Goal: Transaction & Acquisition: Purchase product/service

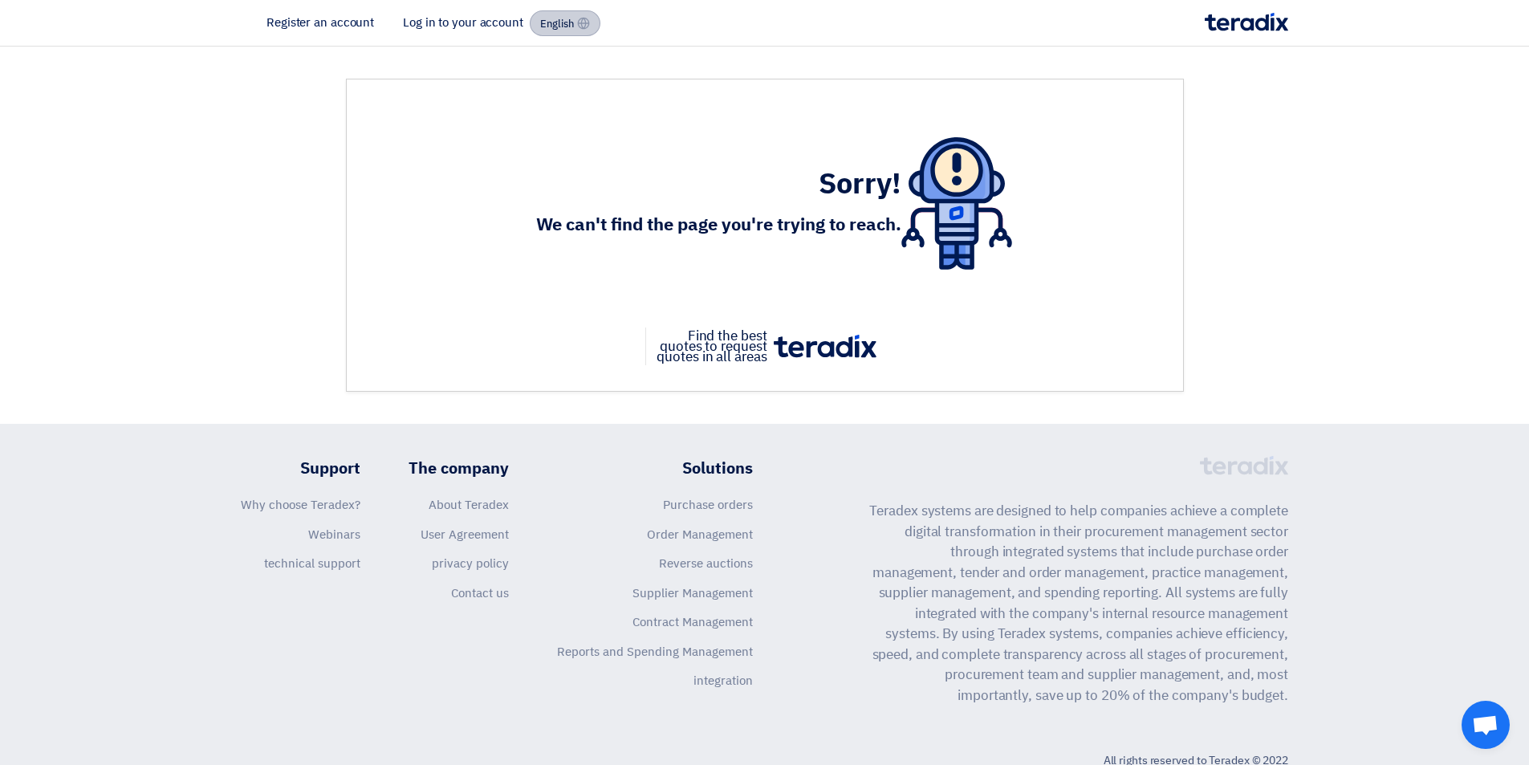
click at [545, 28] on font "English" at bounding box center [557, 23] width 34 height 15
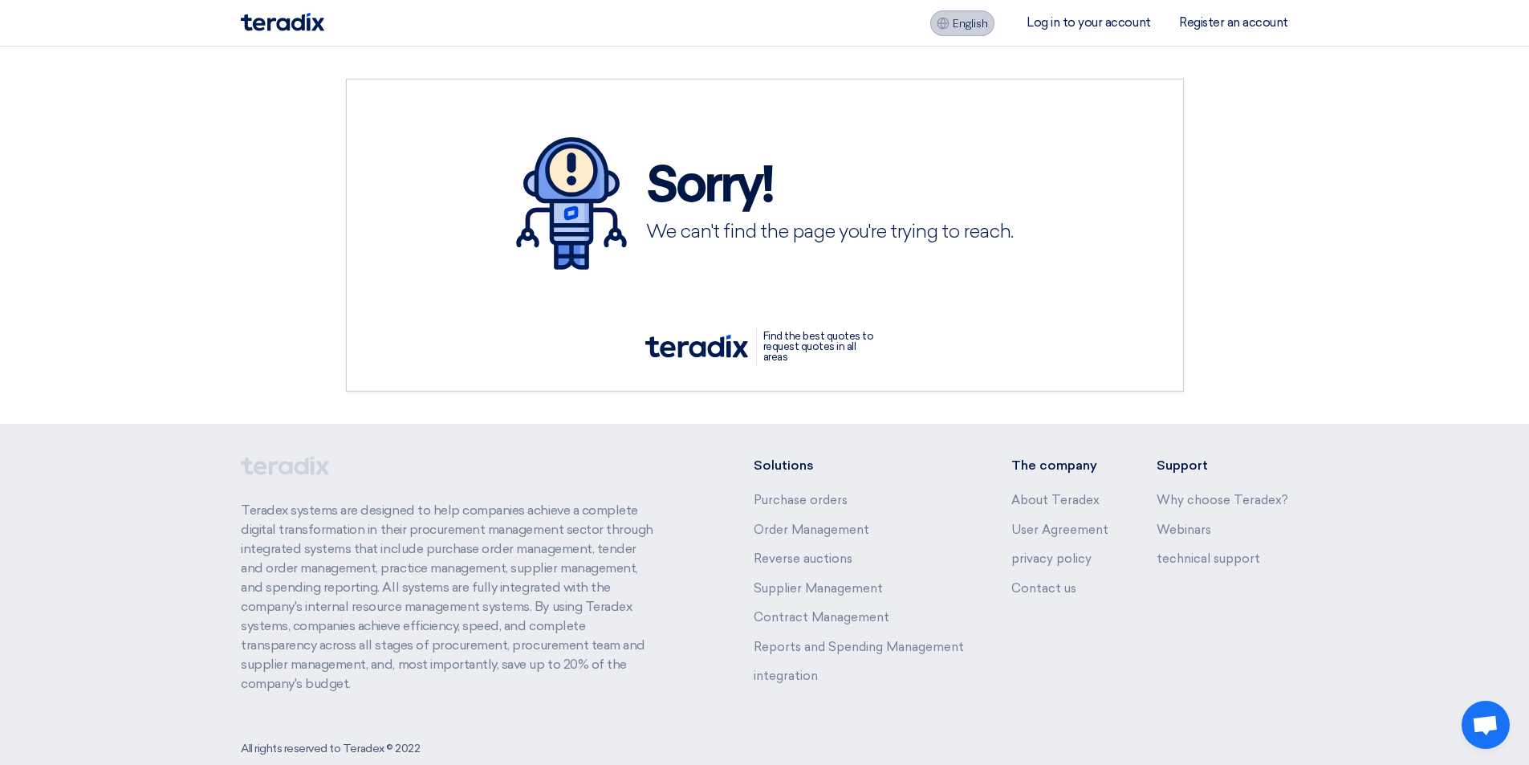
click at [969, 26] on font "English" at bounding box center [970, 24] width 35 height 14
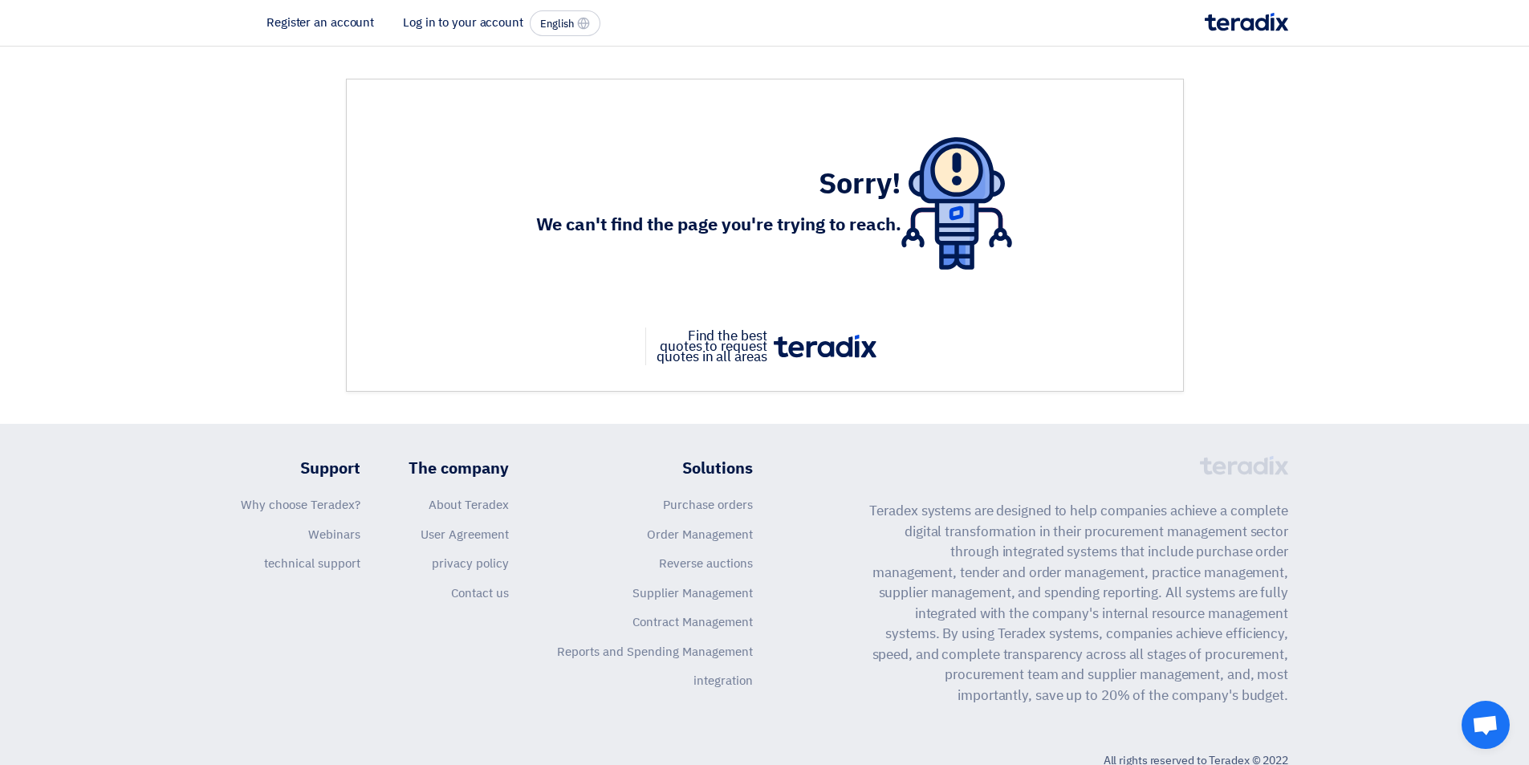
click at [421, 18] on font "Log in to your account" at bounding box center [463, 23] width 120 height 18
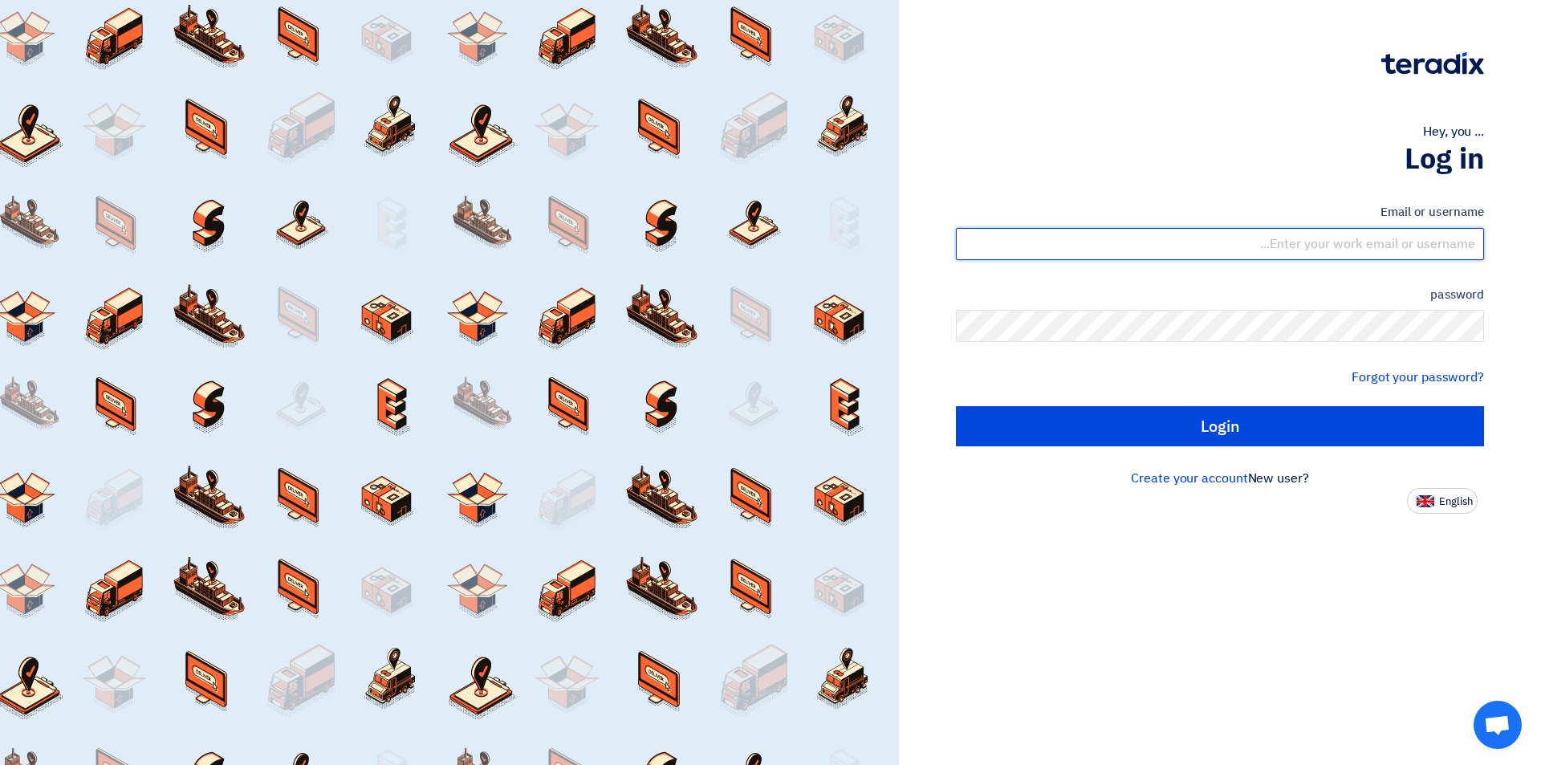
click at [1296, 246] on input "text" at bounding box center [1220, 244] width 528 height 32
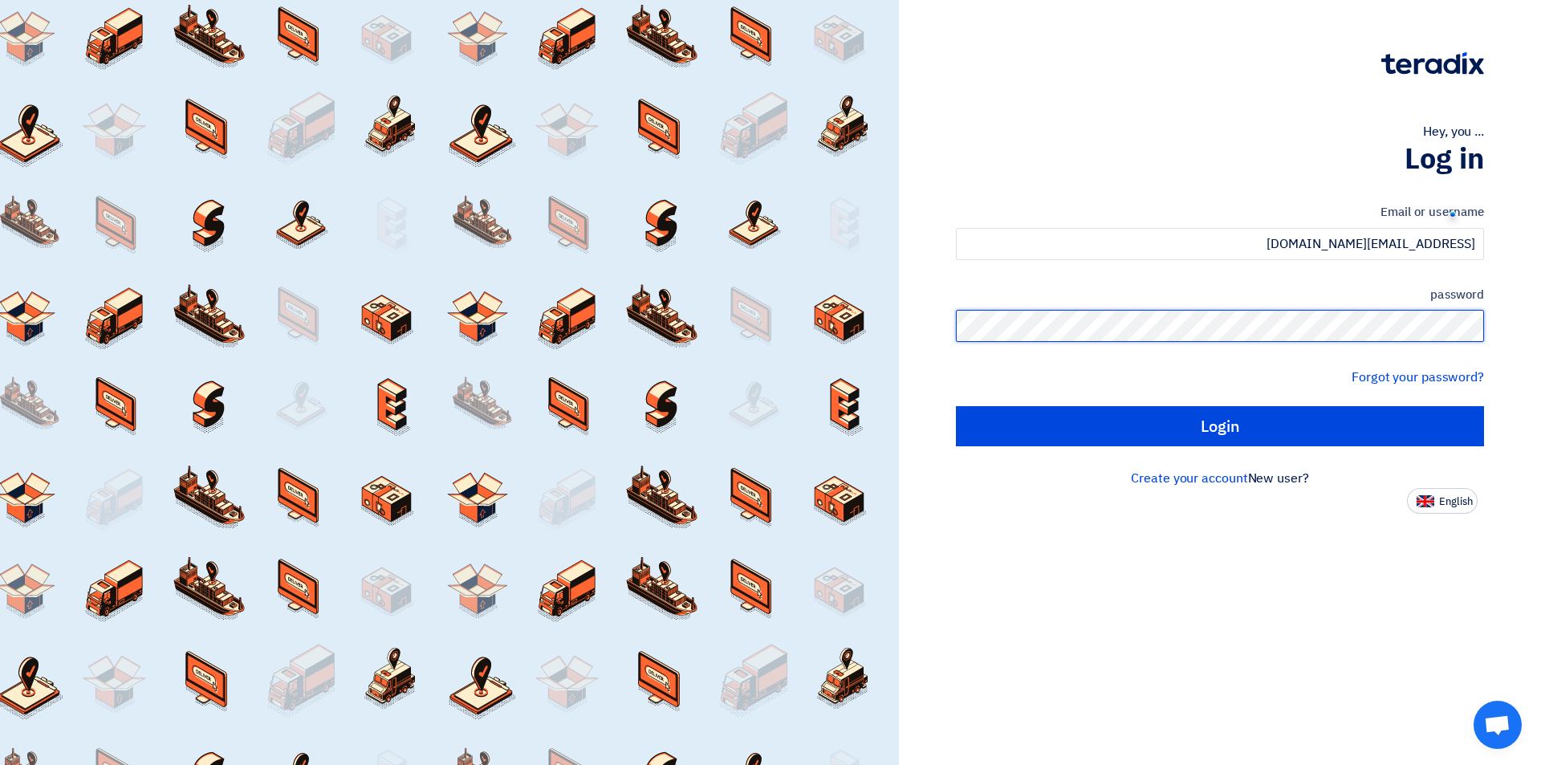
click at [956, 406] on input "Login" at bounding box center [1220, 426] width 528 height 40
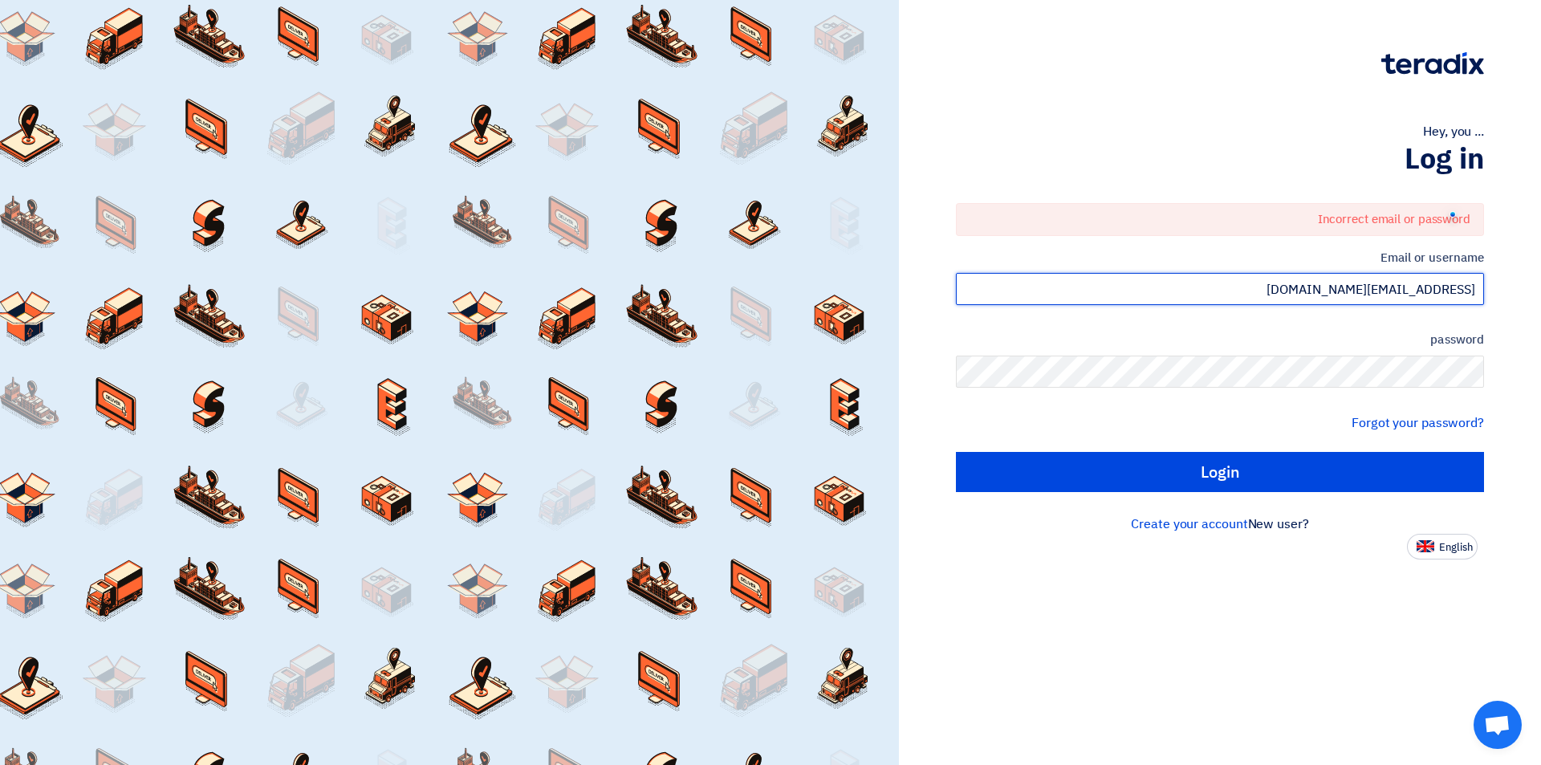
click at [1328, 291] on input "[EMAIL_ADDRESS][DOMAIN_NAME]" at bounding box center [1220, 289] width 528 height 32
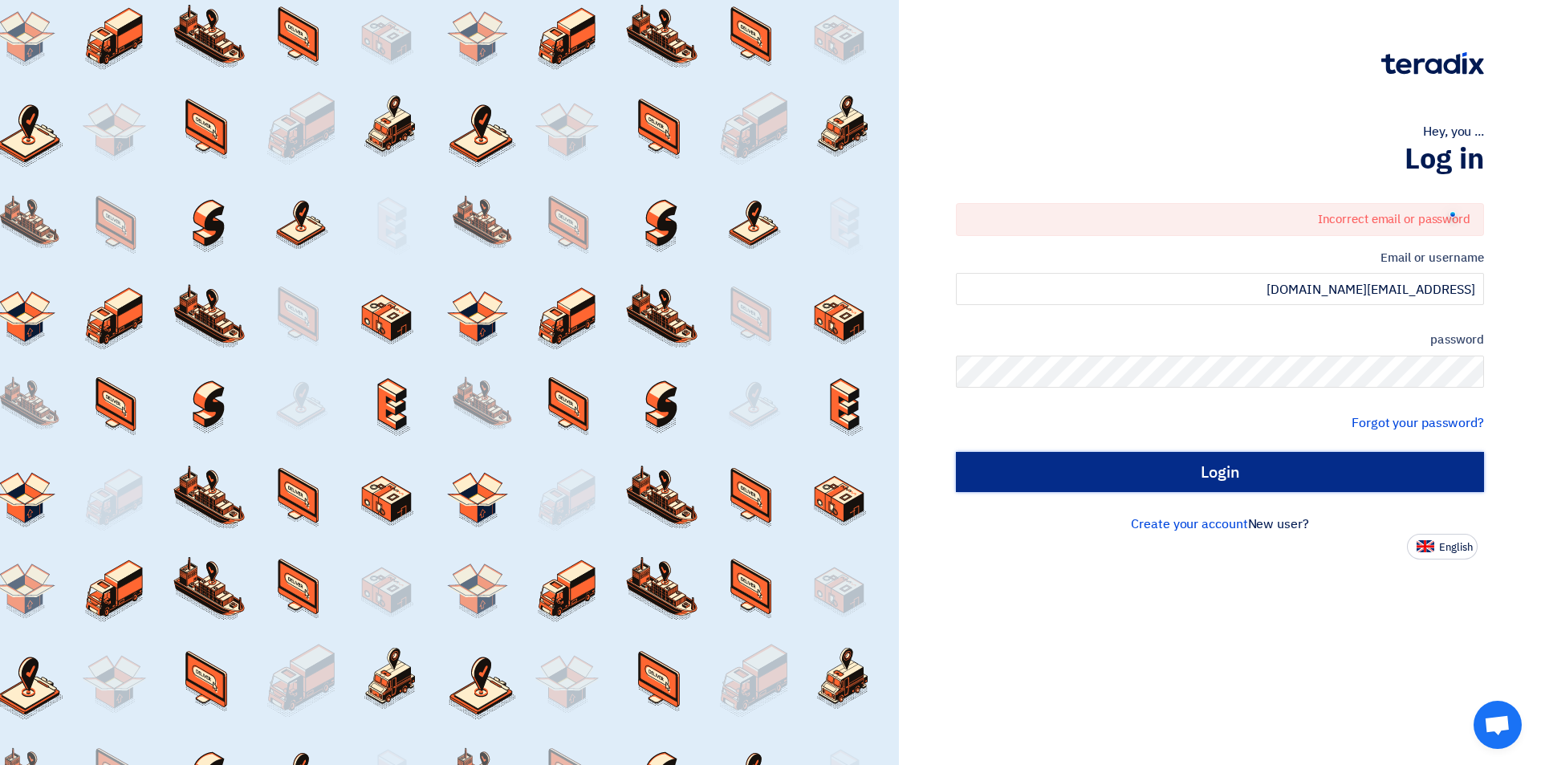
click at [1364, 461] on input "Login" at bounding box center [1220, 472] width 528 height 40
click at [1357, 468] on input "Login" at bounding box center [1220, 472] width 528 height 40
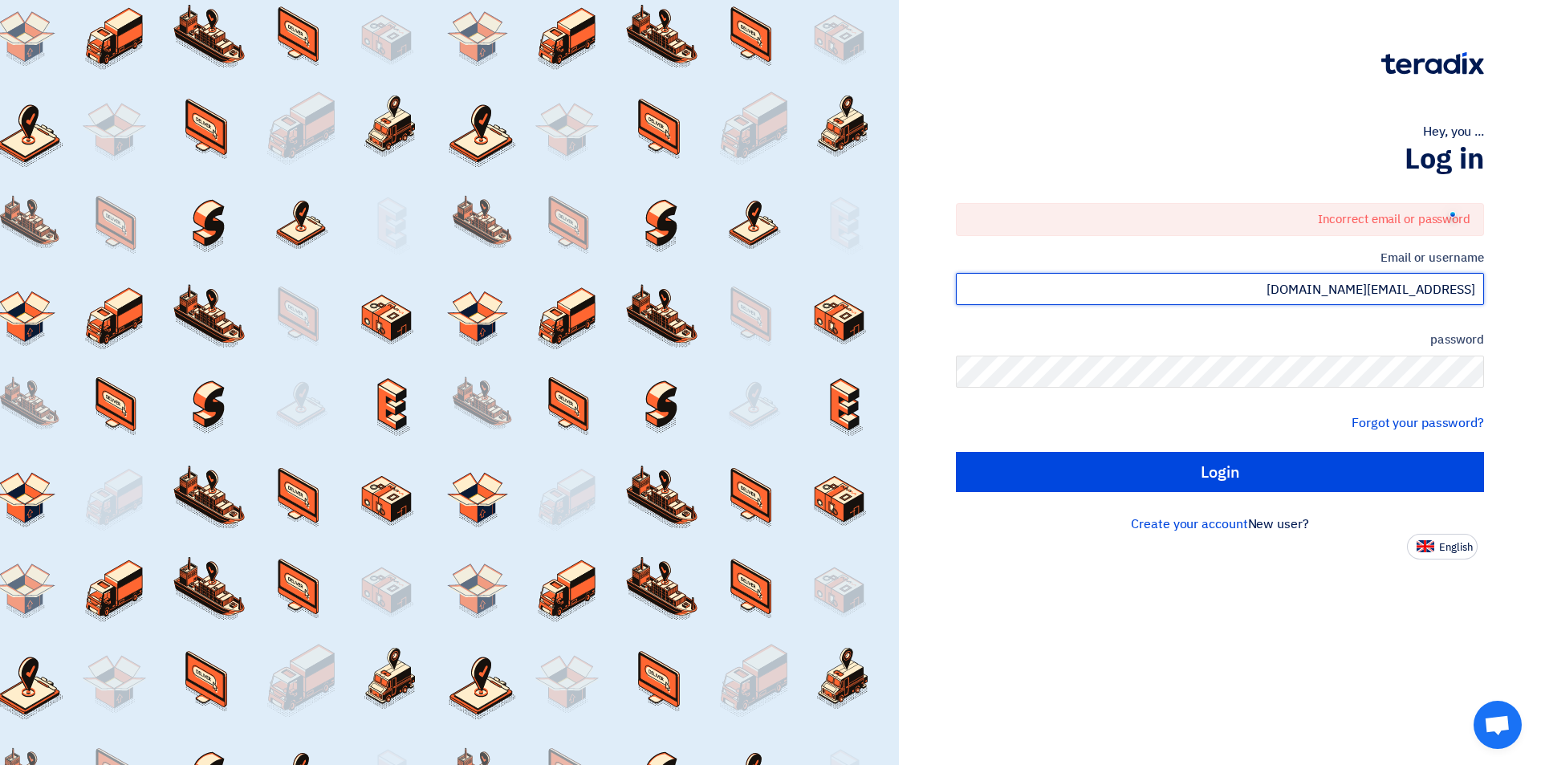
click at [1478, 290] on input "[EMAIL_ADDRESS][DOMAIN_NAME]" at bounding box center [1220, 289] width 528 height 32
drag, startPoint x: 1333, startPoint y: 294, endPoint x: 1488, endPoint y: 295, distance: 154.9
click at [1488, 295] on div "Hey, you ... Log in Incorrect email or password Email or username ales3@ricionl…" at bounding box center [1220, 279] width 618 height 559
type input "[EMAIL_ADDRESS][DOMAIN_NAME]"
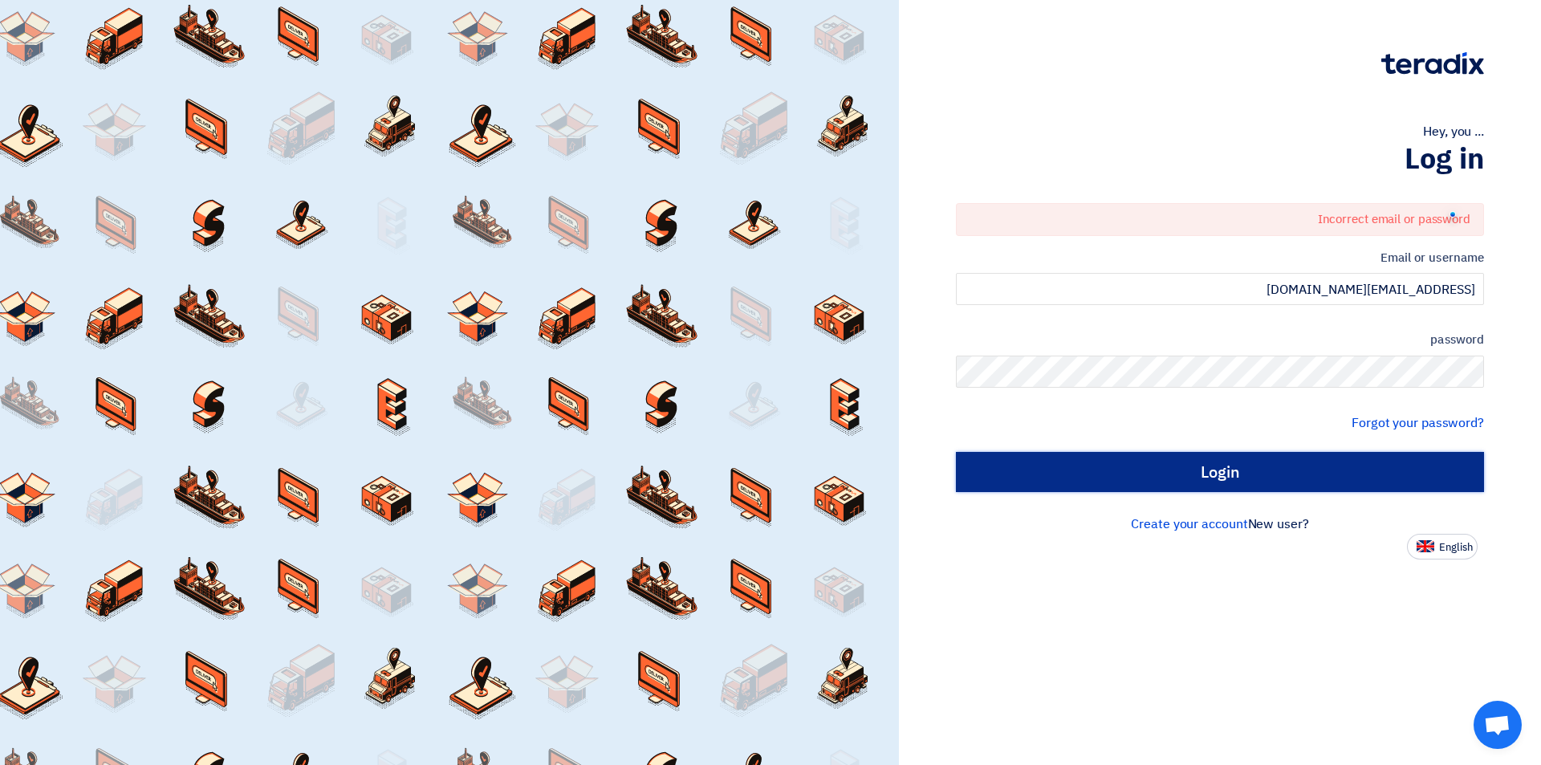
click at [1364, 467] on input "Login" at bounding box center [1220, 472] width 528 height 40
type input "Sign in"
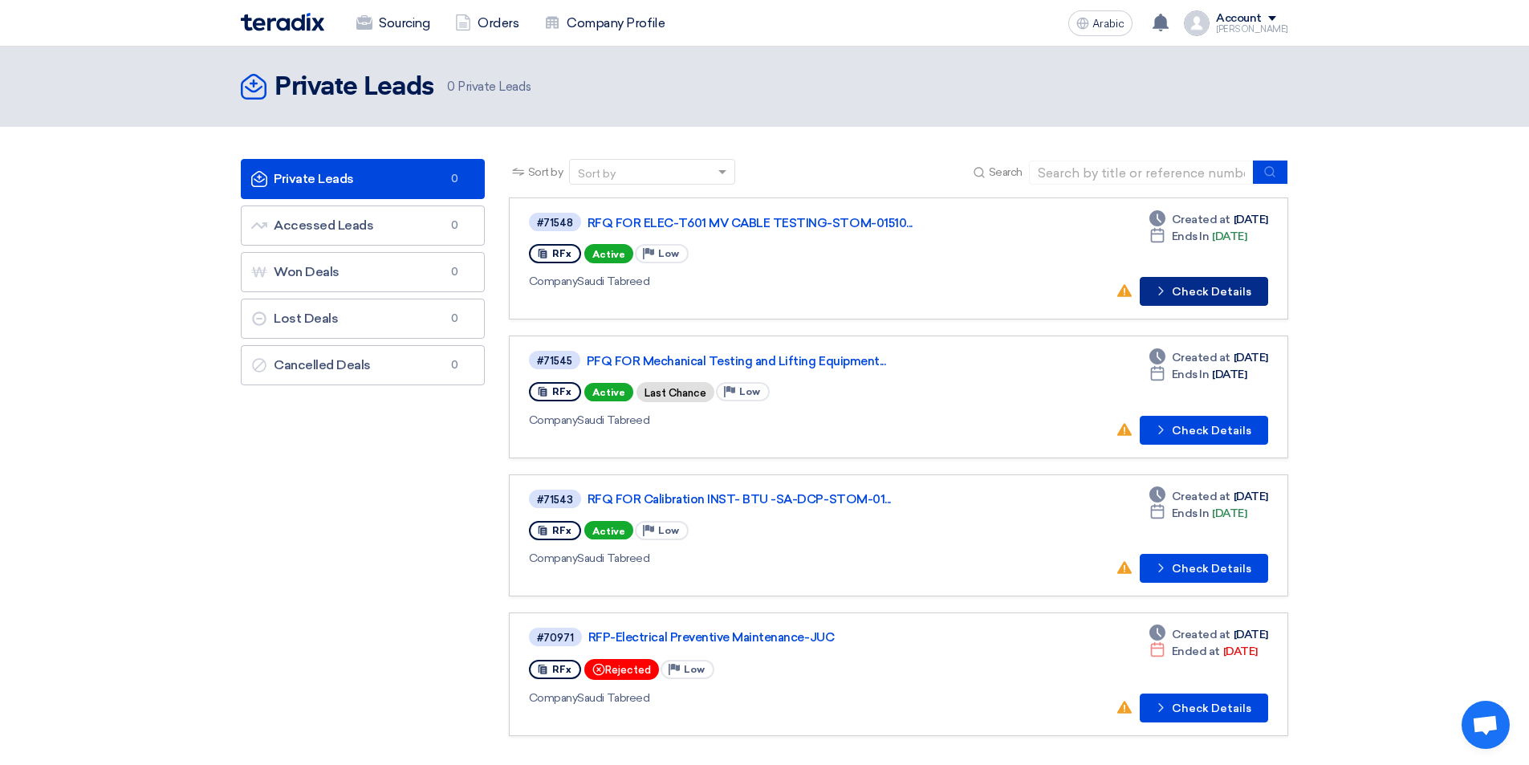
click at [1217, 286] on font "Check Details" at bounding box center [1211, 292] width 79 height 14
click at [1229, 425] on font "Check Details" at bounding box center [1211, 431] width 79 height 14
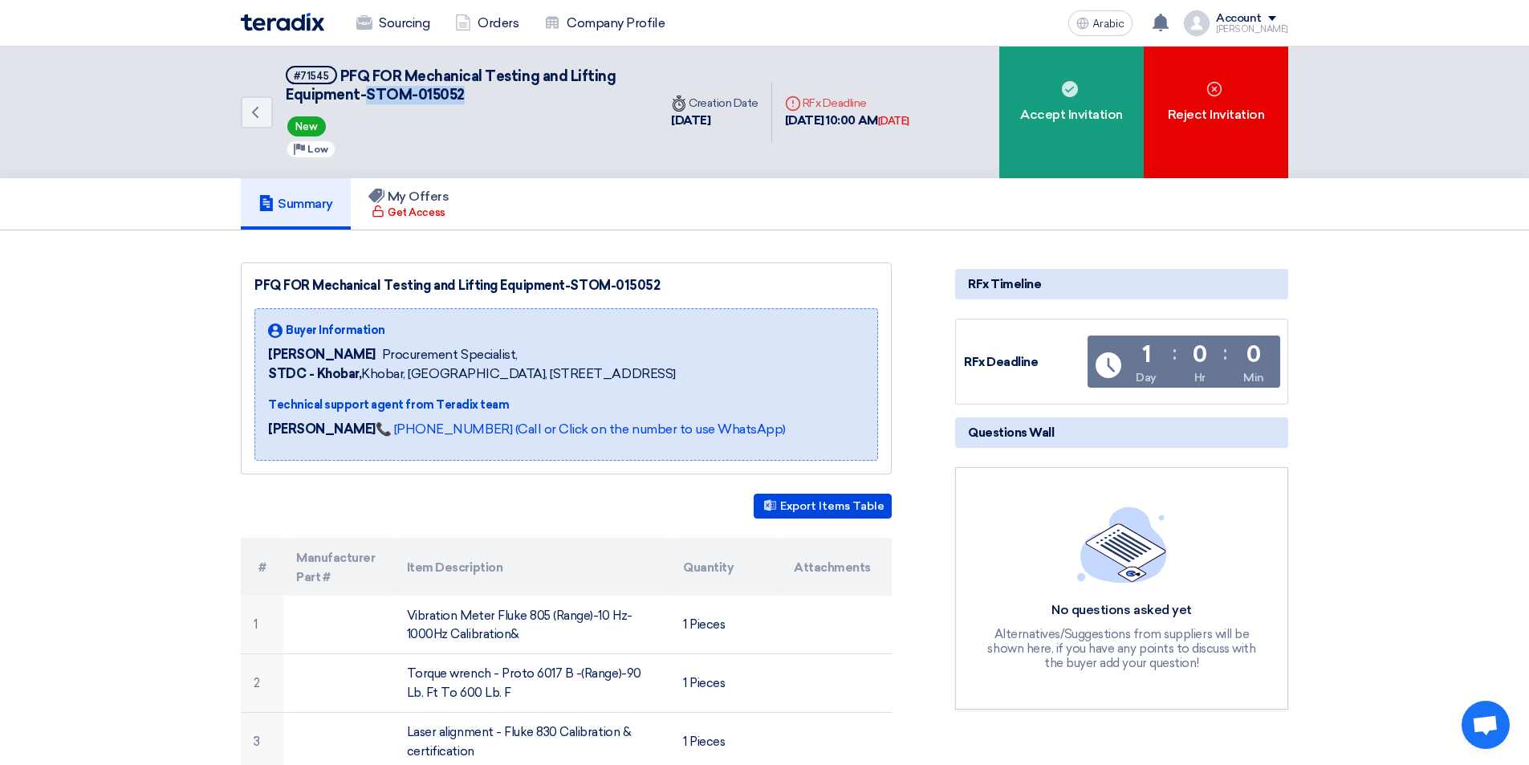
drag, startPoint x: 465, startPoint y: 95, endPoint x: 367, endPoint y: 93, distance: 98.7
click at [367, 93] on h5 "#71545 PFQ FOR Mechanical Testing and Lifting Equipment-STOM-015052" at bounding box center [462, 85] width 353 height 39
copy font "STOM-015052"
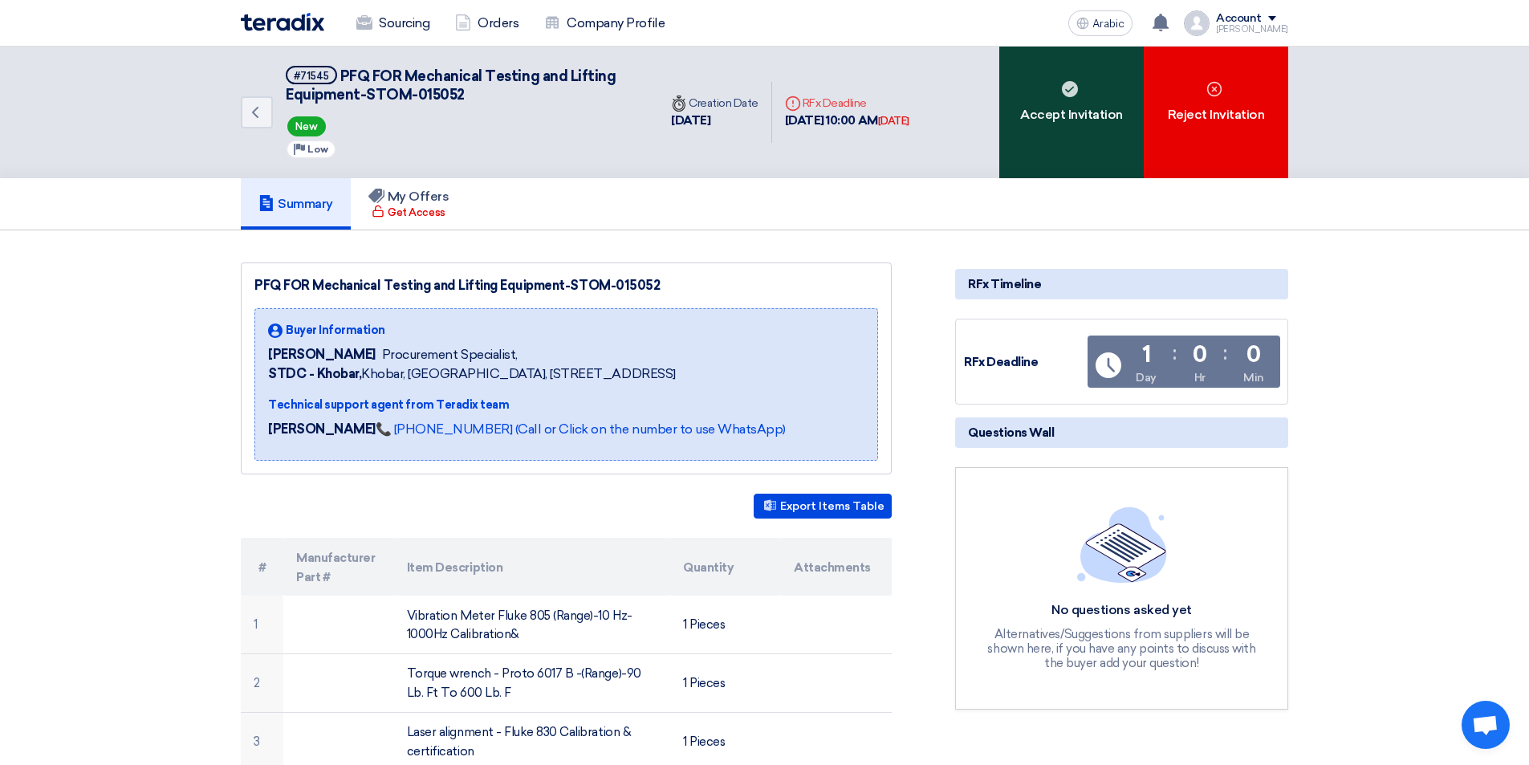
click at [1084, 82] on div "Accept Invitation" at bounding box center [1071, 113] width 144 height 132
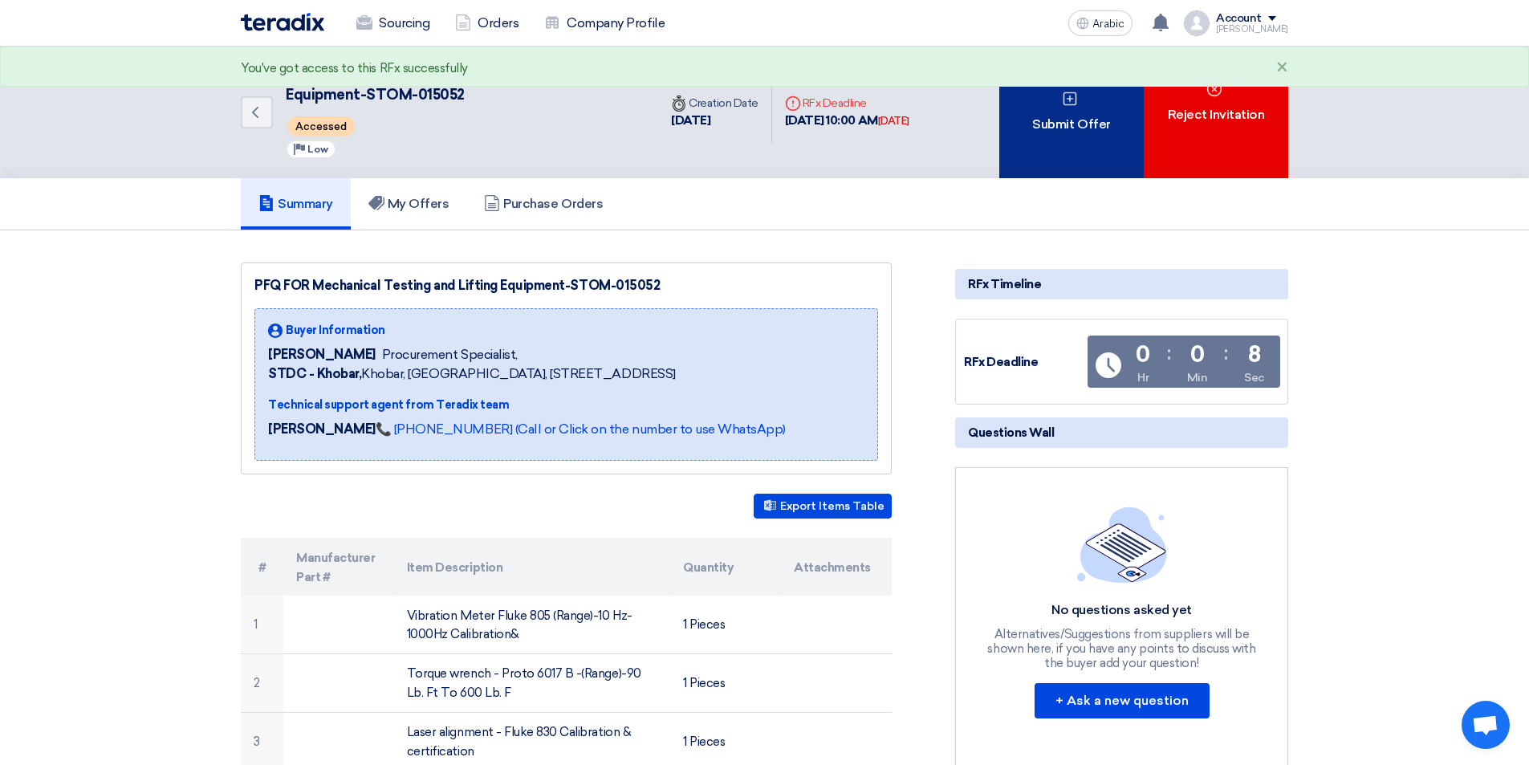
click at [1074, 116] on font "Submit Offer" at bounding box center [1071, 124] width 78 height 19
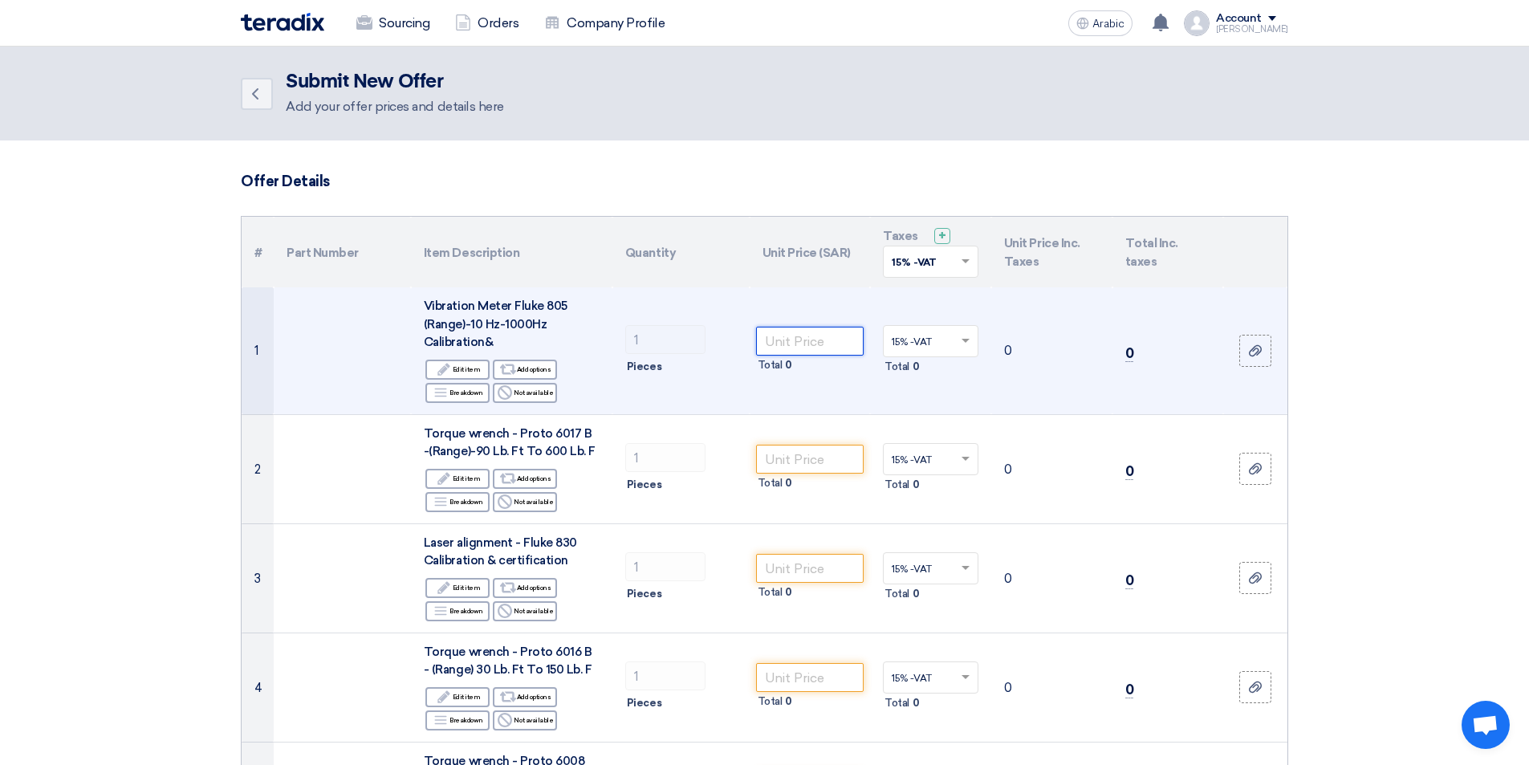
click at [855, 336] on input "number" at bounding box center [810, 341] width 108 height 29
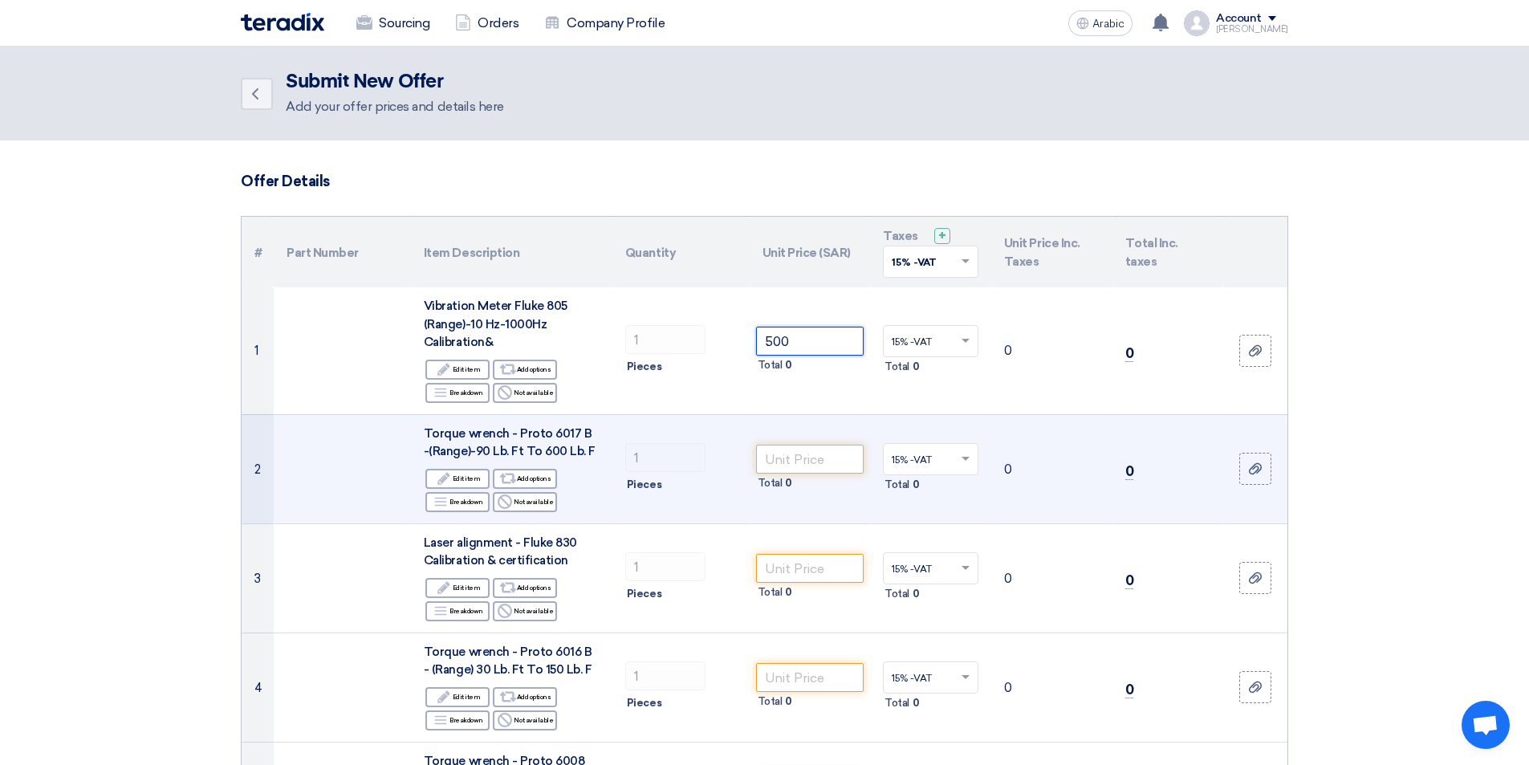
type input "500"
click at [809, 453] on input "number" at bounding box center [810, 459] width 108 height 29
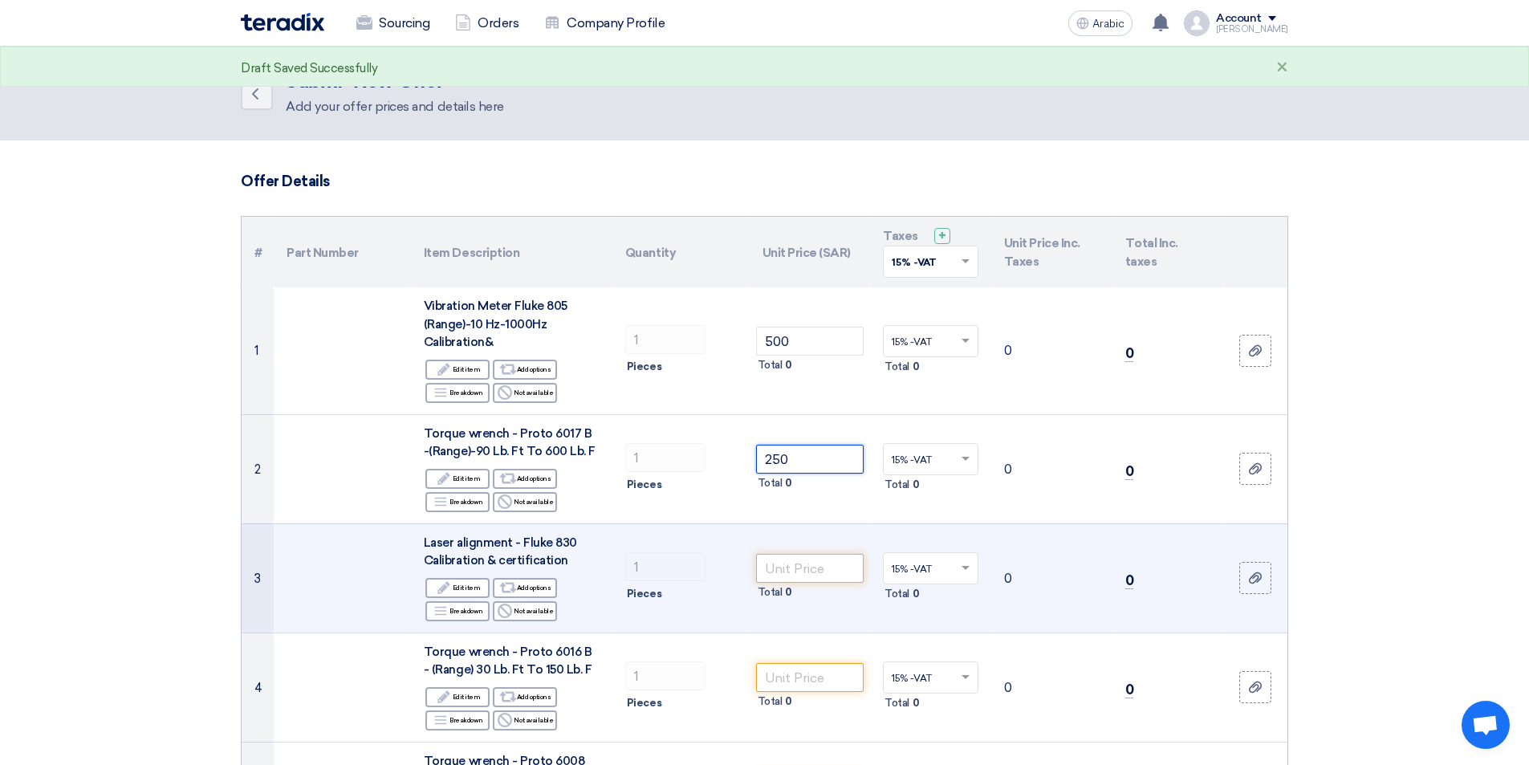
type input "250"
click at [809, 554] on input "number" at bounding box center [810, 568] width 108 height 29
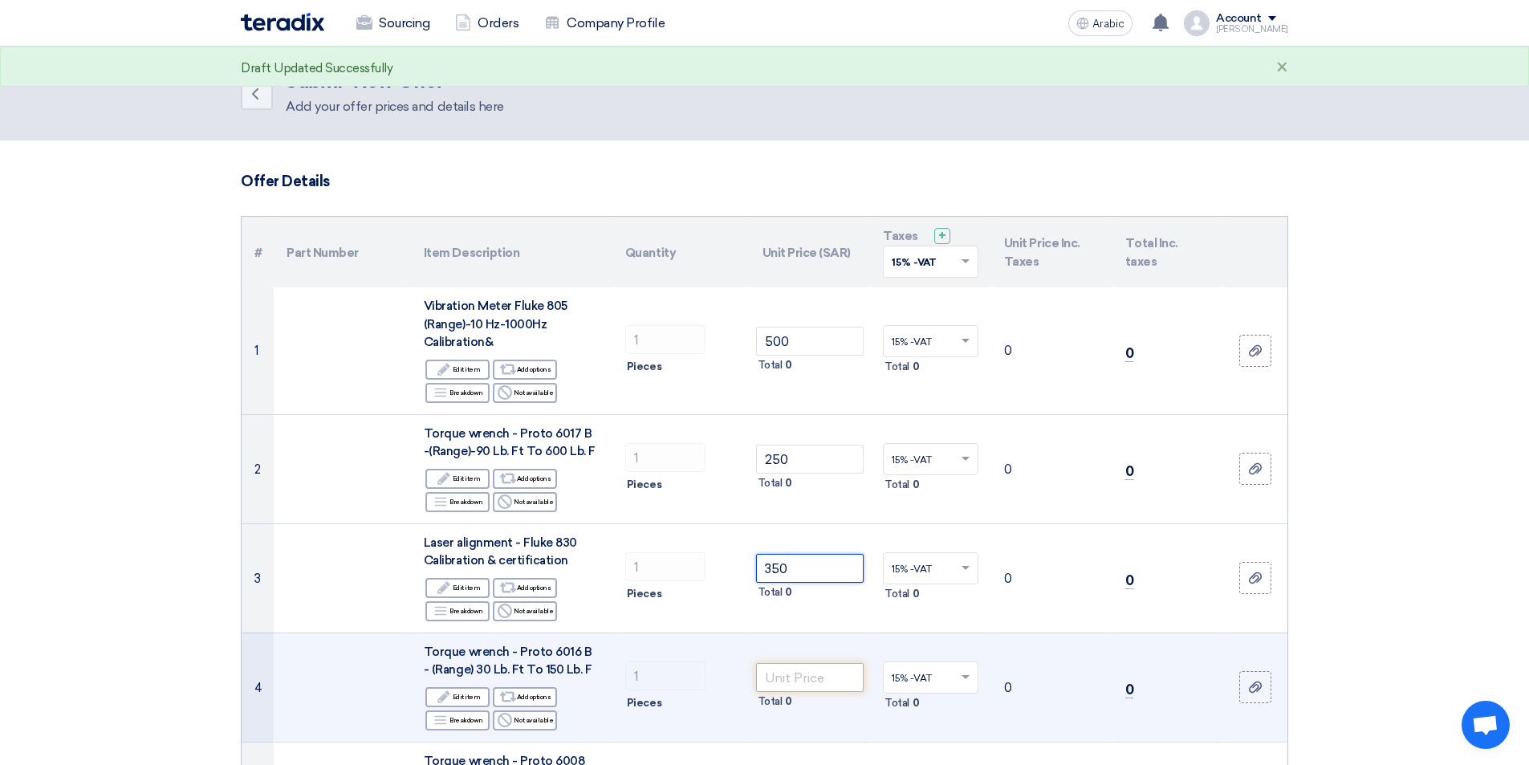
type input "350"
click at [825, 680] on input "number" at bounding box center [810, 677] width 108 height 29
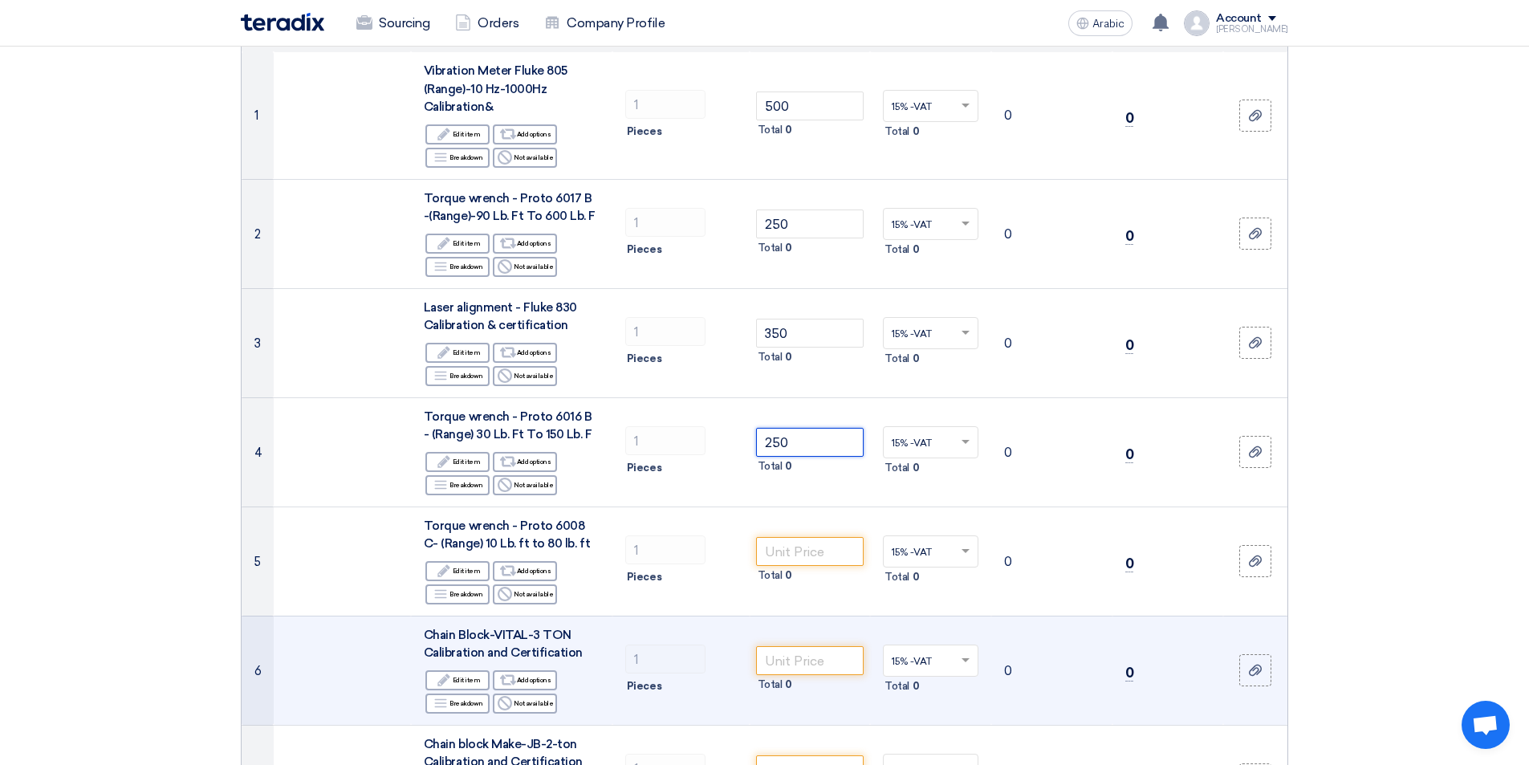
scroll to position [321, 0]
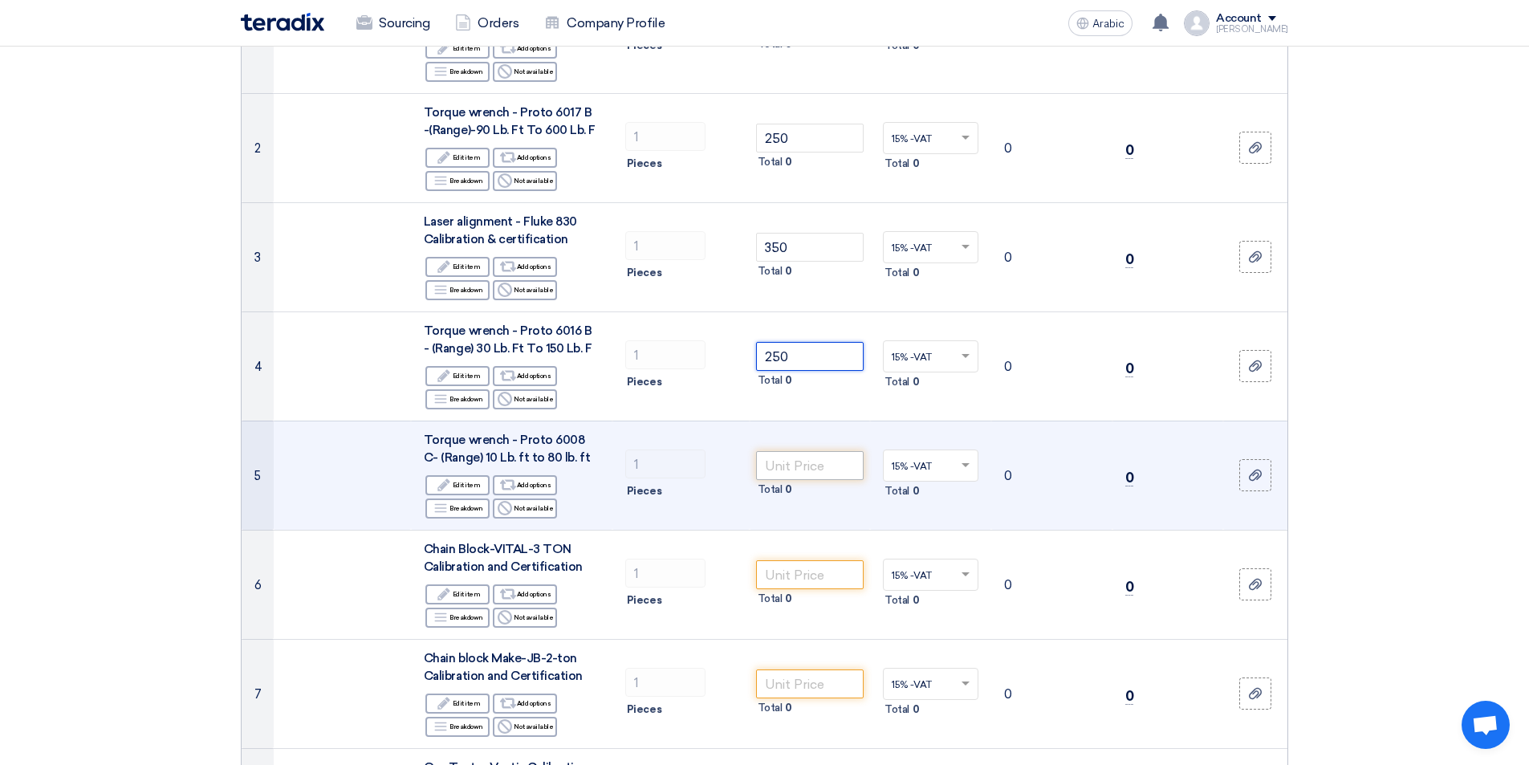
type input "250"
click at [839, 474] on input "number" at bounding box center [810, 465] width 108 height 29
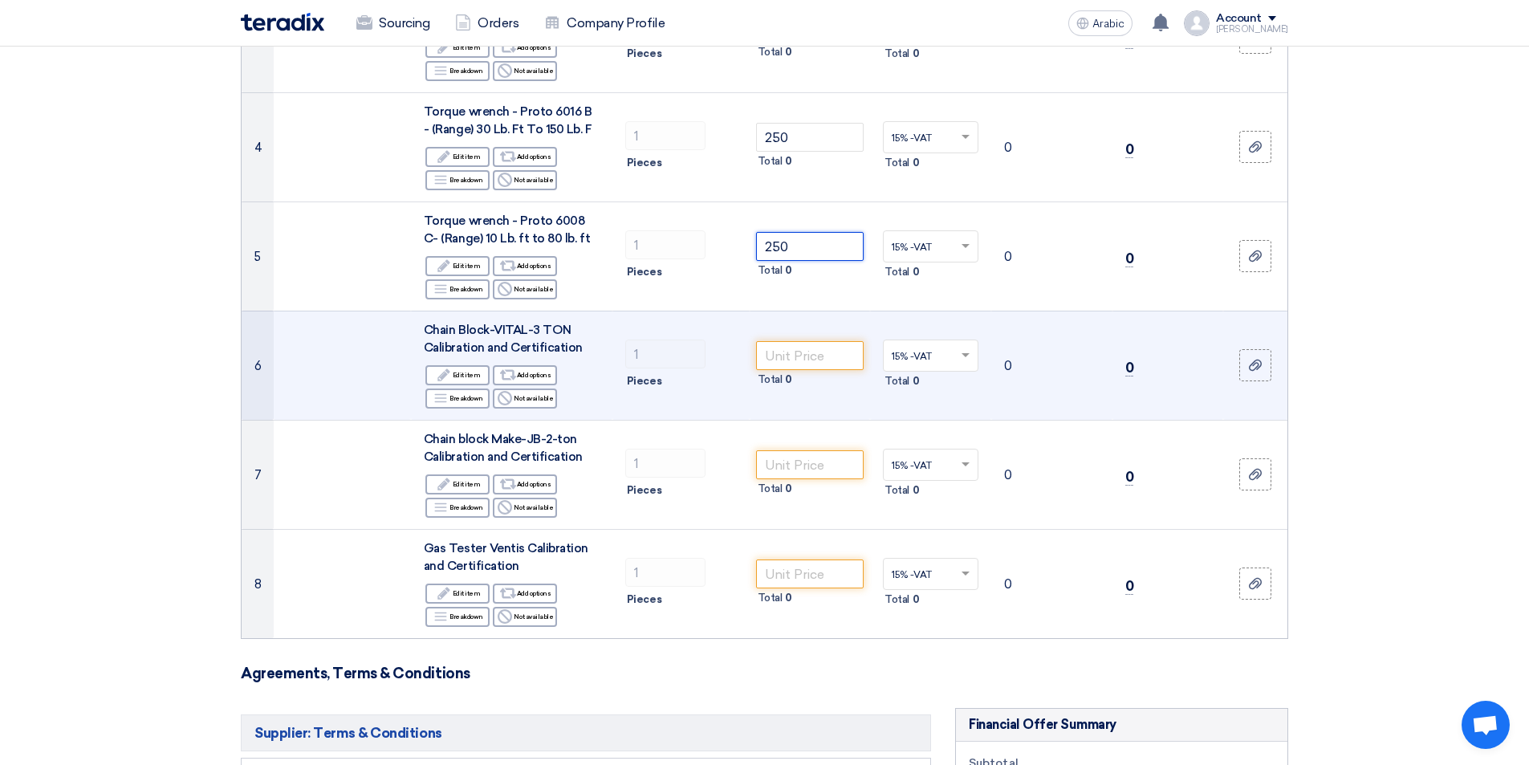
scroll to position [642, 0]
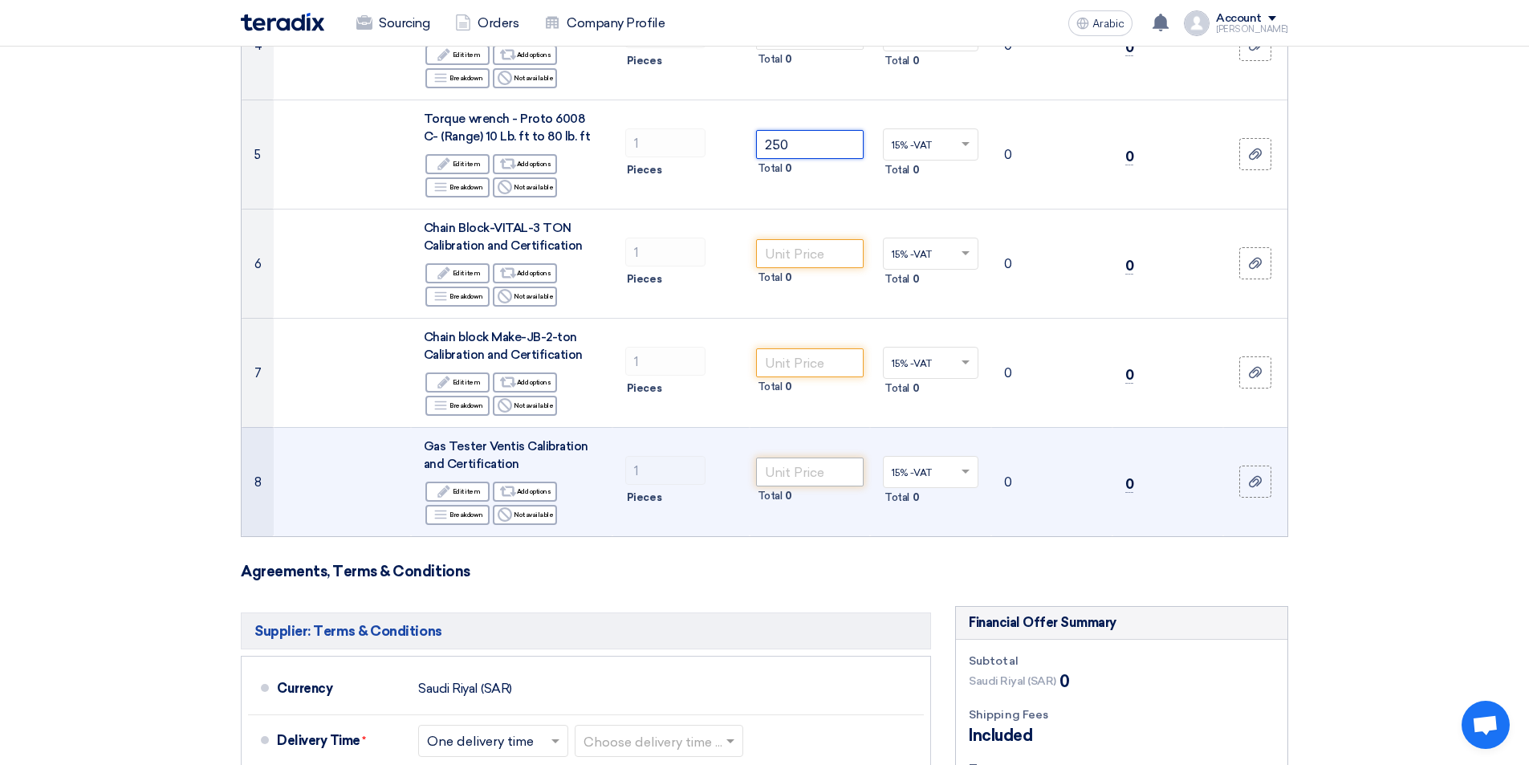
type input "250"
click at [828, 467] on input "number" at bounding box center [810, 471] width 108 height 29
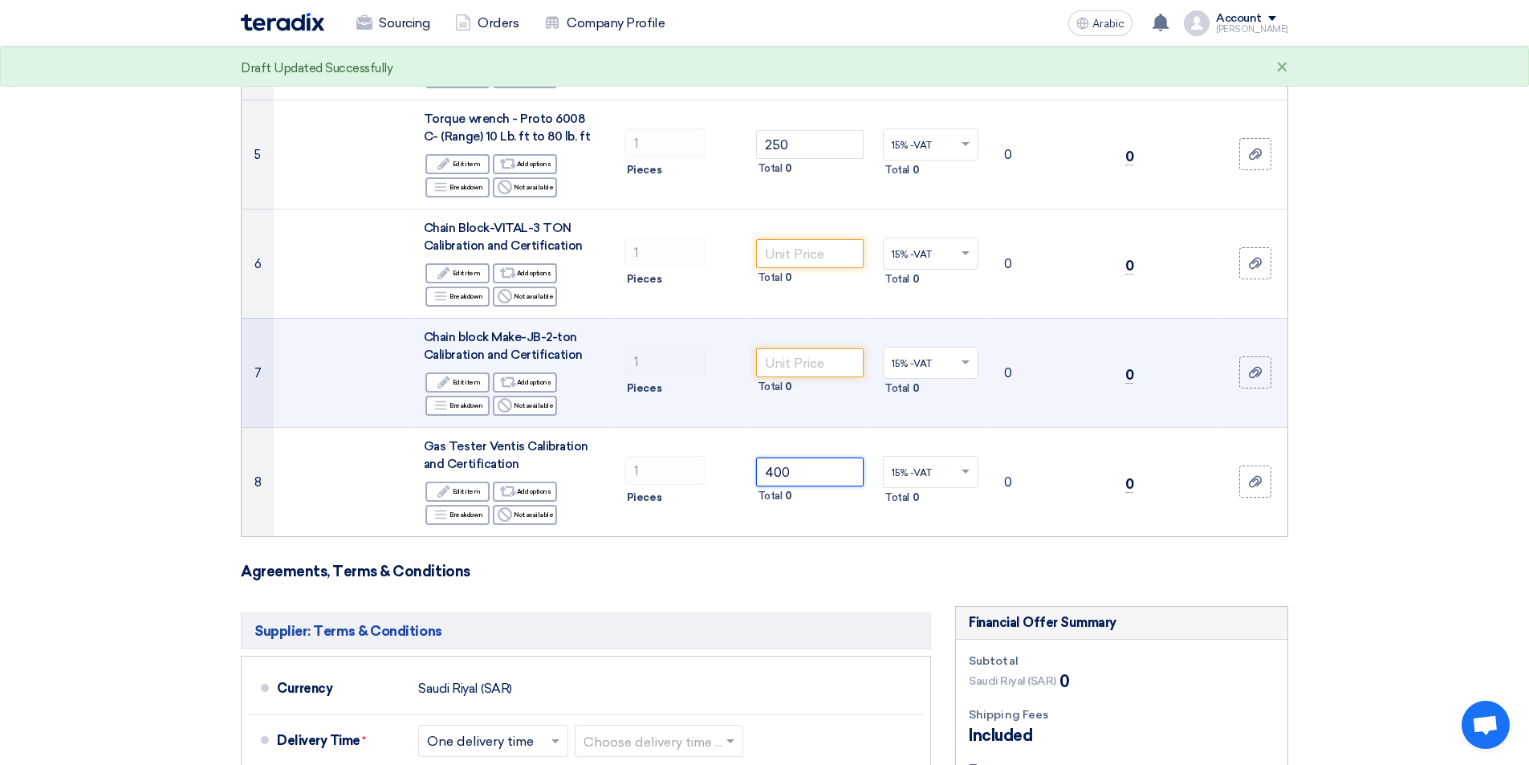
type input "400"
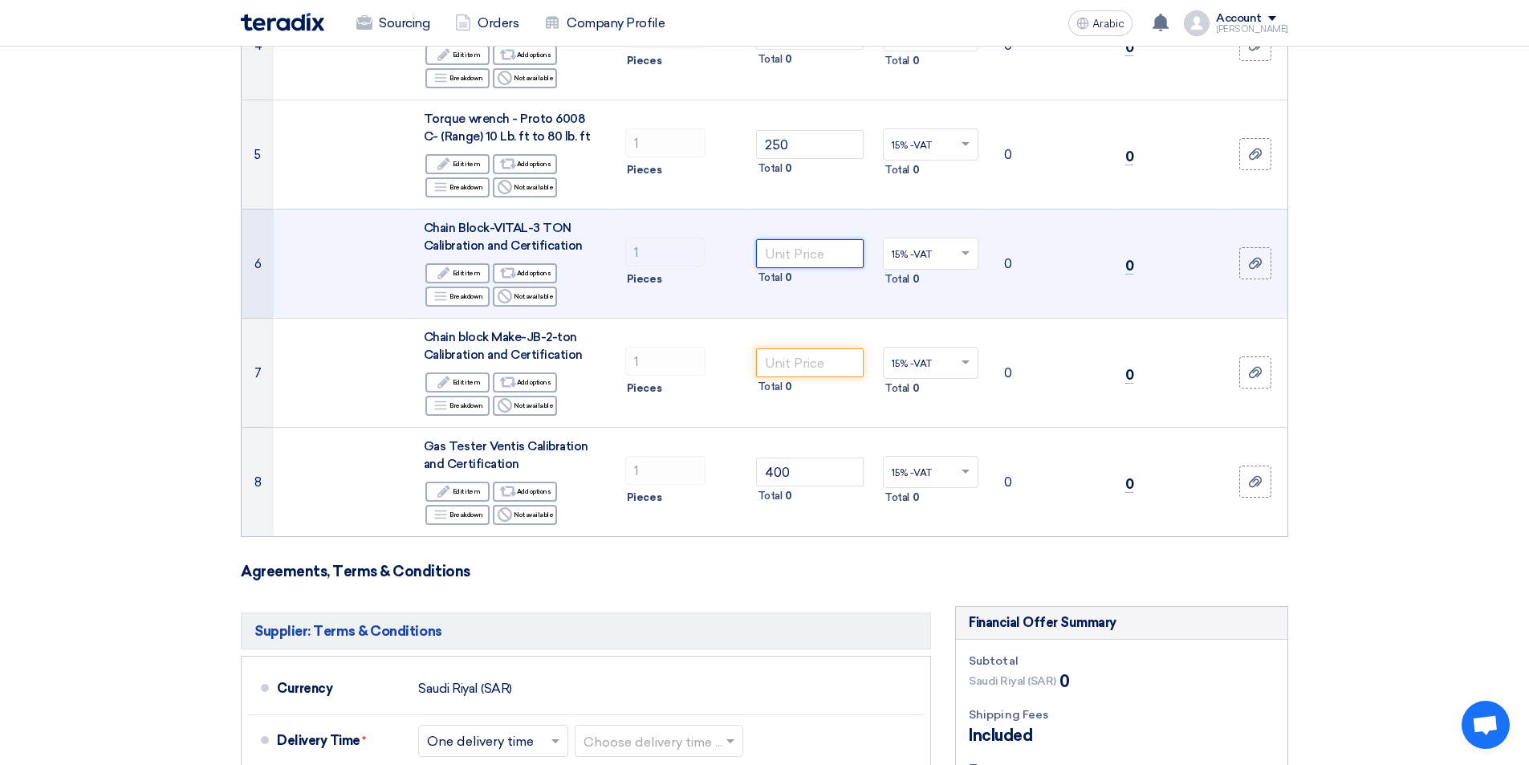
click at [818, 256] on input "number" at bounding box center [810, 253] width 108 height 29
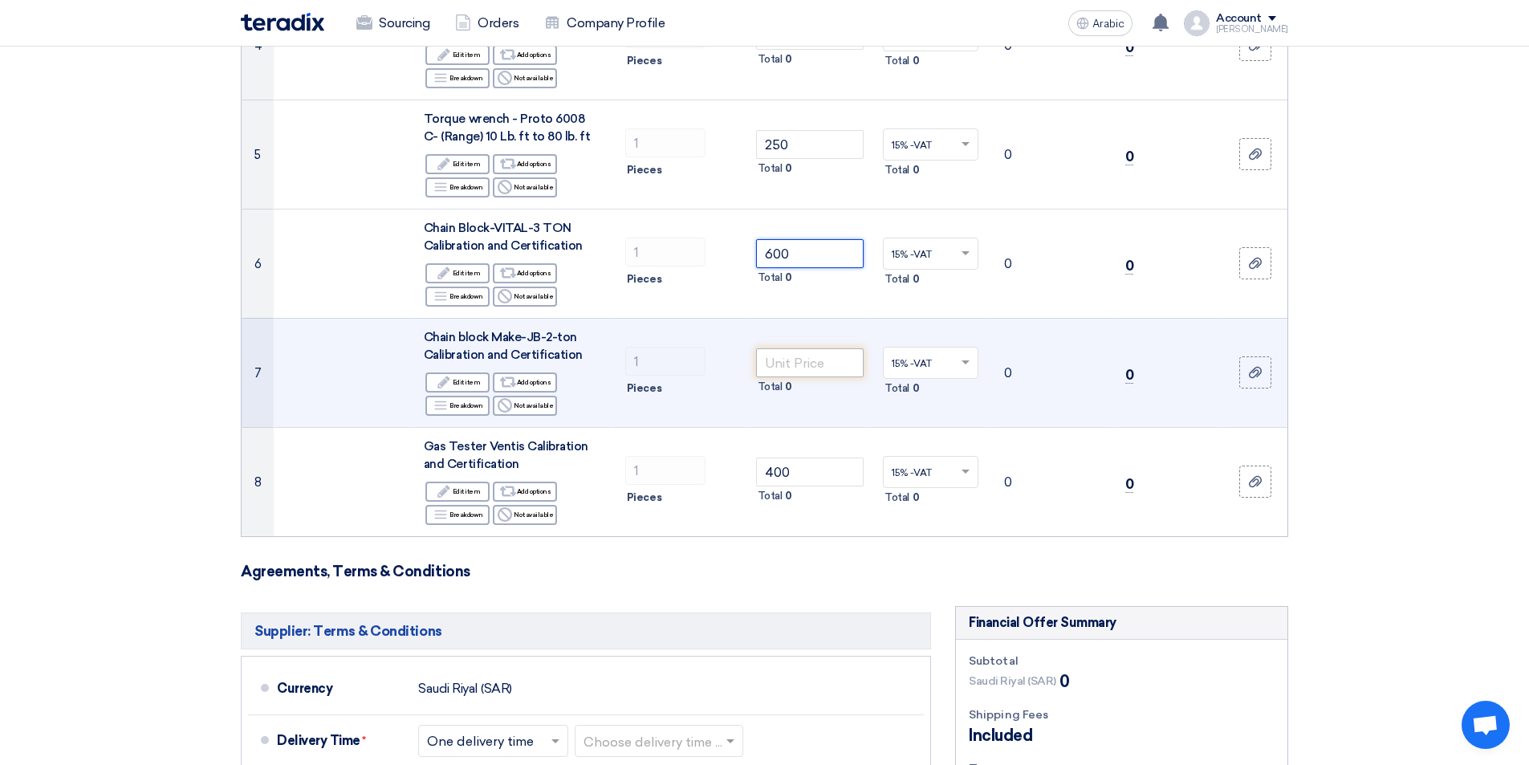
type input "600"
click at [832, 364] on input "number" at bounding box center [810, 362] width 108 height 29
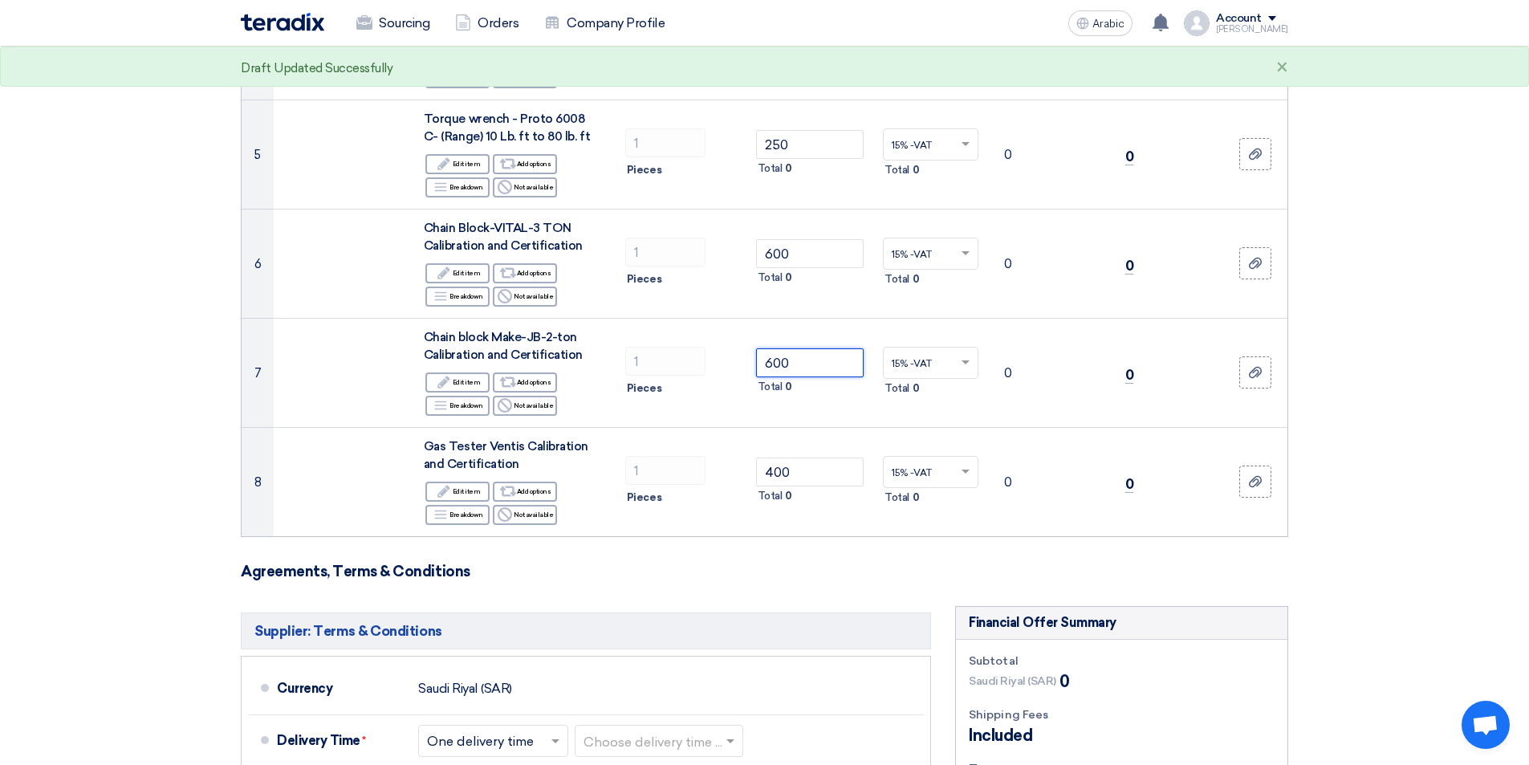
type input "600"
click at [1375, 420] on section "Offer Details # Part Number Item Description Quantity Unit Price (SAR) Taxes + …" at bounding box center [764, 355] width 1529 height 1715
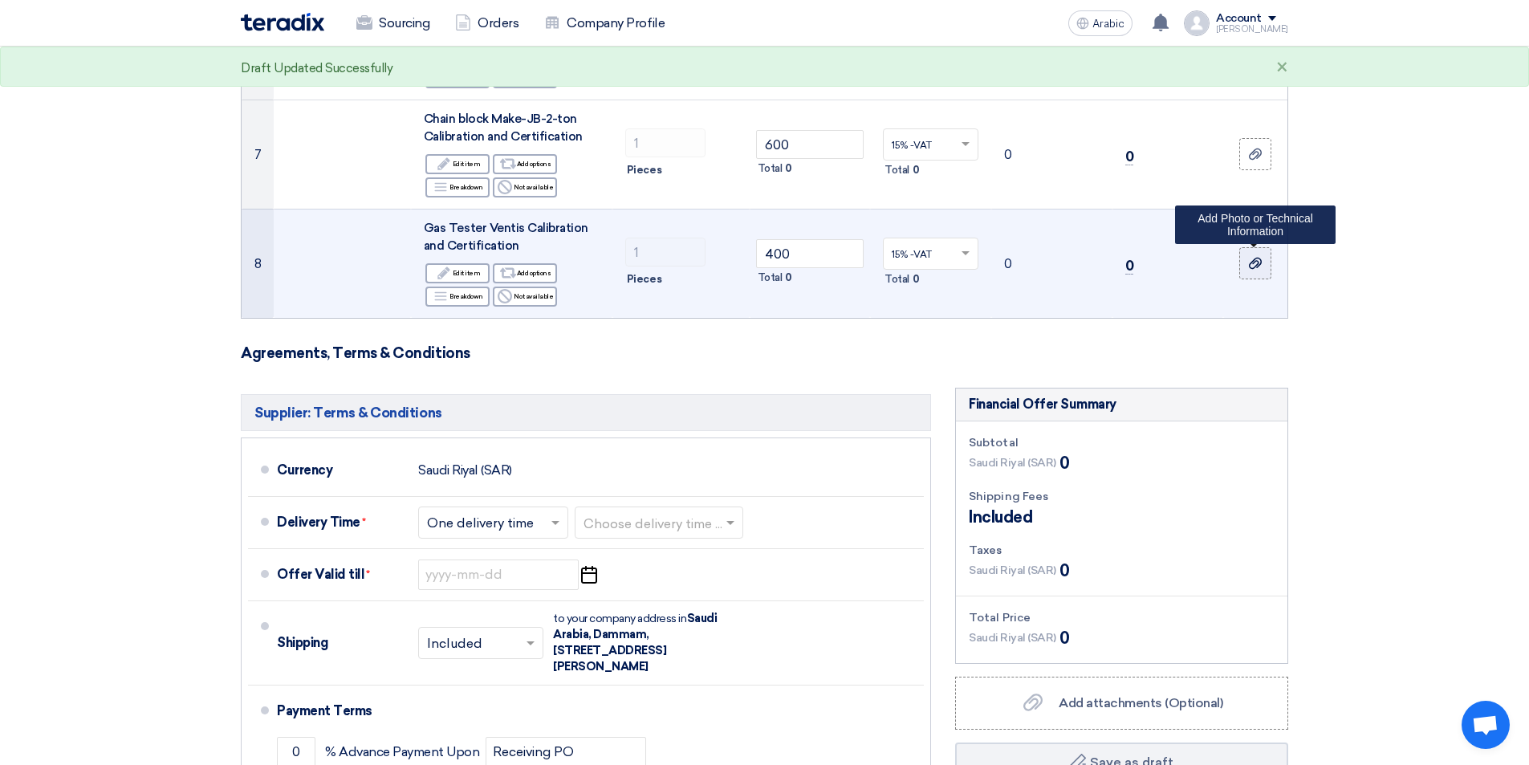
scroll to position [963, 0]
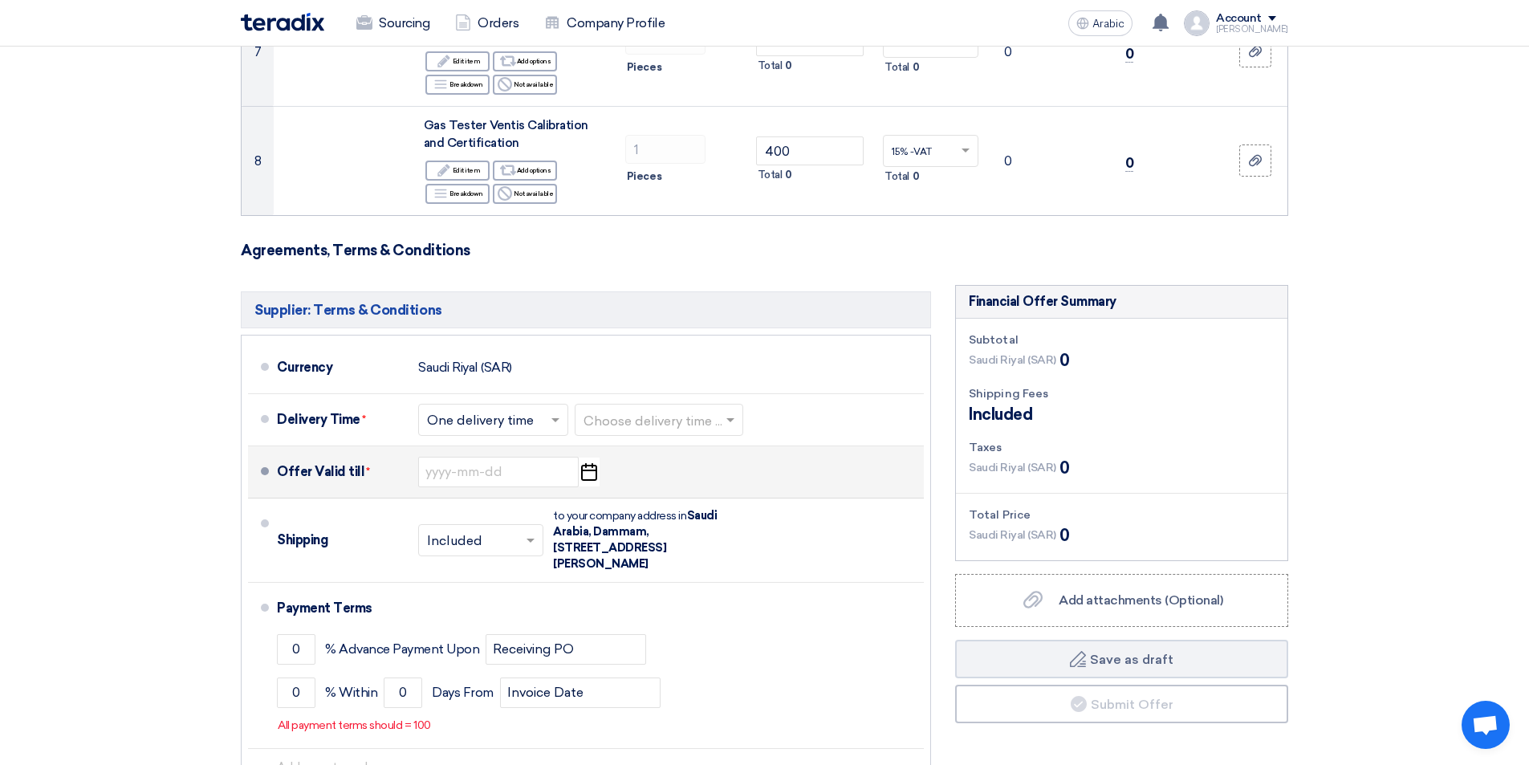
click at [589, 478] on icon "Pick a date" at bounding box center [589, 471] width 22 height 29
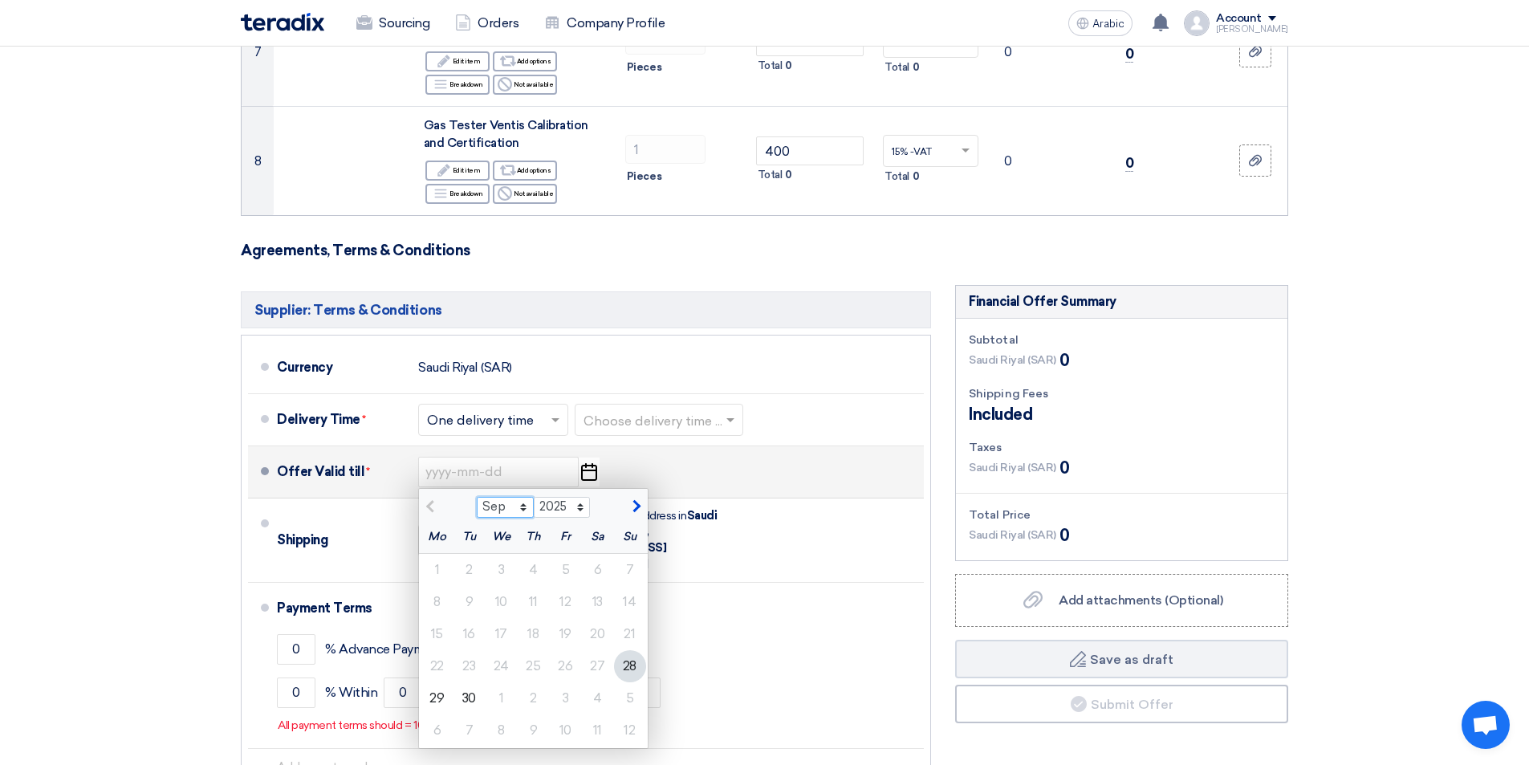
click at [519, 509] on select "Sep Oct Nov Dec" at bounding box center [505, 507] width 57 height 21
select select "10"
click at [477, 497] on select "Sep Oct Nov Dec" at bounding box center [505, 507] width 57 height 21
click at [566, 701] on font "31" at bounding box center [565, 697] width 10 height 15
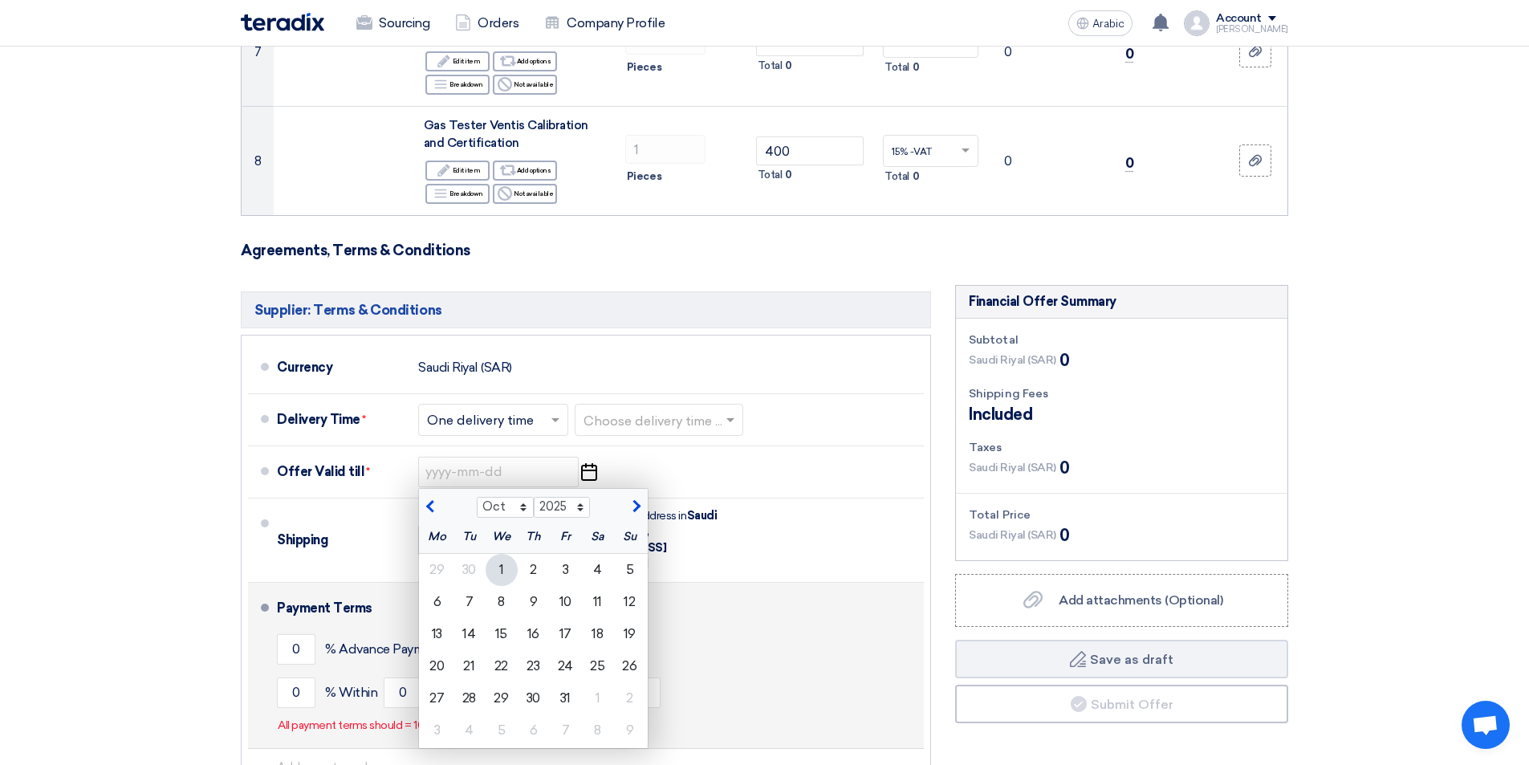
type input "[DATE]"
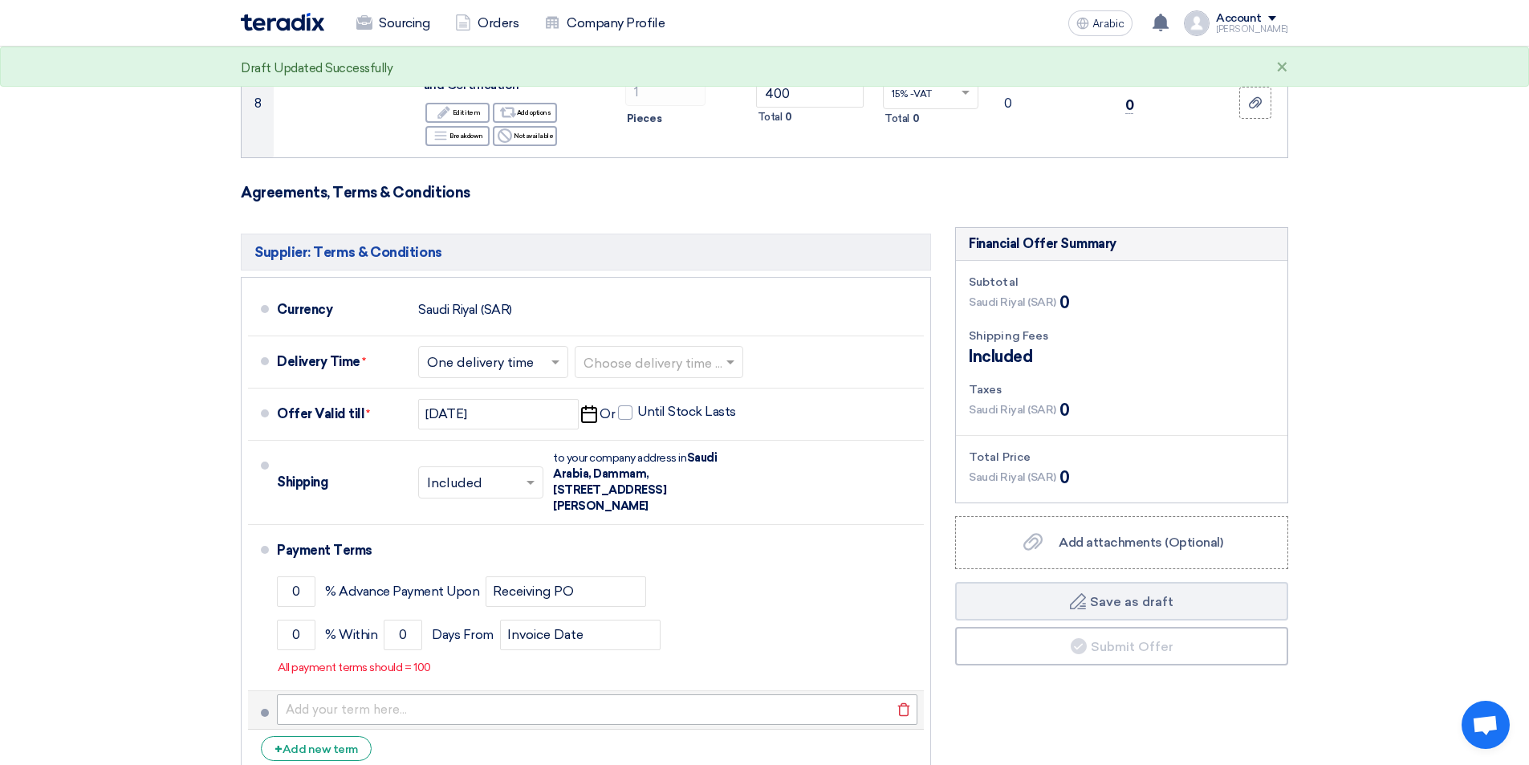
scroll to position [1123, 0]
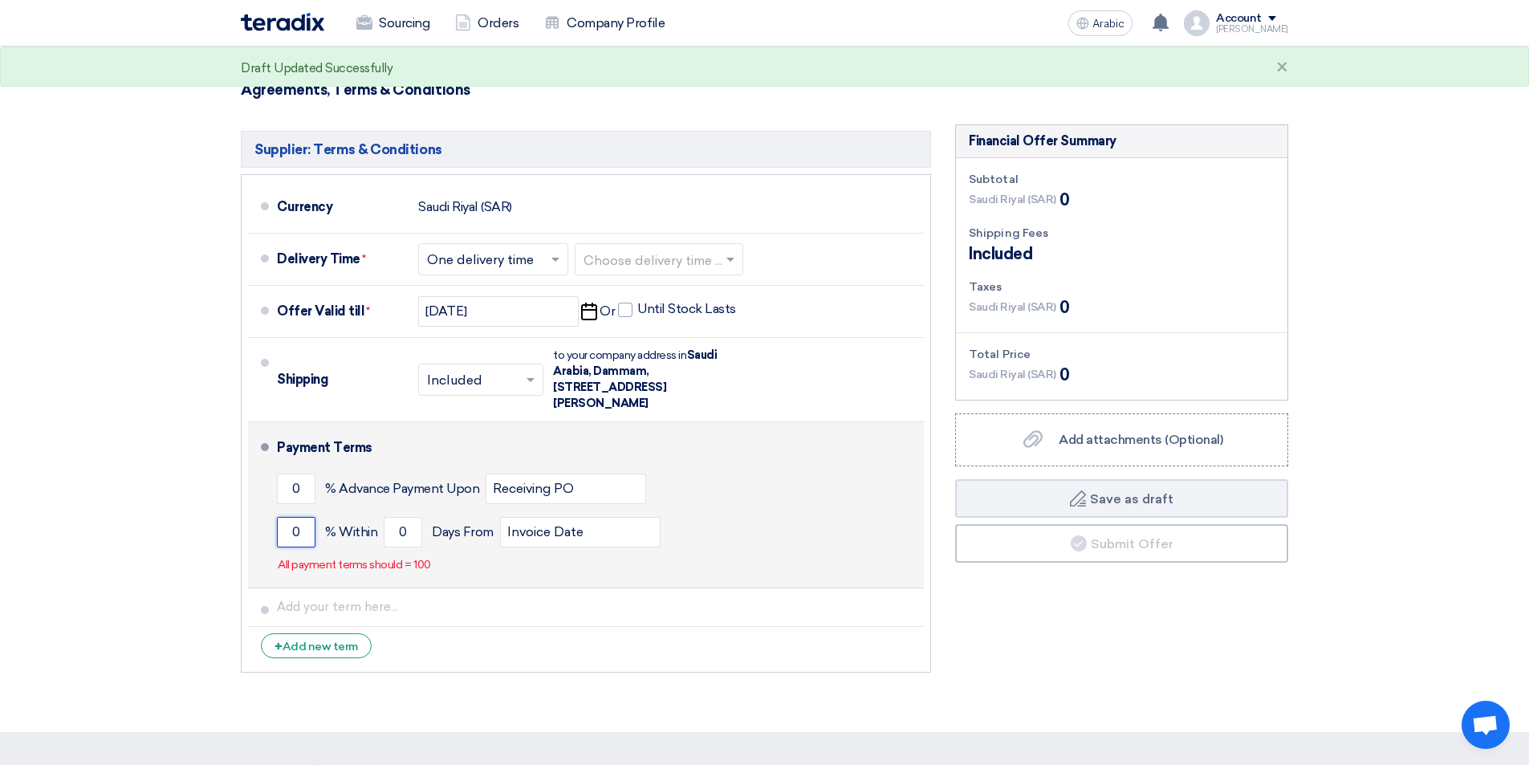
click at [293, 533] on input "0" at bounding box center [296, 532] width 39 height 30
type input "100"
click at [396, 526] on input "0" at bounding box center [403, 532] width 39 height 30
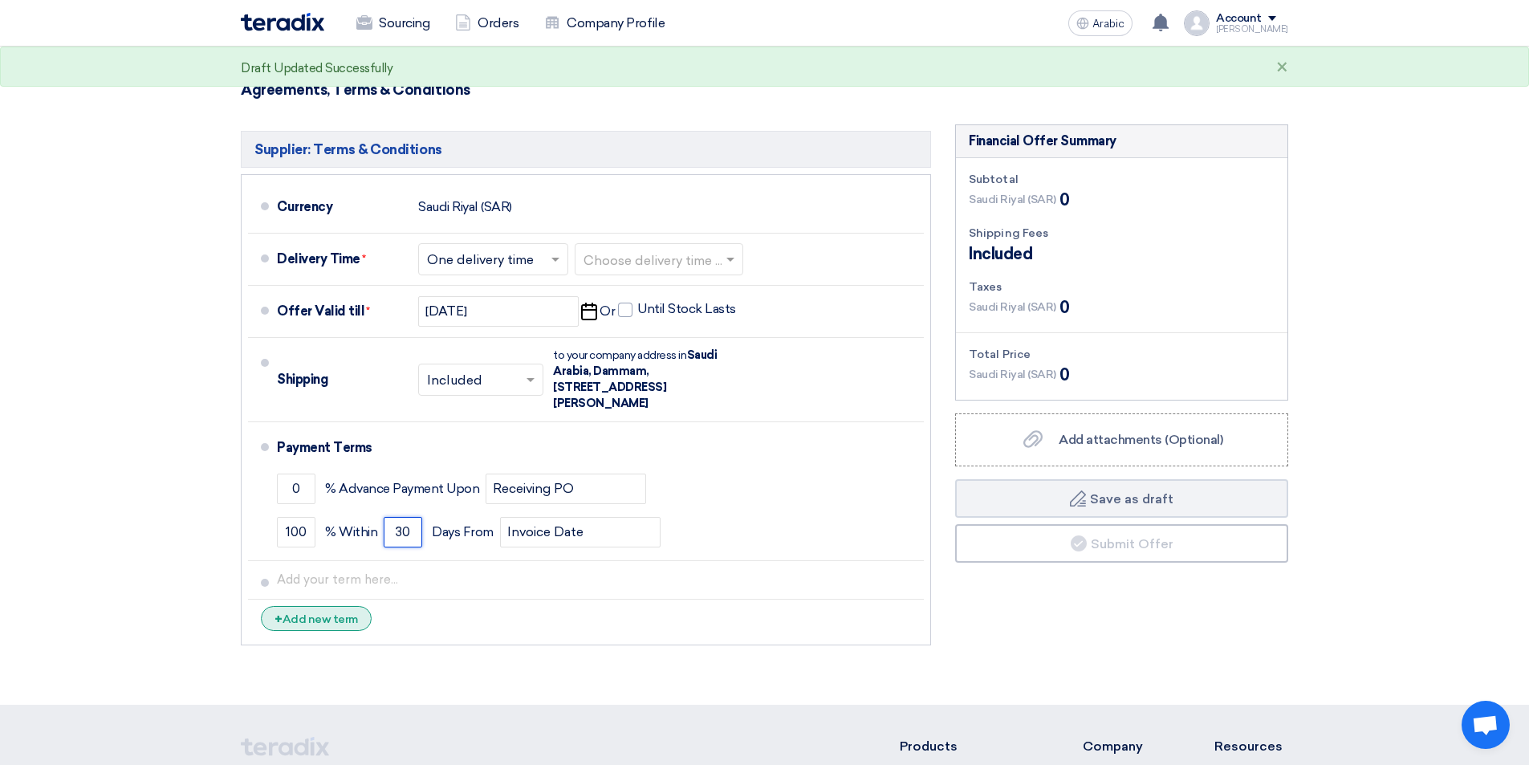
type input "30"
click at [334, 619] on font "Add new term" at bounding box center [319, 619] width 75 height 14
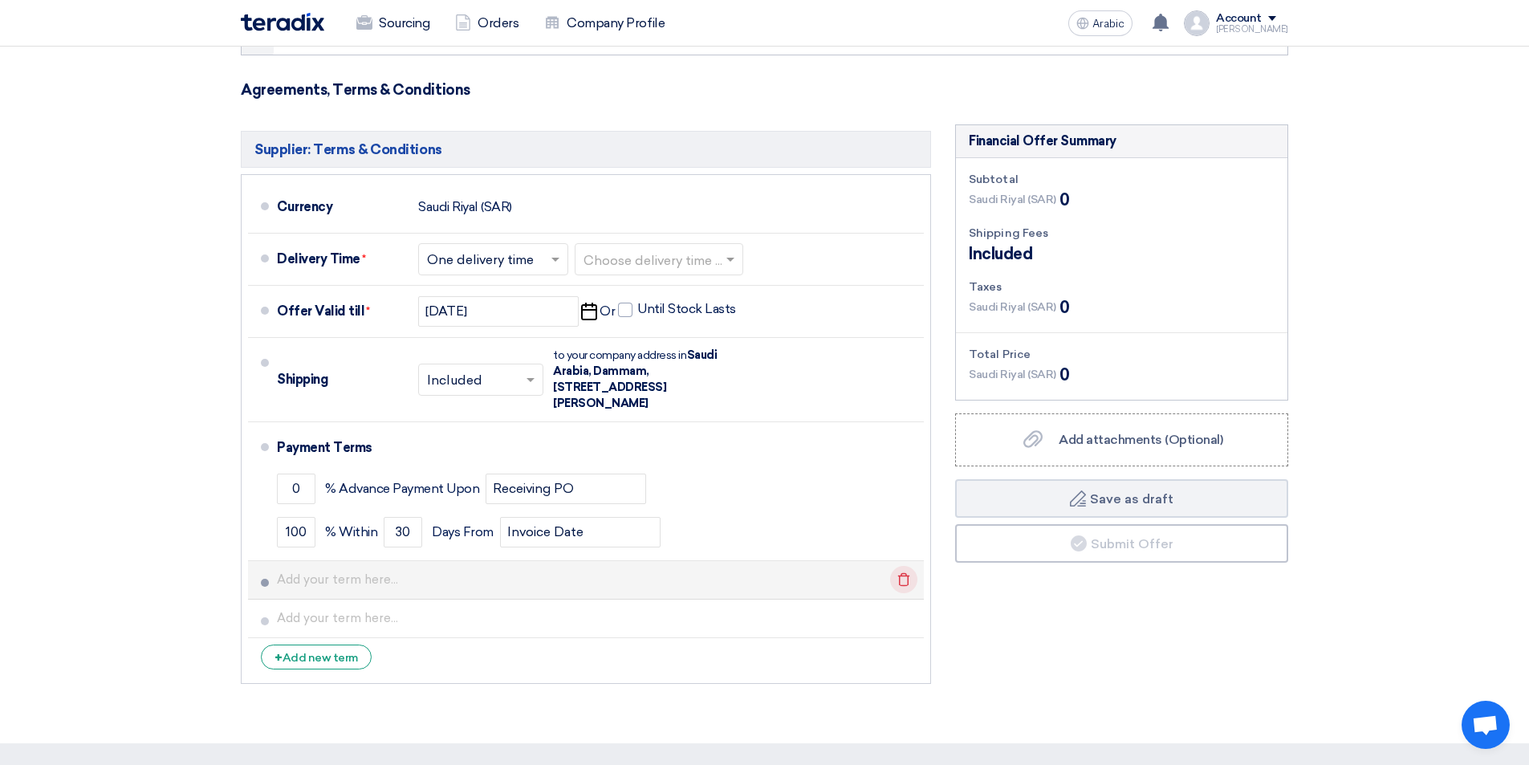
click at [912, 579] on icon "Delete" at bounding box center [903, 579] width 27 height 27
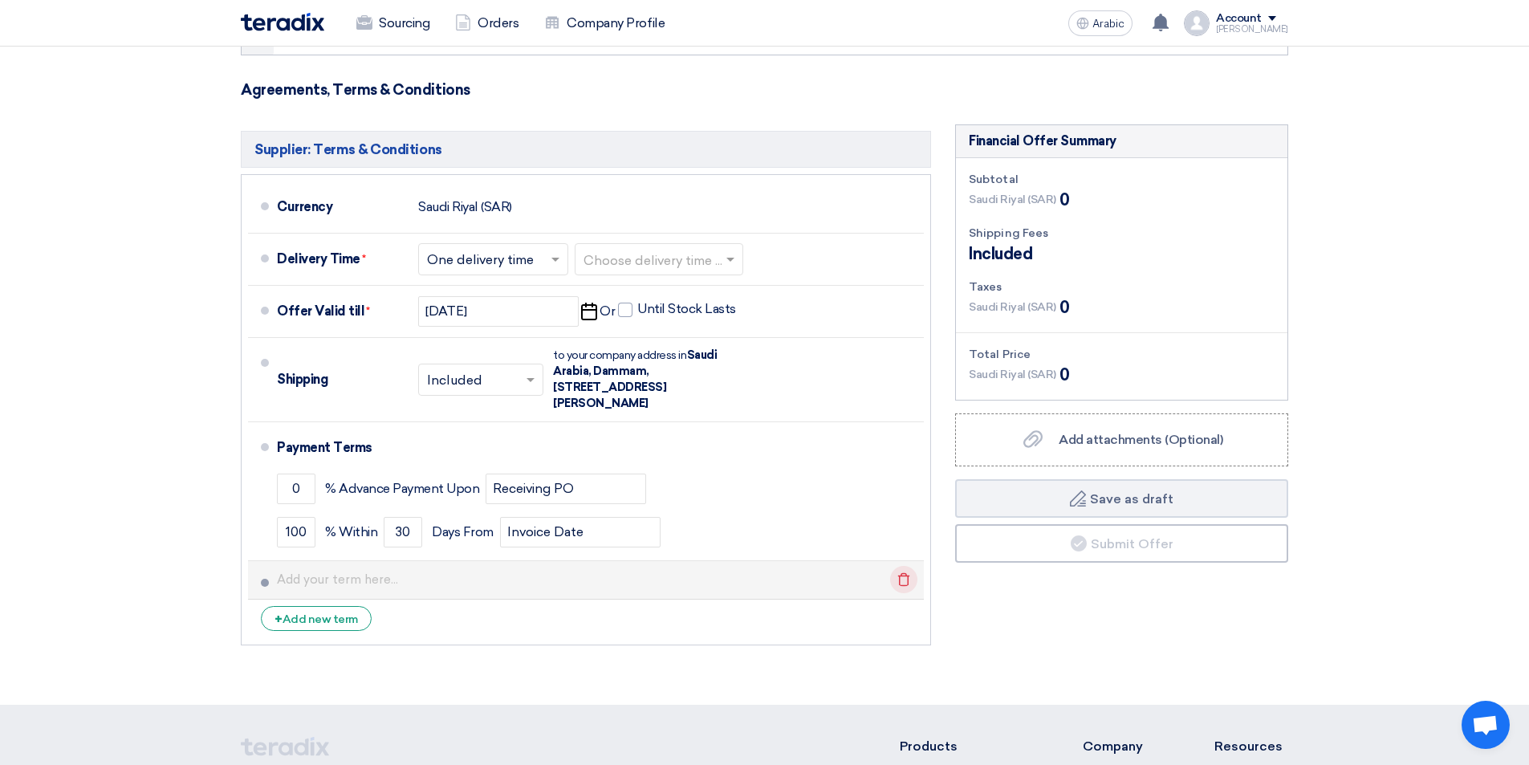
click at [905, 581] on icon "Delete" at bounding box center [903, 579] width 27 height 27
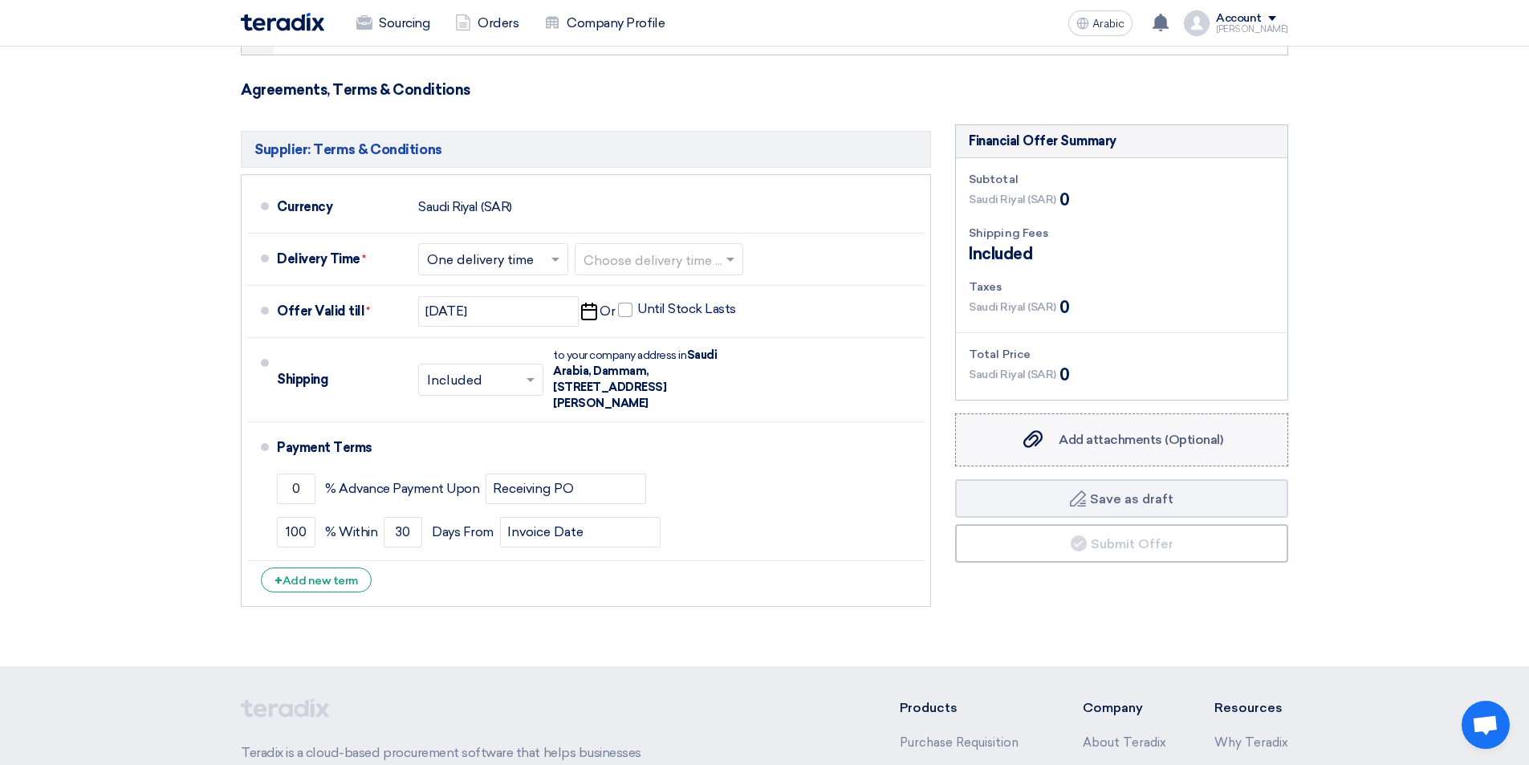
click at [1132, 438] on font "Add attachments (Optional)" at bounding box center [1140, 439] width 165 height 15
click at [0, 0] on input "Add attachments (Optional) Add attachments (Optional)" at bounding box center [0, 0] width 0 height 0
click at [1191, 444] on font "Add attachments (Optional)" at bounding box center [1140, 439] width 165 height 15
click at [0, 0] on input "Add attachments (Optional) Add attachments (Optional)" at bounding box center [0, 0] width 0 height 0
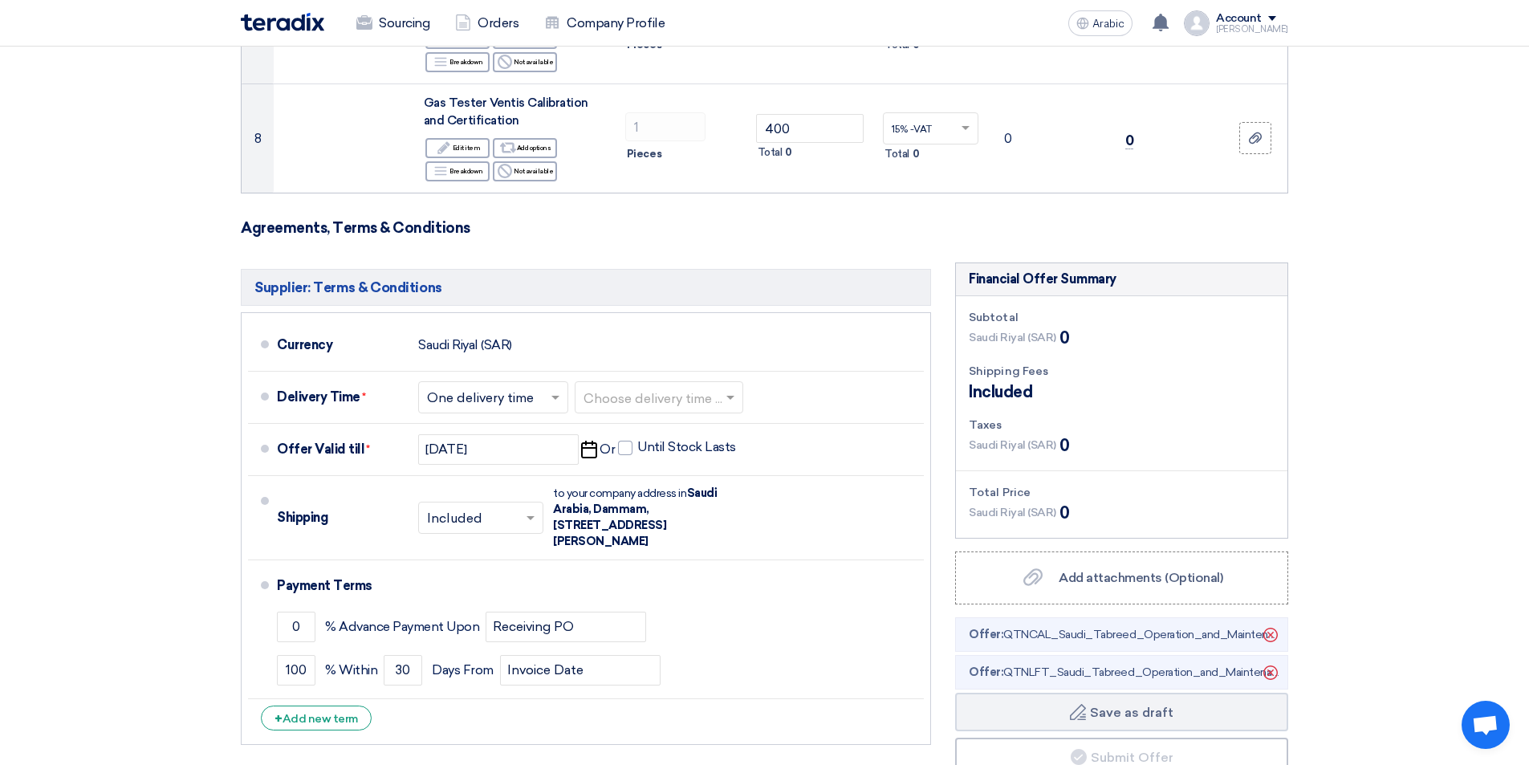
scroll to position [993, 0]
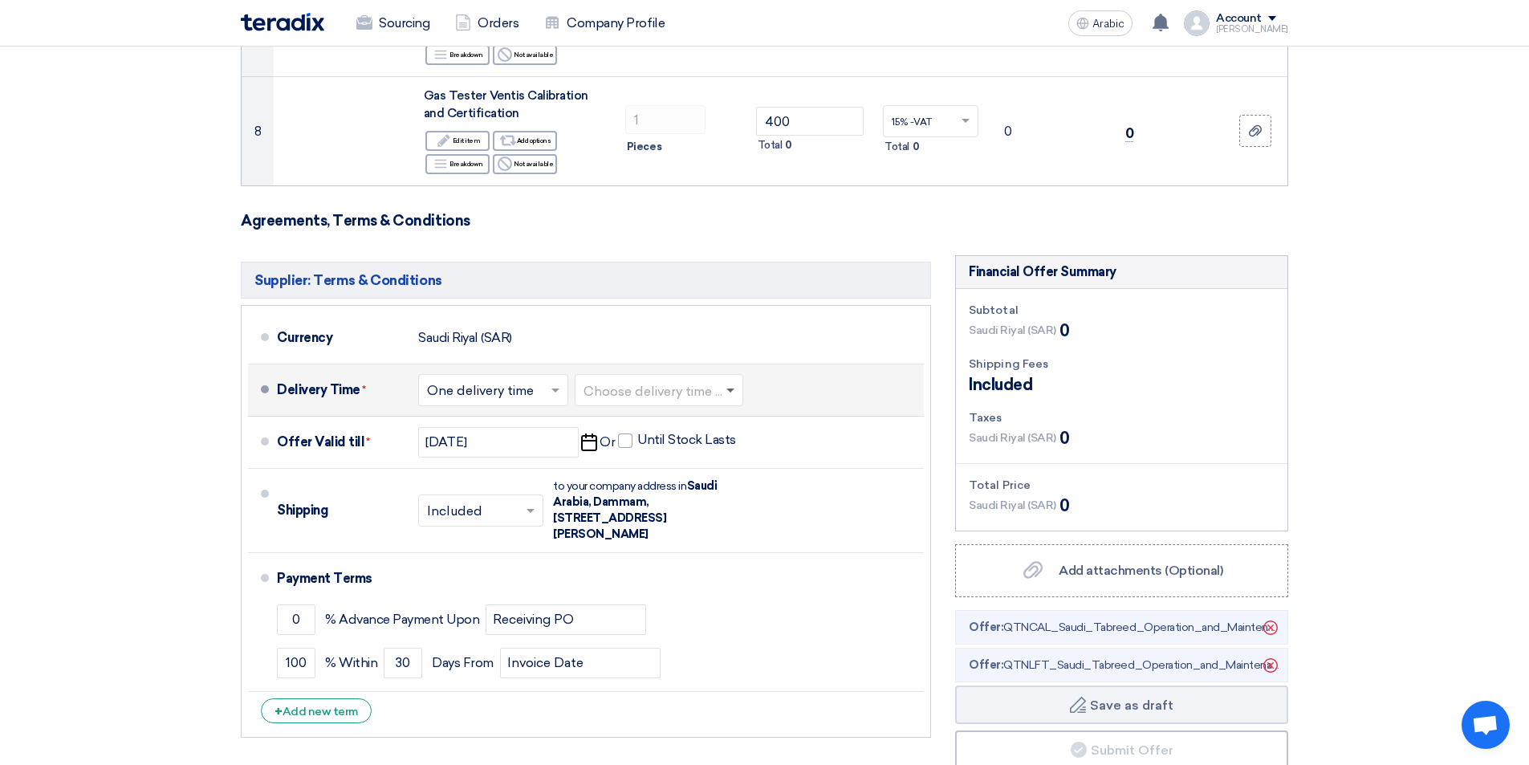
click at [734, 393] on span at bounding box center [732, 390] width 20 height 16
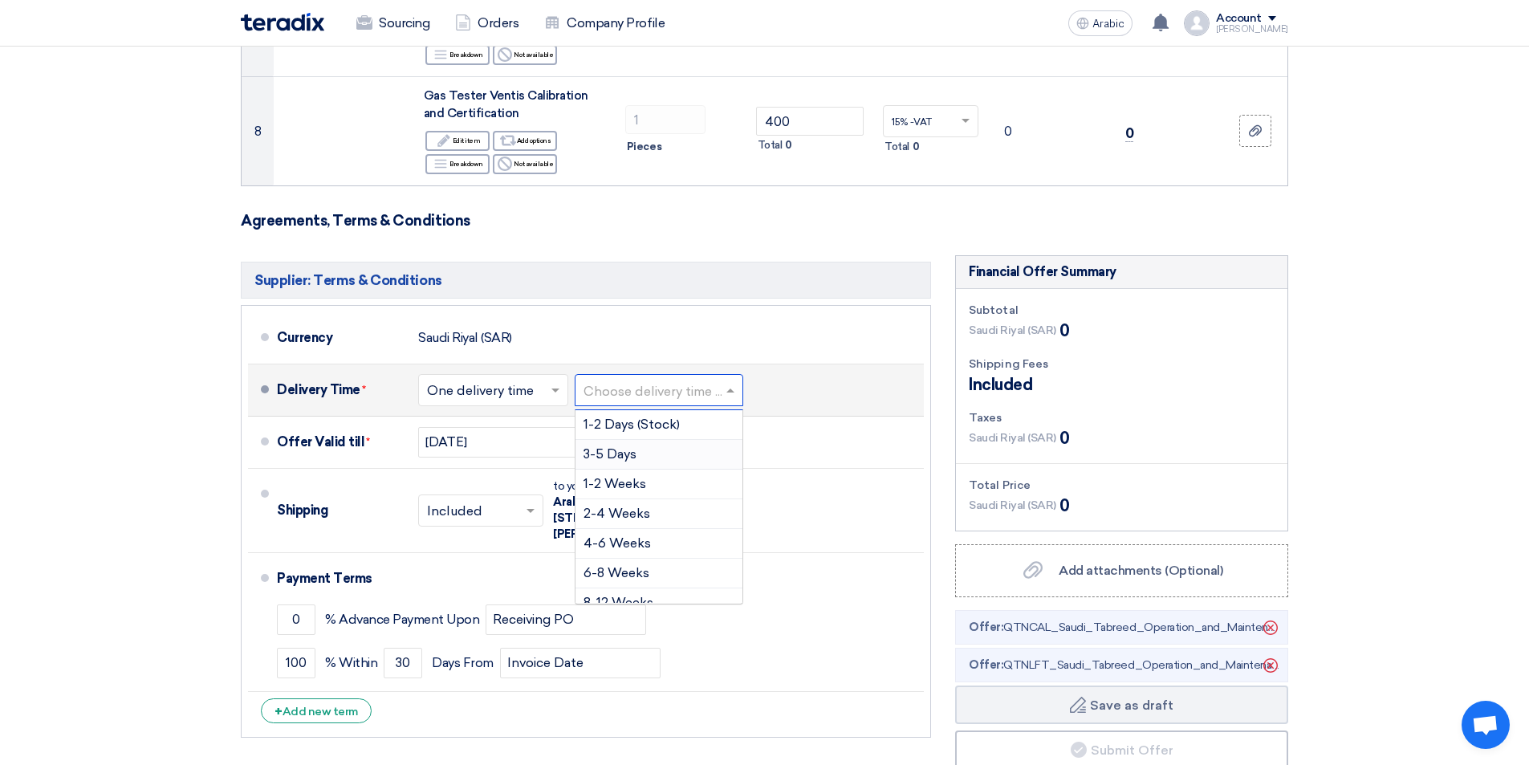
click at [661, 457] on div "3-5 Days" at bounding box center [658, 455] width 167 height 30
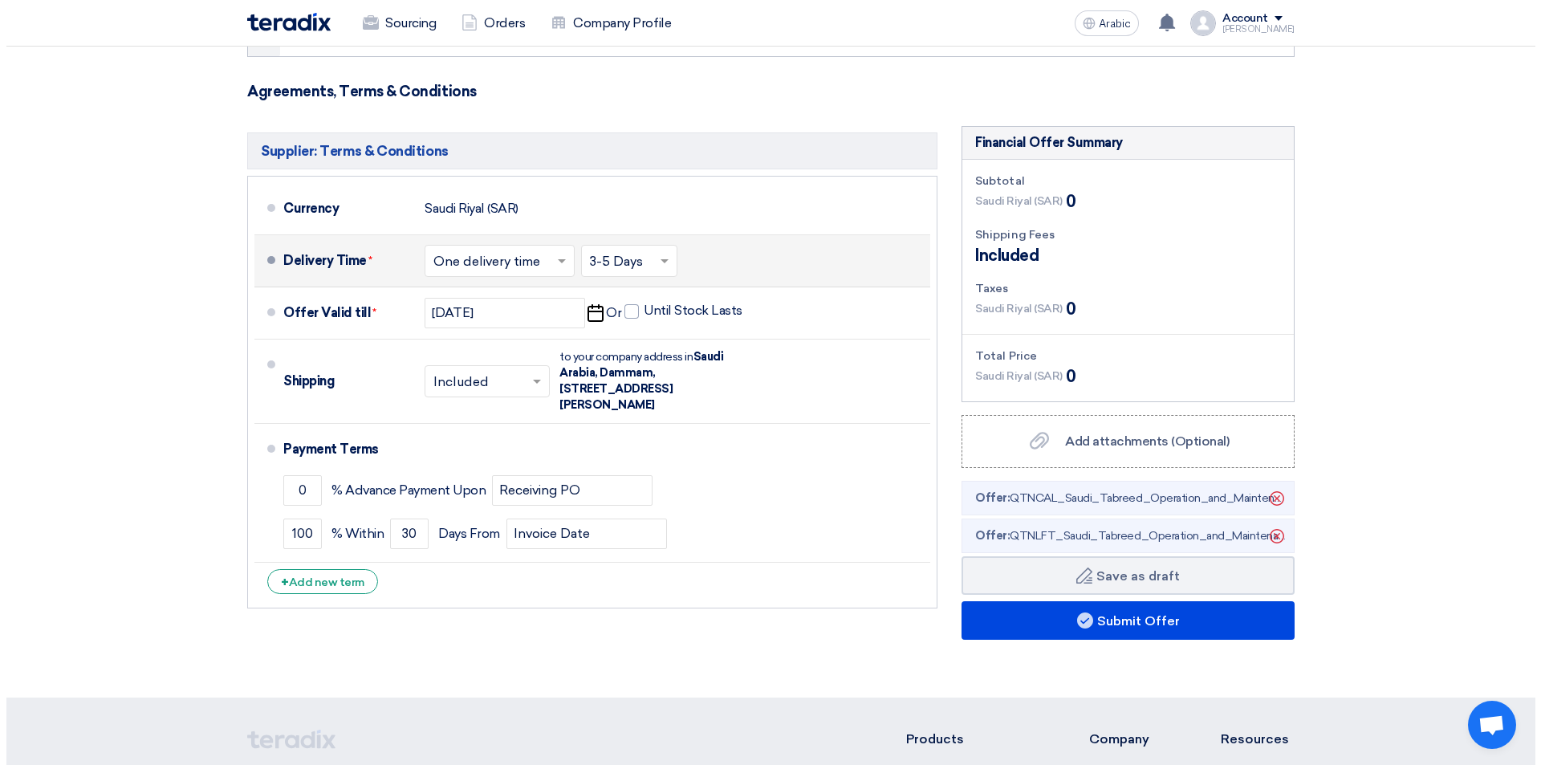
scroll to position [1314, 0]
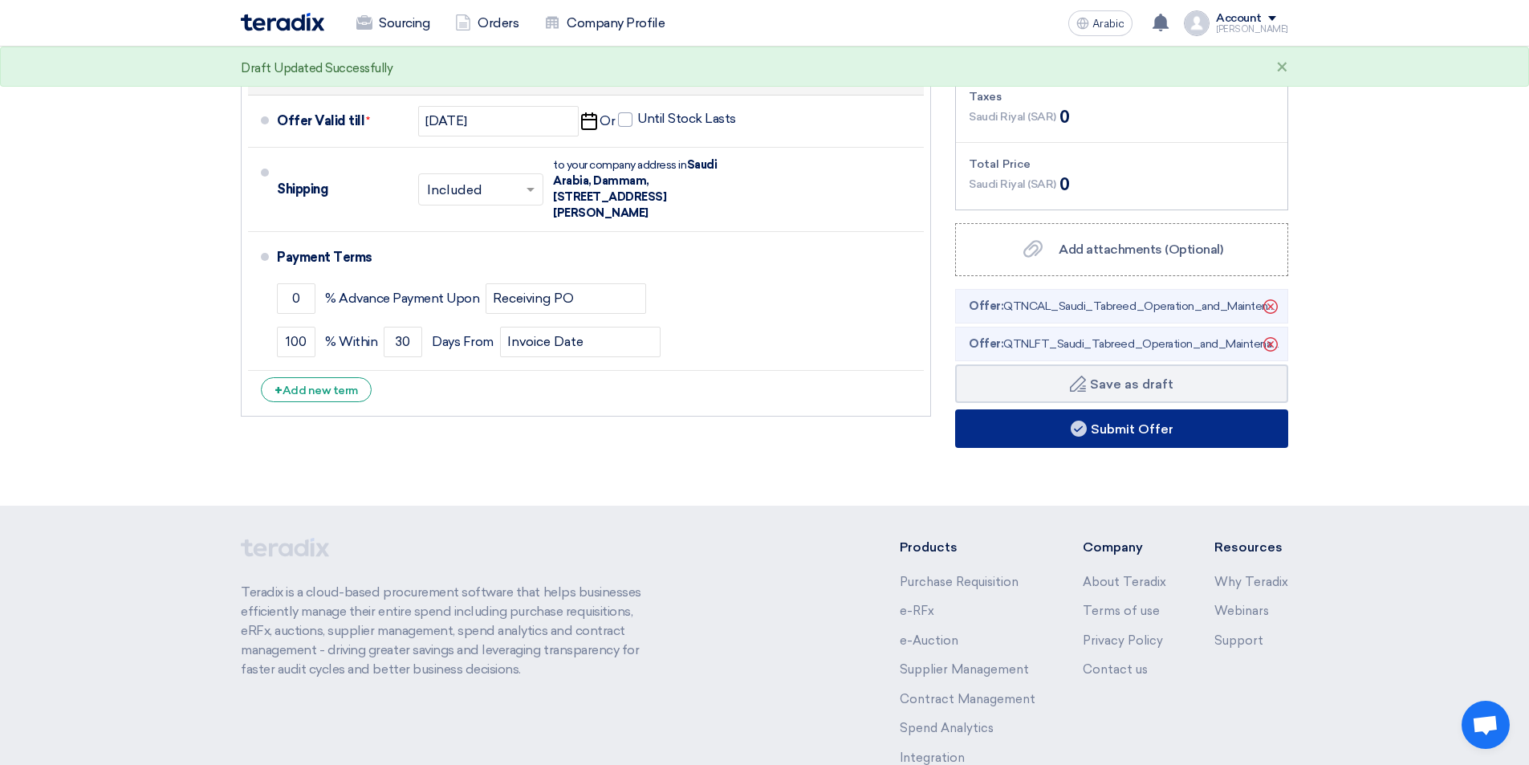
click at [1178, 429] on button "Submit Offer" at bounding box center [1121, 428] width 333 height 39
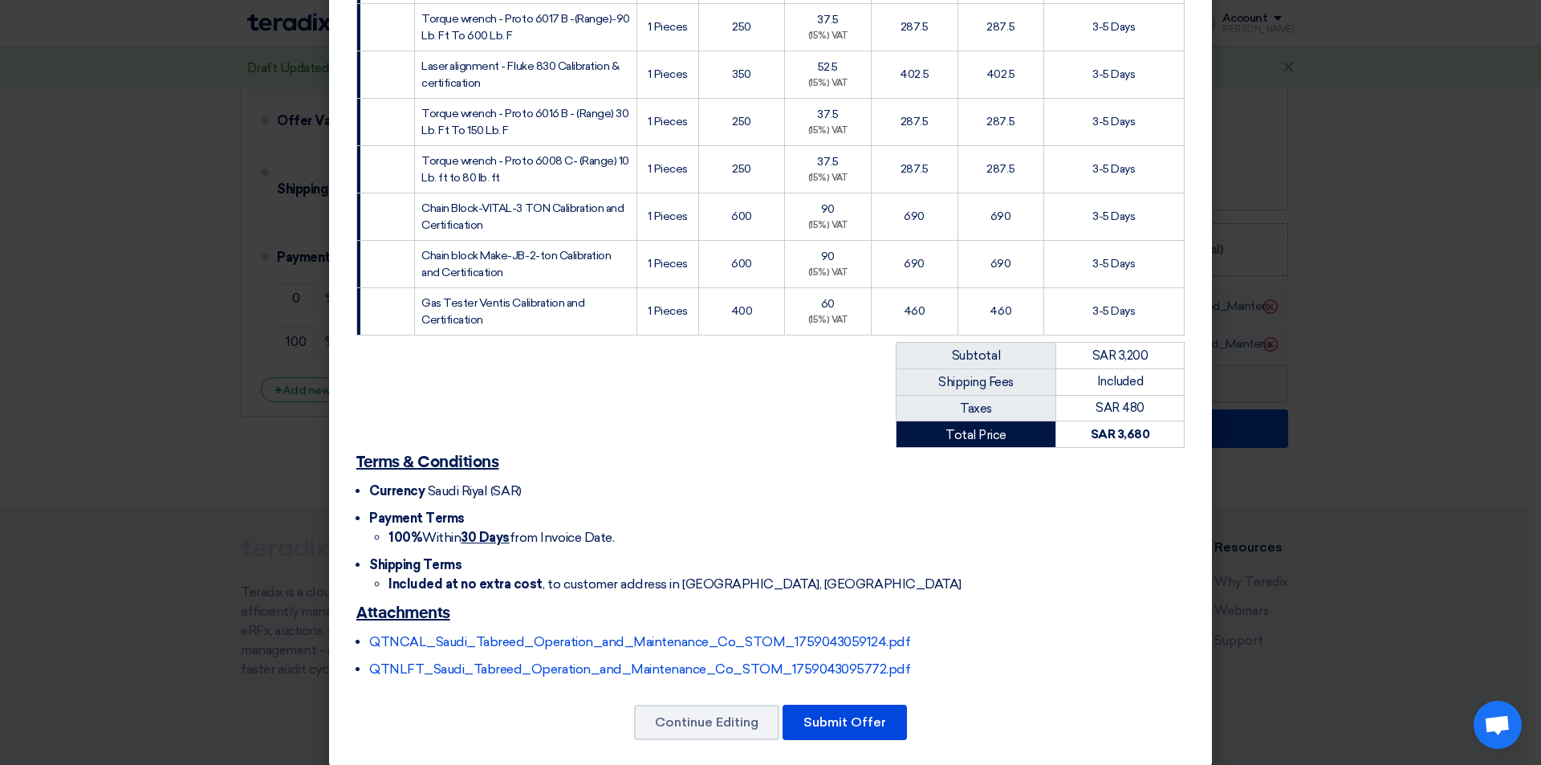
scroll to position [384, 0]
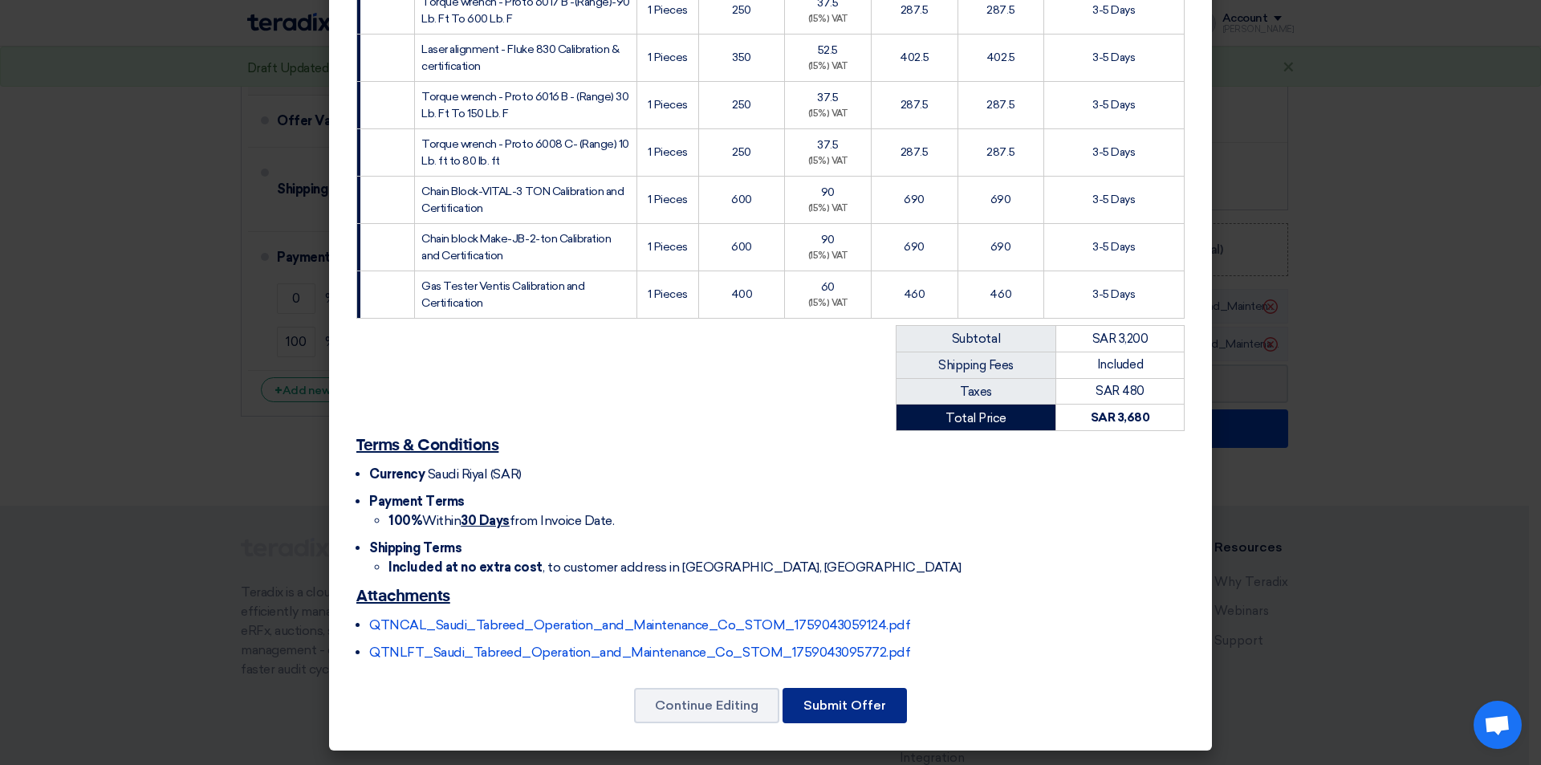
click at [835, 709] on font "Submit Offer" at bounding box center [844, 704] width 83 height 15
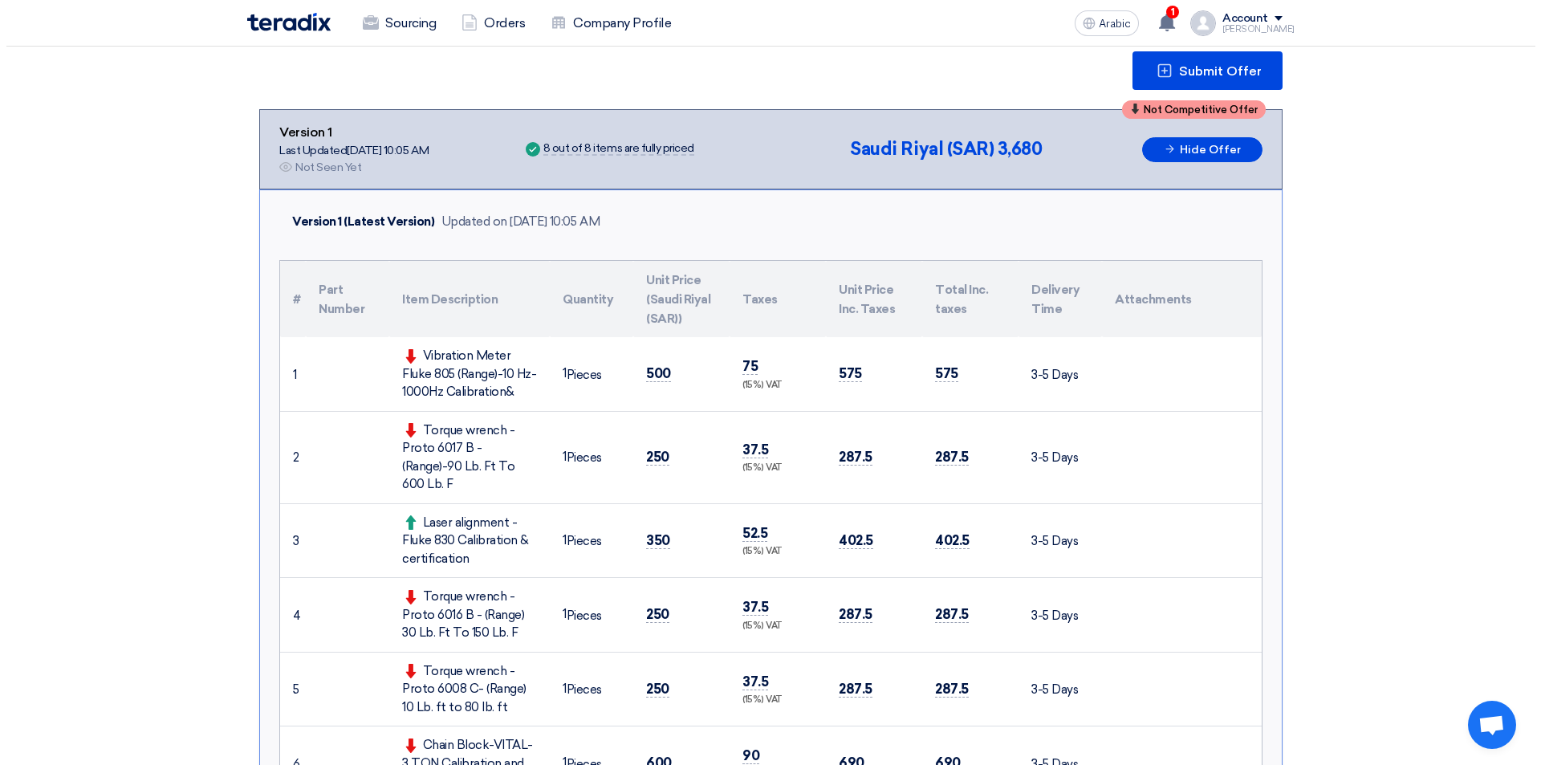
scroll to position [211, 0]
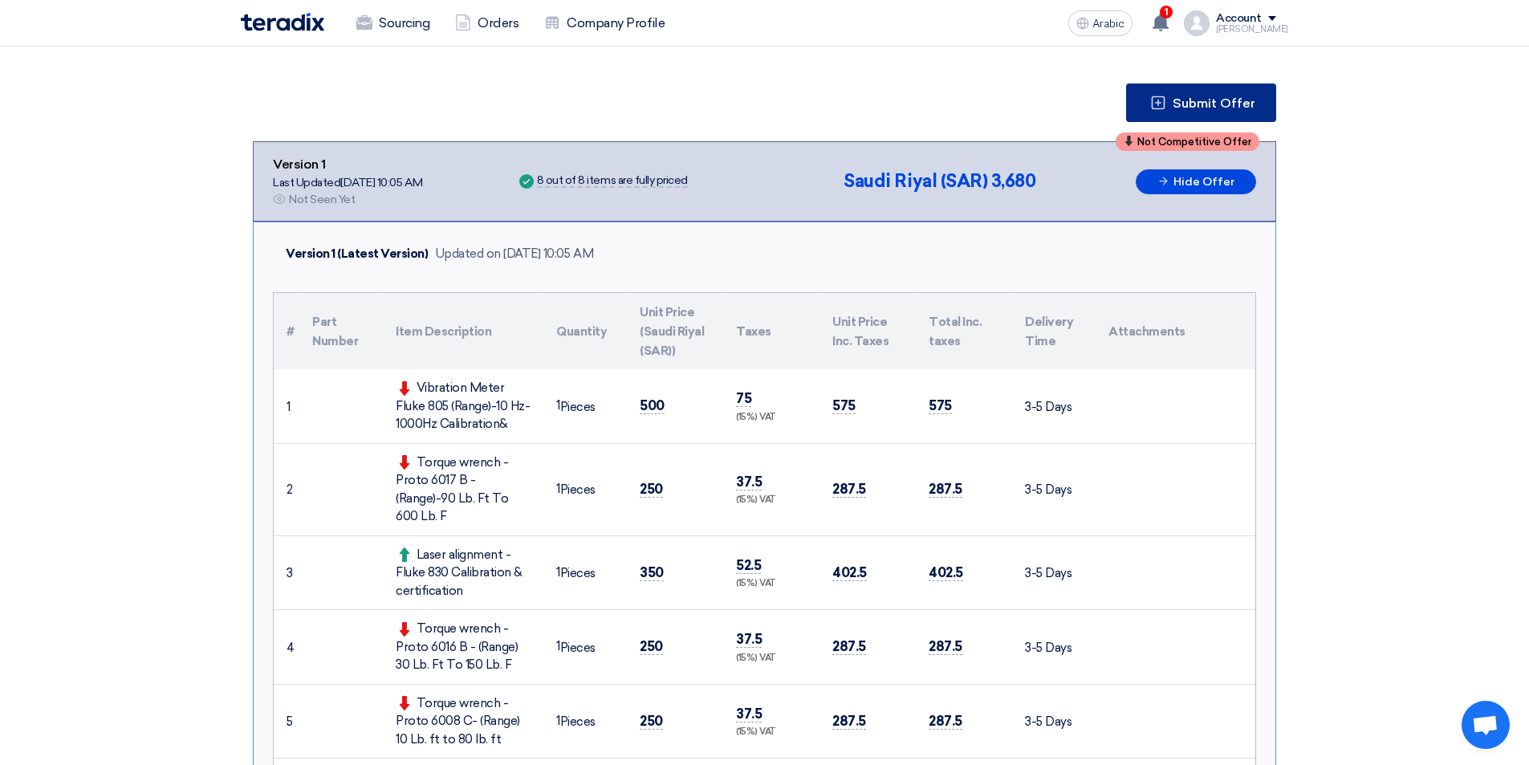
click at [1210, 107] on font "Submit Offer" at bounding box center [1213, 102] width 83 height 15
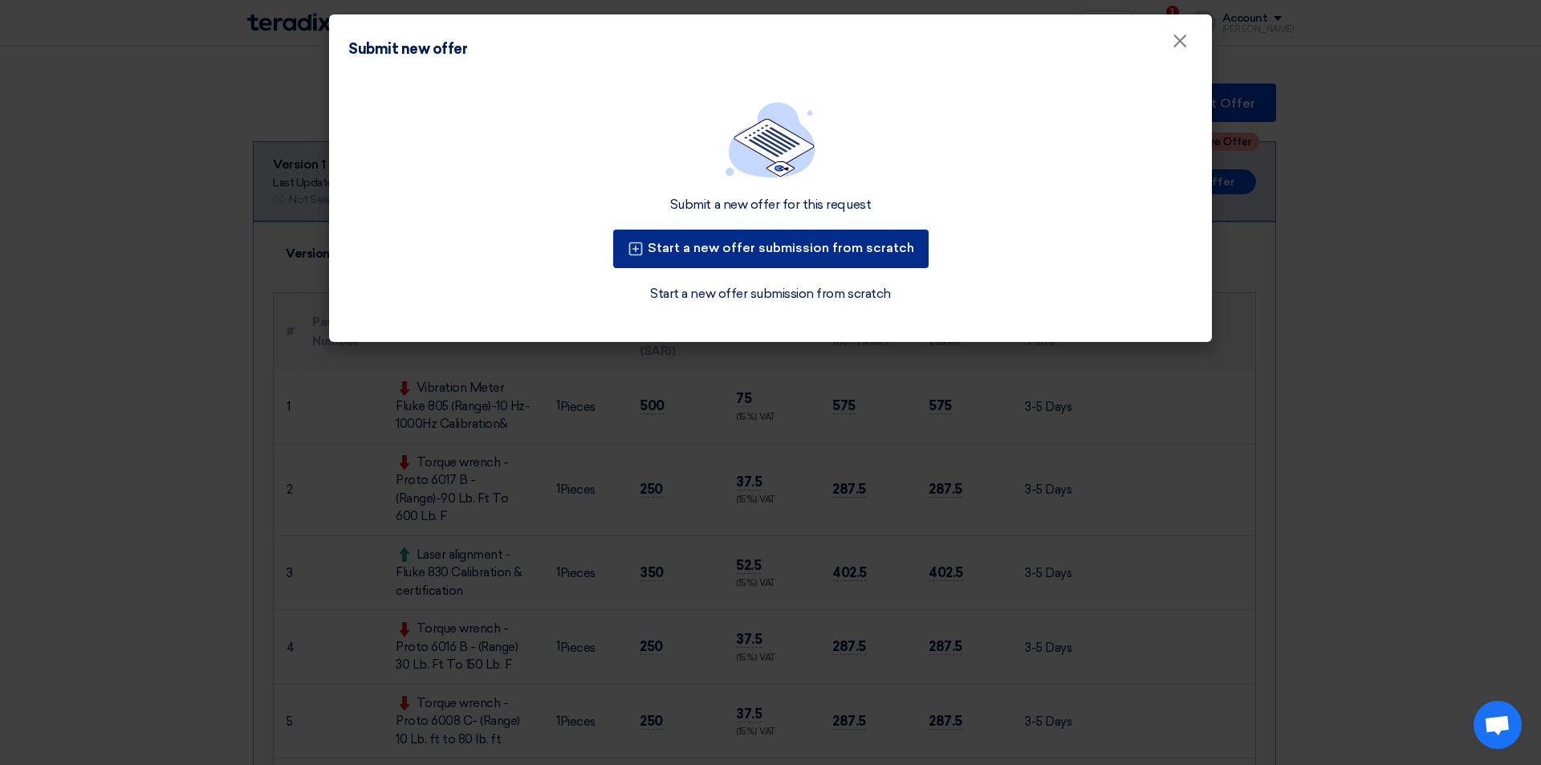
click at [836, 252] on font "Start a new offer submission from scratch" at bounding box center [781, 247] width 266 height 15
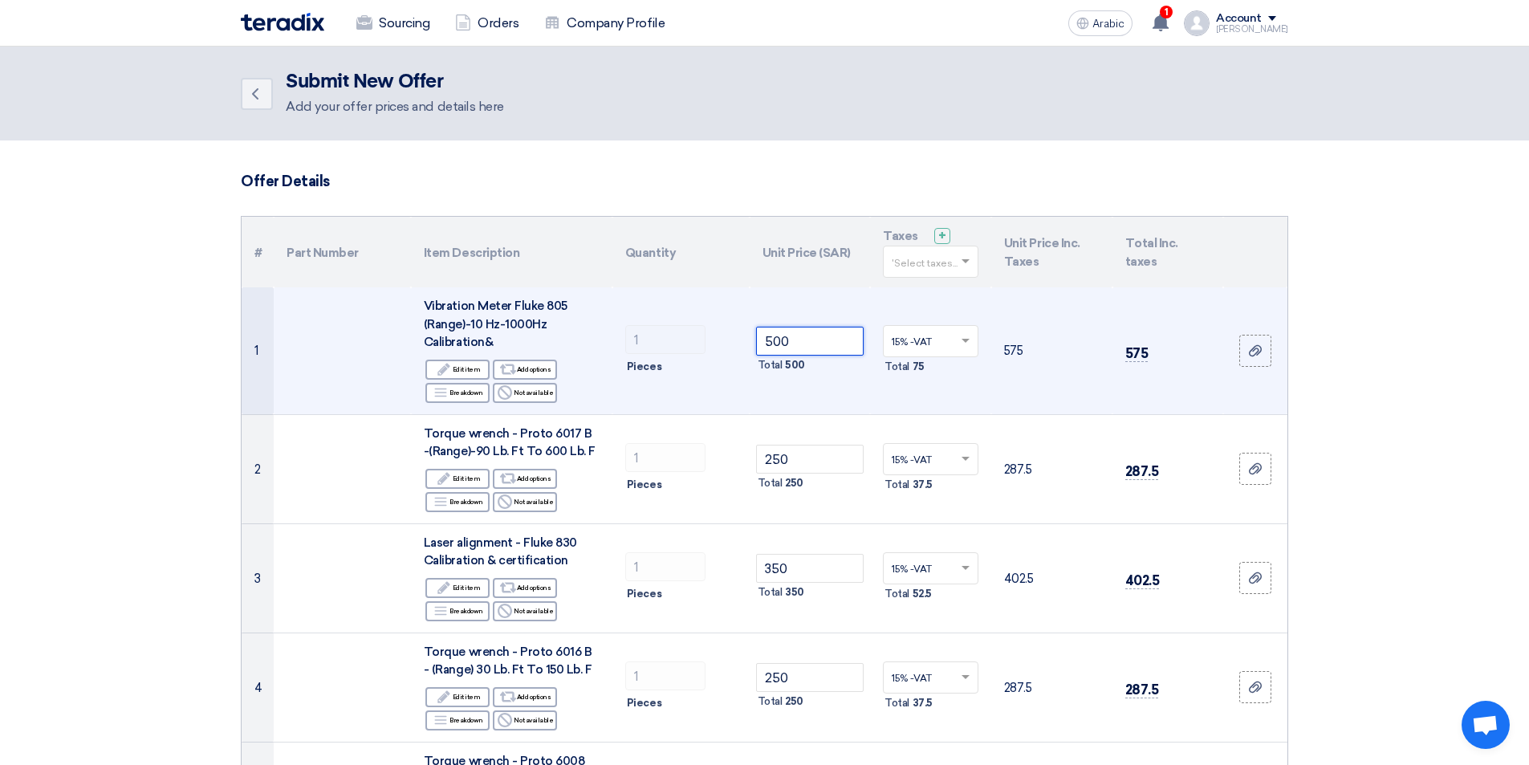
click at [817, 340] on input "500" at bounding box center [810, 341] width 108 height 29
type input "5"
type input "450"
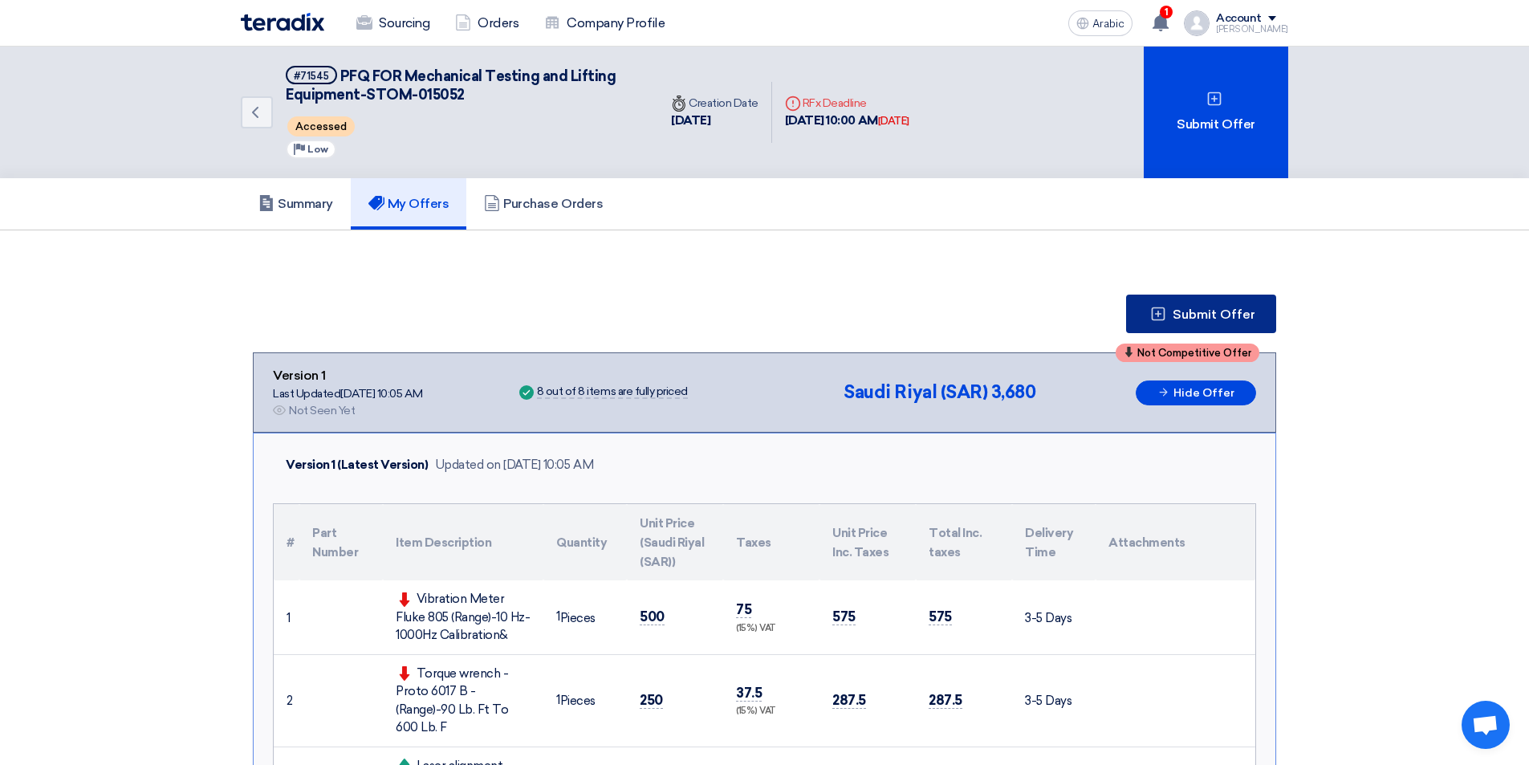
click at [1213, 315] on font "Submit Offer" at bounding box center [1213, 314] width 83 height 15
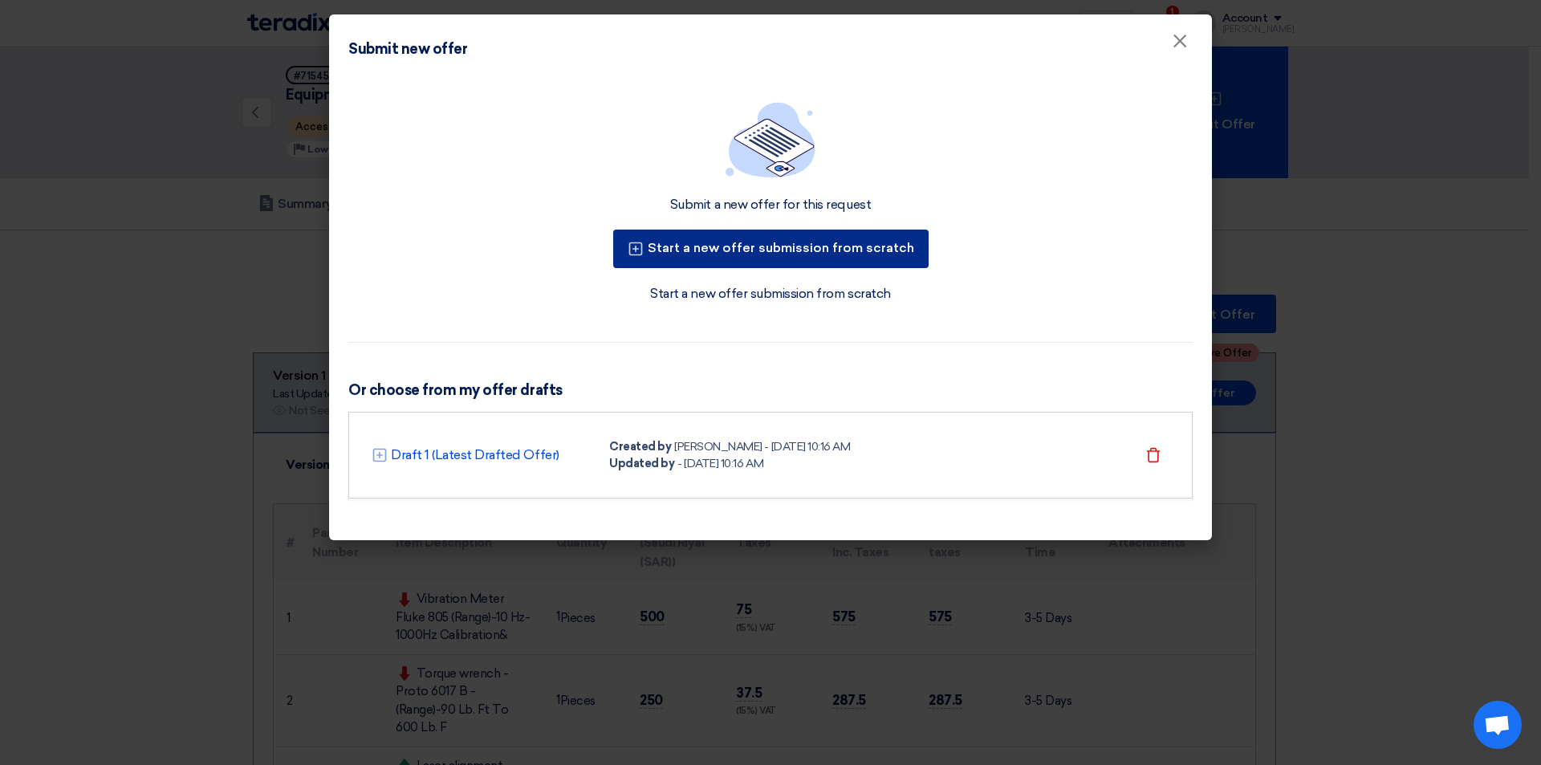
click at [766, 246] on font "Start a new offer submission from scratch" at bounding box center [781, 247] width 266 height 15
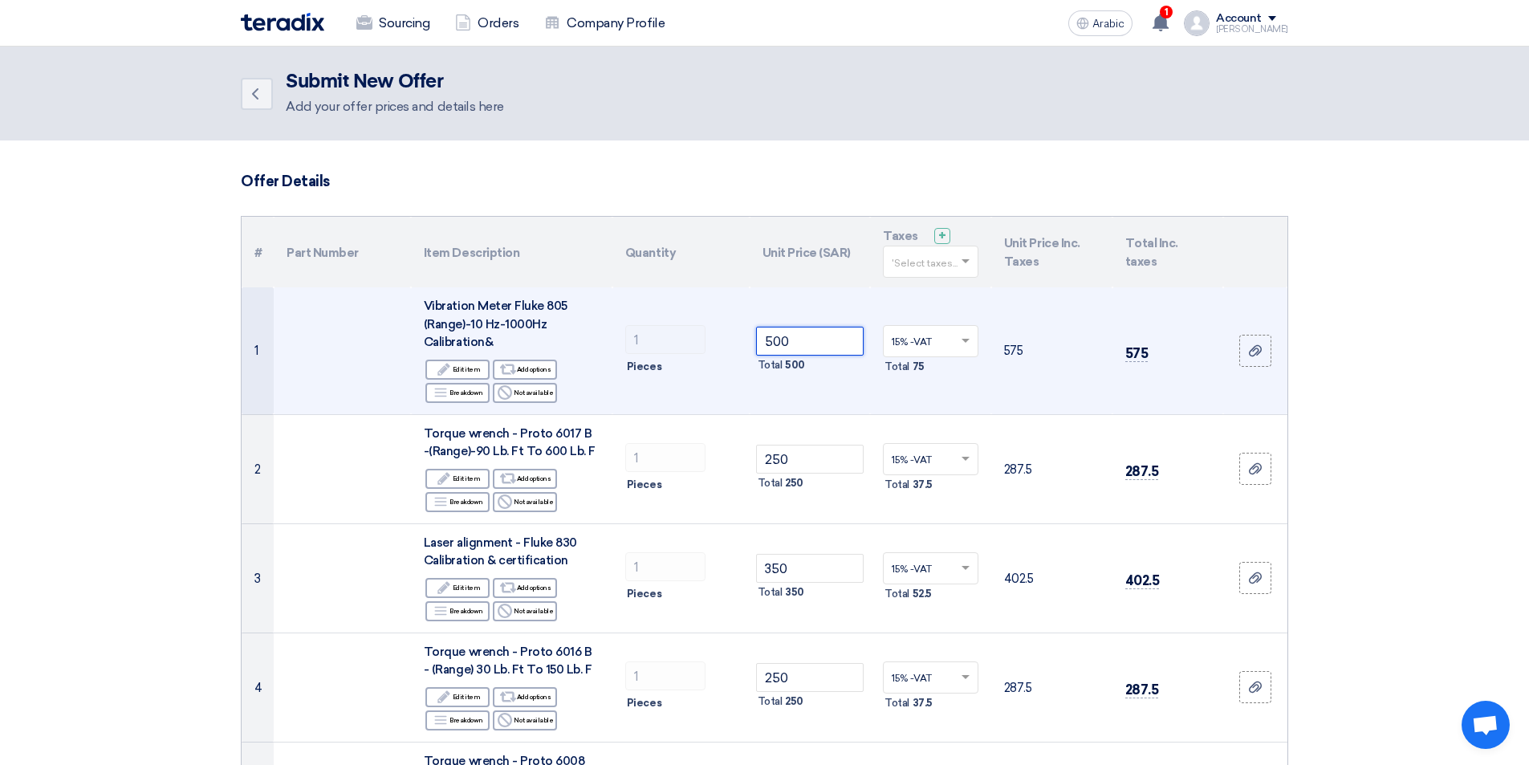
click at [811, 346] on input "500" at bounding box center [810, 341] width 108 height 29
type input "5"
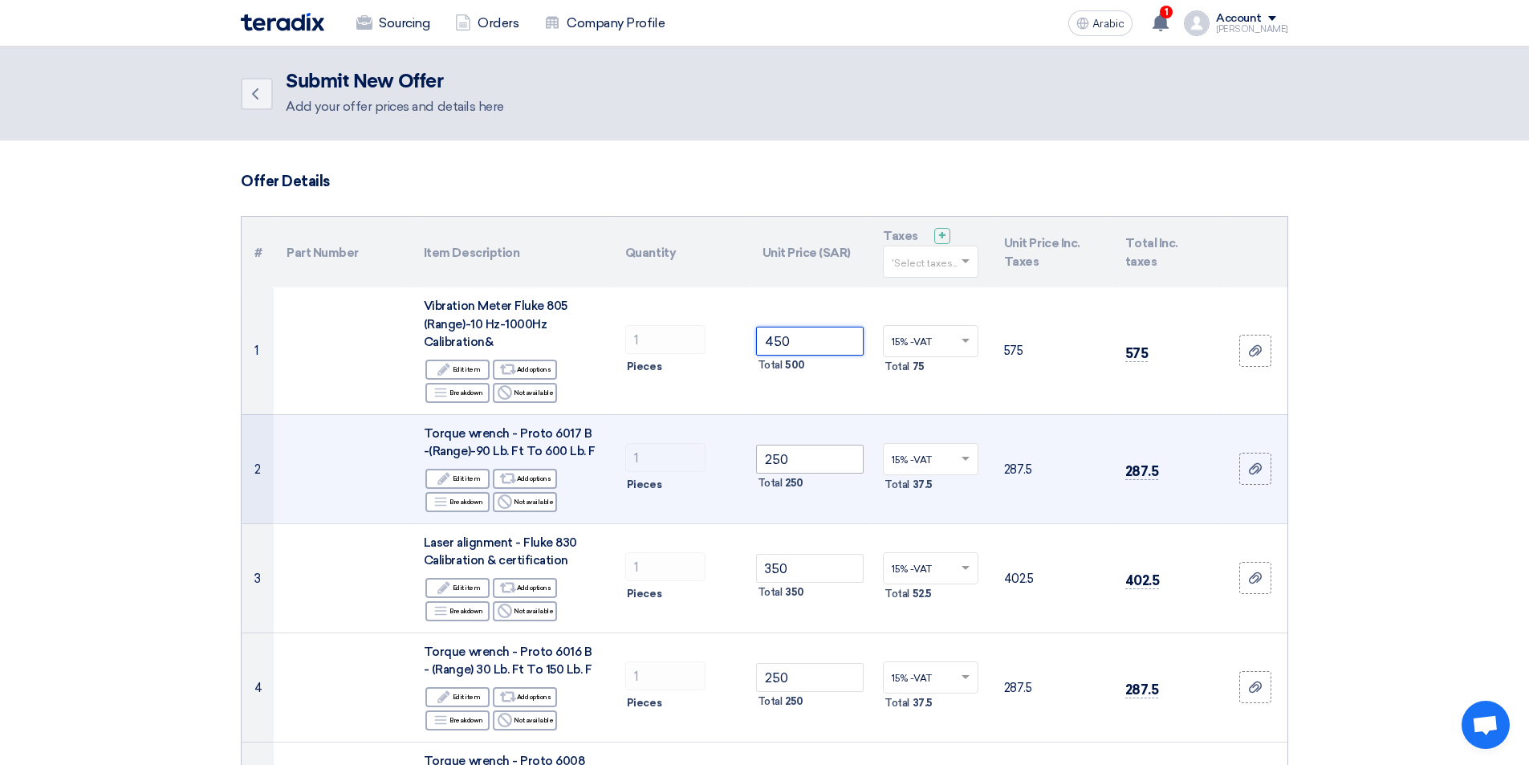
type input "450"
click at [823, 463] on input "250" at bounding box center [810, 459] width 108 height 29
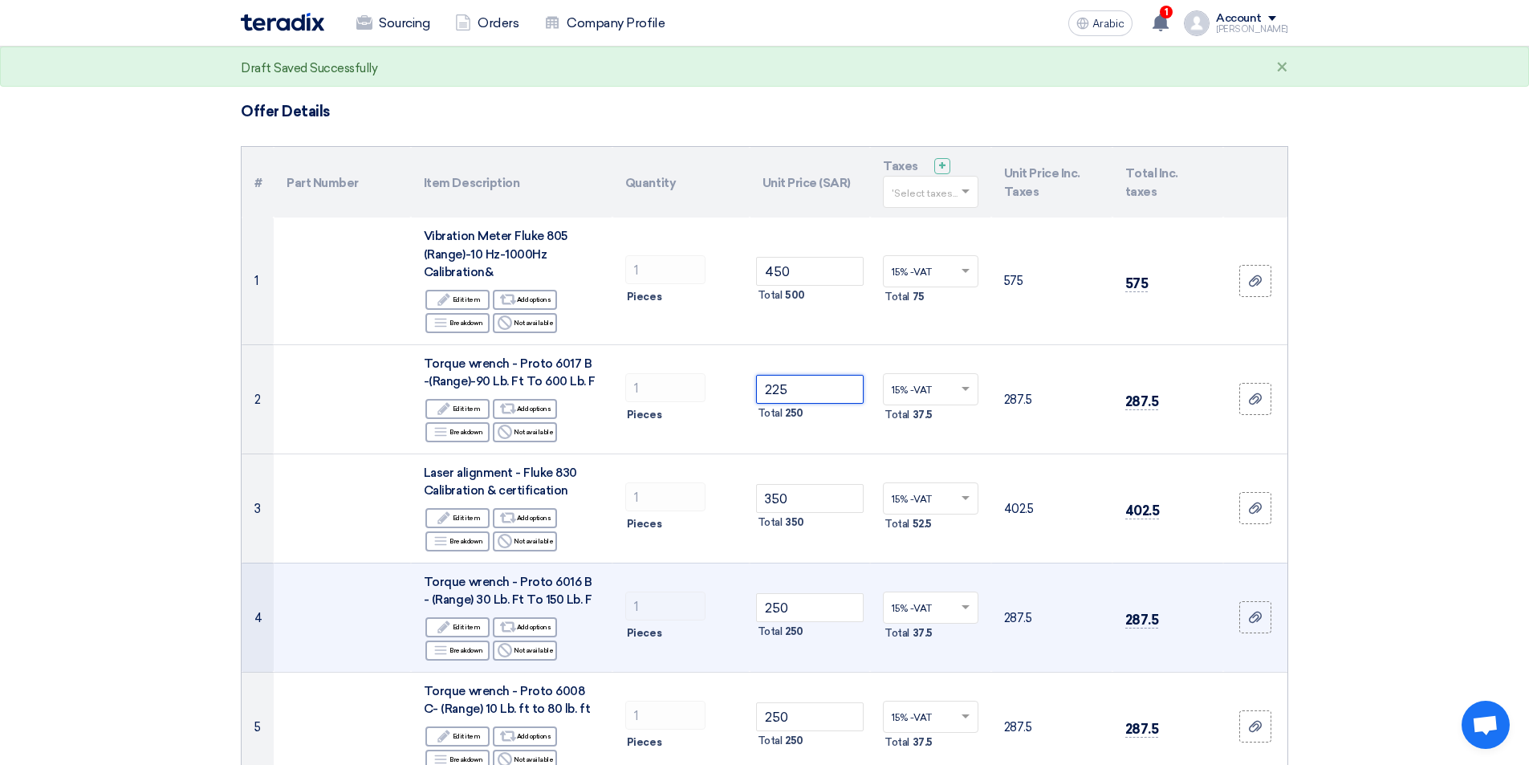
scroll to position [160, 0]
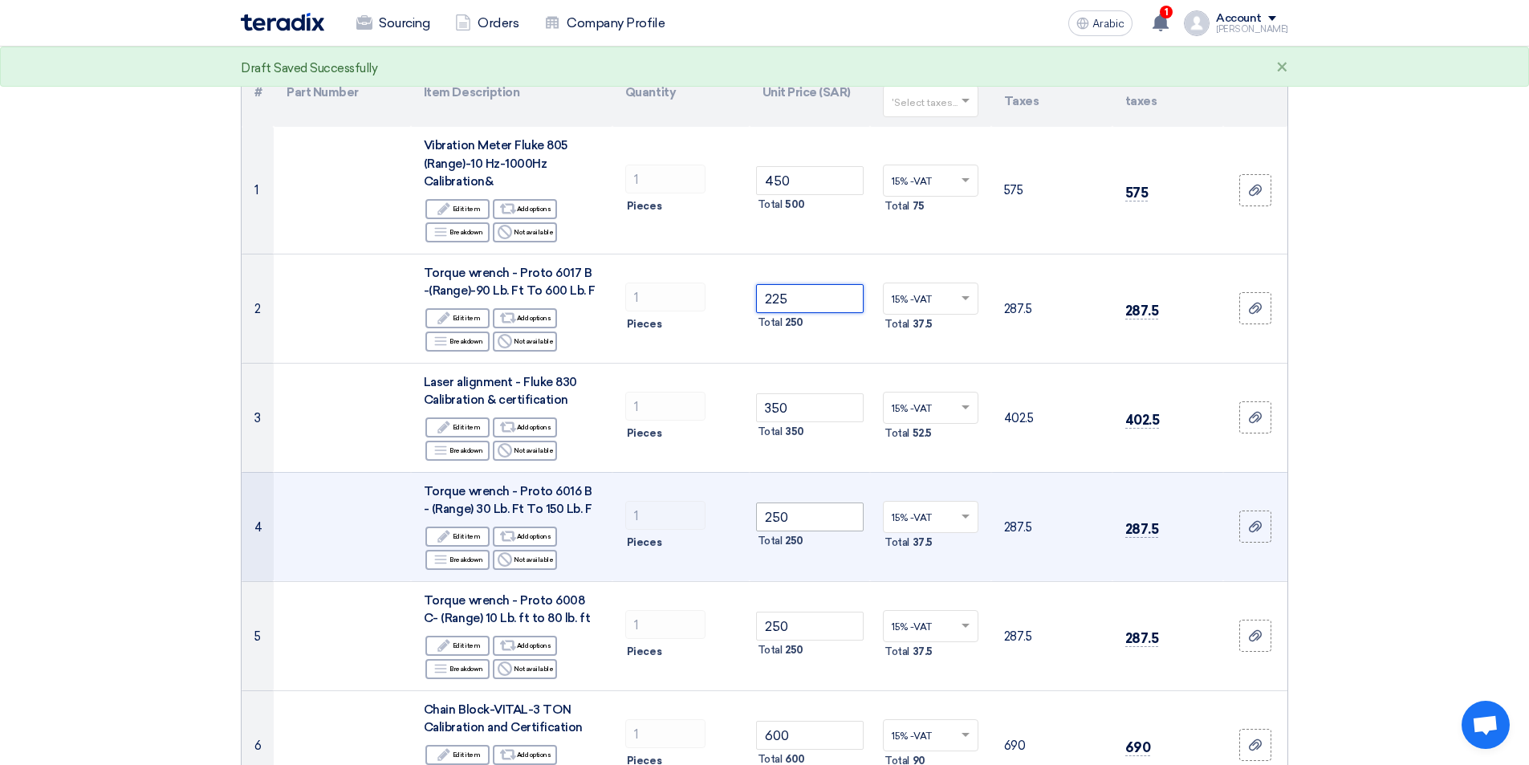
type input "225"
click at [822, 517] on input "250" at bounding box center [810, 516] width 108 height 29
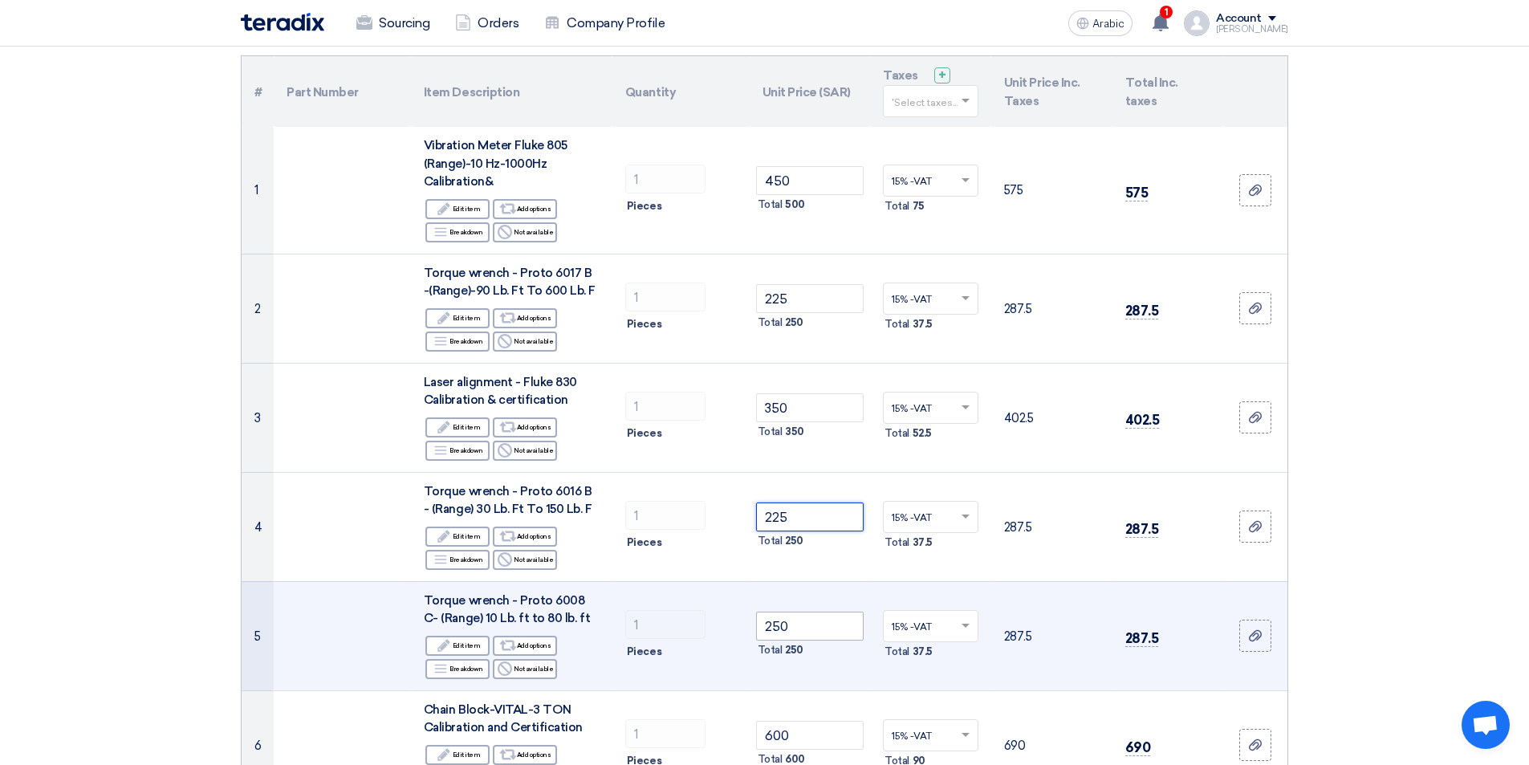
type input "225"
click at [818, 628] on input "250" at bounding box center [810, 625] width 108 height 29
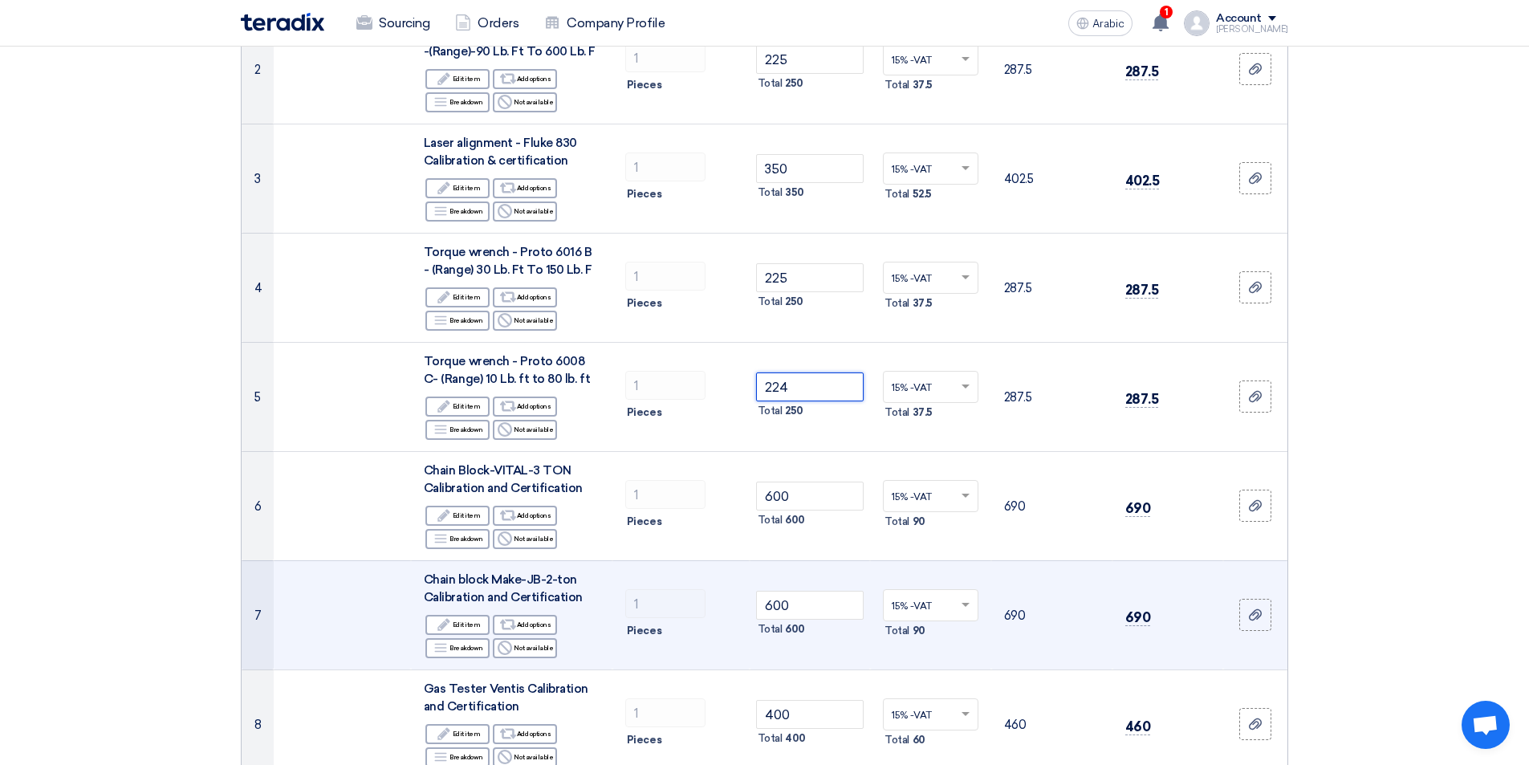
scroll to position [401, 0]
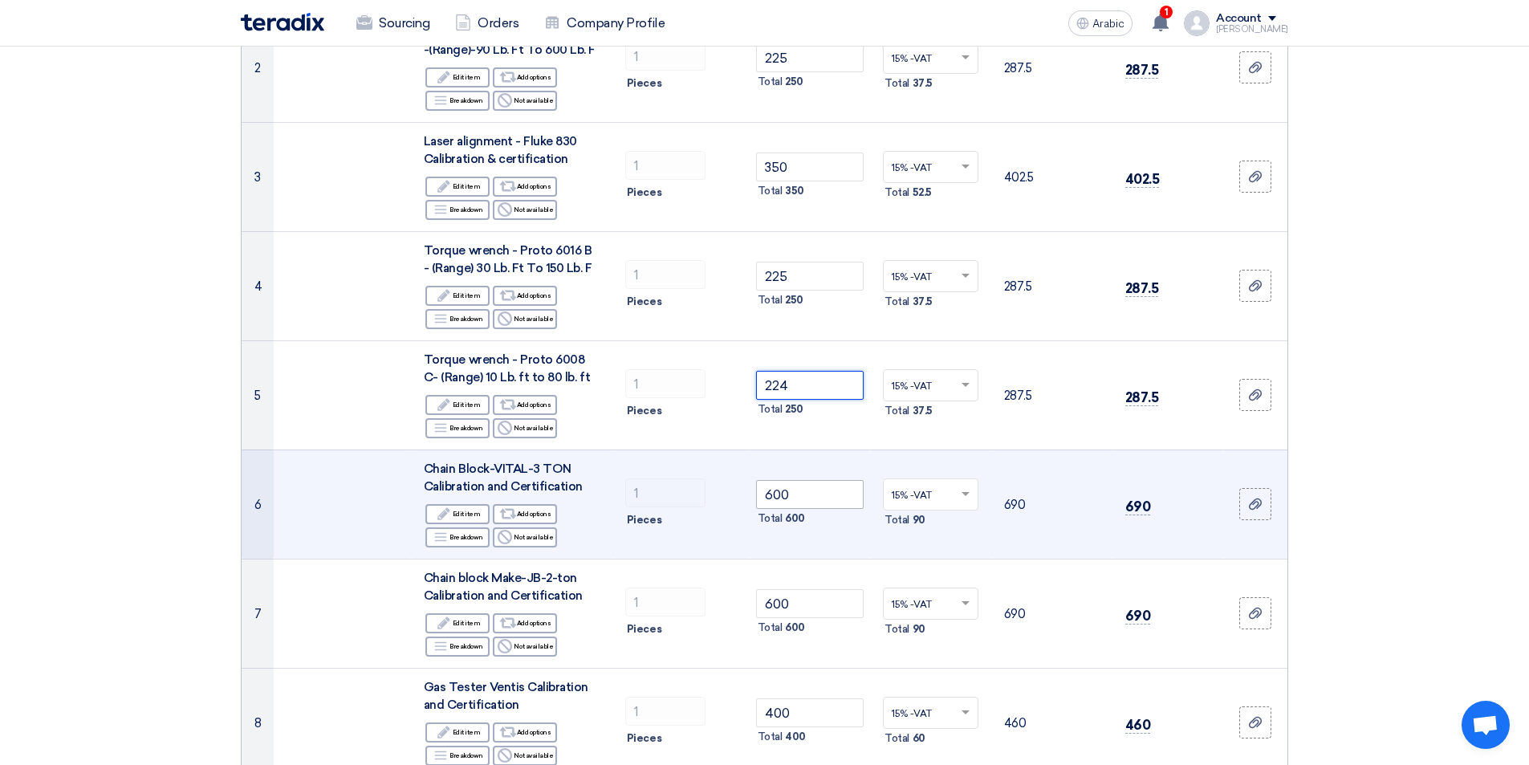
type input "224"
click at [825, 499] on input "600" at bounding box center [810, 494] width 108 height 29
type input "6"
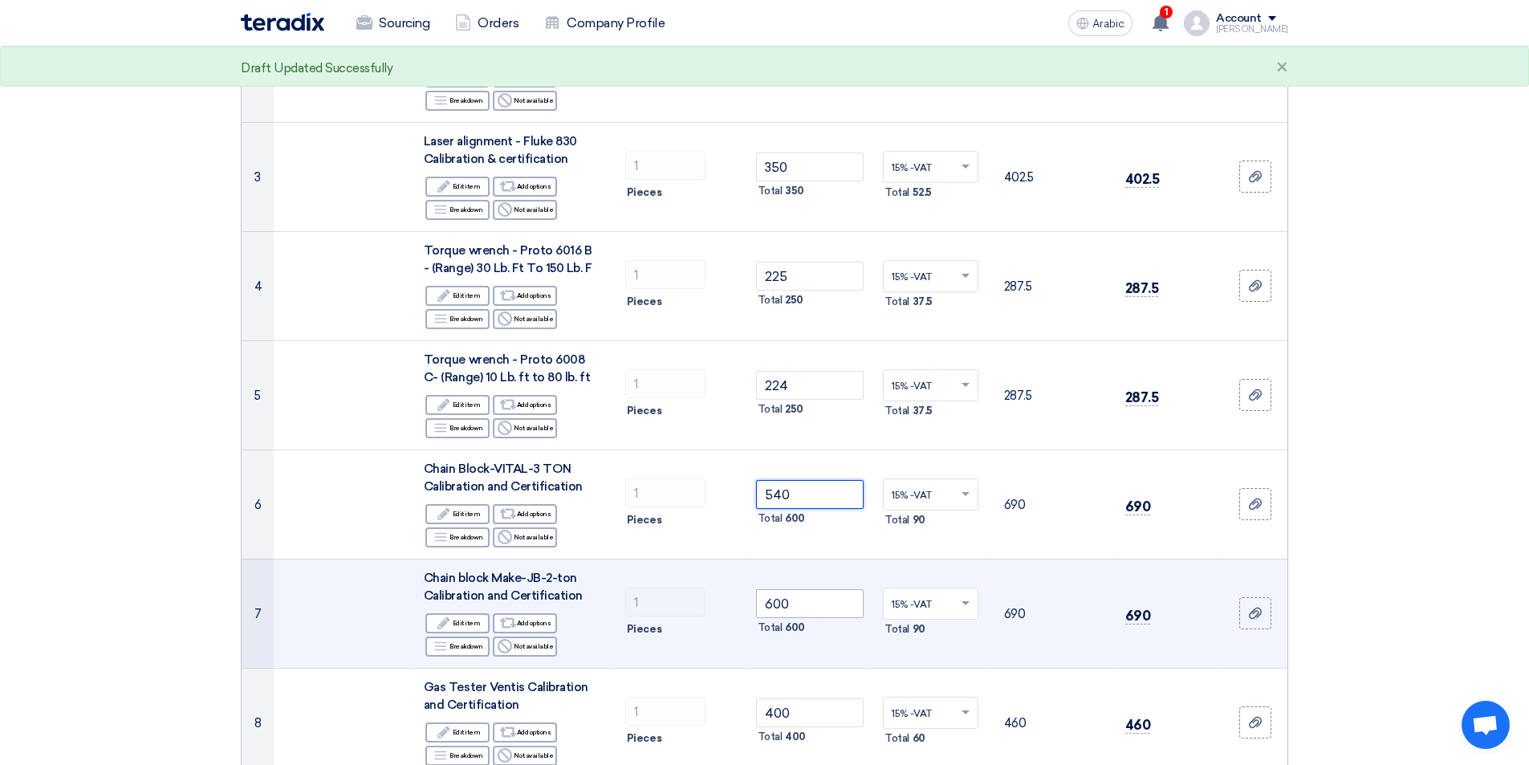
type input "540"
click at [817, 607] on input "600" at bounding box center [810, 603] width 108 height 29
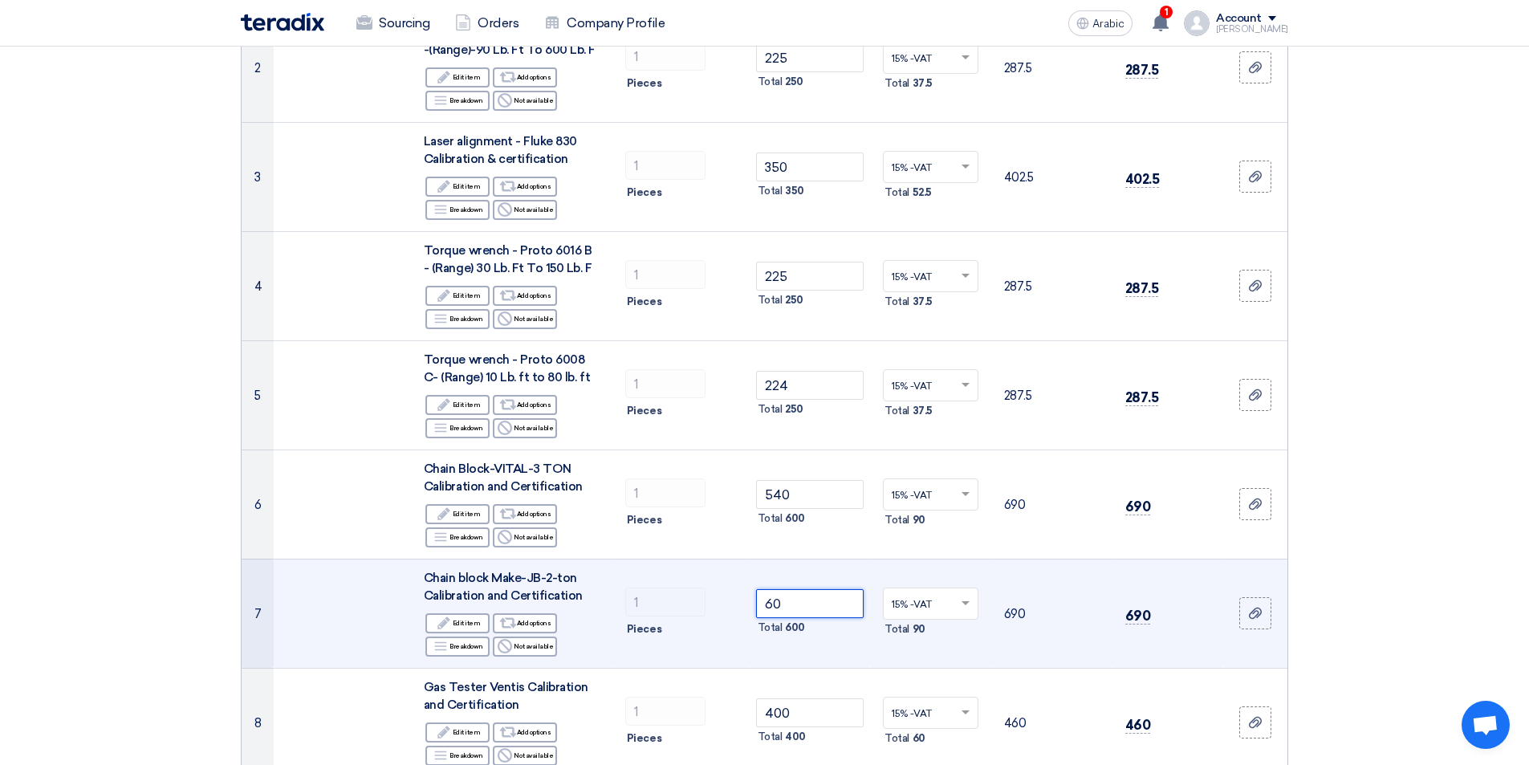
type input "6"
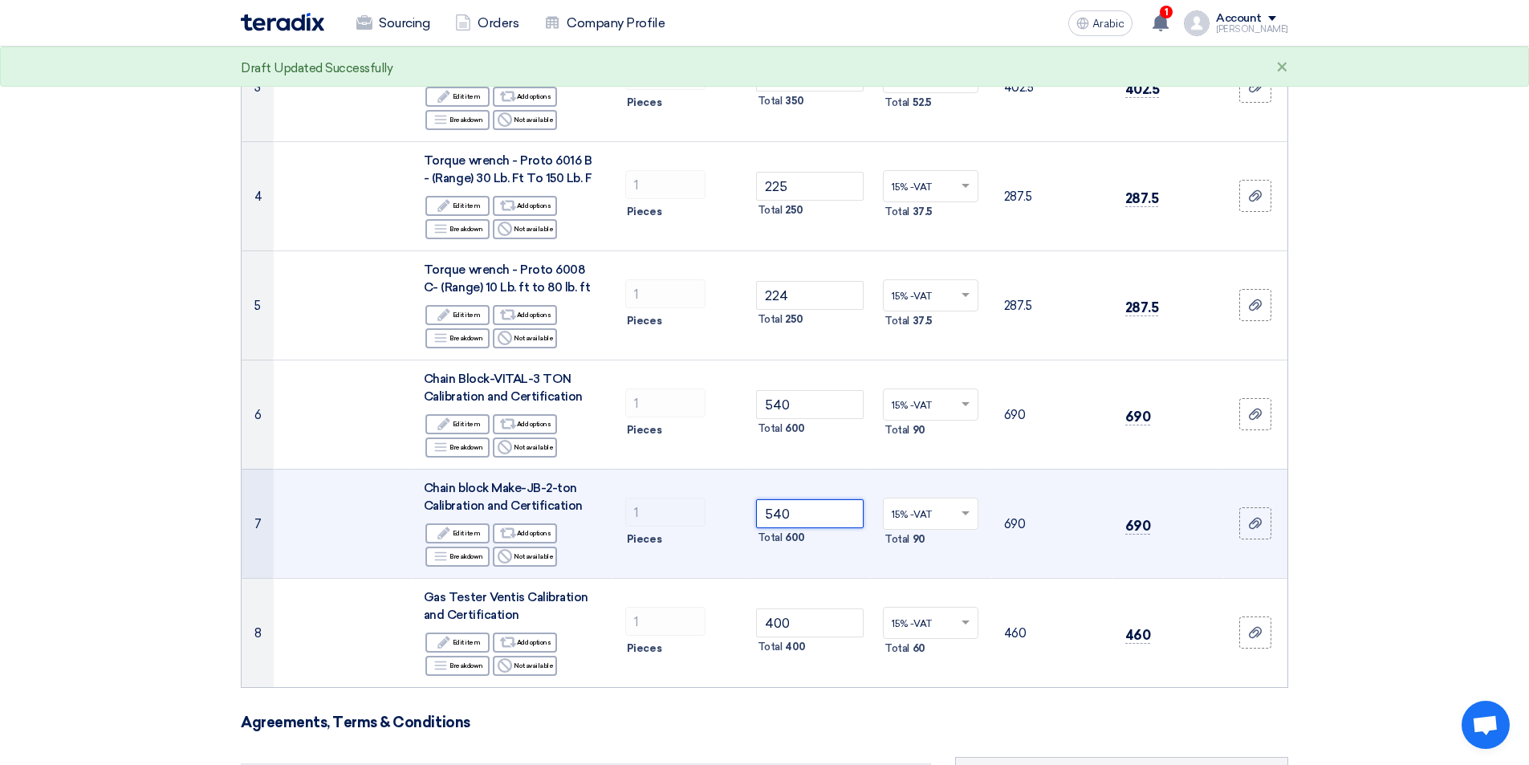
scroll to position [481, 0]
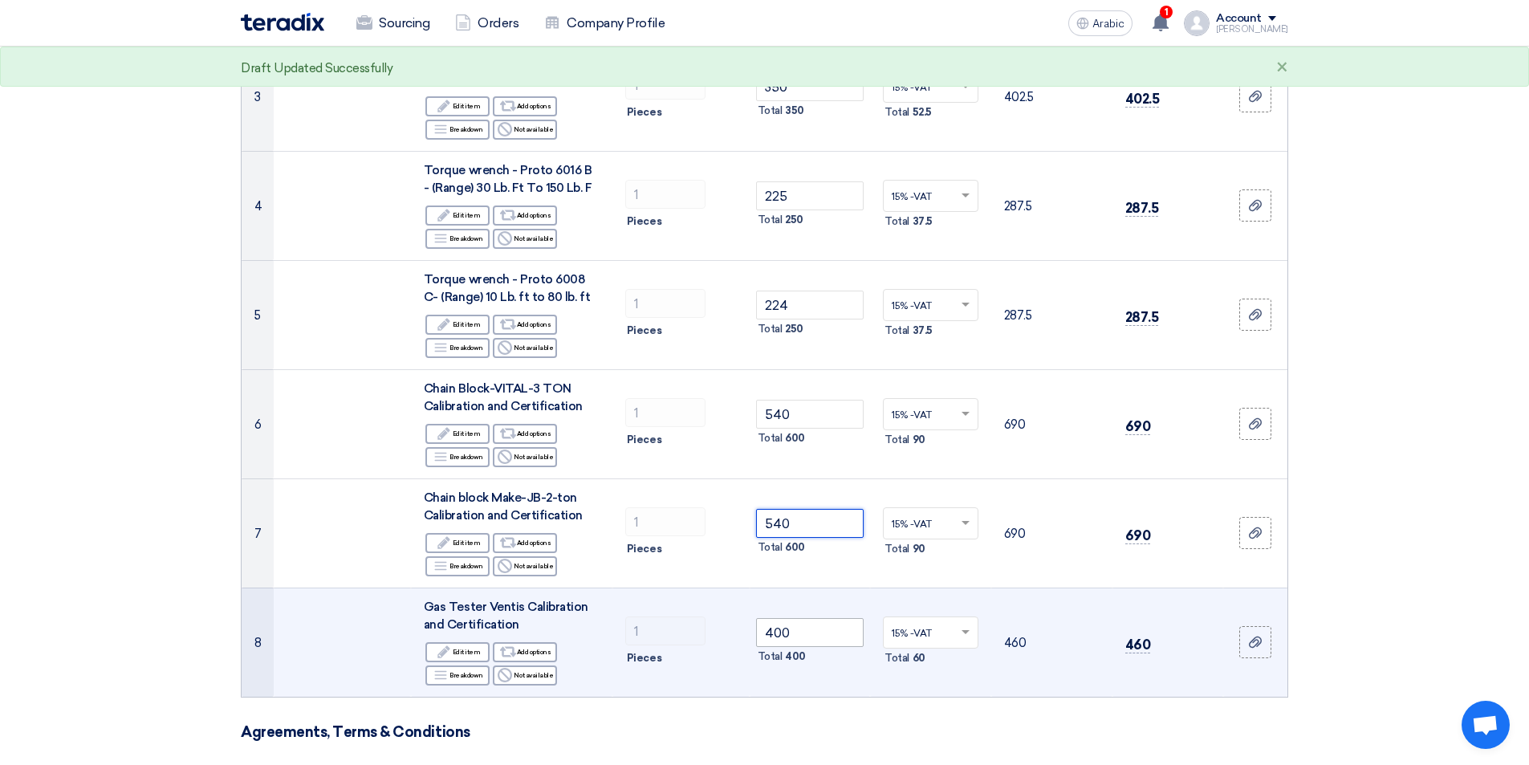
type input "540"
click at [828, 638] on input "400" at bounding box center [810, 632] width 108 height 29
type input "4"
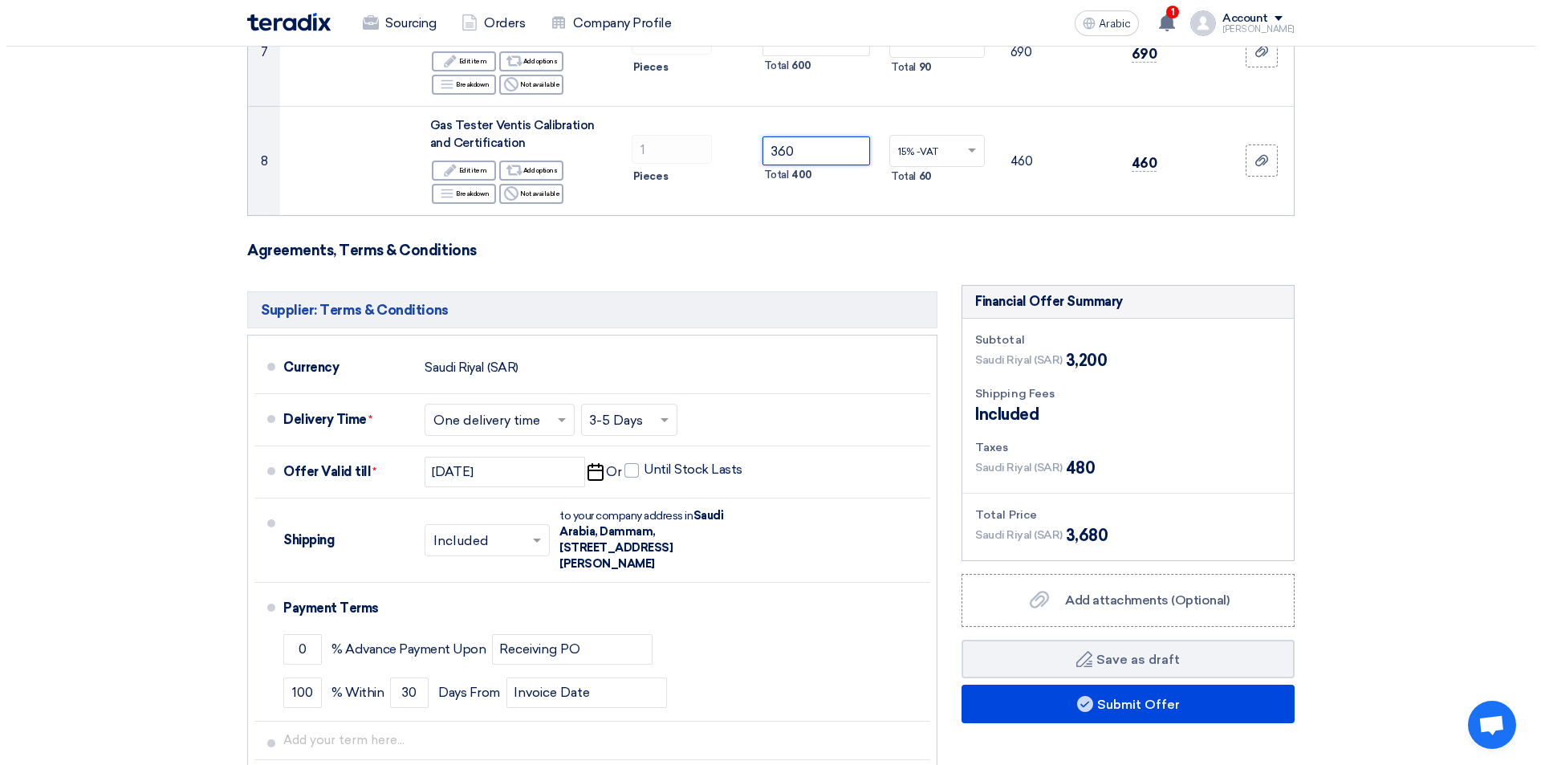
scroll to position [1043, 0]
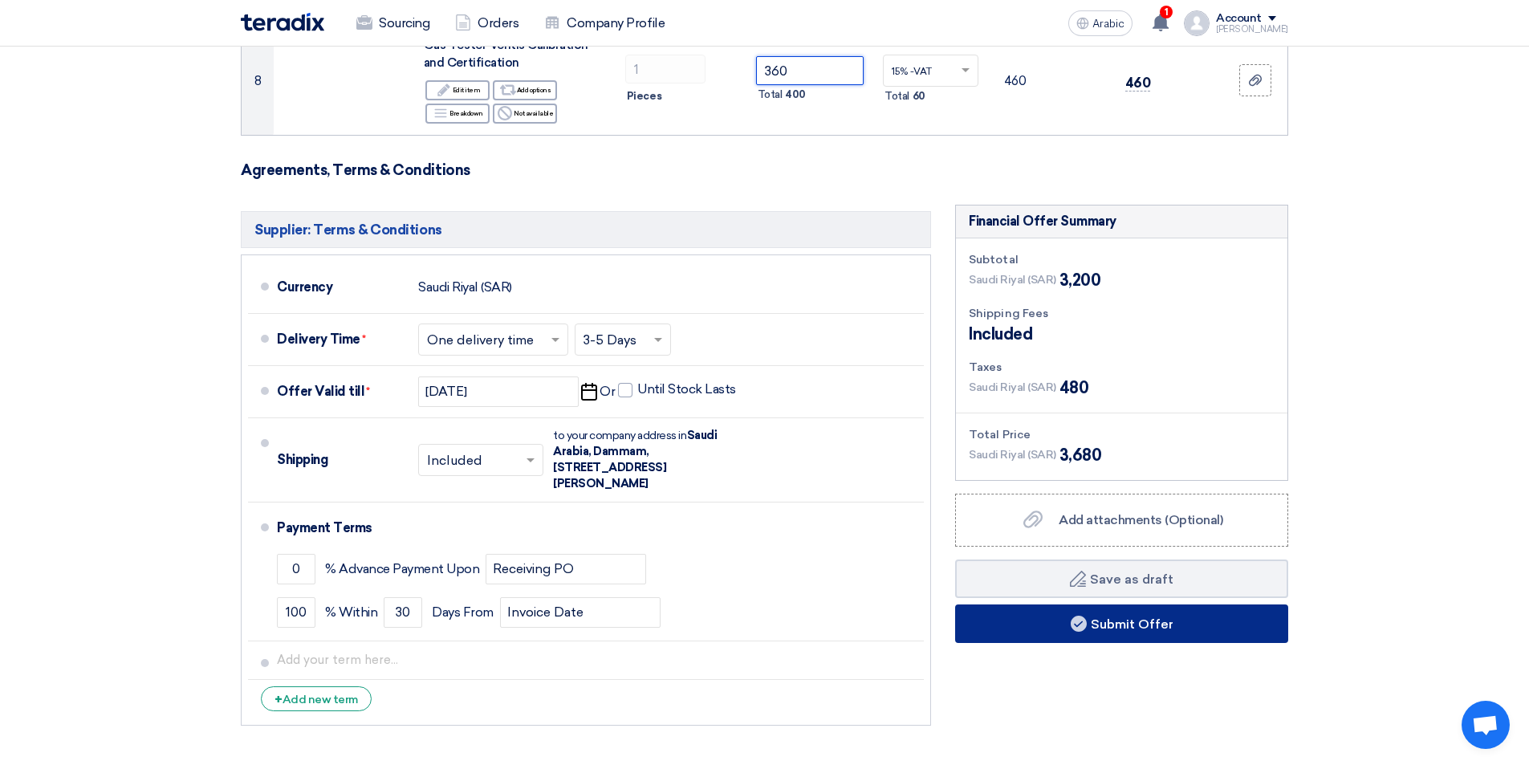
type input "360"
click at [1164, 625] on font "Submit Offer" at bounding box center [1132, 622] width 83 height 15
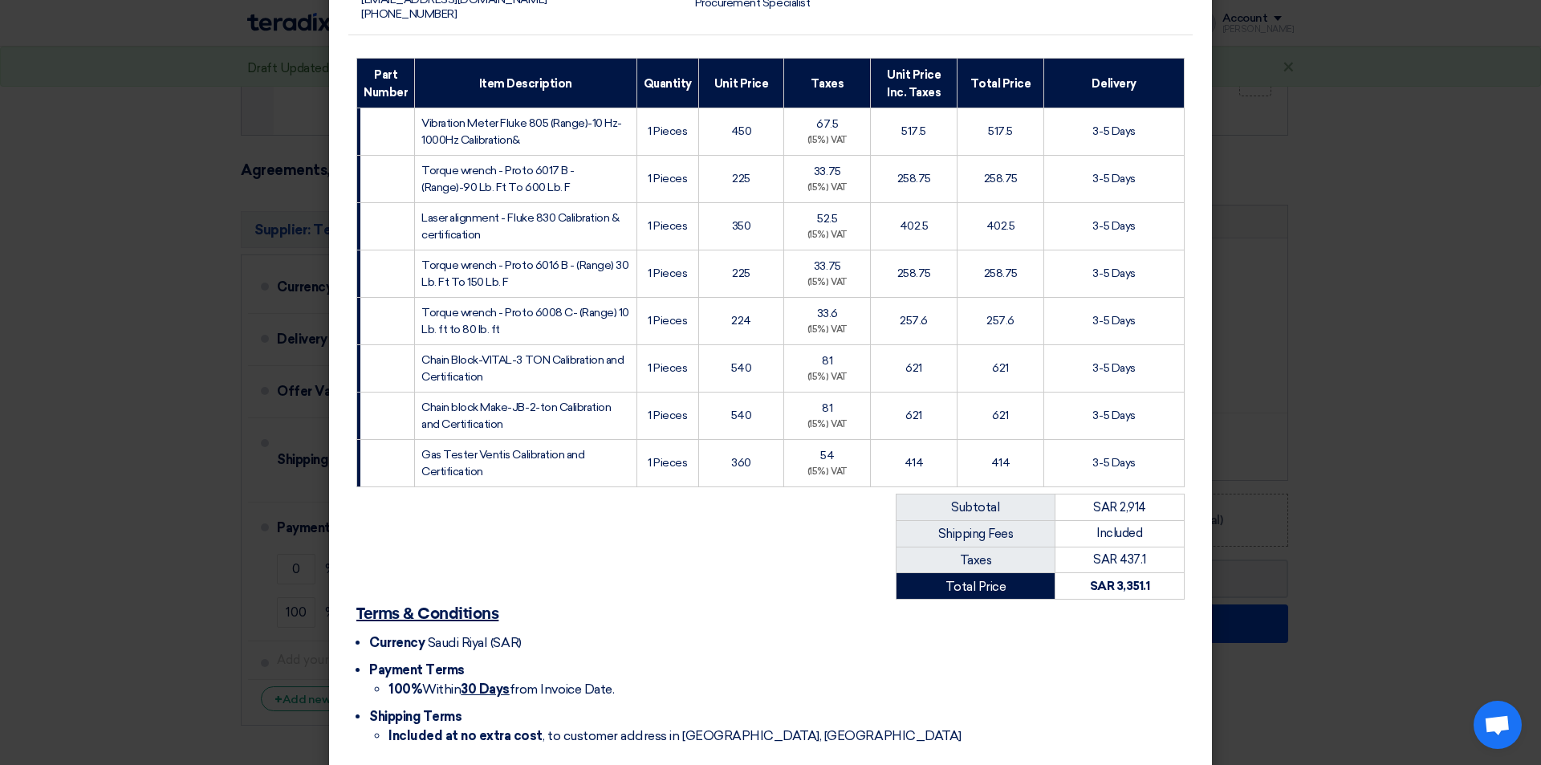
scroll to position [299, 0]
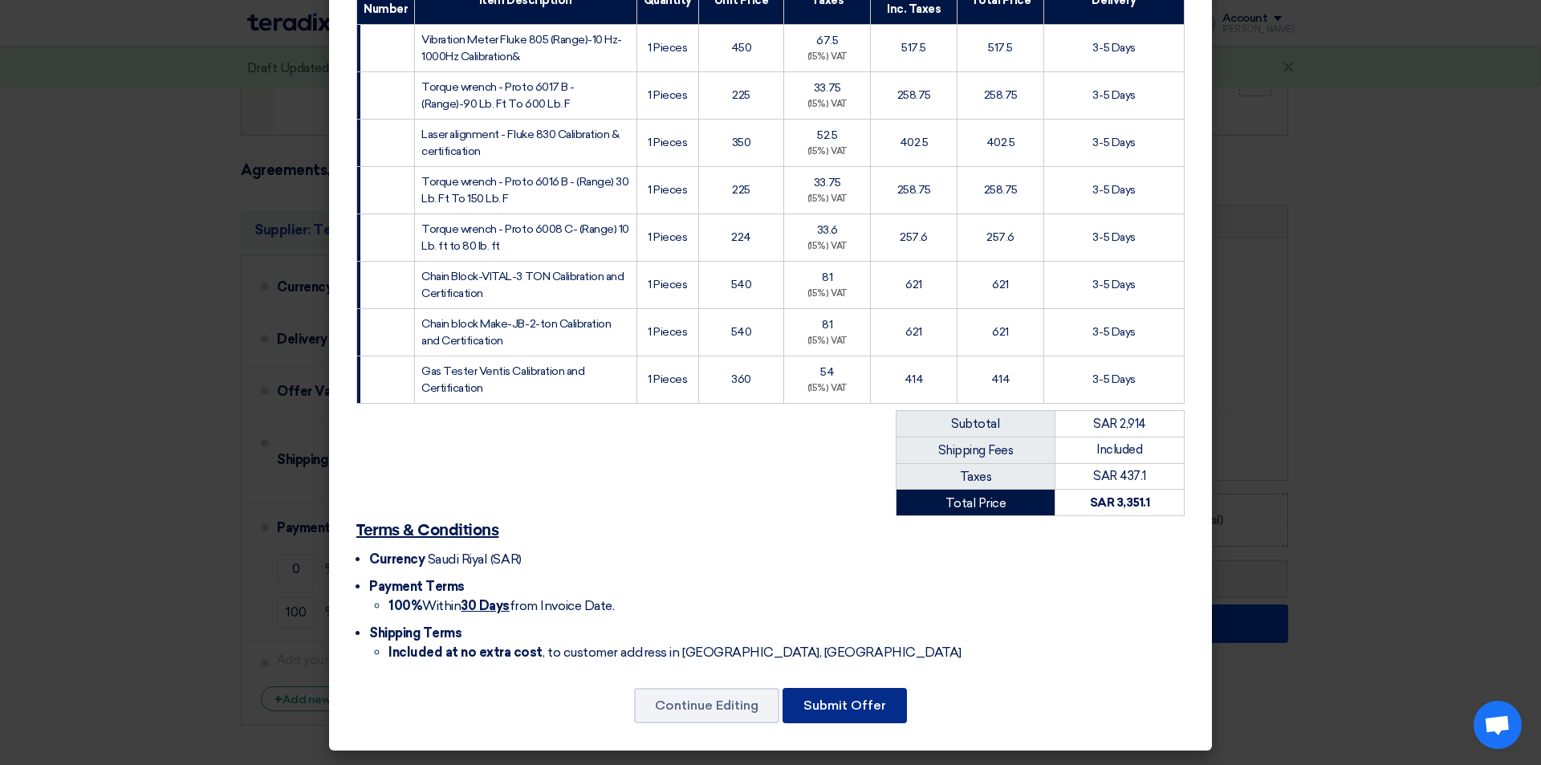
click at [861, 711] on font "Submit Offer" at bounding box center [844, 704] width 83 height 15
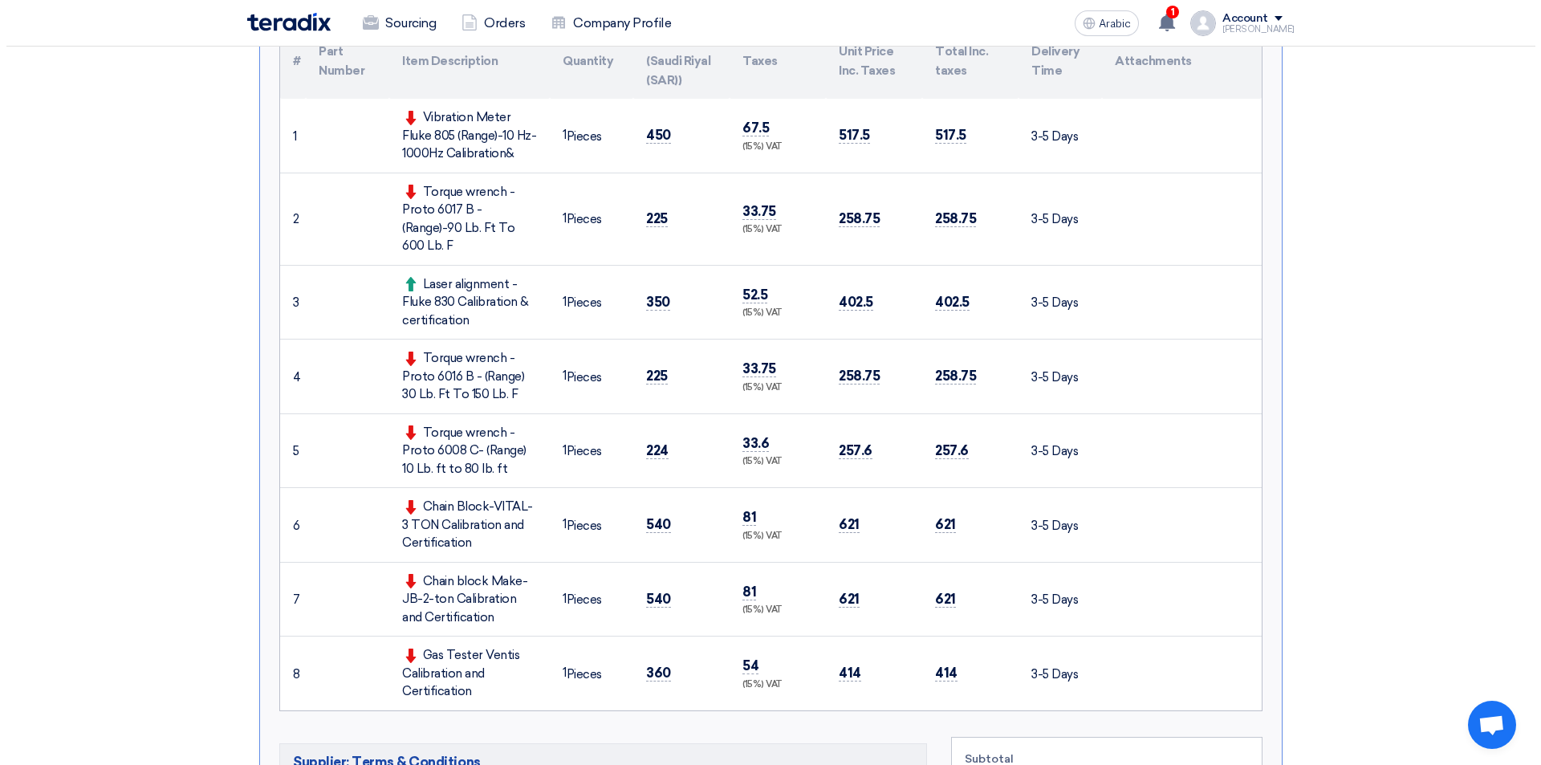
scroll to position [160, 0]
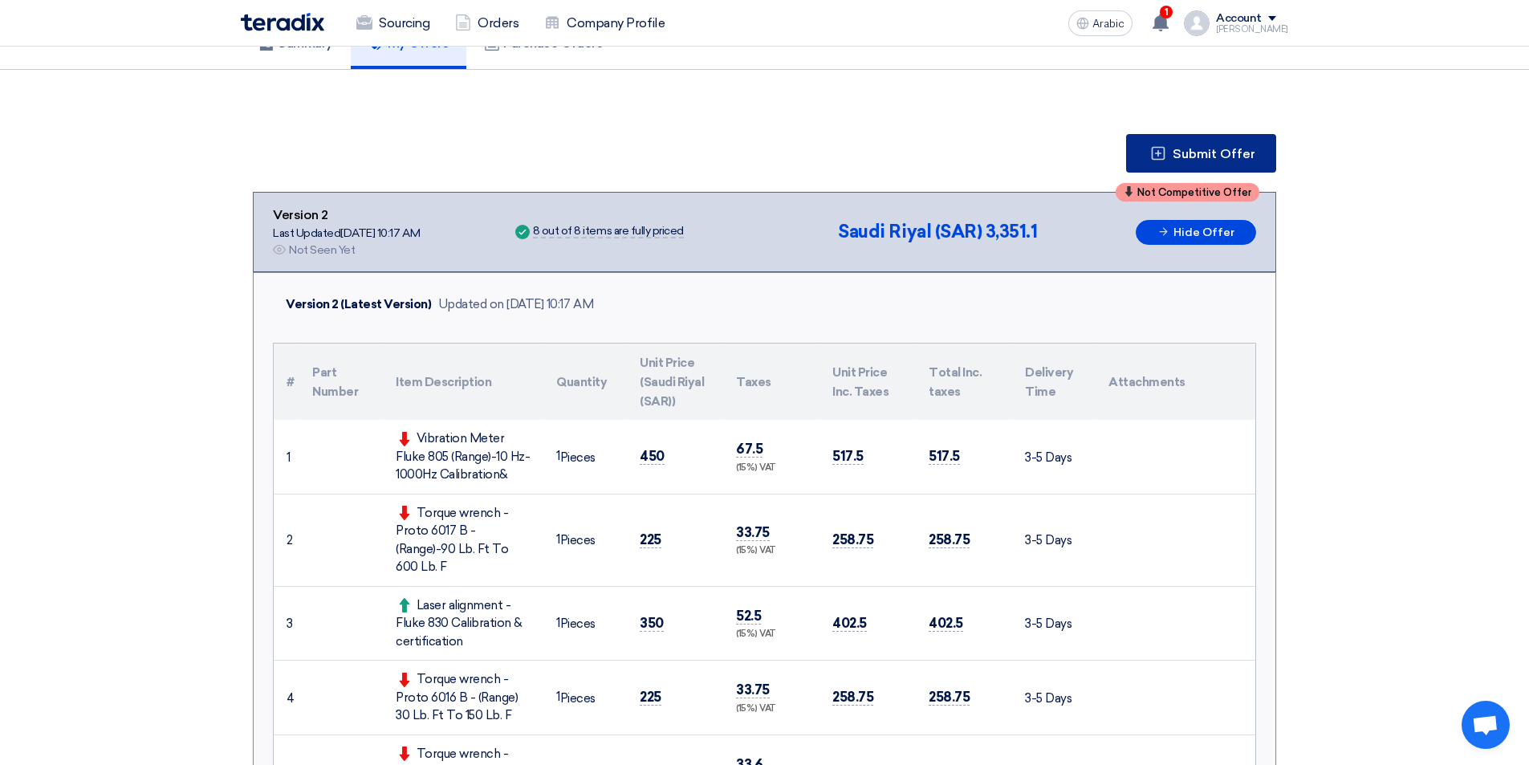
click at [1213, 150] on font "Submit Offer" at bounding box center [1213, 153] width 83 height 15
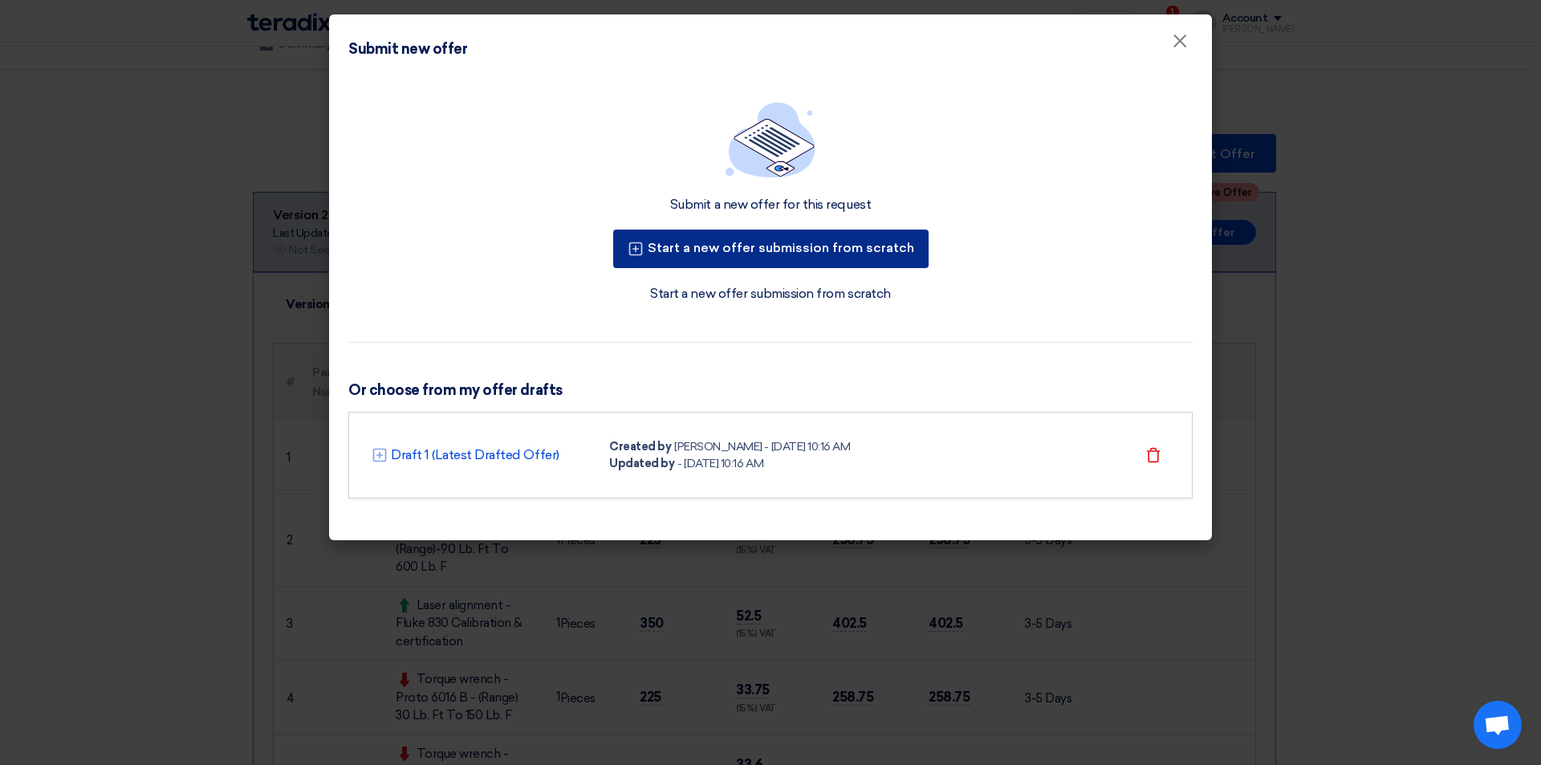
click at [833, 255] on button "Start a new offer submission from scratch" at bounding box center [770, 249] width 315 height 39
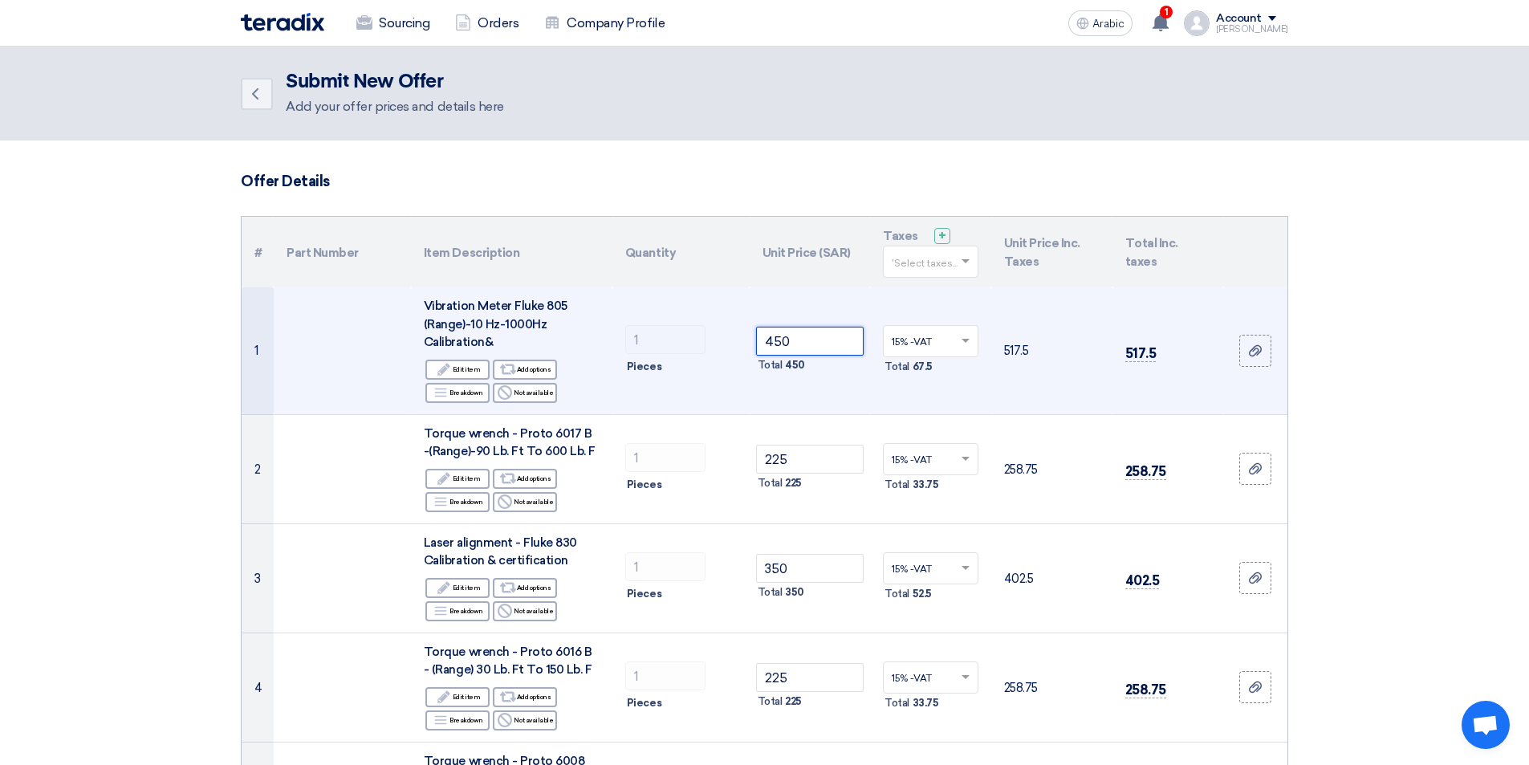
click at [810, 348] on input "450" at bounding box center [810, 341] width 108 height 29
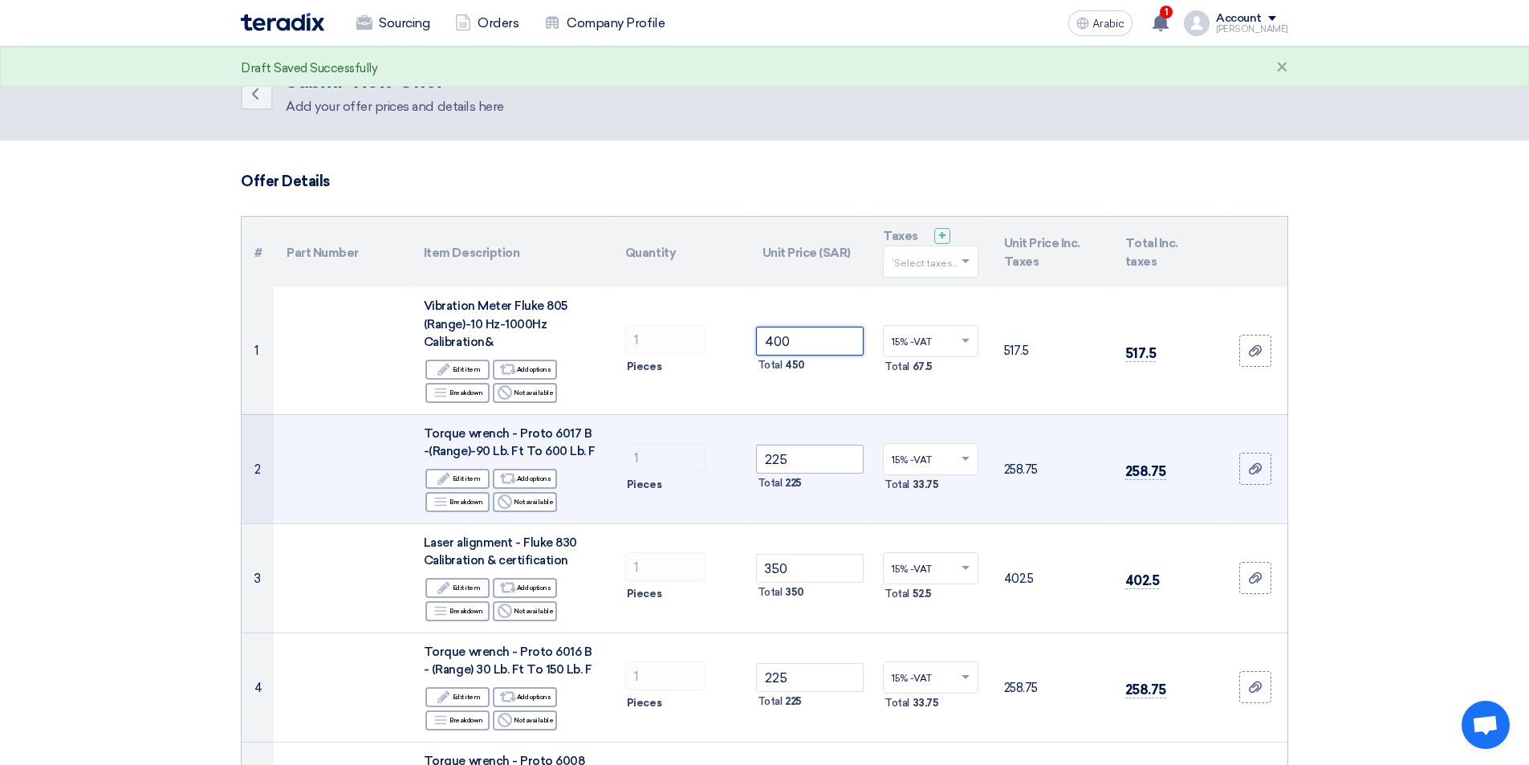
type input "400"
click at [831, 459] on input "225" at bounding box center [810, 459] width 108 height 29
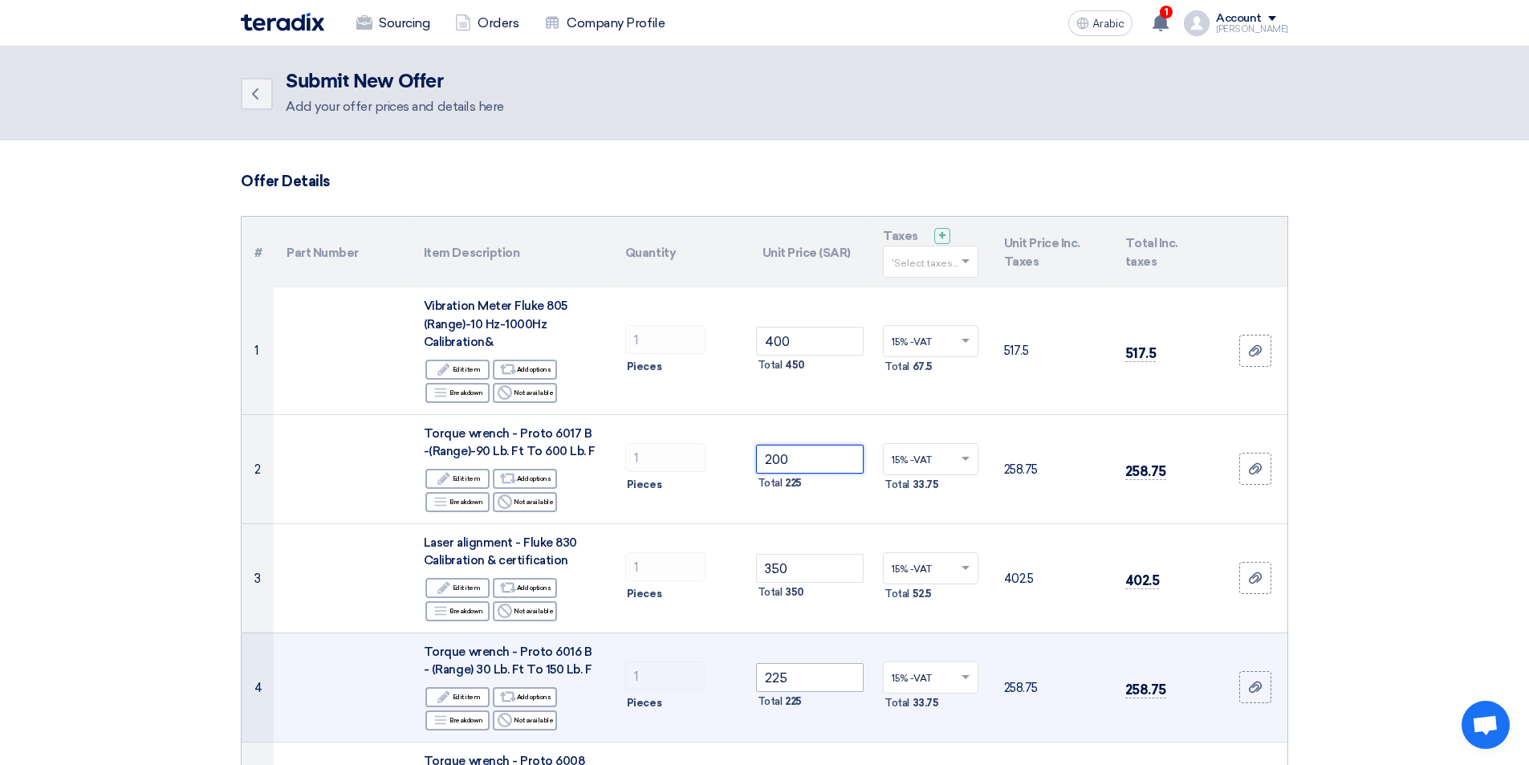
type input "200"
click at [815, 671] on input "225" at bounding box center [810, 677] width 108 height 29
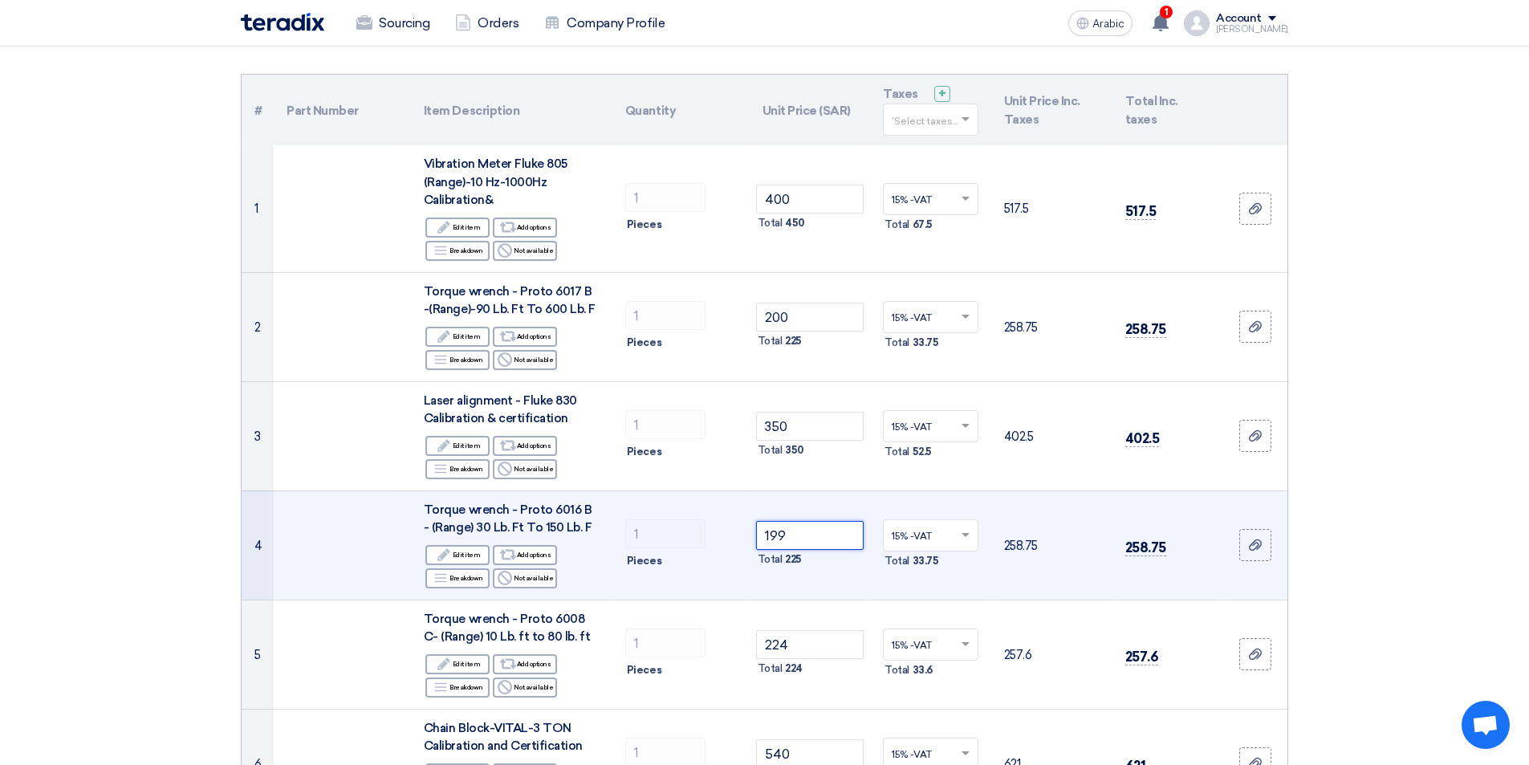
scroll to position [241, 0]
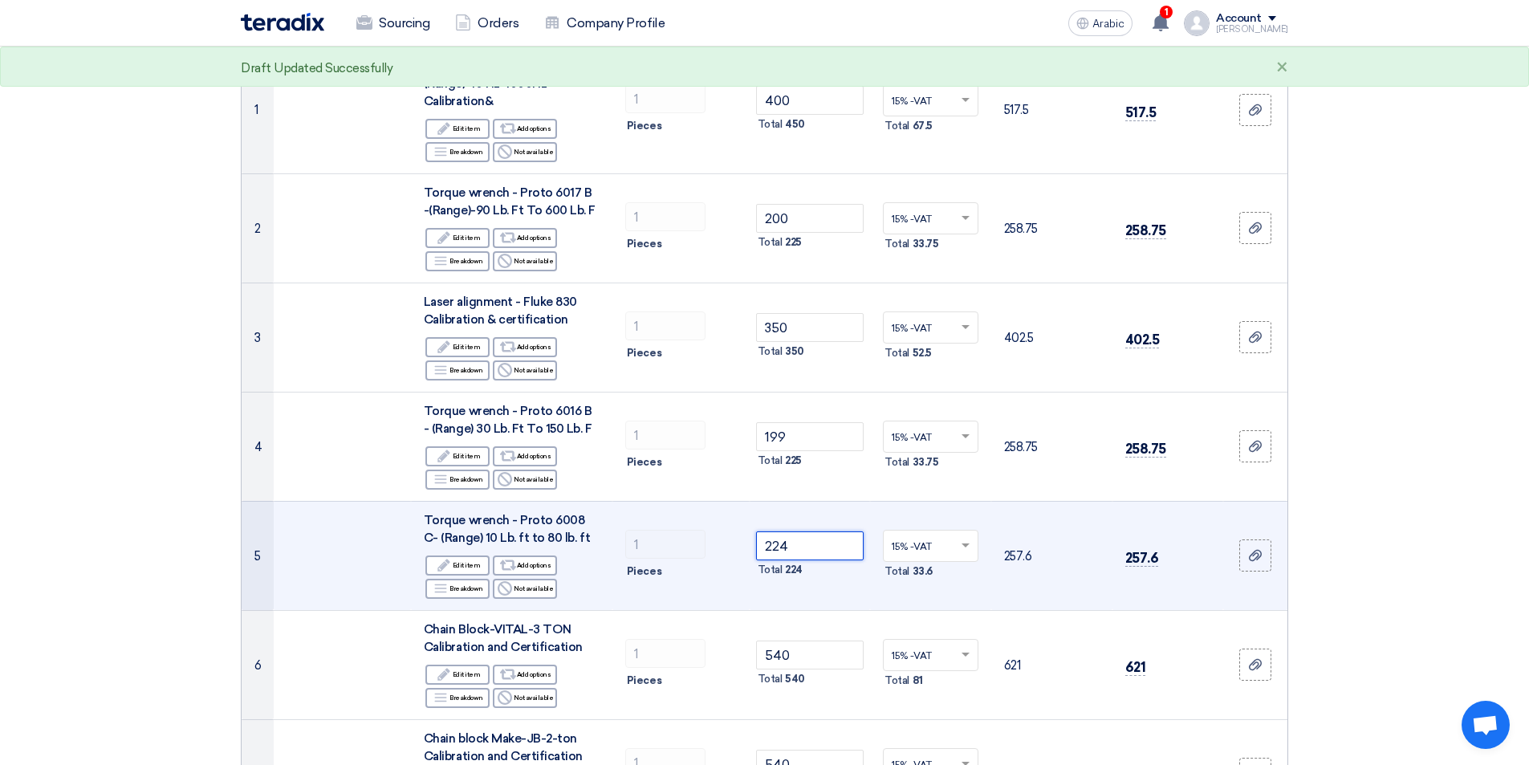
click at [826, 547] on input "224" at bounding box center [810, 545] width 108 height 29
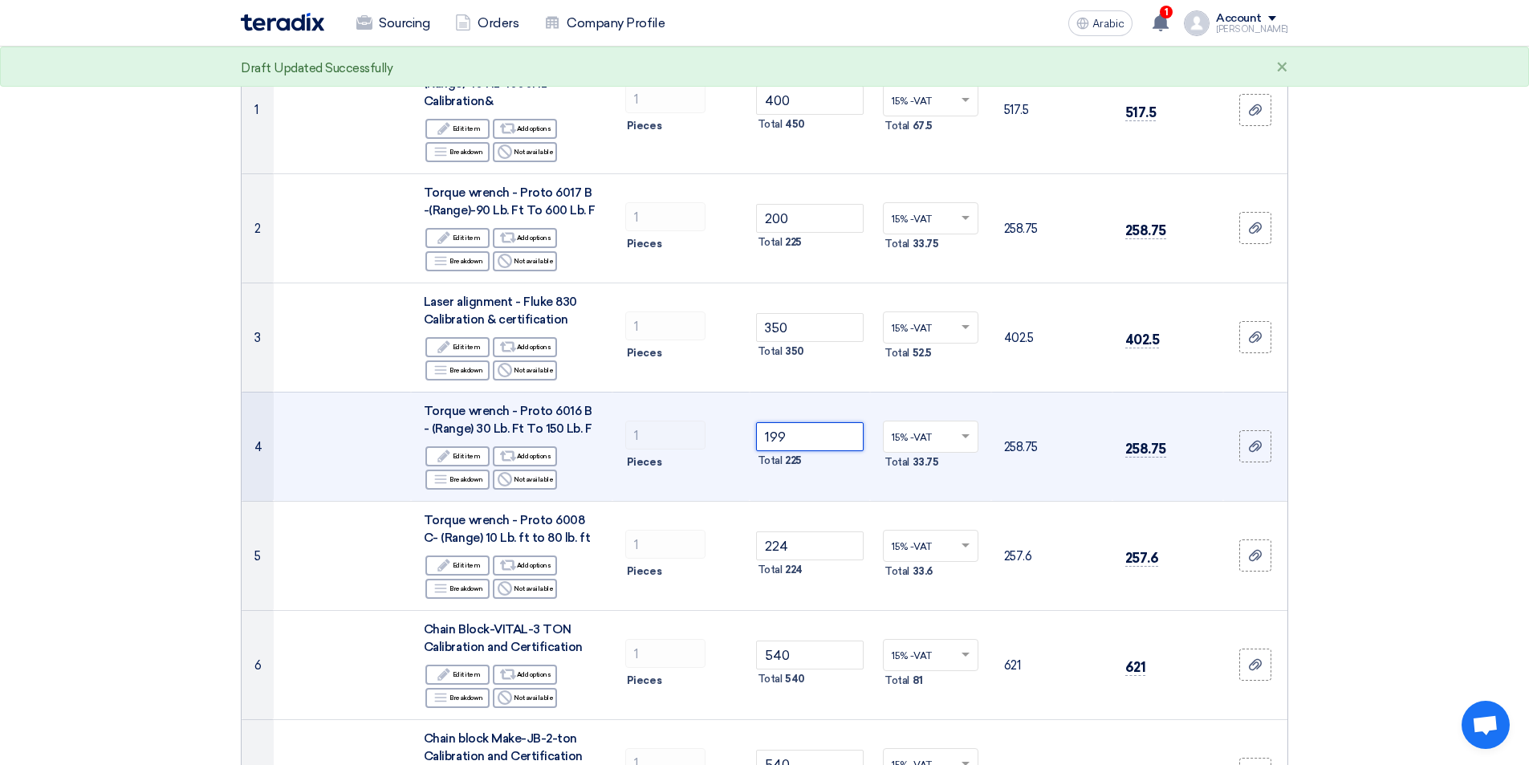
click at [821, 437] on input "199" at bounding box center [810, 436] width 108 height 29
type input "1"
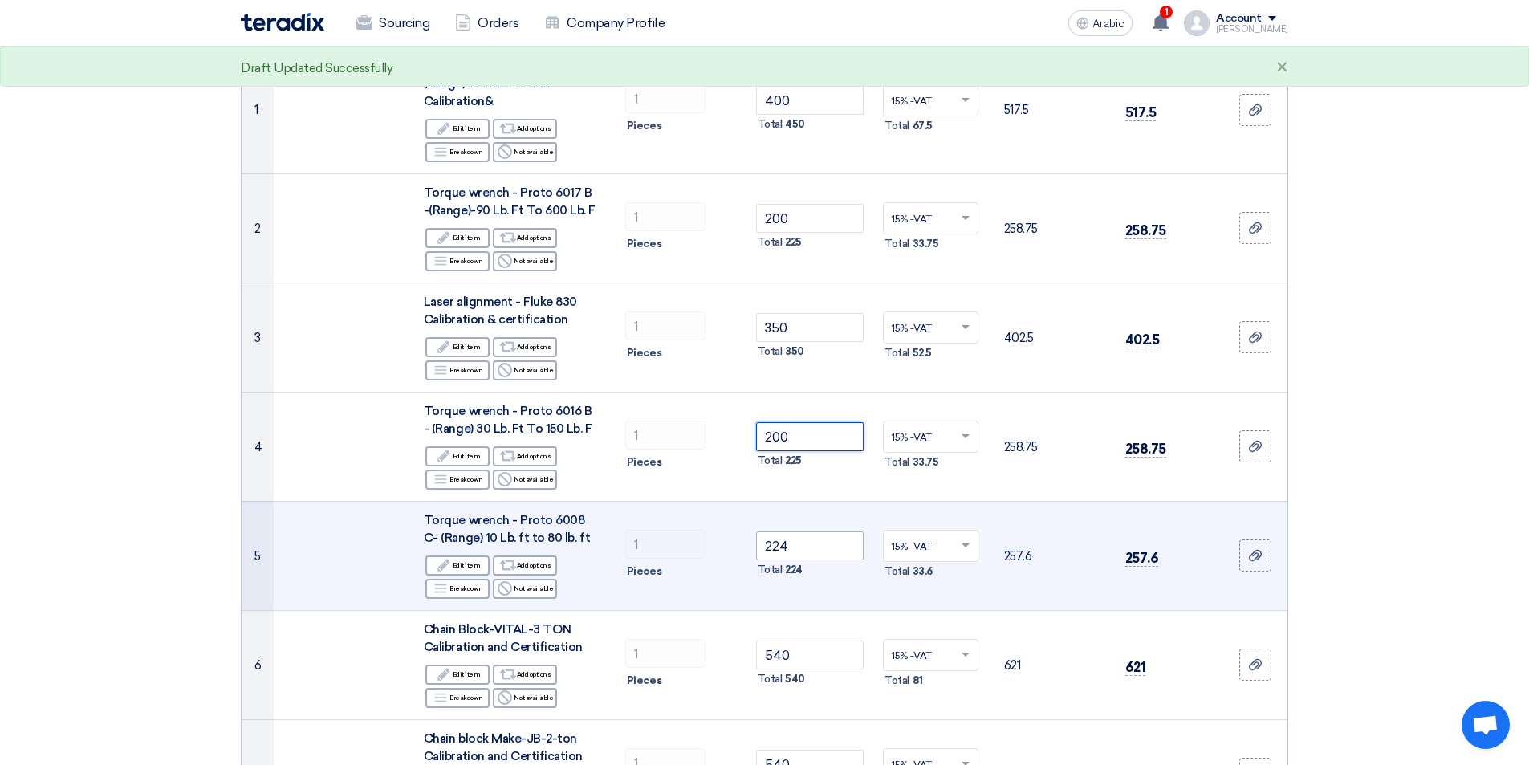
type input "200"
click at [829, 545] on input "224" at bounding box center [810, 545] width 108 height 29
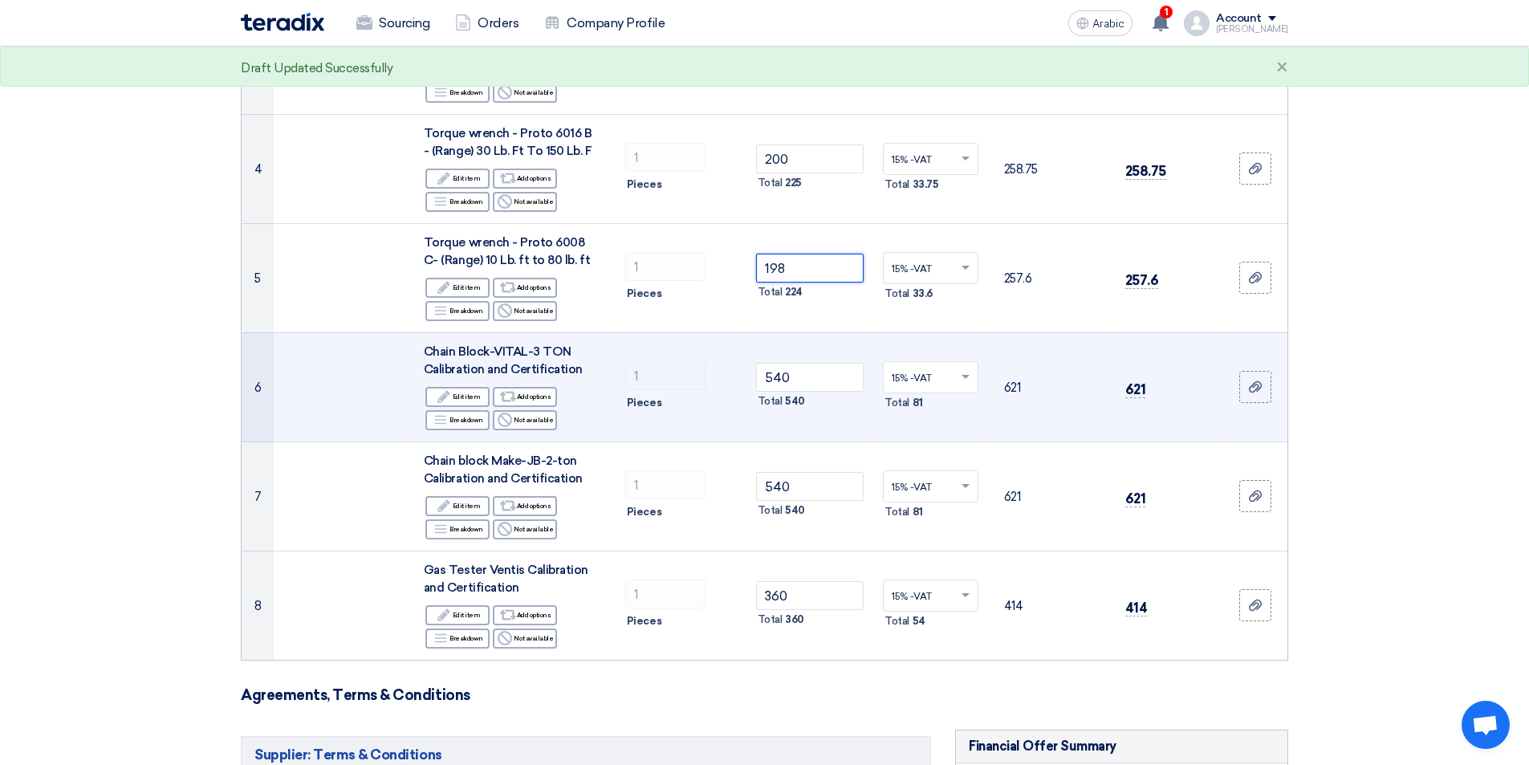
scroll to position [562, 0]
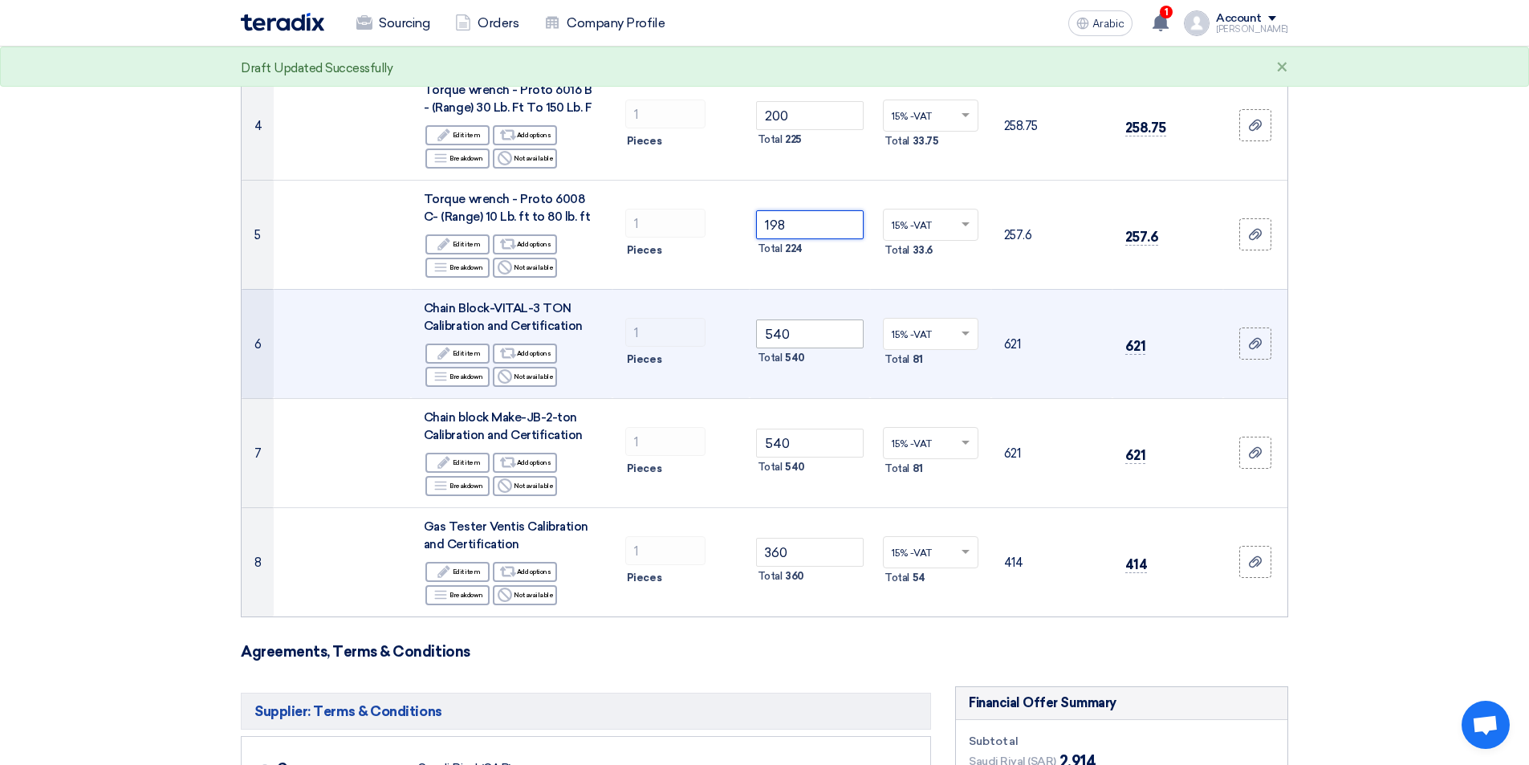
type input "198"
click at [820, 336] on input "540" at bounding box center [810, 333] width 108 height 29
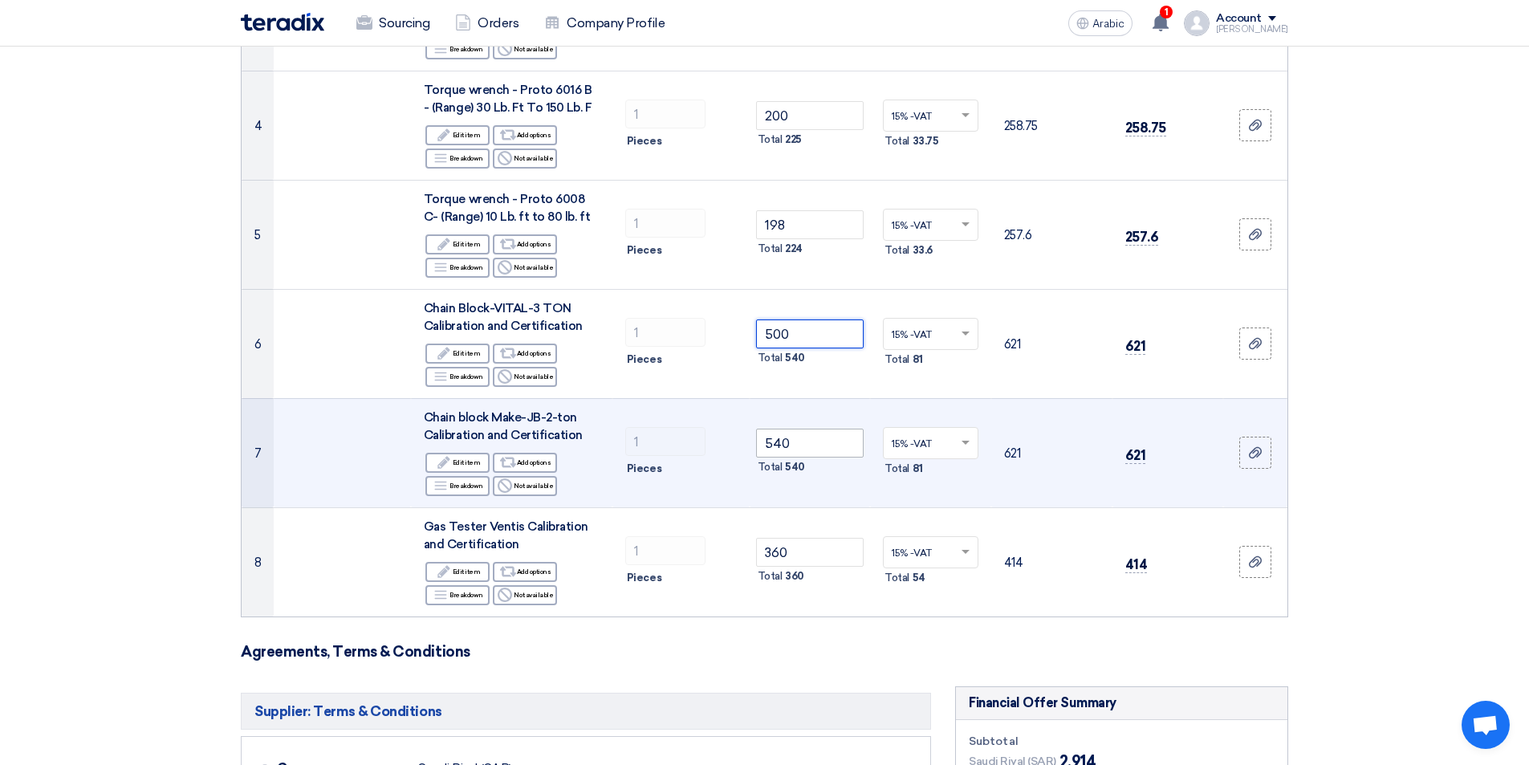
type input "500"
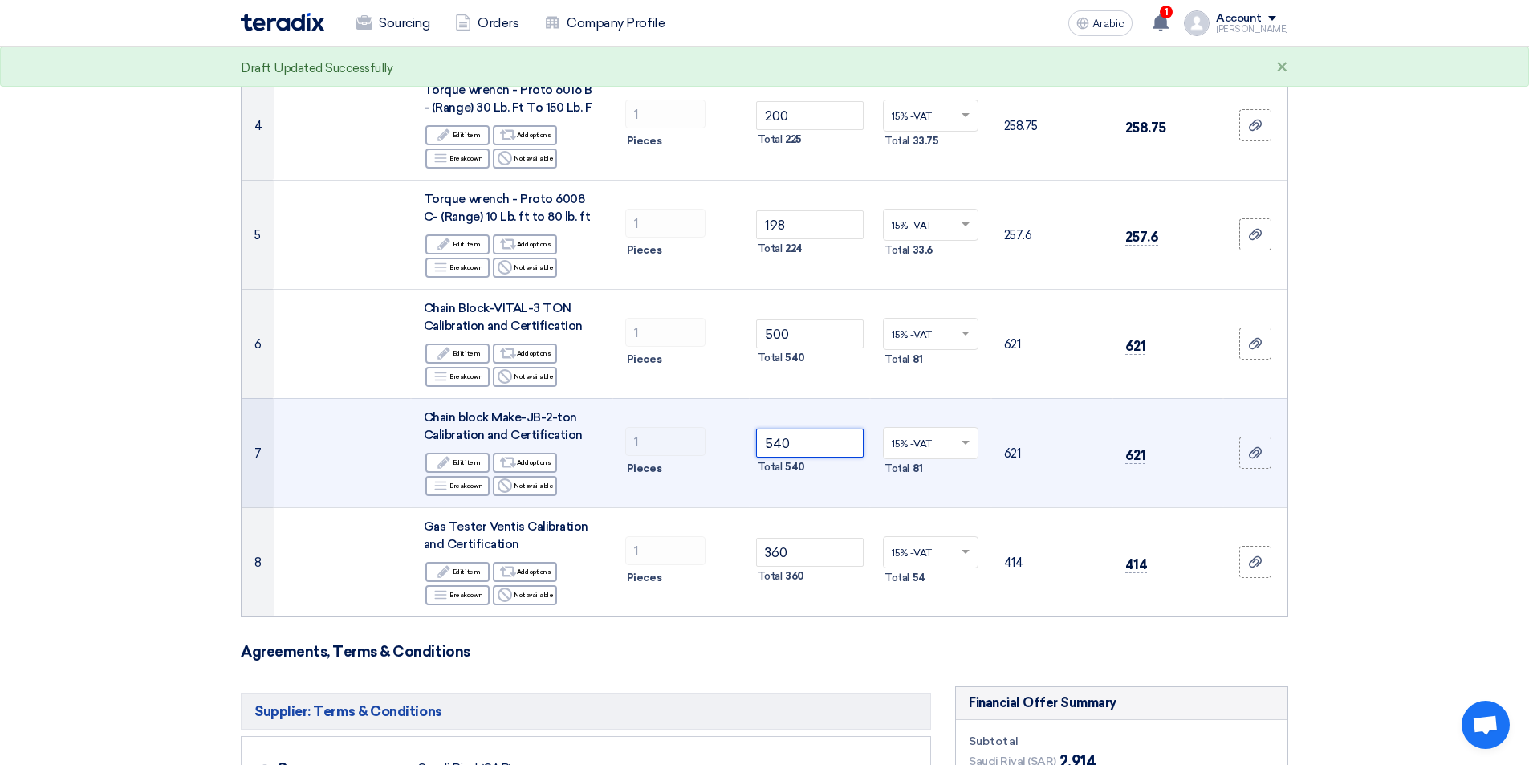
click at [851, 448] on input "540" at bounding box center [810, 443] width 108 height 29
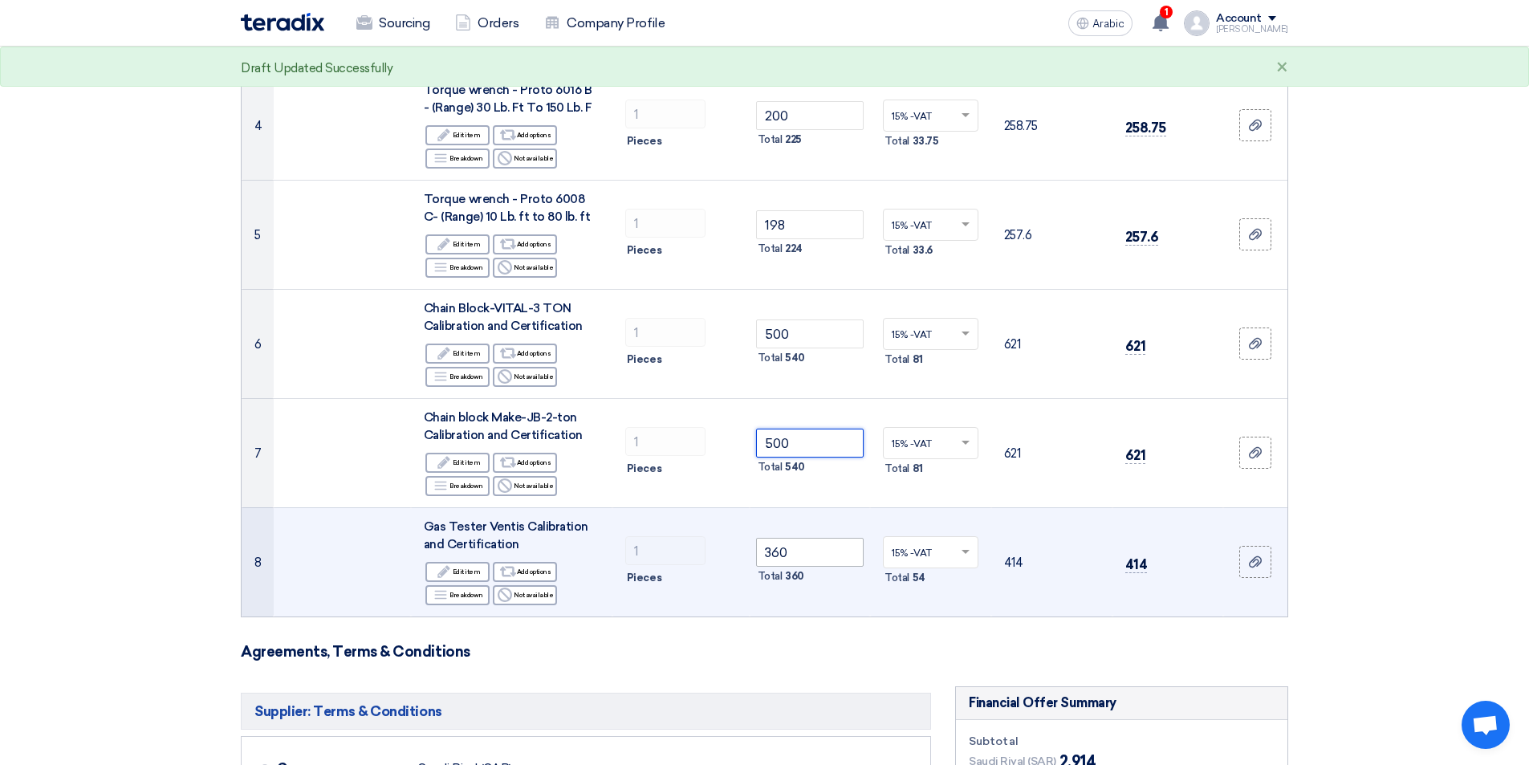
type input "500"
click at [823, 556] on input "360" at bounding box center [810, 552] width 108 height 29
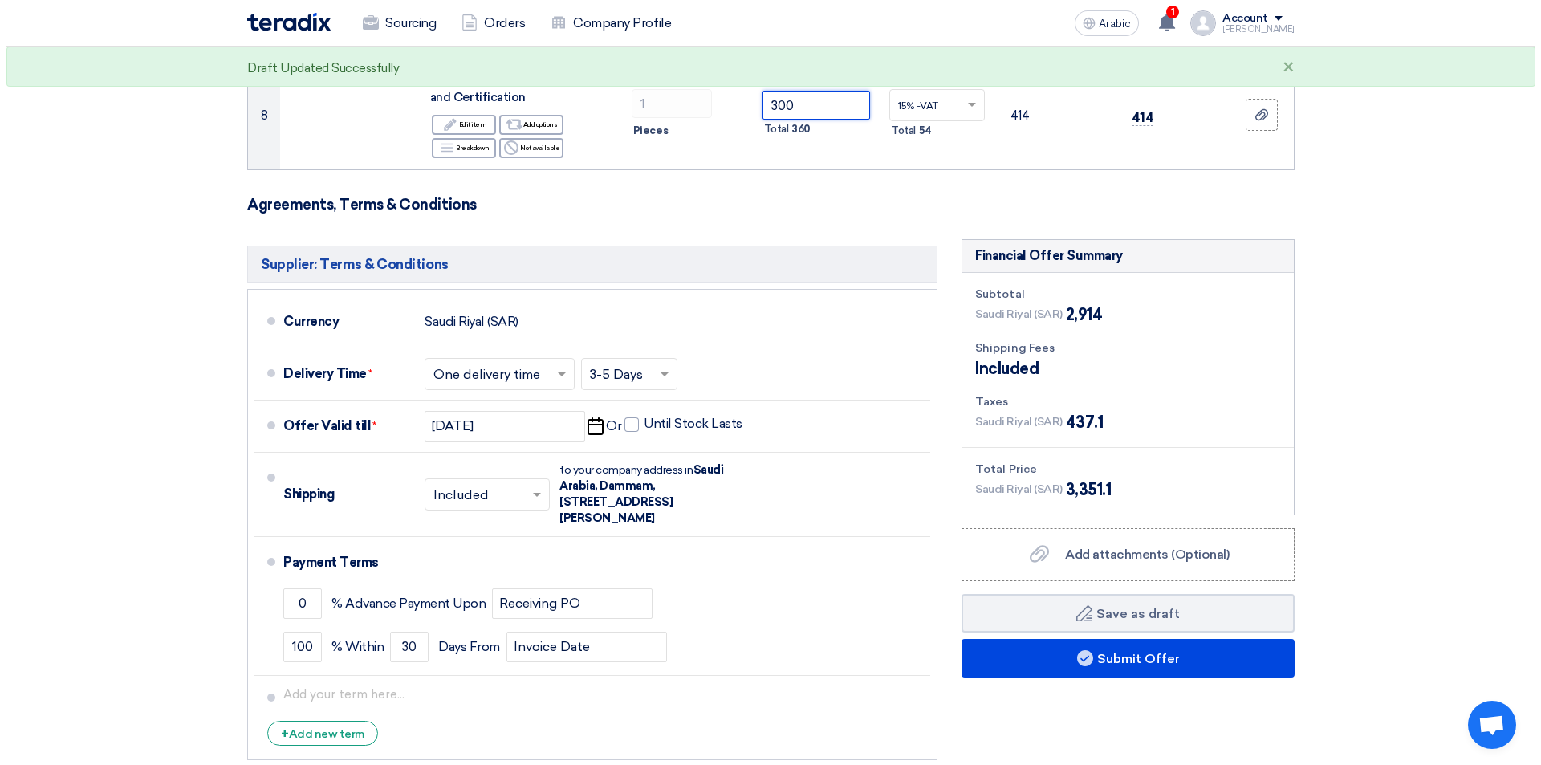
scroll to position [1123, 0]
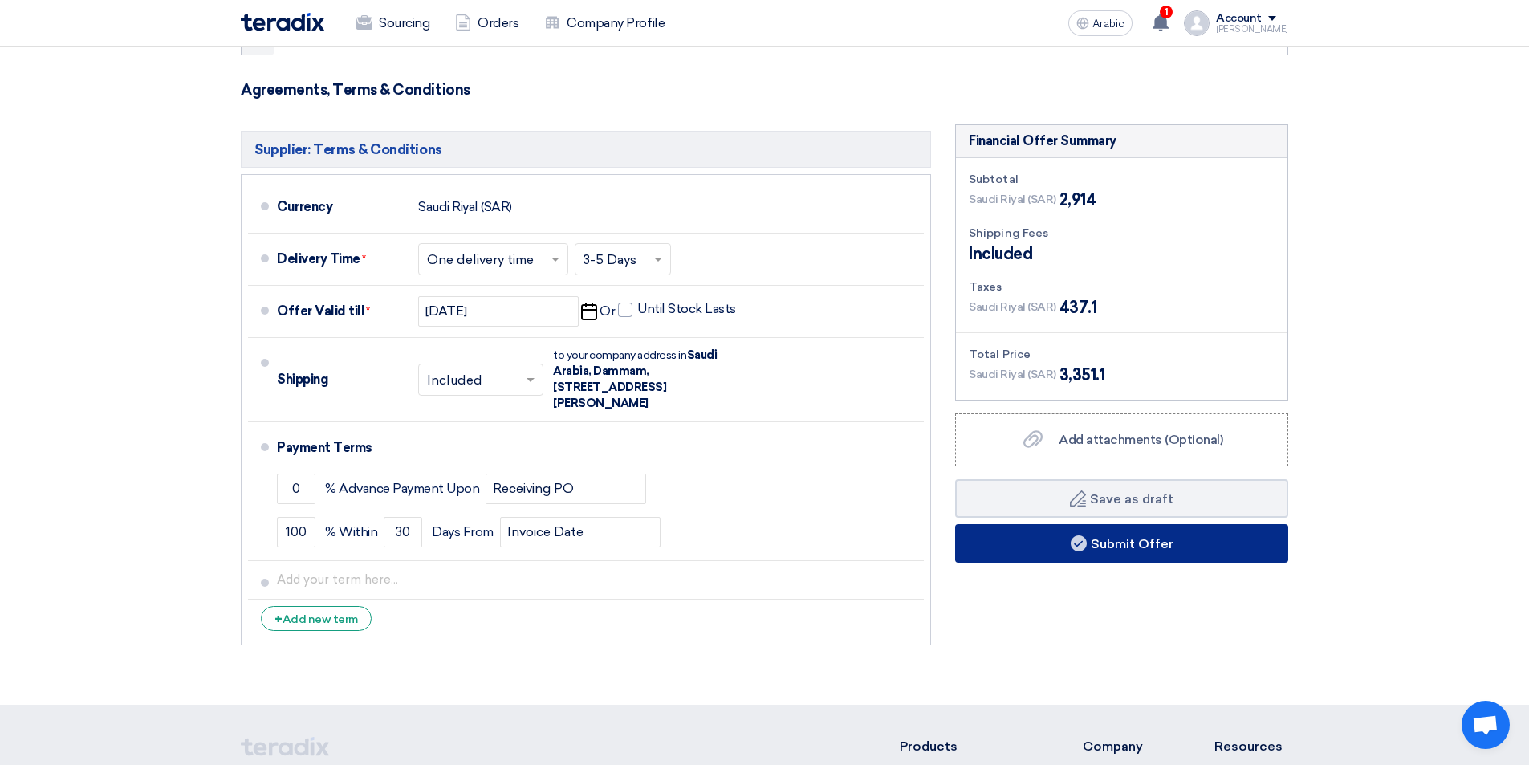
type input "300"
click at [1154, 544] on font "Submit Offer" at bounding box center [1132, 542] width 83 height 15
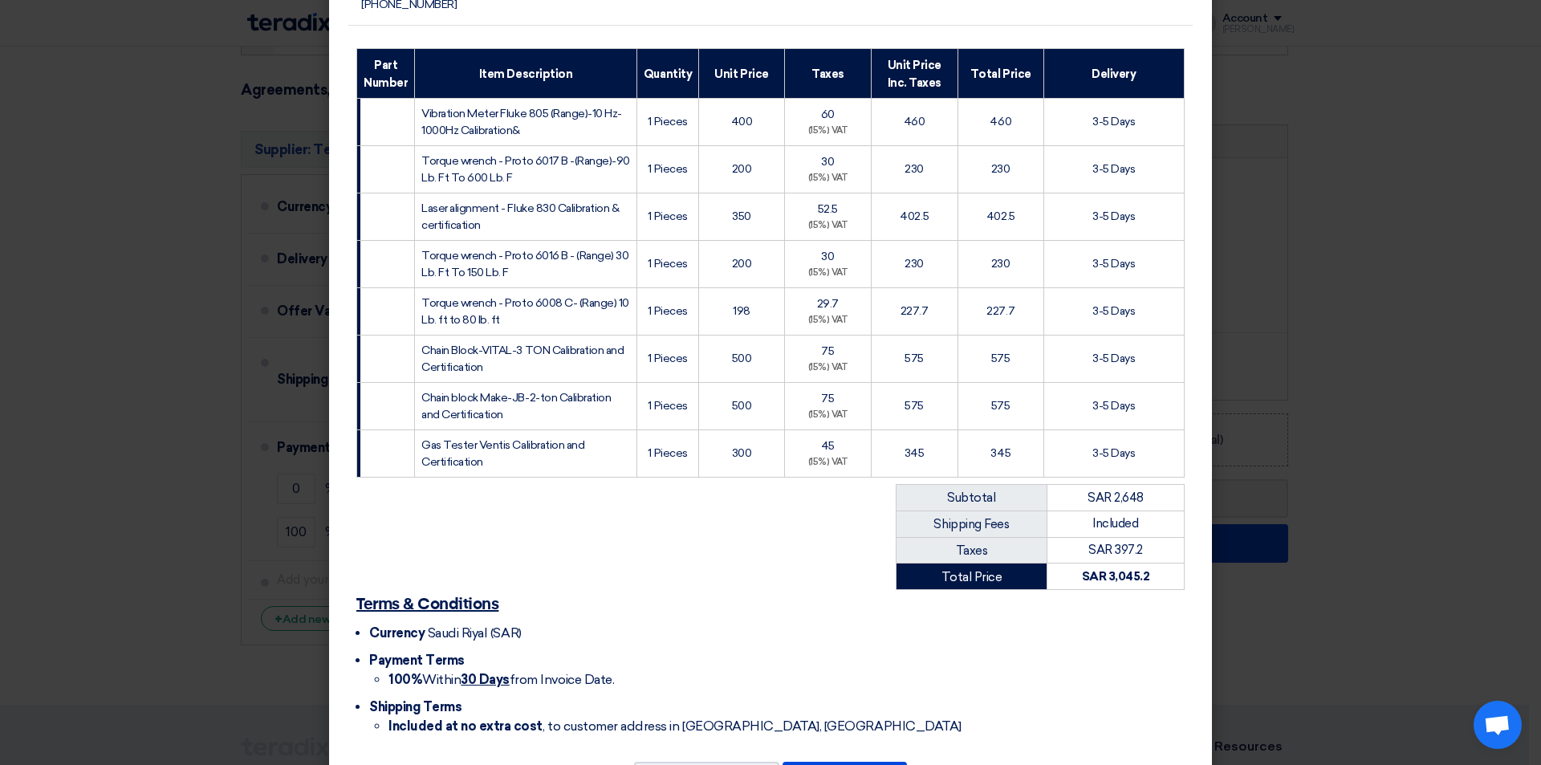
scroll to position [299, 0]
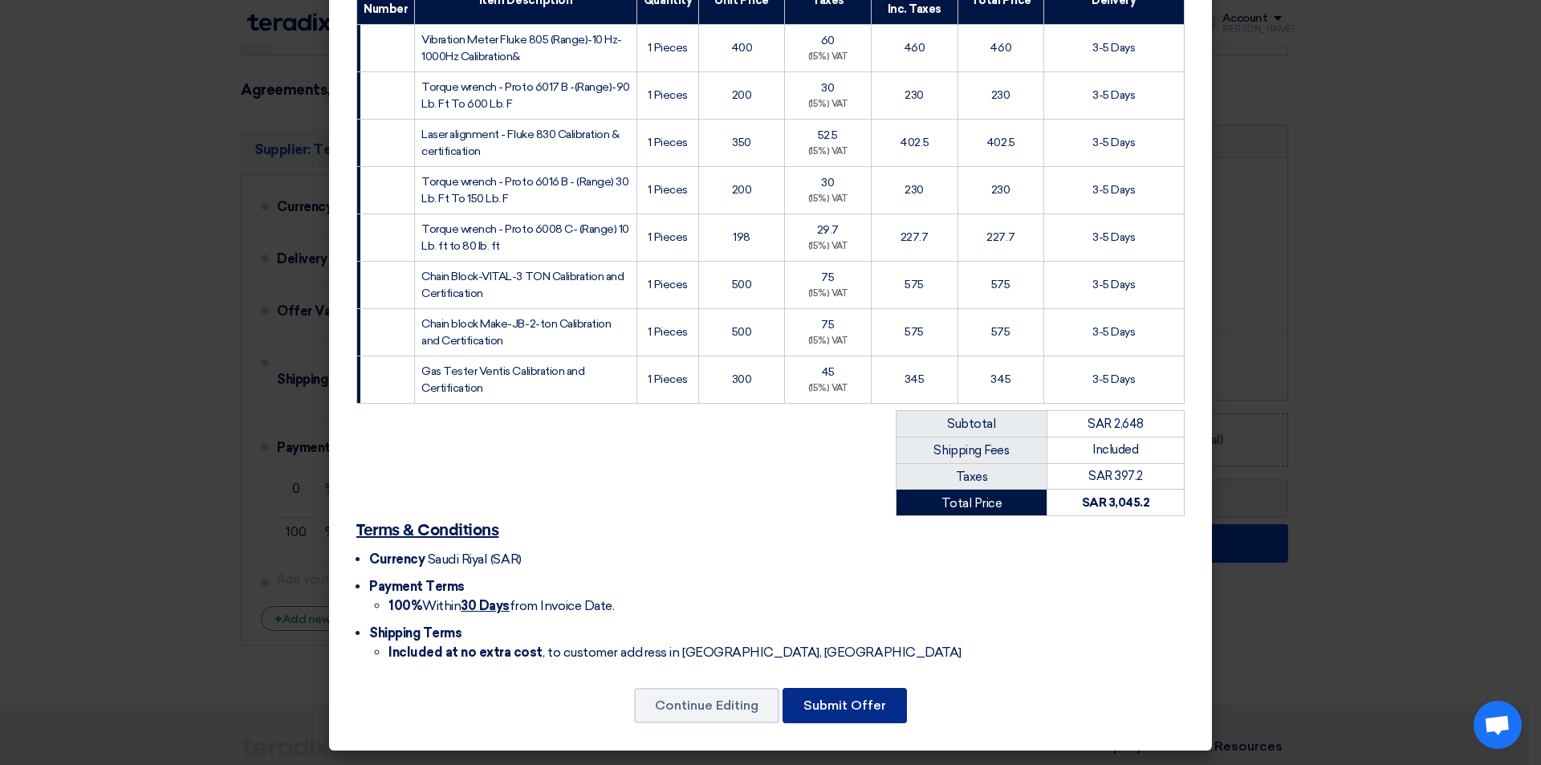
click at [853, 699] on font "Submit Offer" at bounding box center [844, 704] width 83 height 15
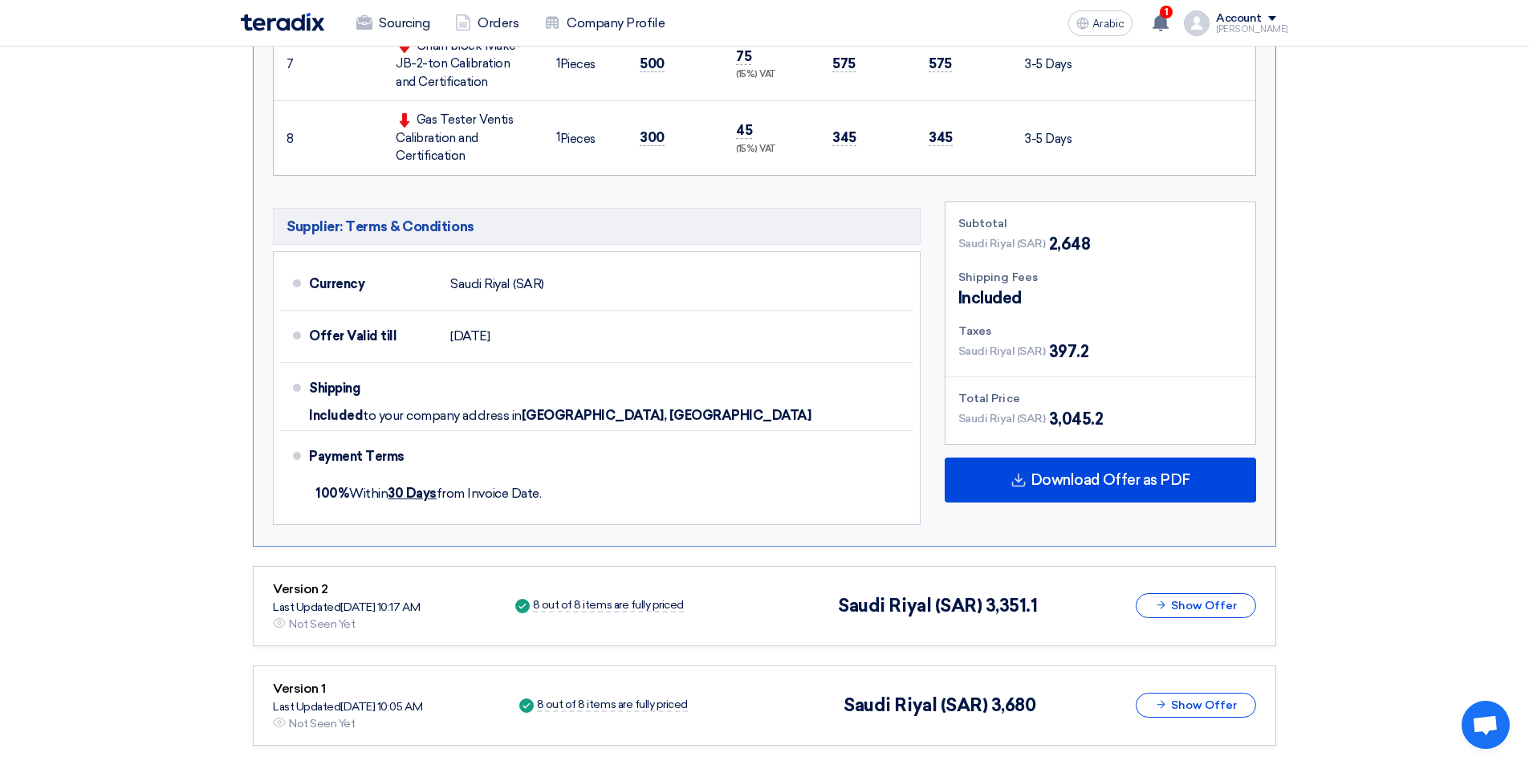
scroll to position [1043, 0]
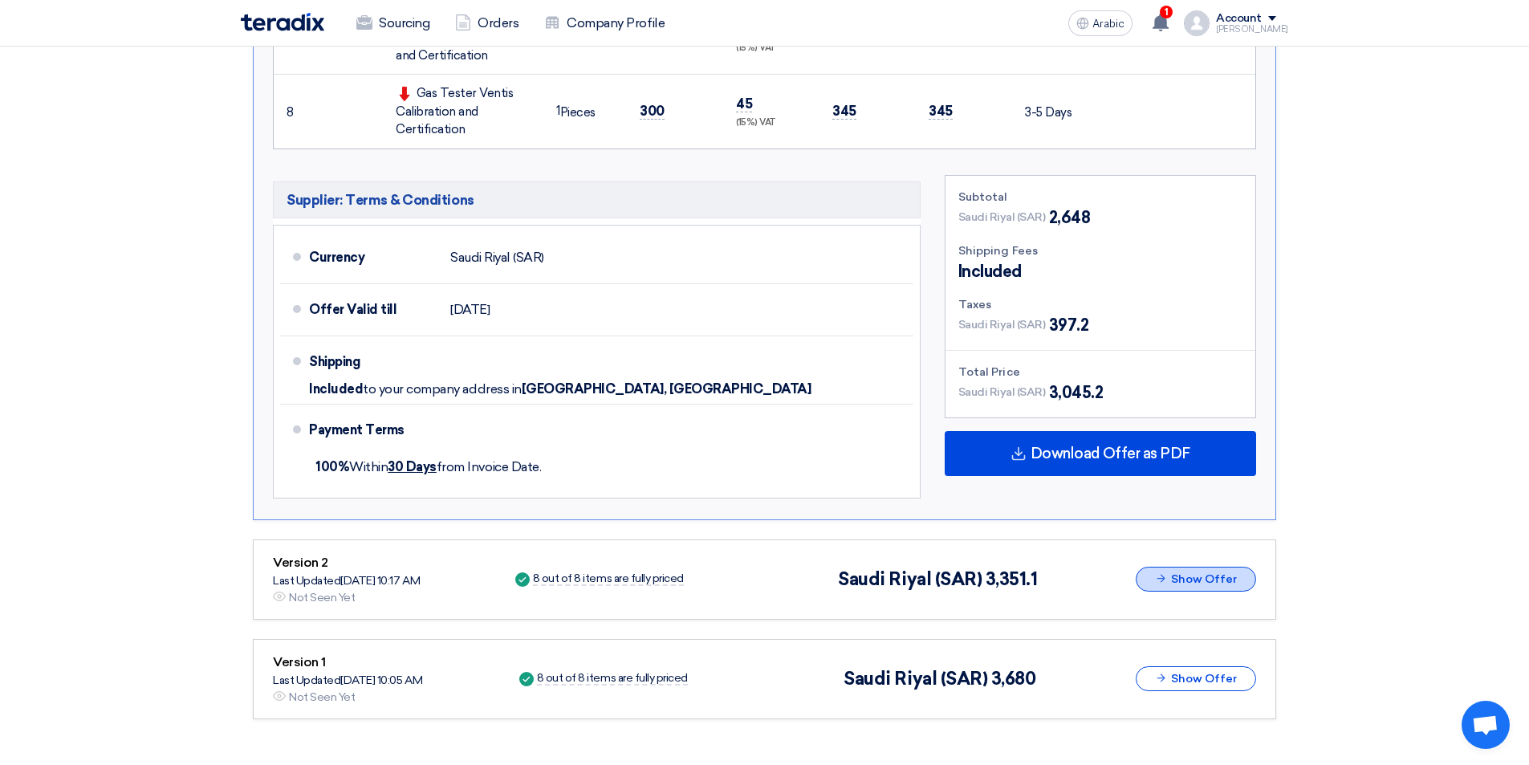
click at [1225, 572] on font "Show Offer" at bounding box center [1204, 579] width 66 height 14
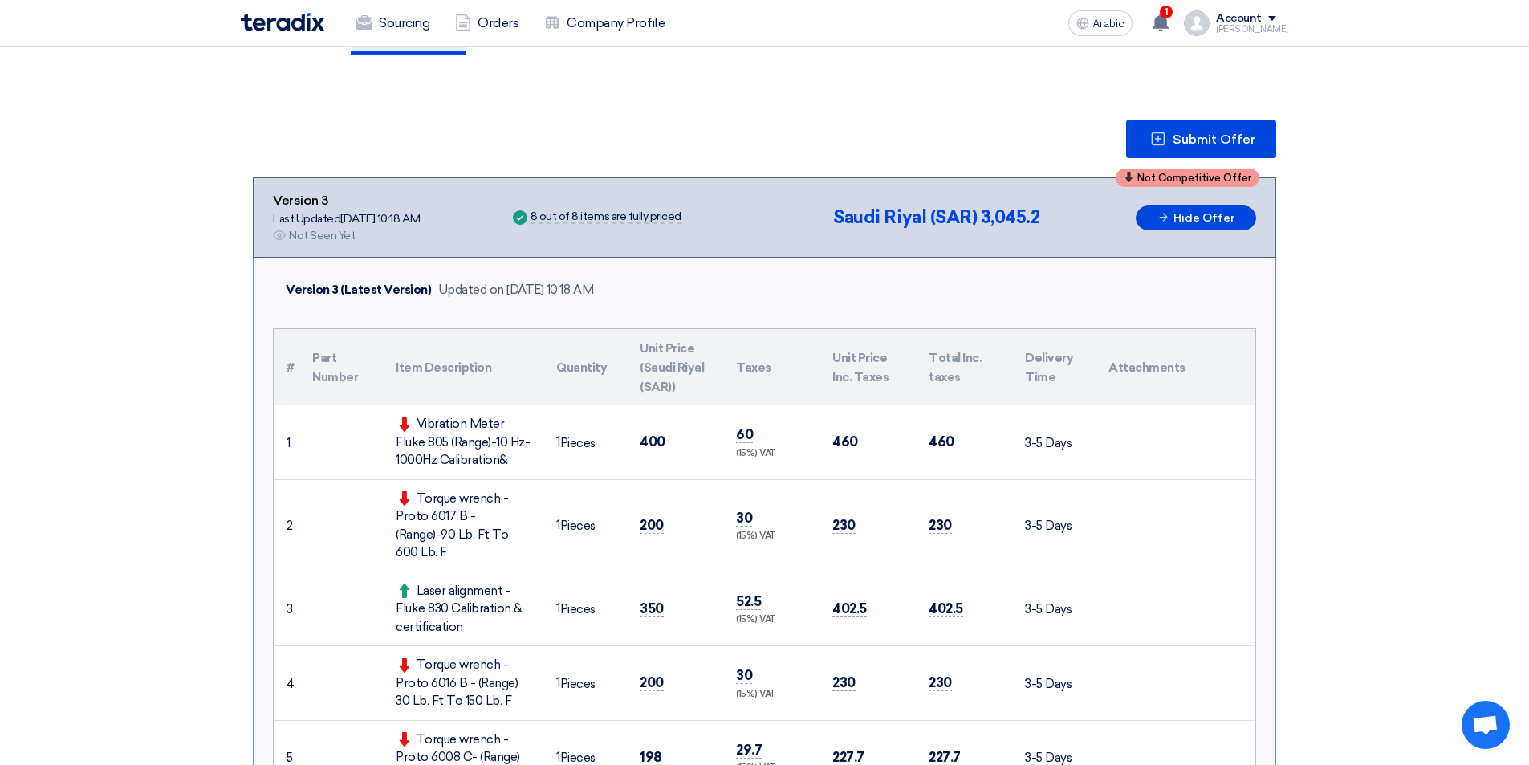
scroll to position [136, 0]
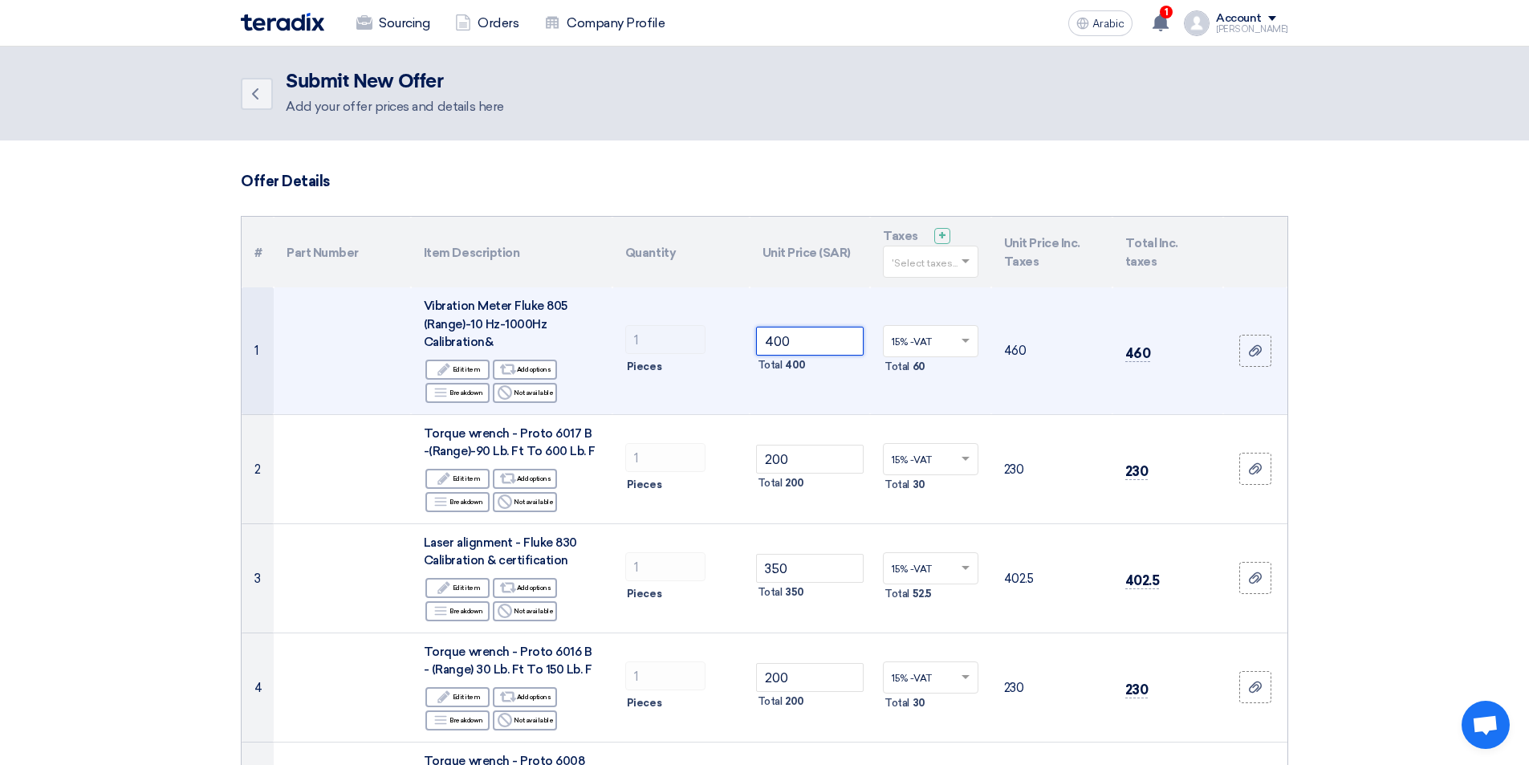
click at [802, 343] on input "400" at bounding box center [810, 341] width 108 height 29
type input "4"
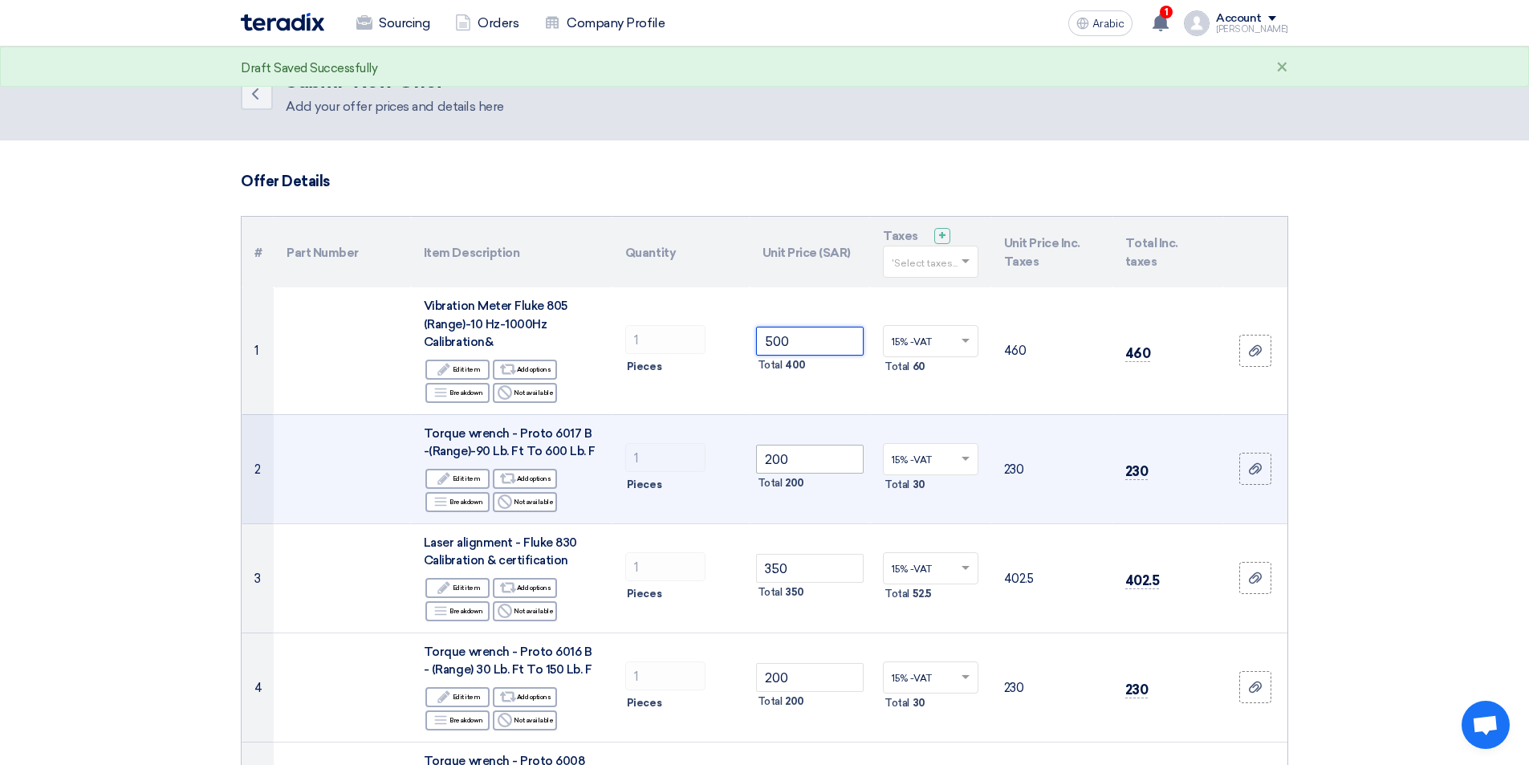
type input "500"
click at [824, 453] on input "200" at bounding box center [810, 459] width 108 height 29
type input "2"
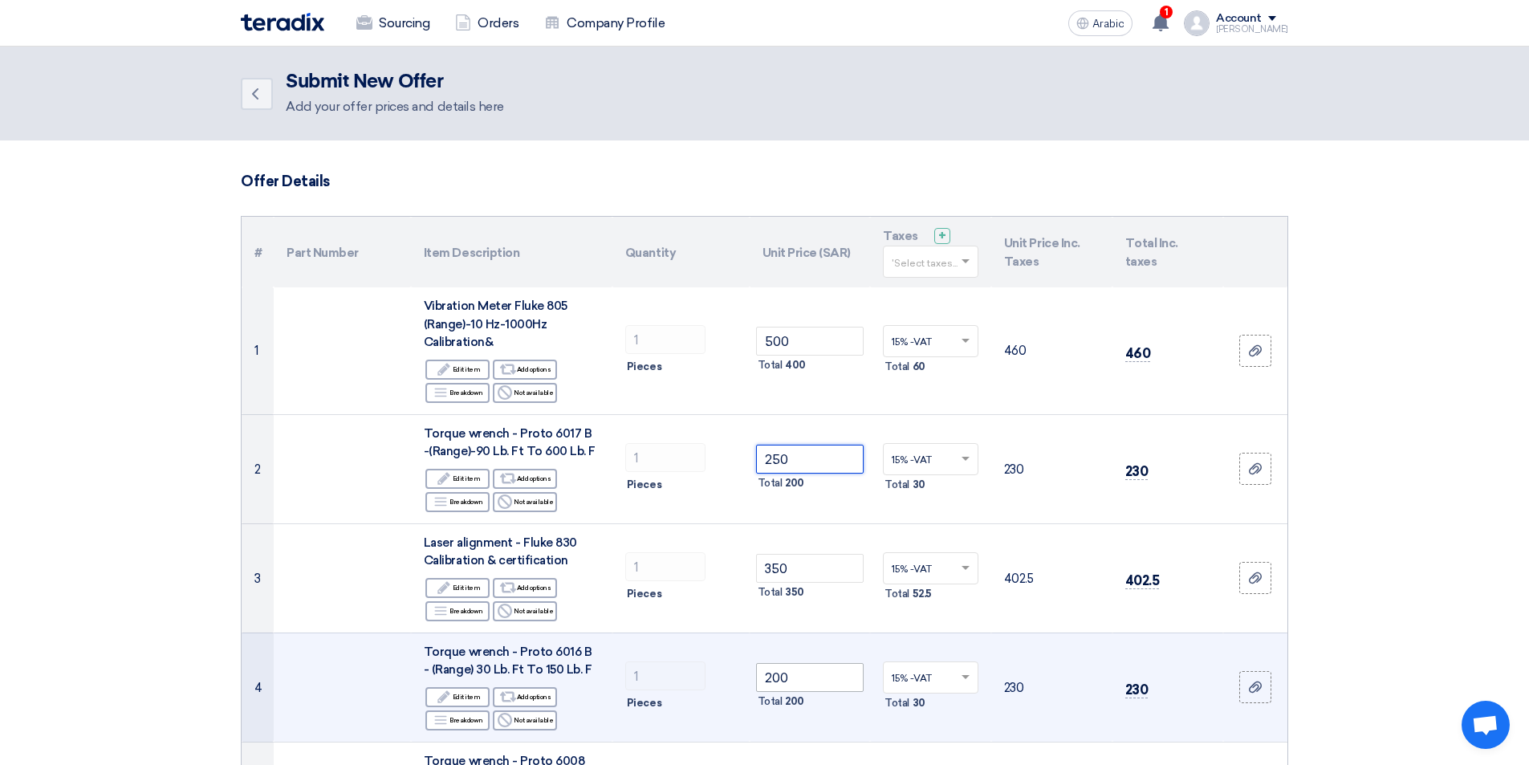
type input "250"
click at [821, 676] on input "200" at bounding box center [810, 677] width 108 height 29
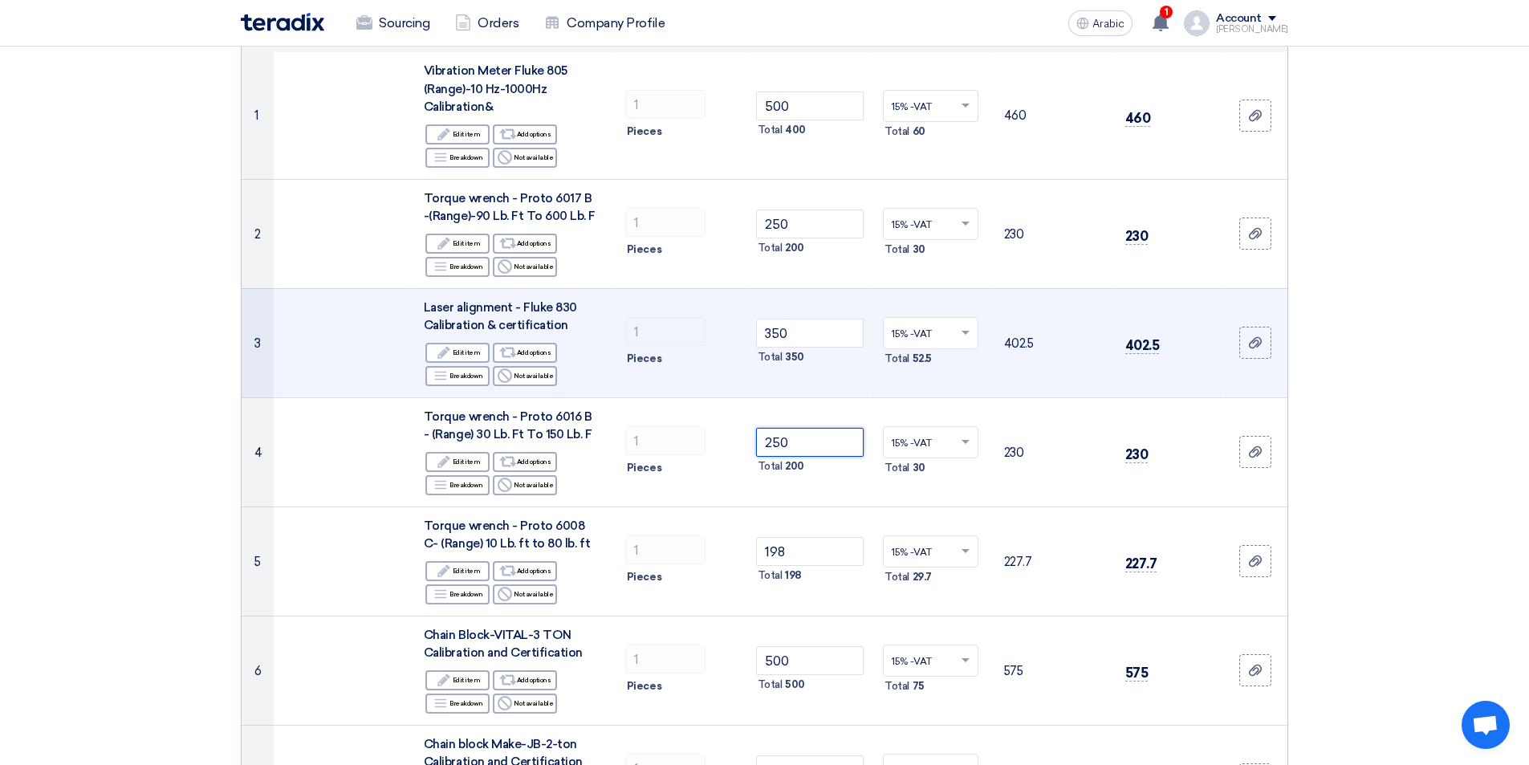
scroll to position [241, 0]
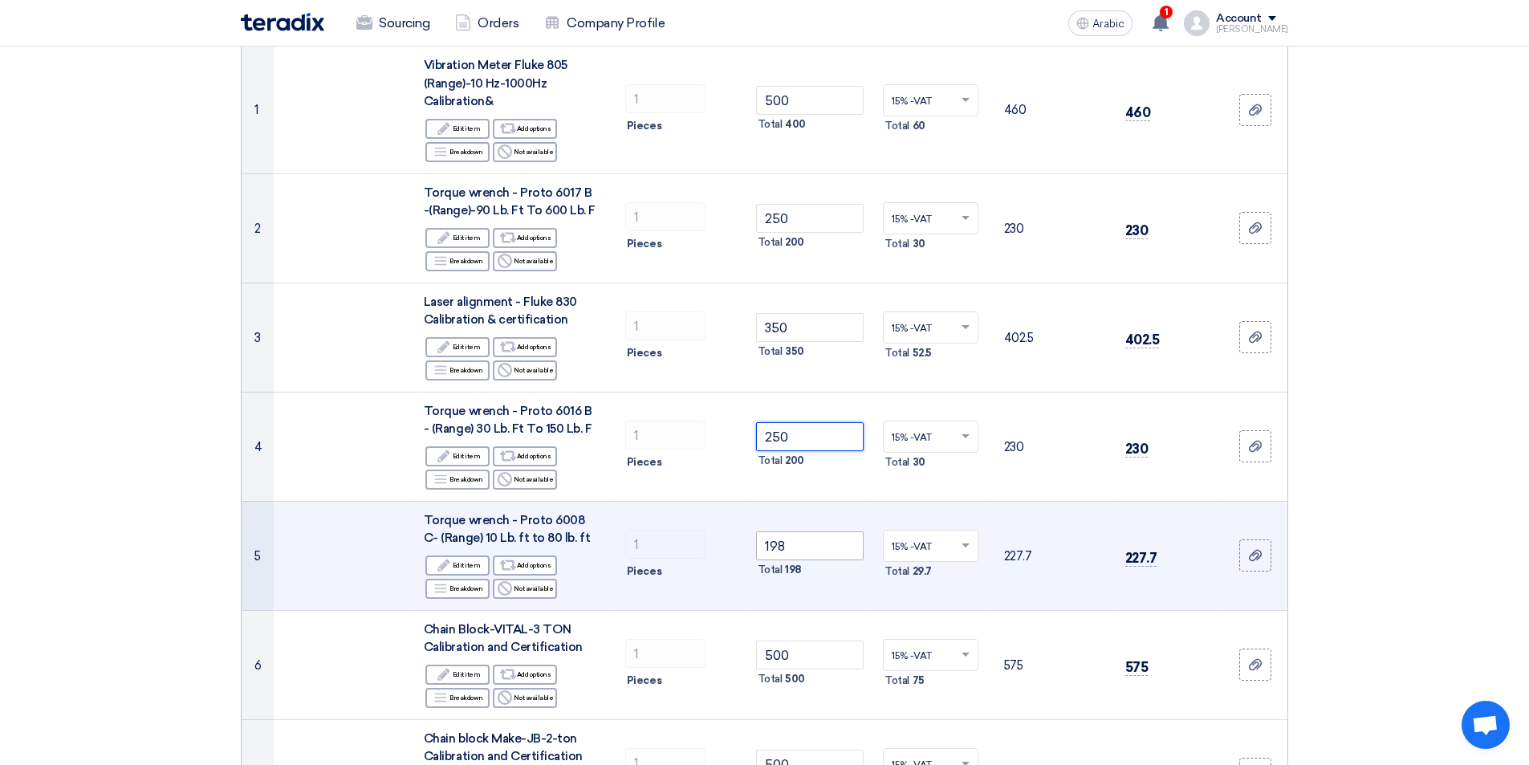
type input "250"
click at [822, 550] on input "198" at bounding box center [810, 545] width 108 height 29
type input "1"
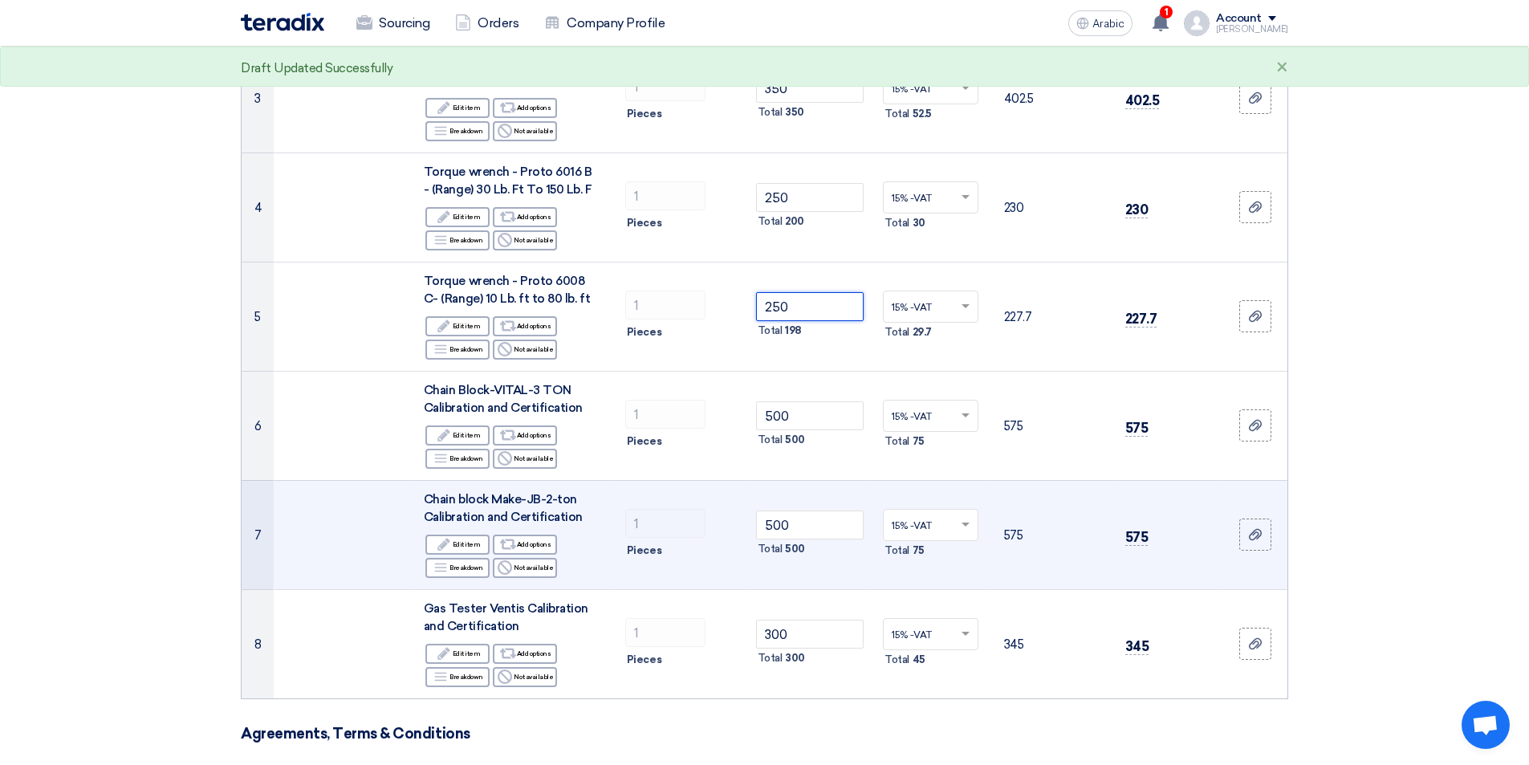
scroll to position [481, 0]
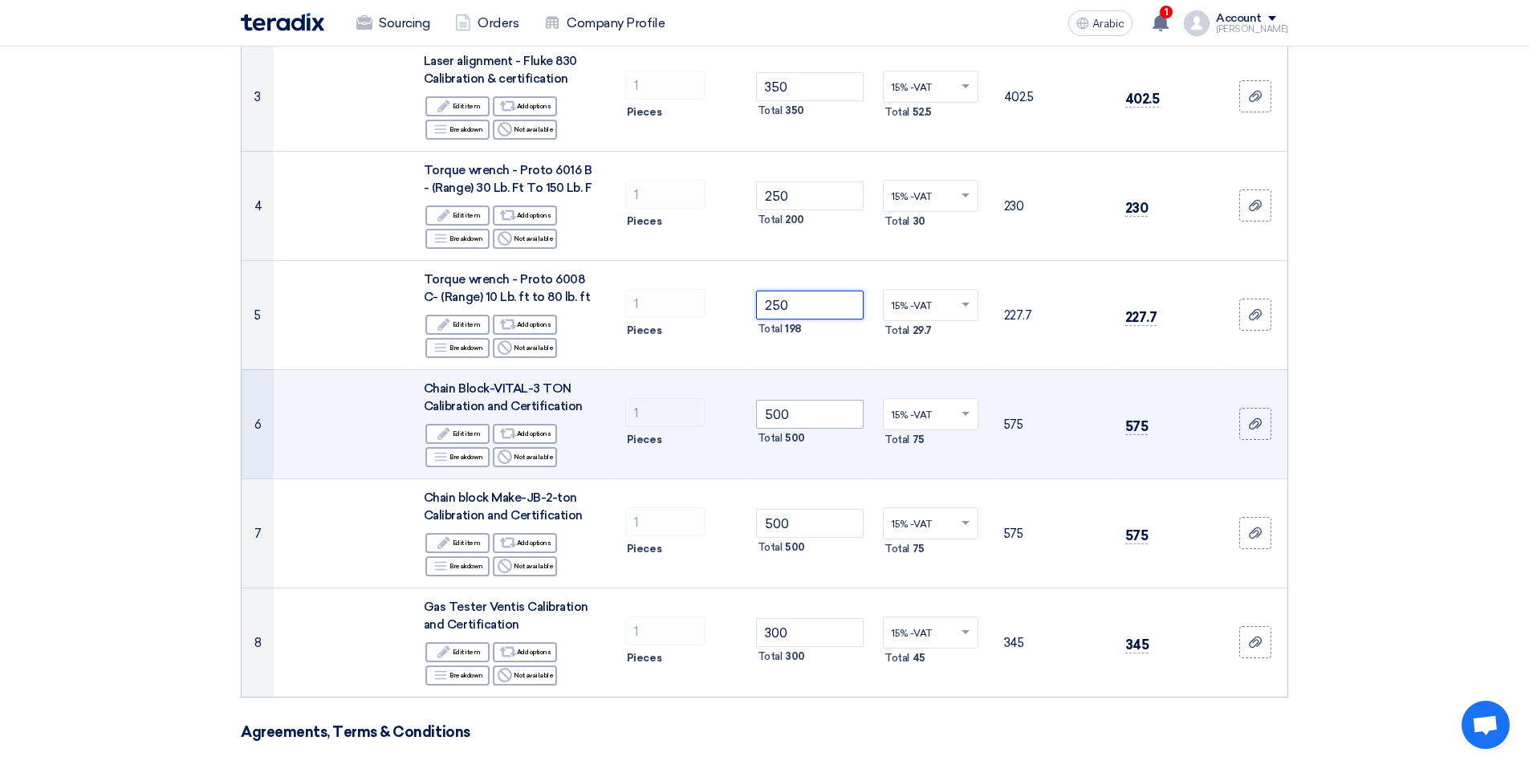
type input "250"
click at [845, 415] on input "500" at bounding box center [810, 414] width 108 height 29
type input "5"
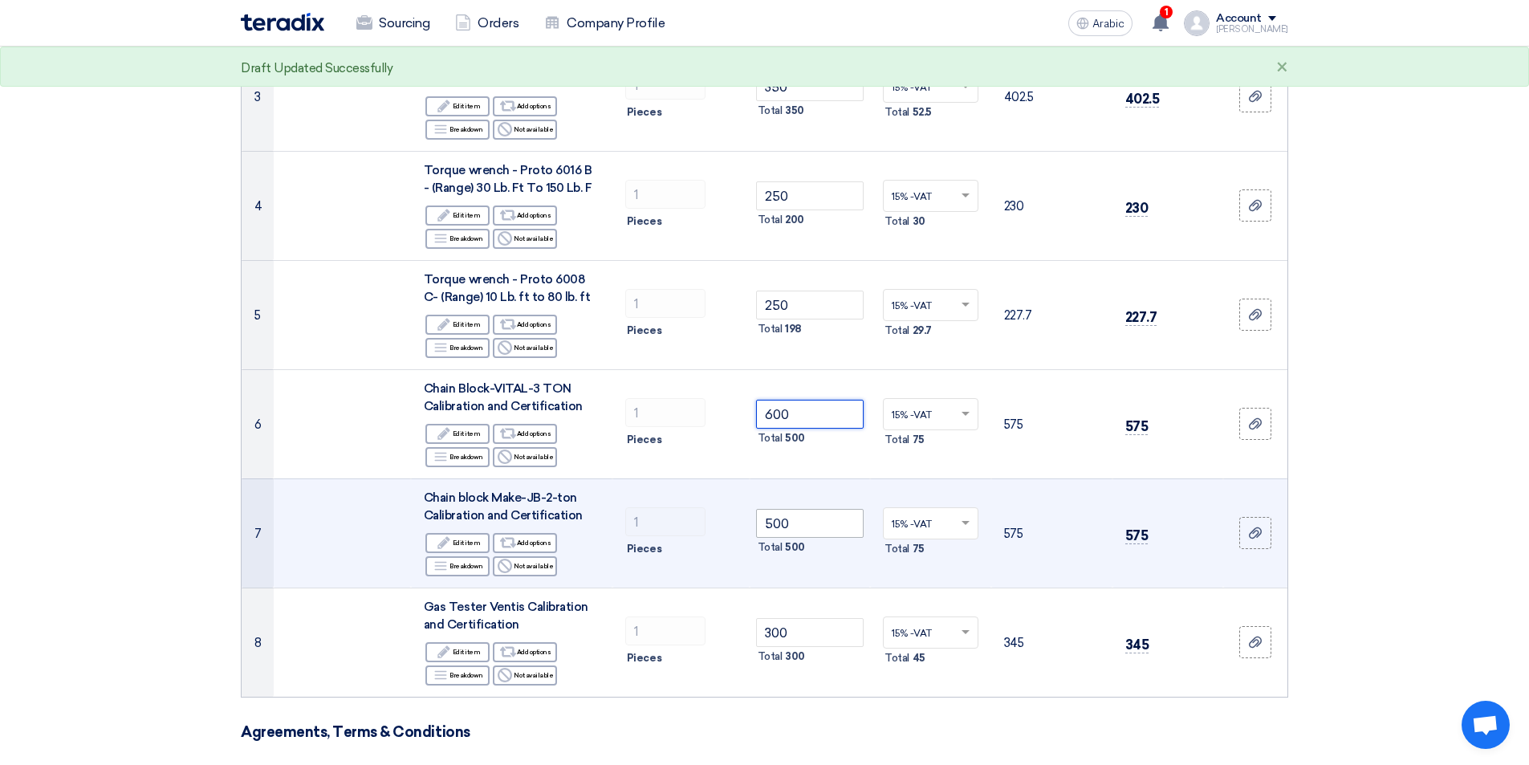
type input "600"
click at [835, 524] on input "500" at bounding box center [810, 523] width 108 height 29
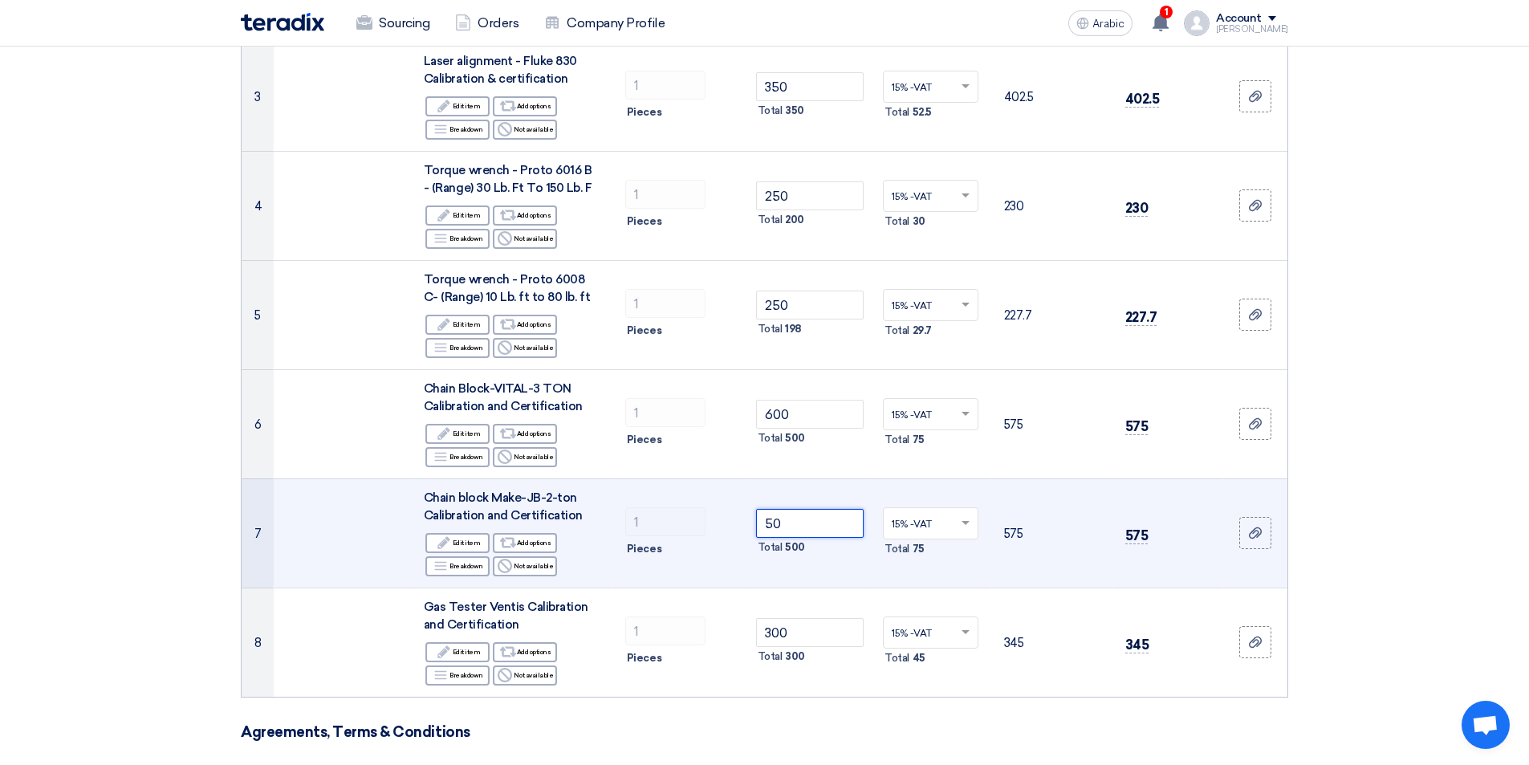
type input "5"
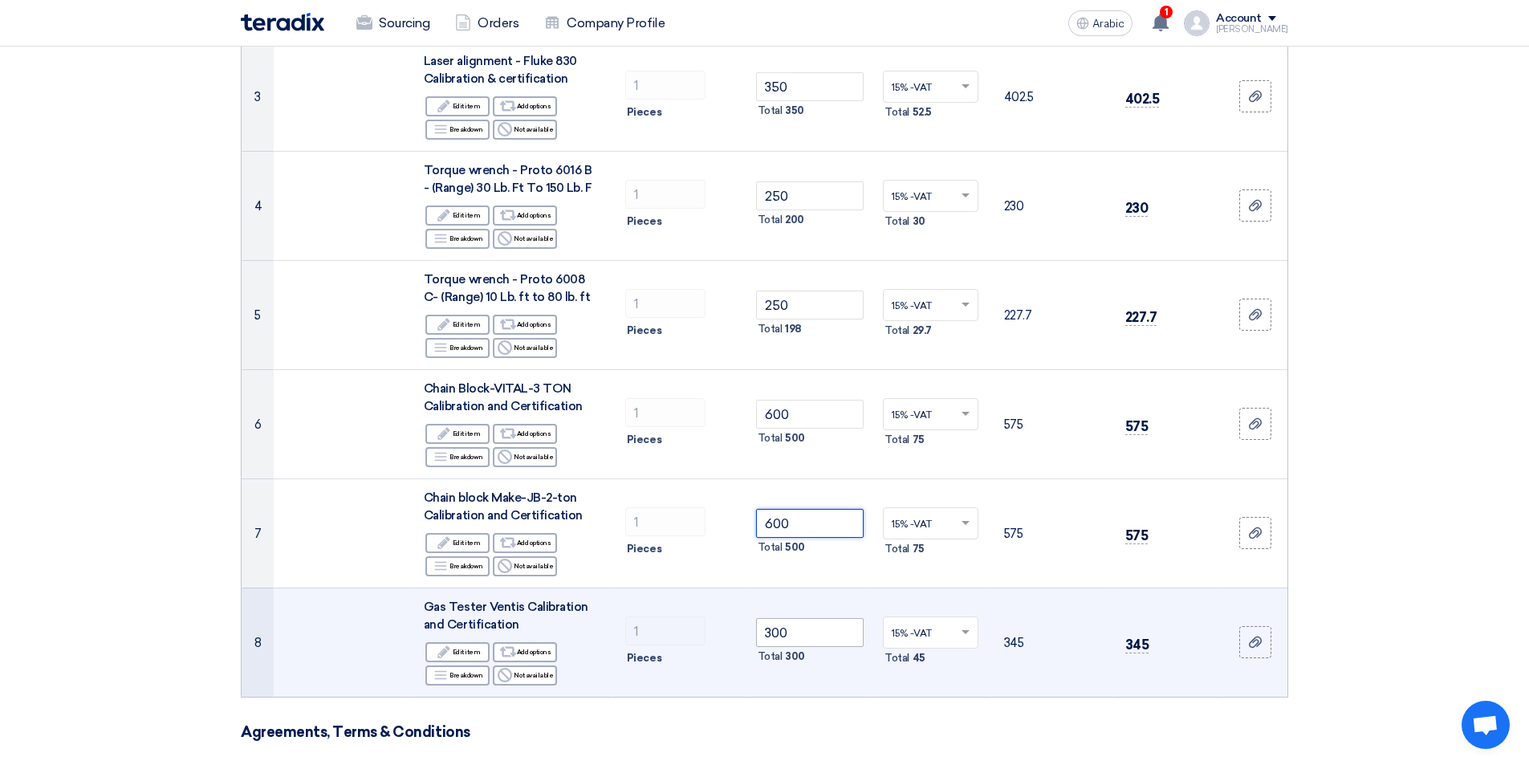
type input "600"
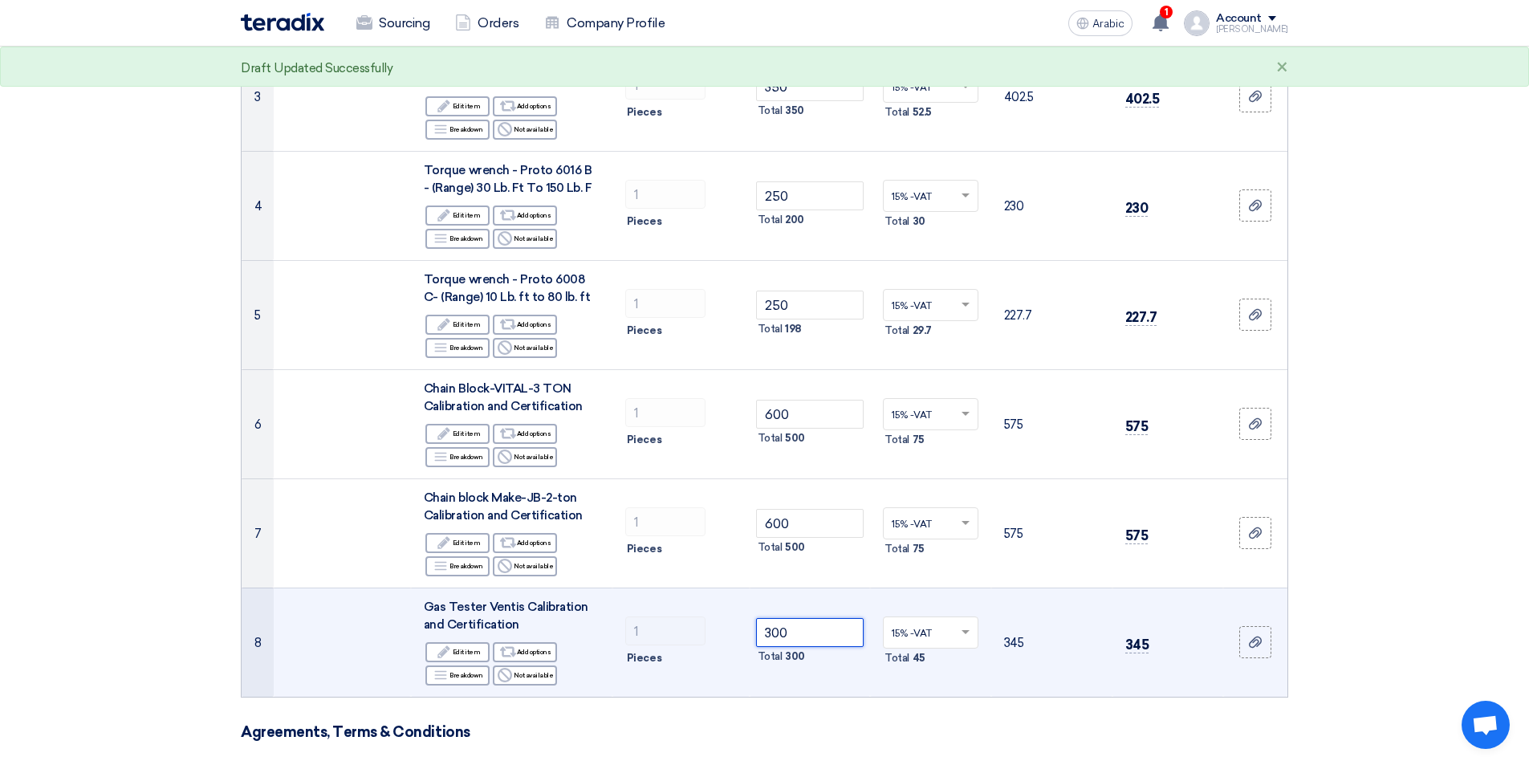
click at [847, 642] on input "300" at bounding box center [810, 632] width 108 height 29
type input "3"
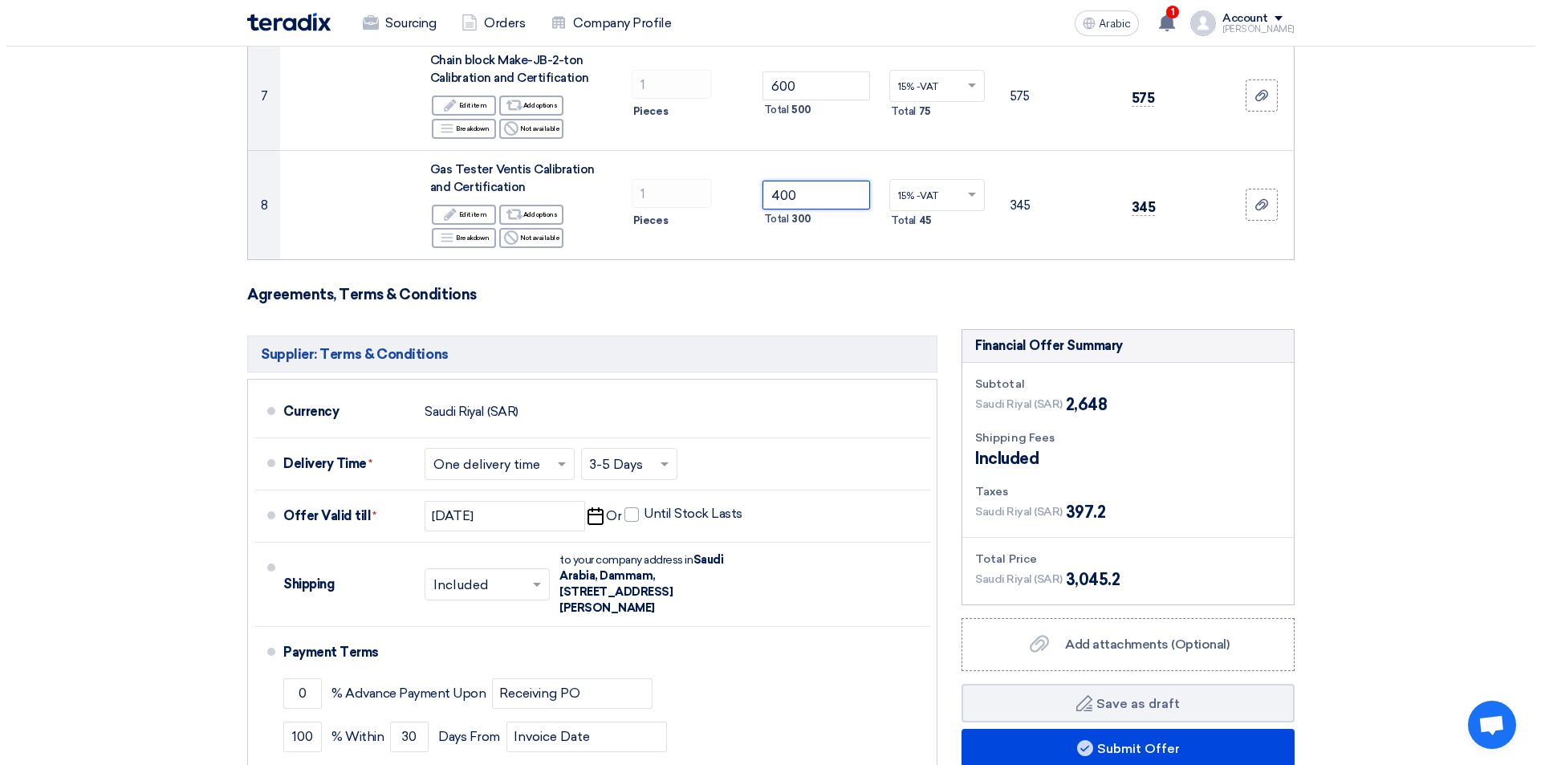
scroll to position [1043, 0]
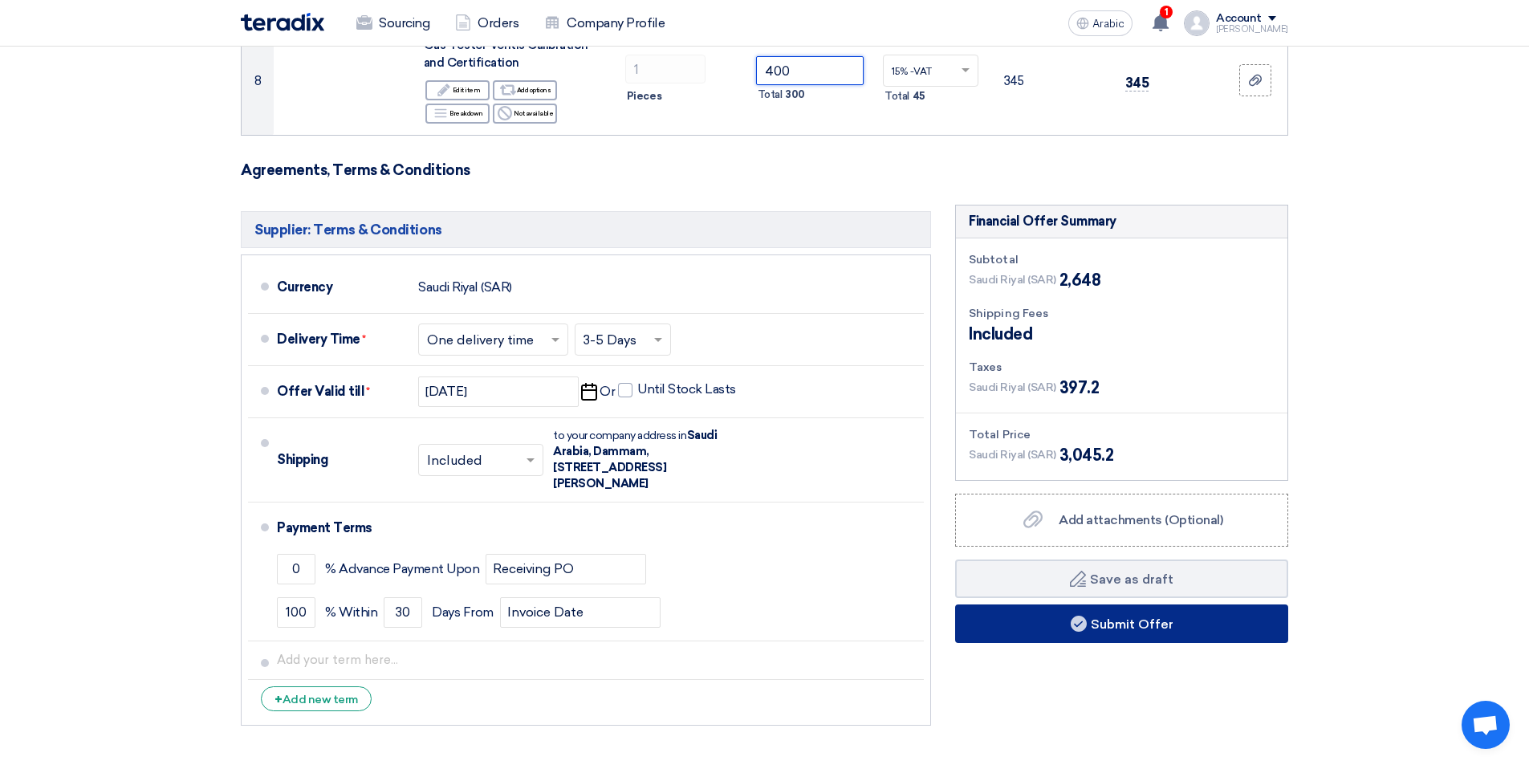
type input "400"
click at [1184, 621] on button "Submit Offer" at bounding box center [1121, 623] width 333 height 39
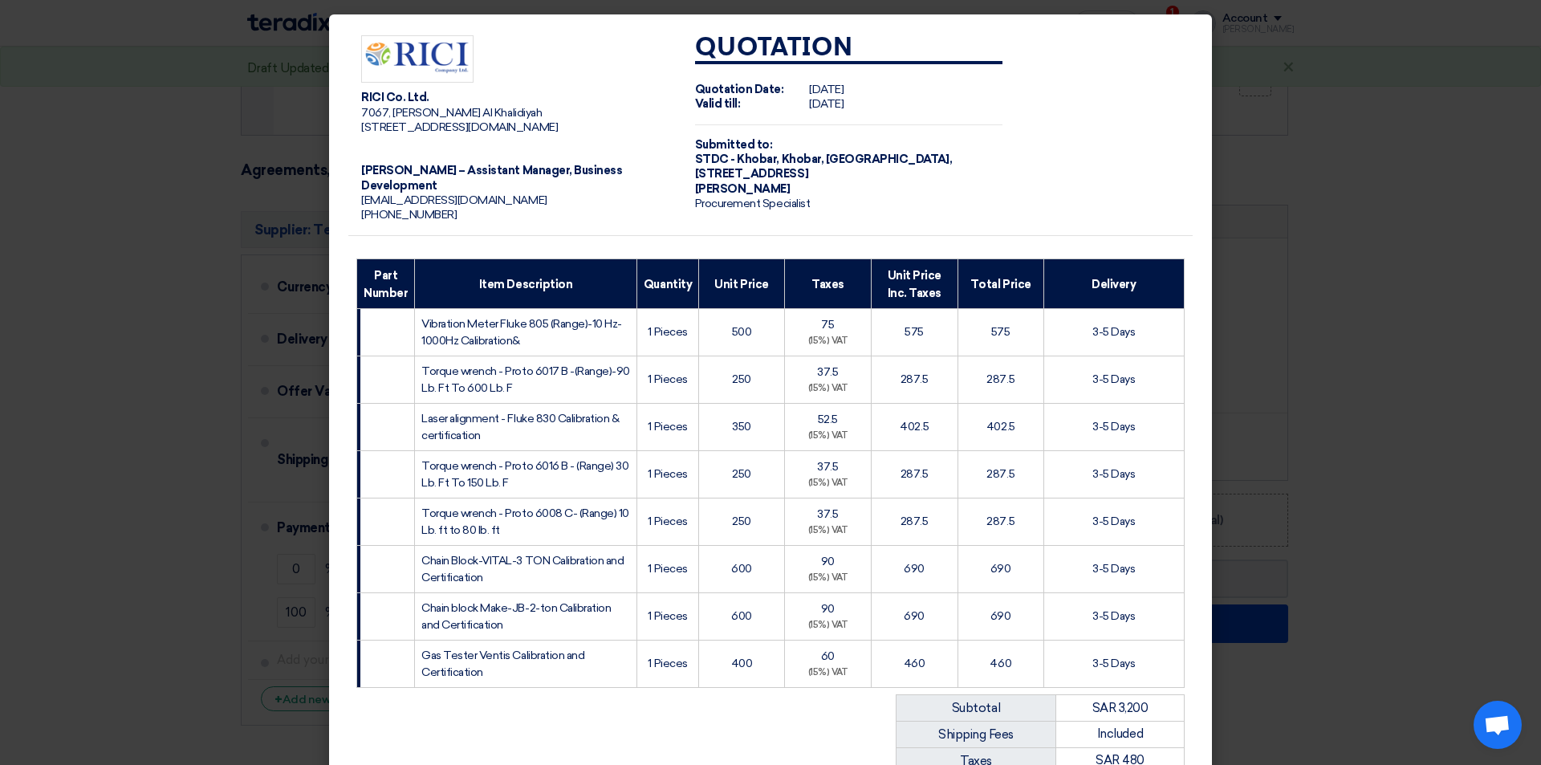
scroll to position [299, 0]
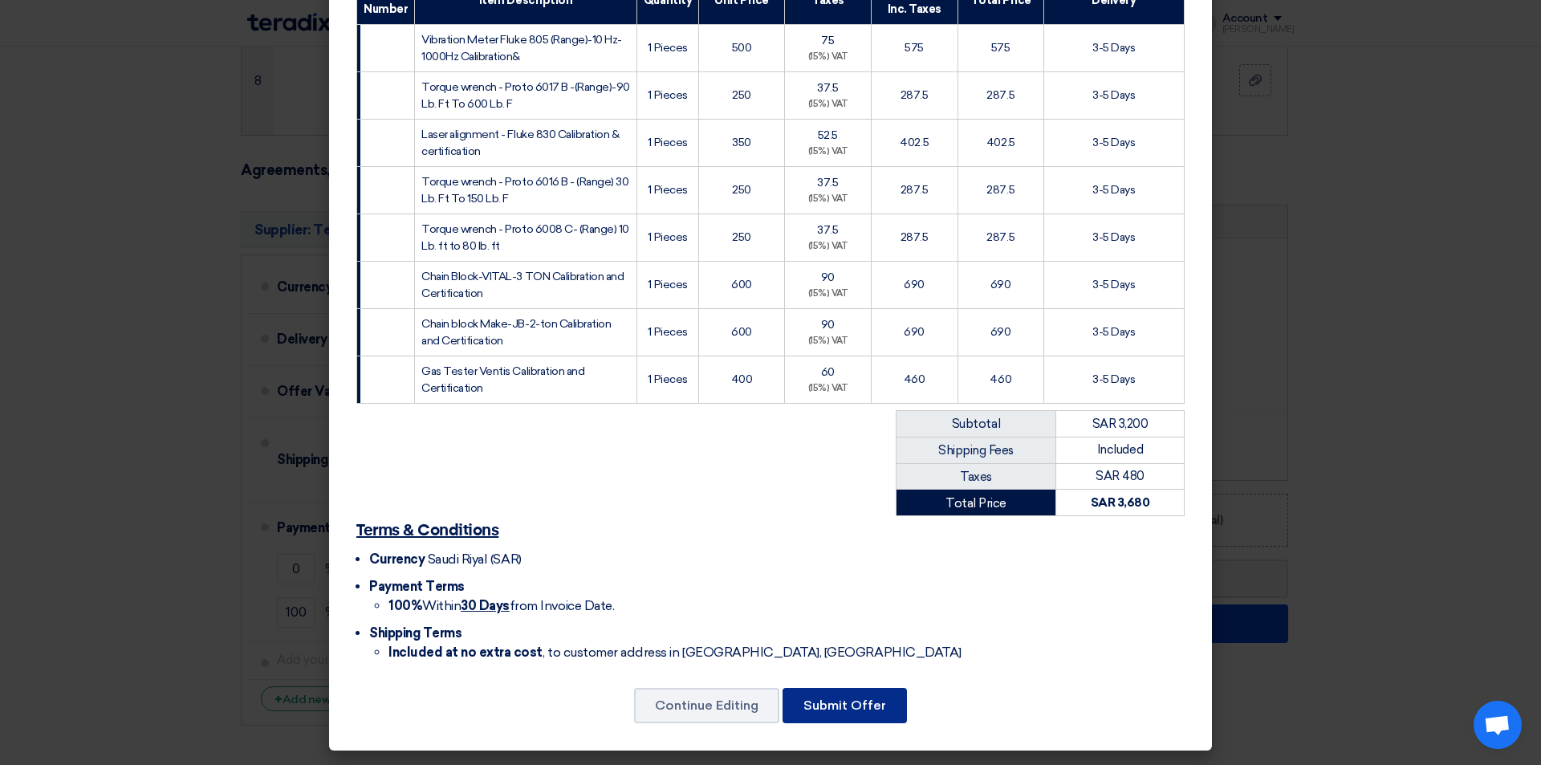
click at [864, 702] on font "Submit Offer" at bounding box center [844, 704] width 83 height 15
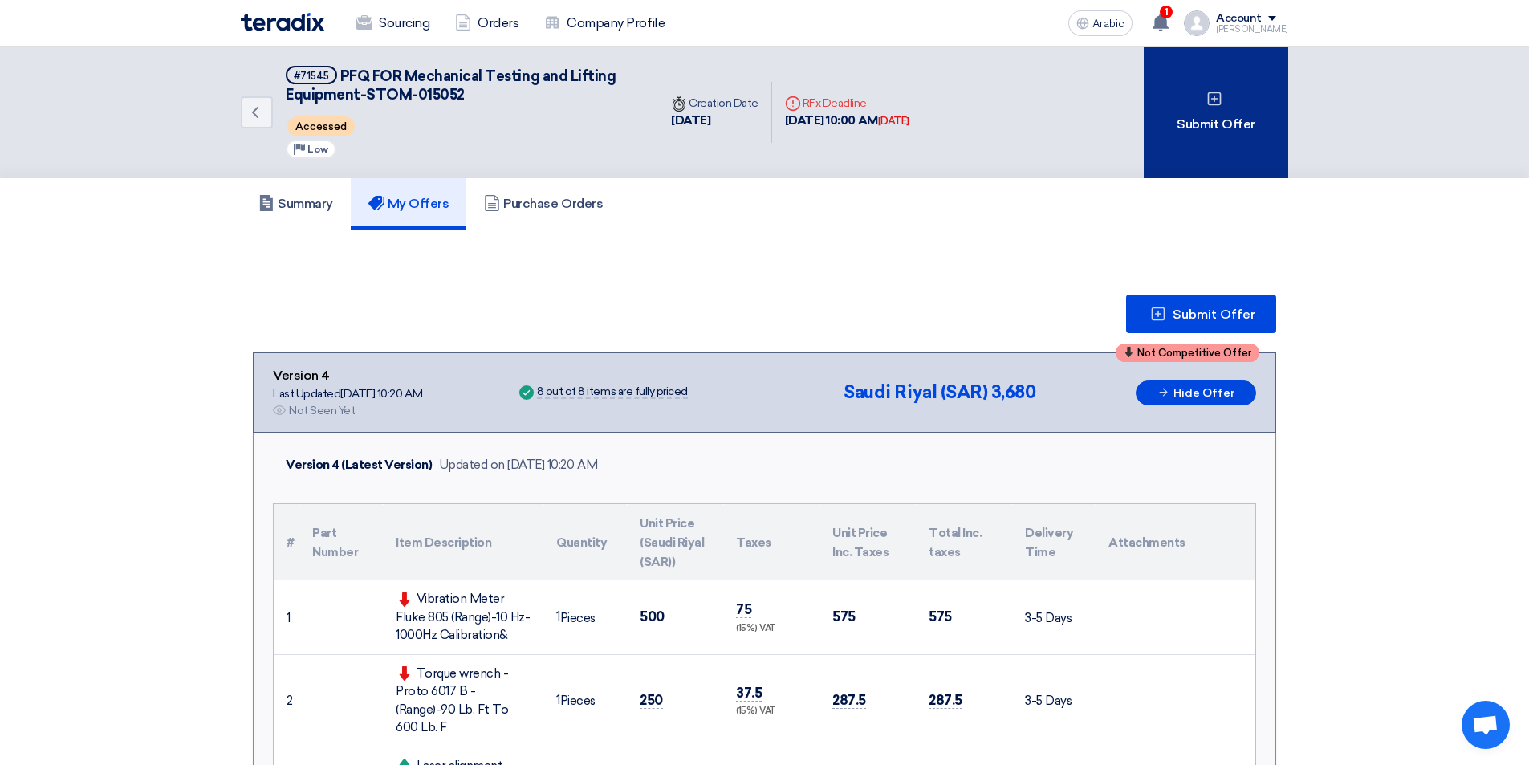
click at [1208, 106] on icon at bounding box center [1214, 99] width 16 height 16
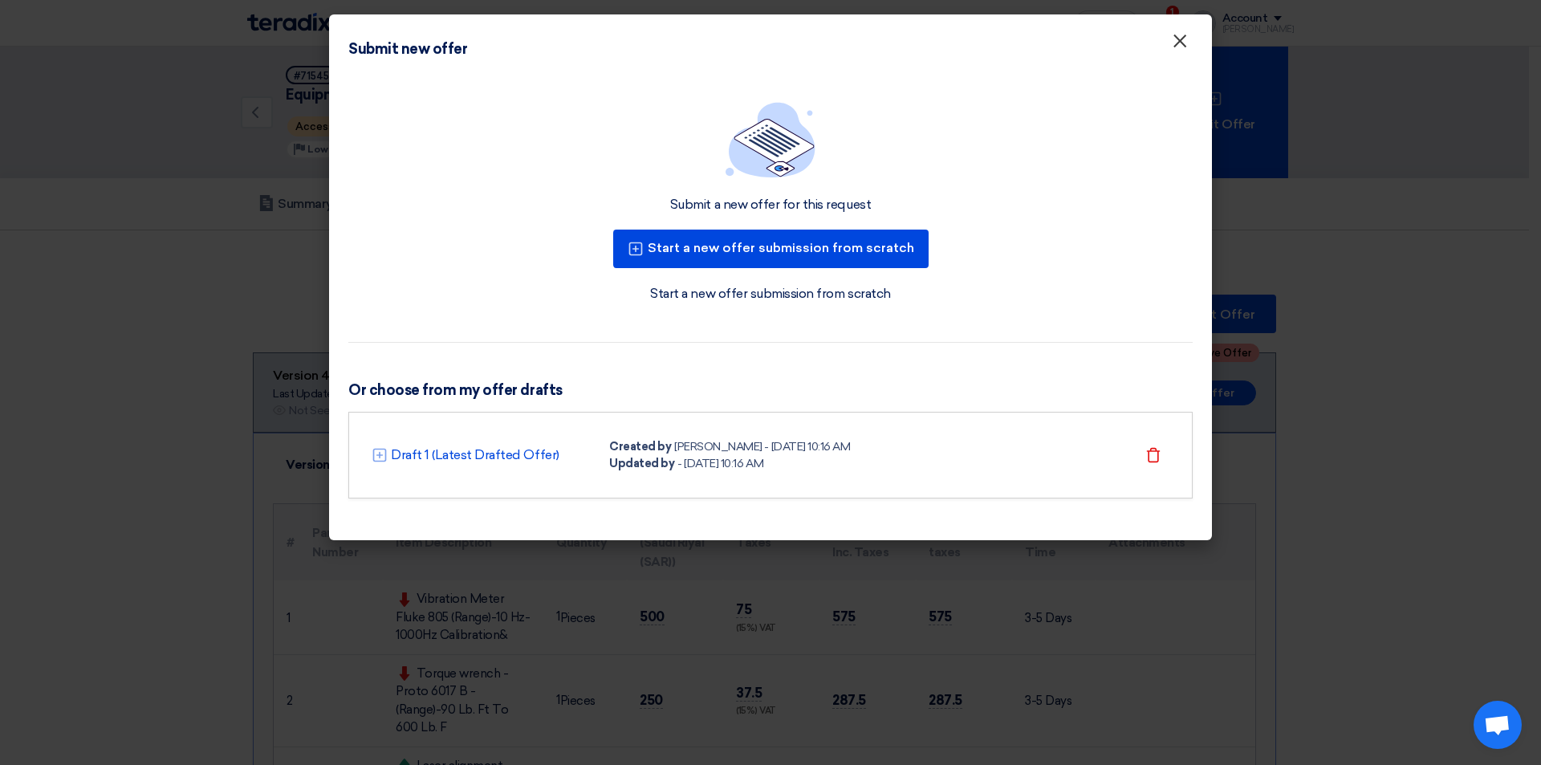
click at [1180, 51] on font "×" at bounding box center [1180, 45] width 16 height 32
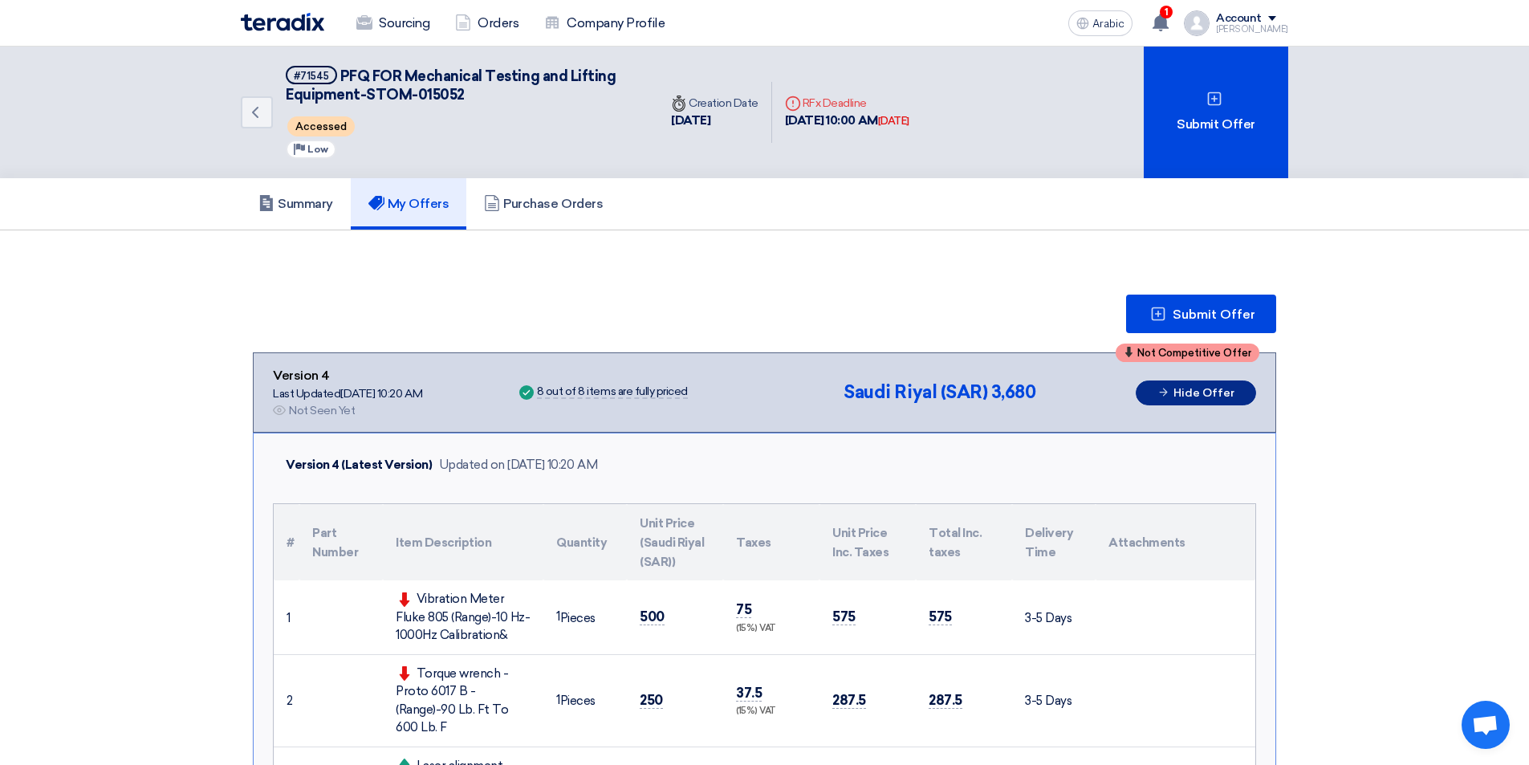
click at [1217, 389] on font "Hide Offer" at bounding box center [1203, 393] width 61 height 14
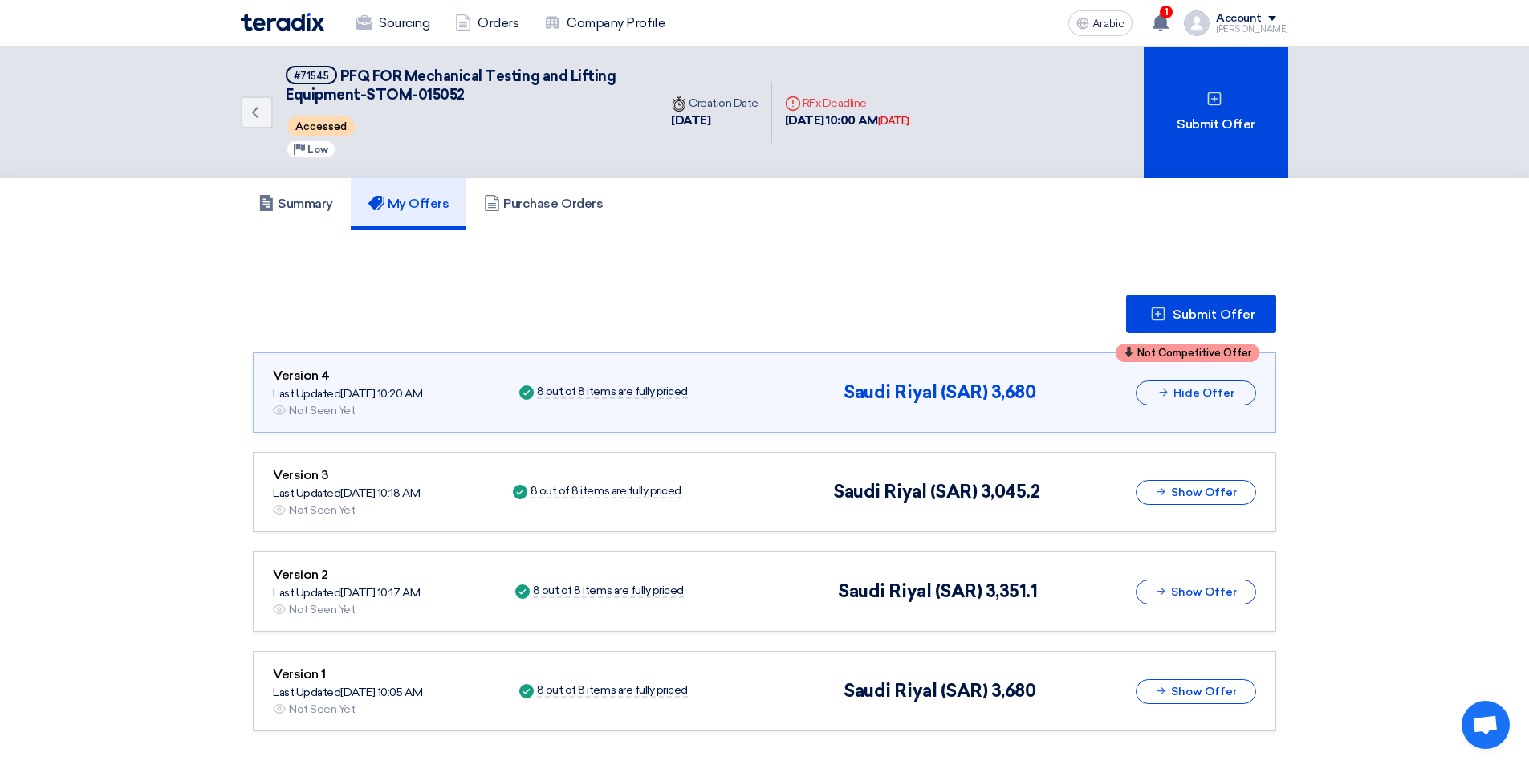
scroll to position [80, 0]
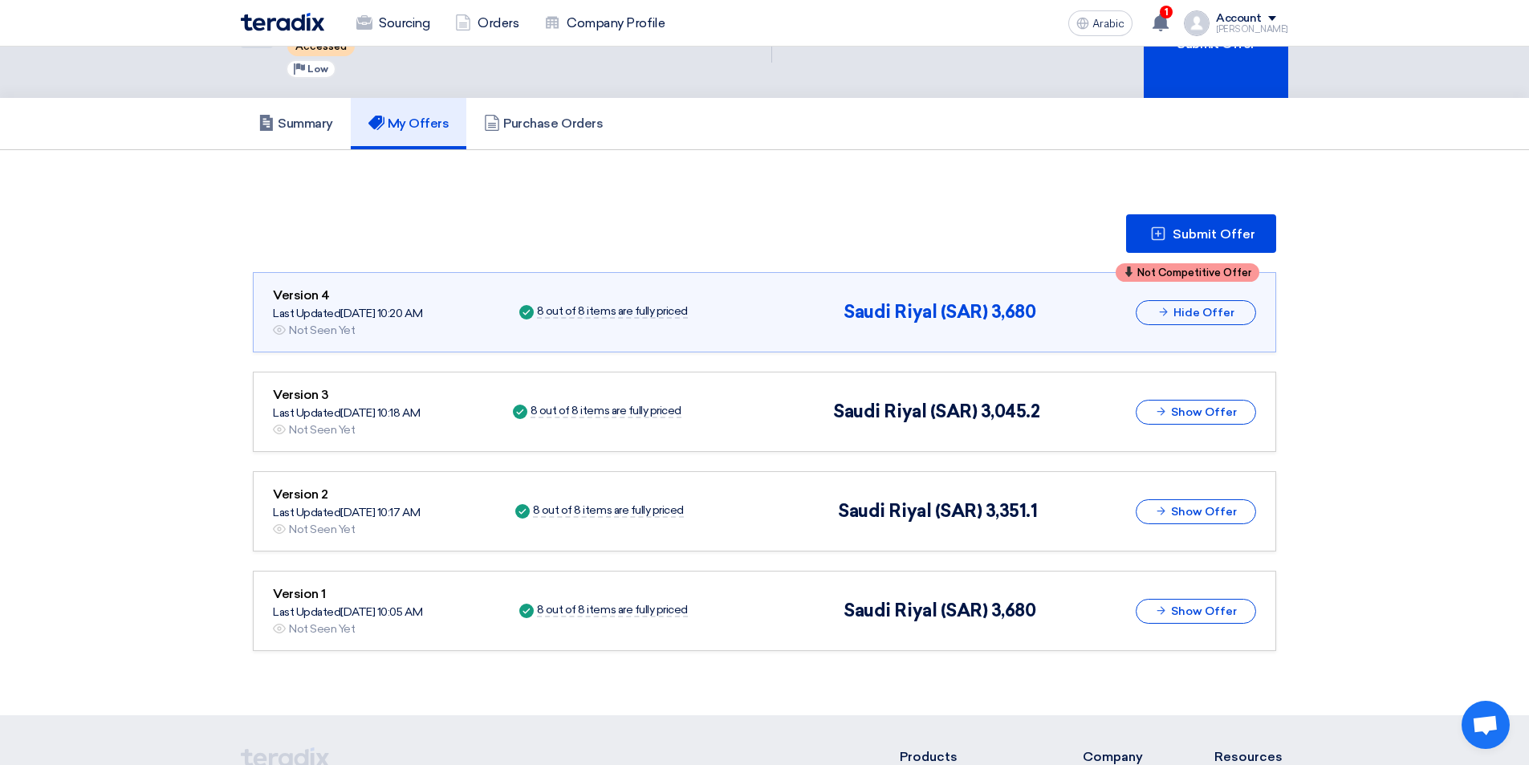
click at [1249, 337] on div "Not Competitive Offer Version 4 Last Updated 28 Sep 2025, 10:20 AM Offer is See…" at bounding box center [764, 312] width 983 height 53
click at [1238, 235] on font "Submit Offer" at bounding box center [1213, 233] width 83 height 15
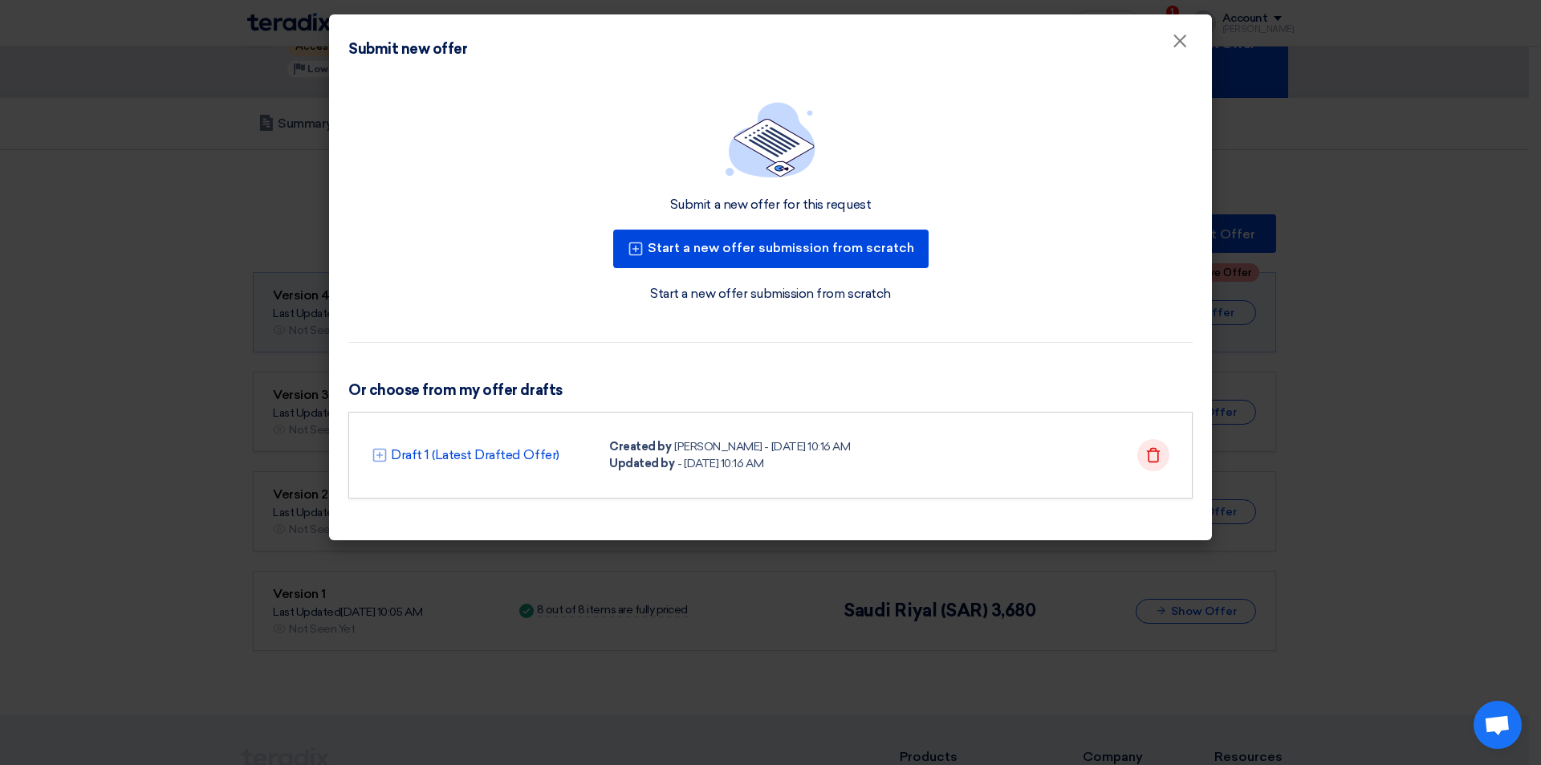
click at [1160, 455] on icon "Delete" at bounding box center [1153, 455] width 16 height 16
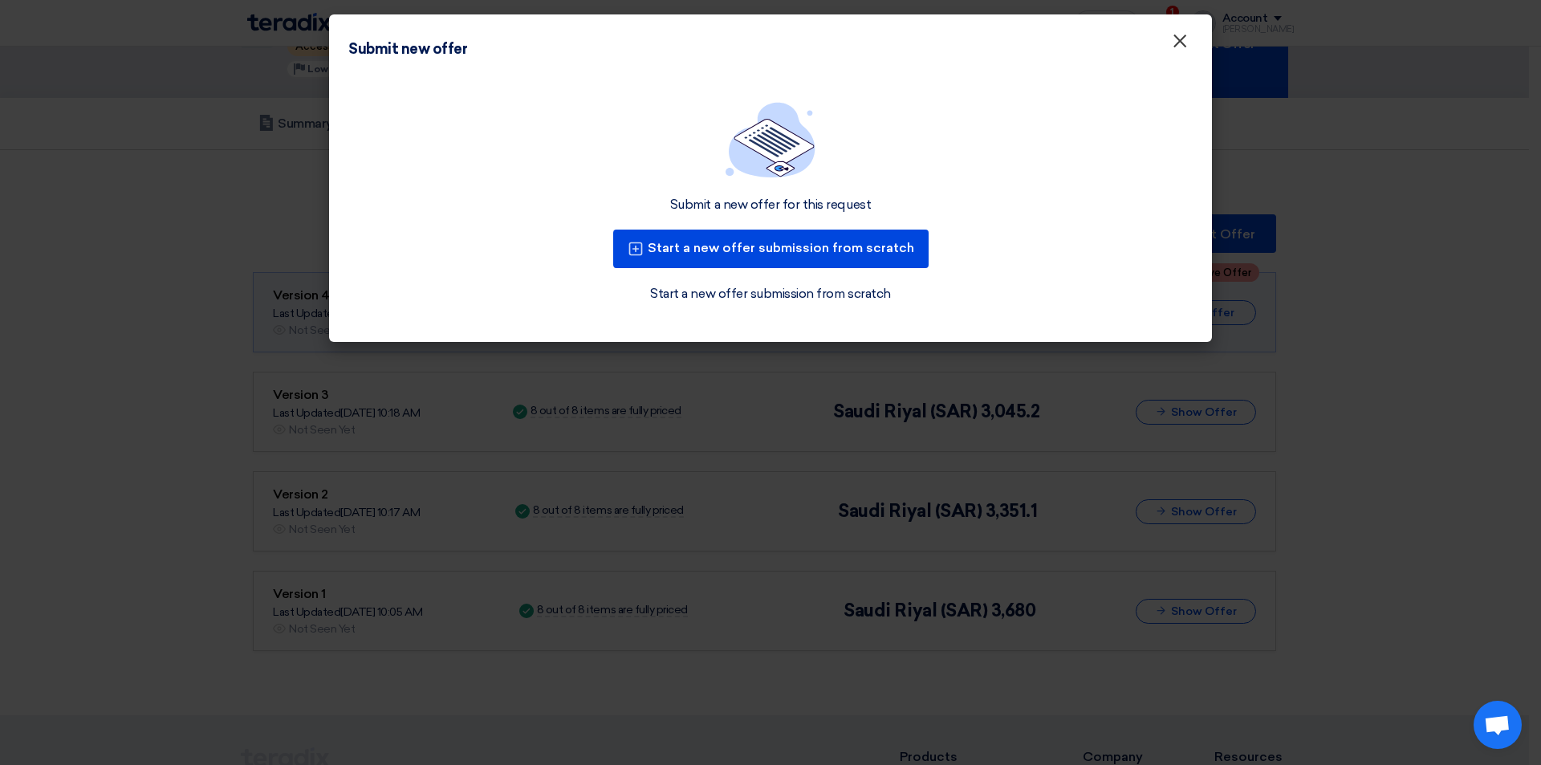
click at [1184, 46] on font "×" at bounding box center [1180, 45] width 16 height 32
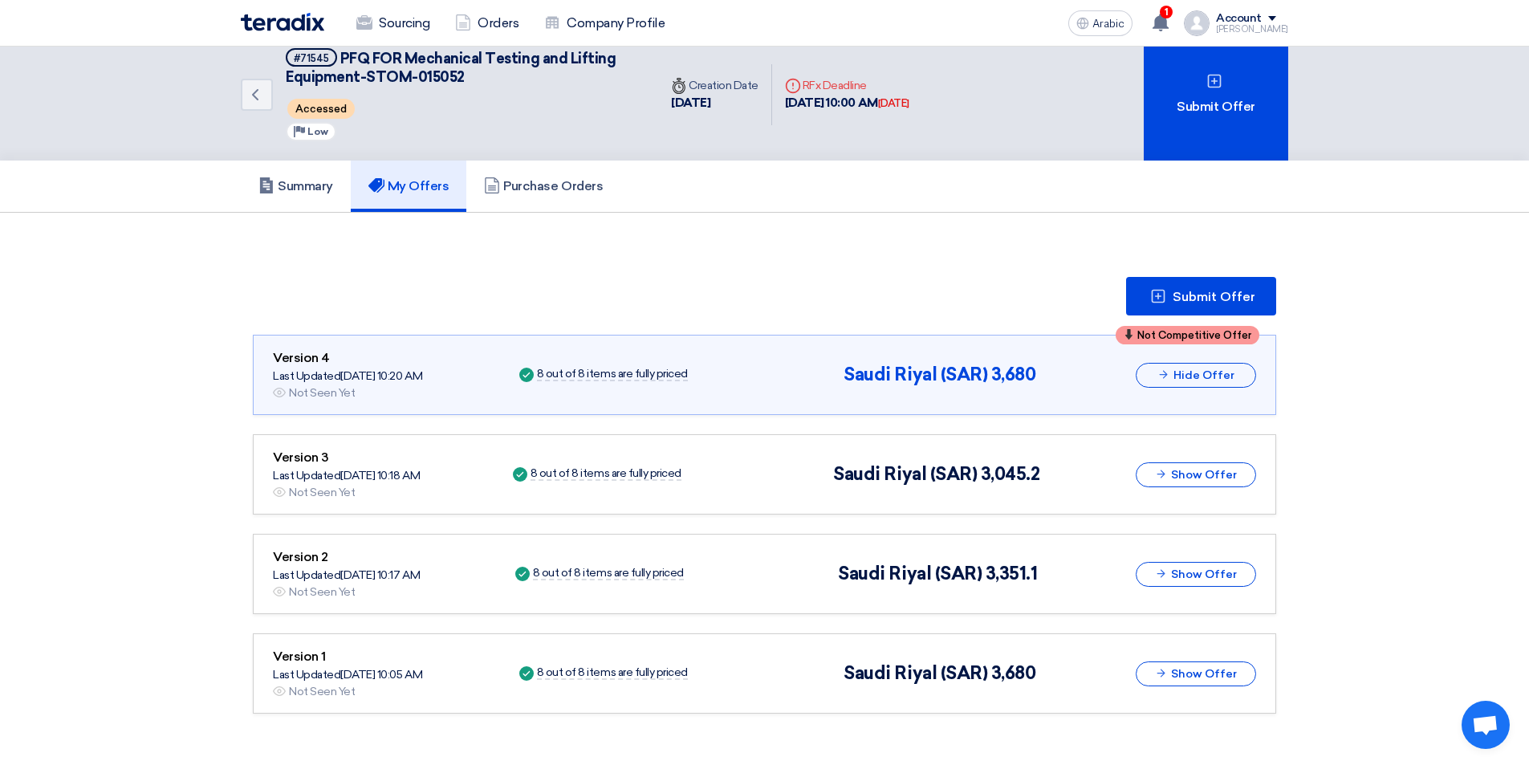
scroll to position [0, 0]
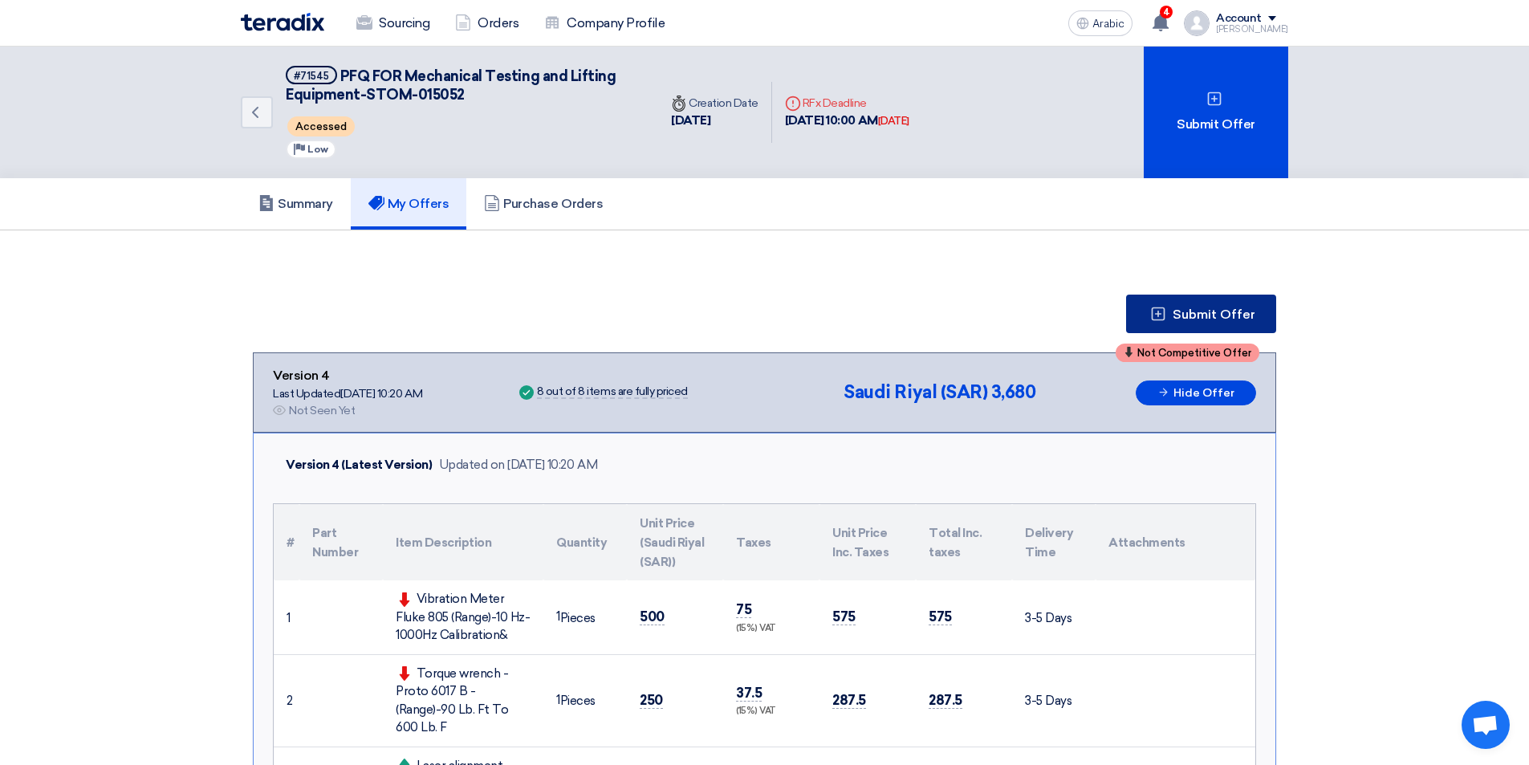
click at [1190, 303] on button "Submit Offer" at bounding box center [1201, 313] width 150 height 39
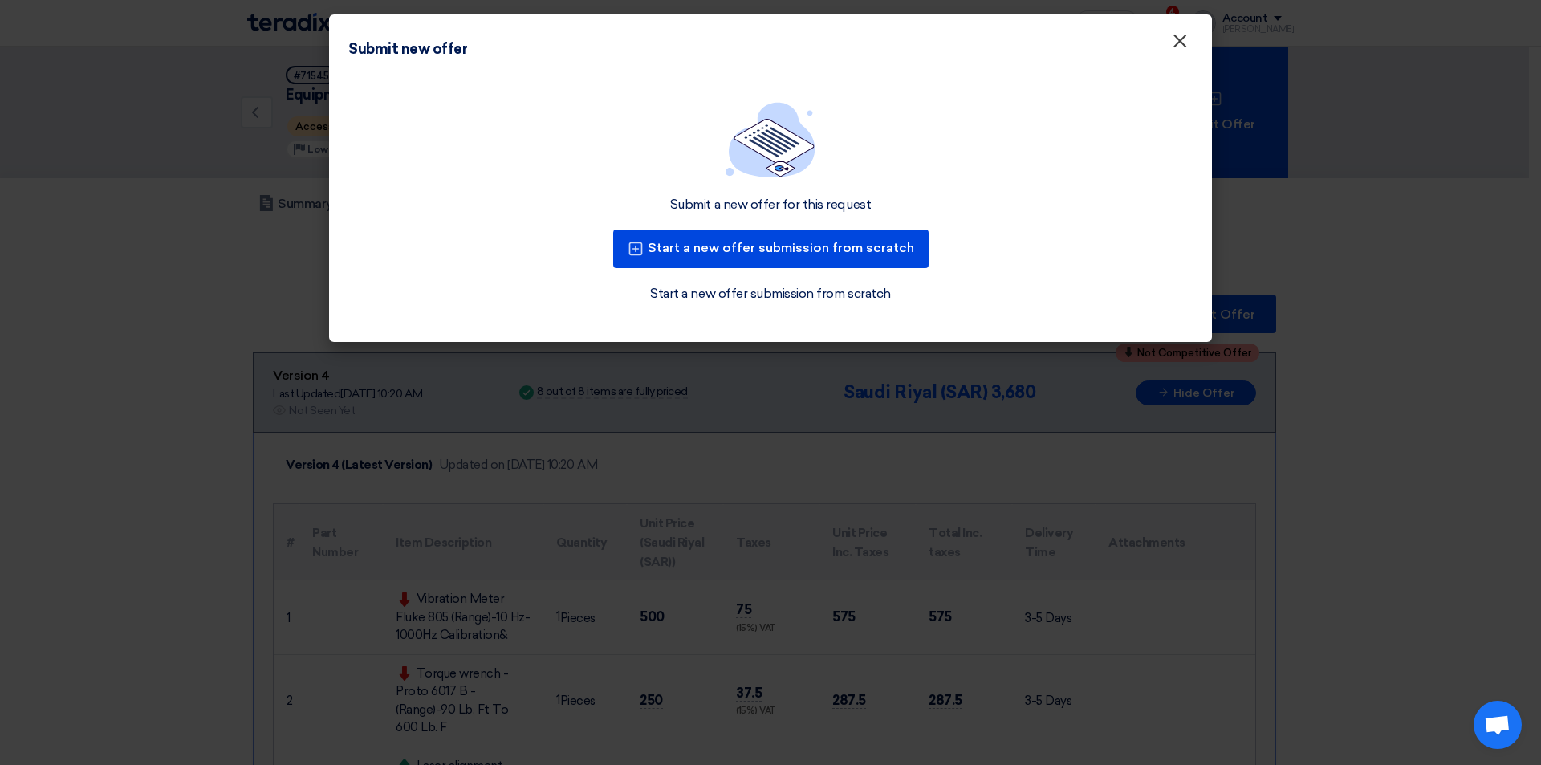
click at [1183, 47] on font "×" at bounding box center [1180, 45] width 16 height 32
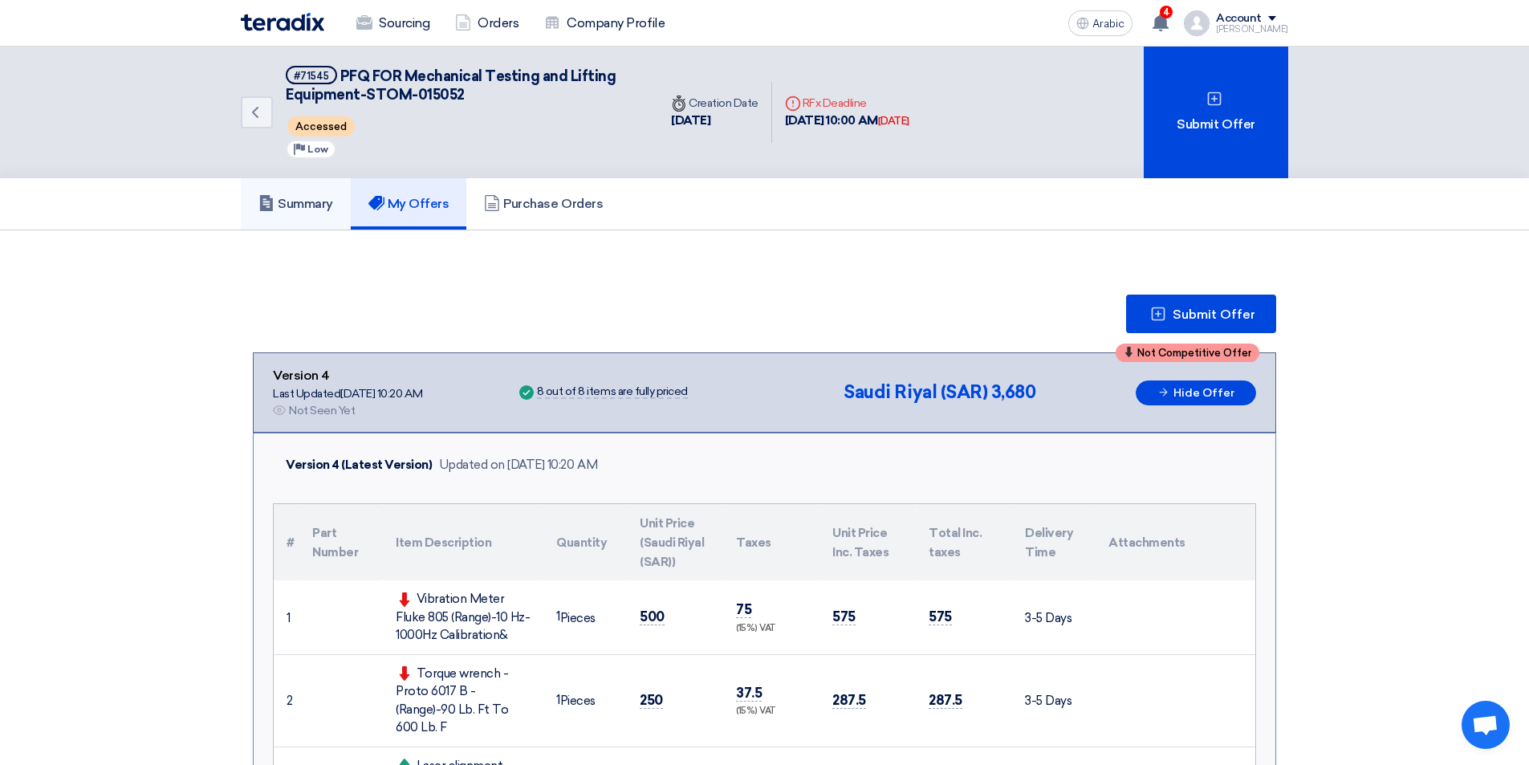
click at [309, 195] on link "Summary" at bounding box center [296, 203] width 110 height 51
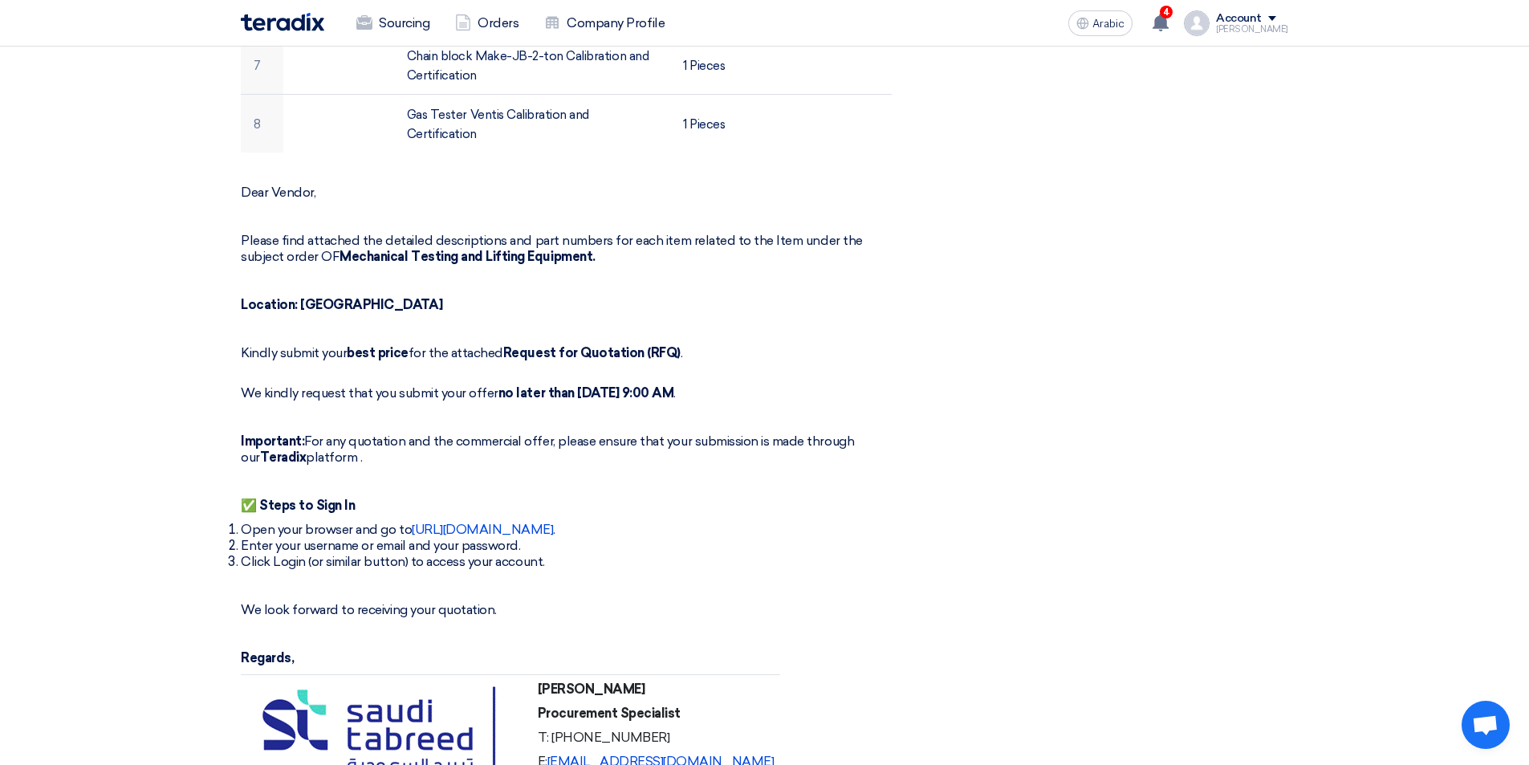
scroll to position [883, 0]
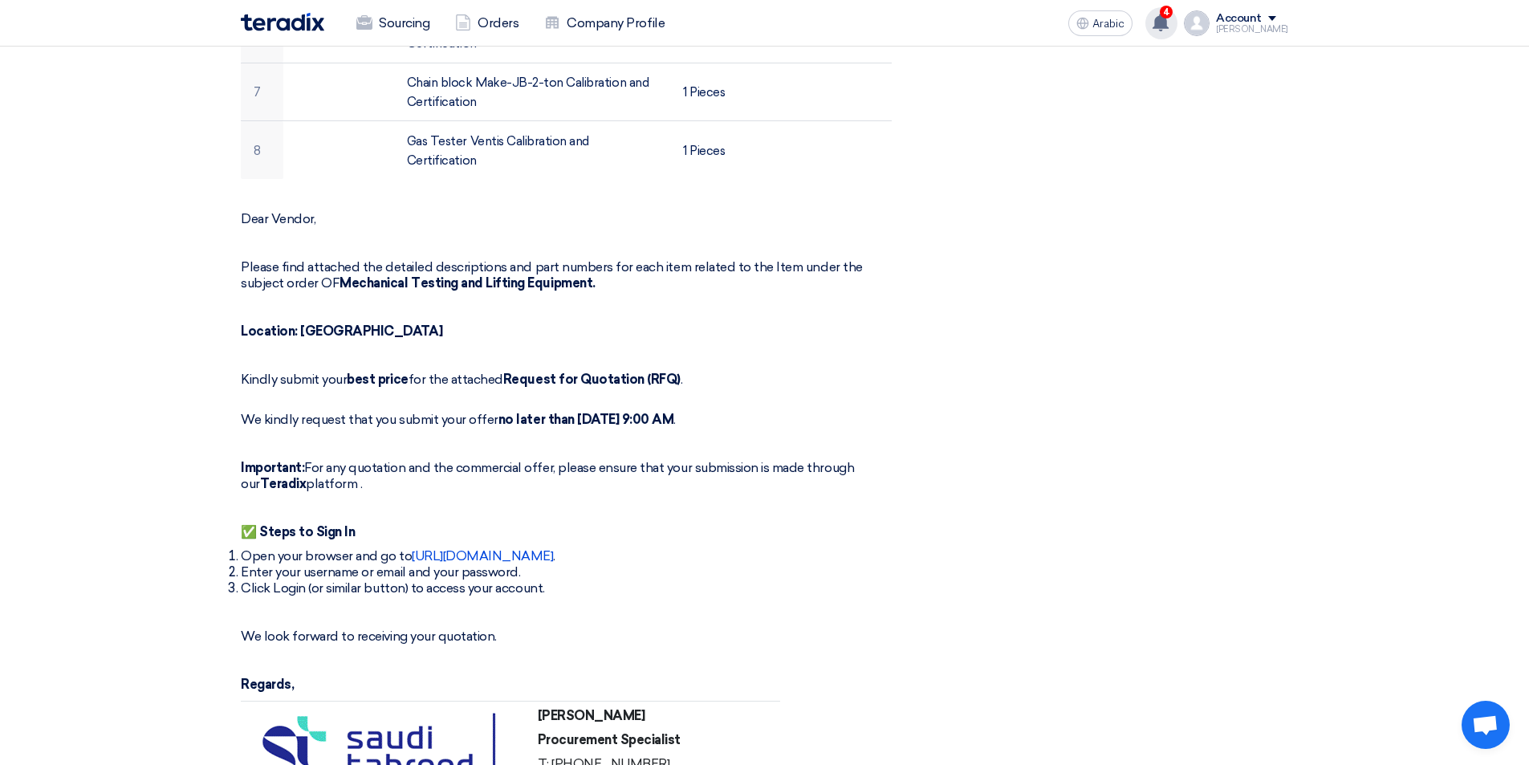
click at [1162, 18] on use at bounding box center [1160, 23] width 16 height 18
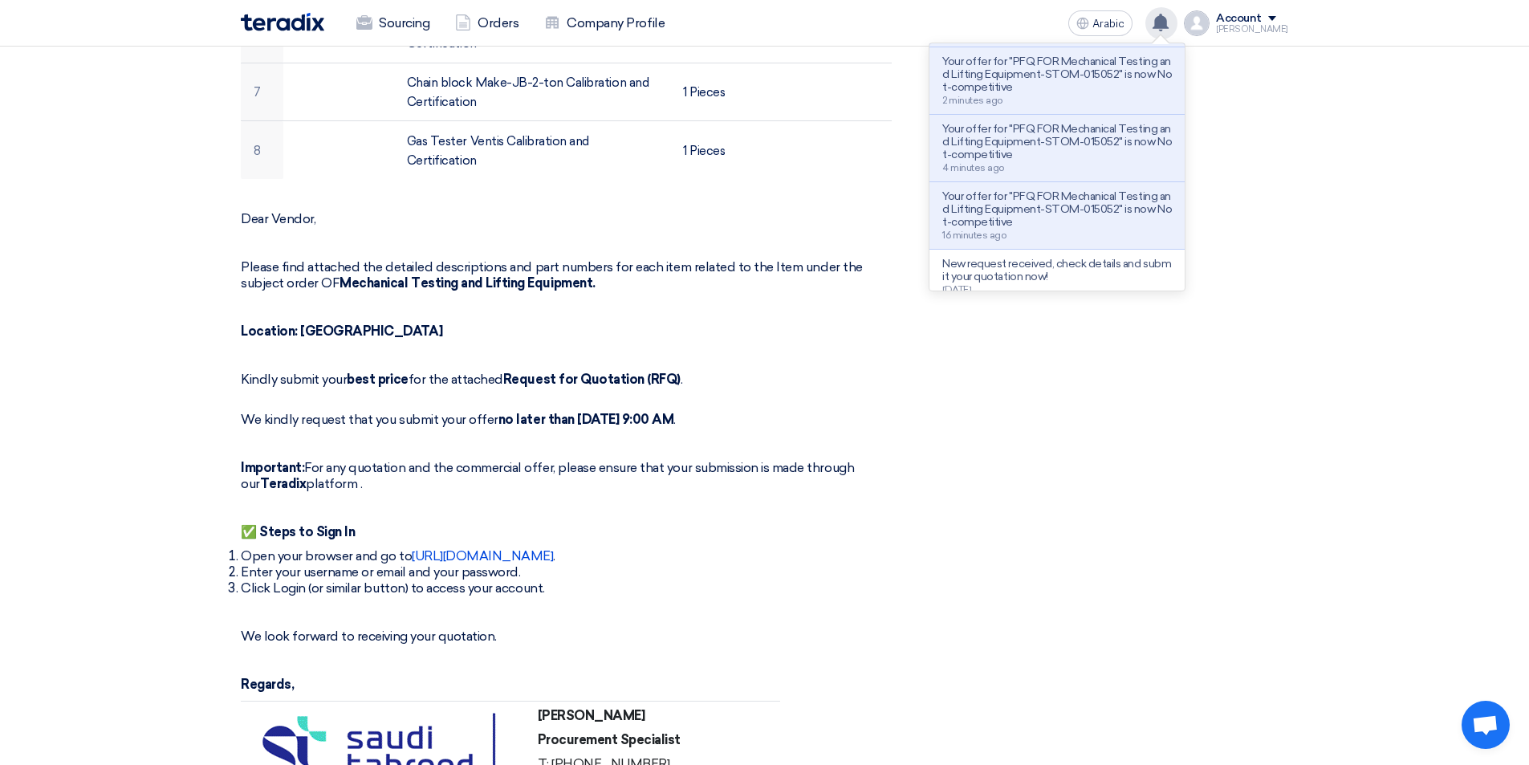
scroll to position [0, 0]
click at [1377, 665] on section "PFQ FOR Mechanical Testing and Lifting Equipment-STOM-015052 Buyer Information …" at bounding box center [764, 356] width 1529 height 2017
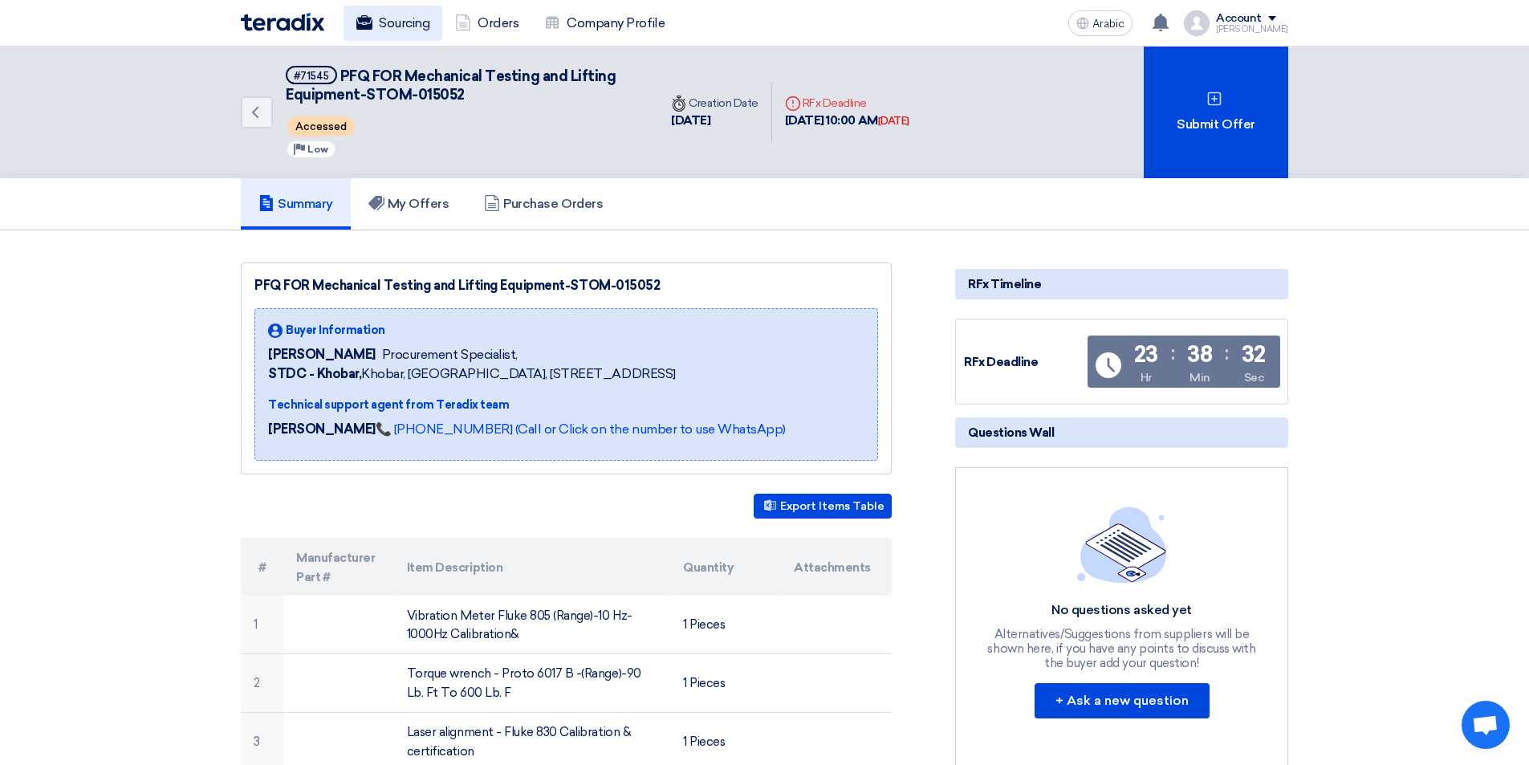
click at [396, 20] on font "Sourcing" at bounding box center [404, 22] width 51 height 15
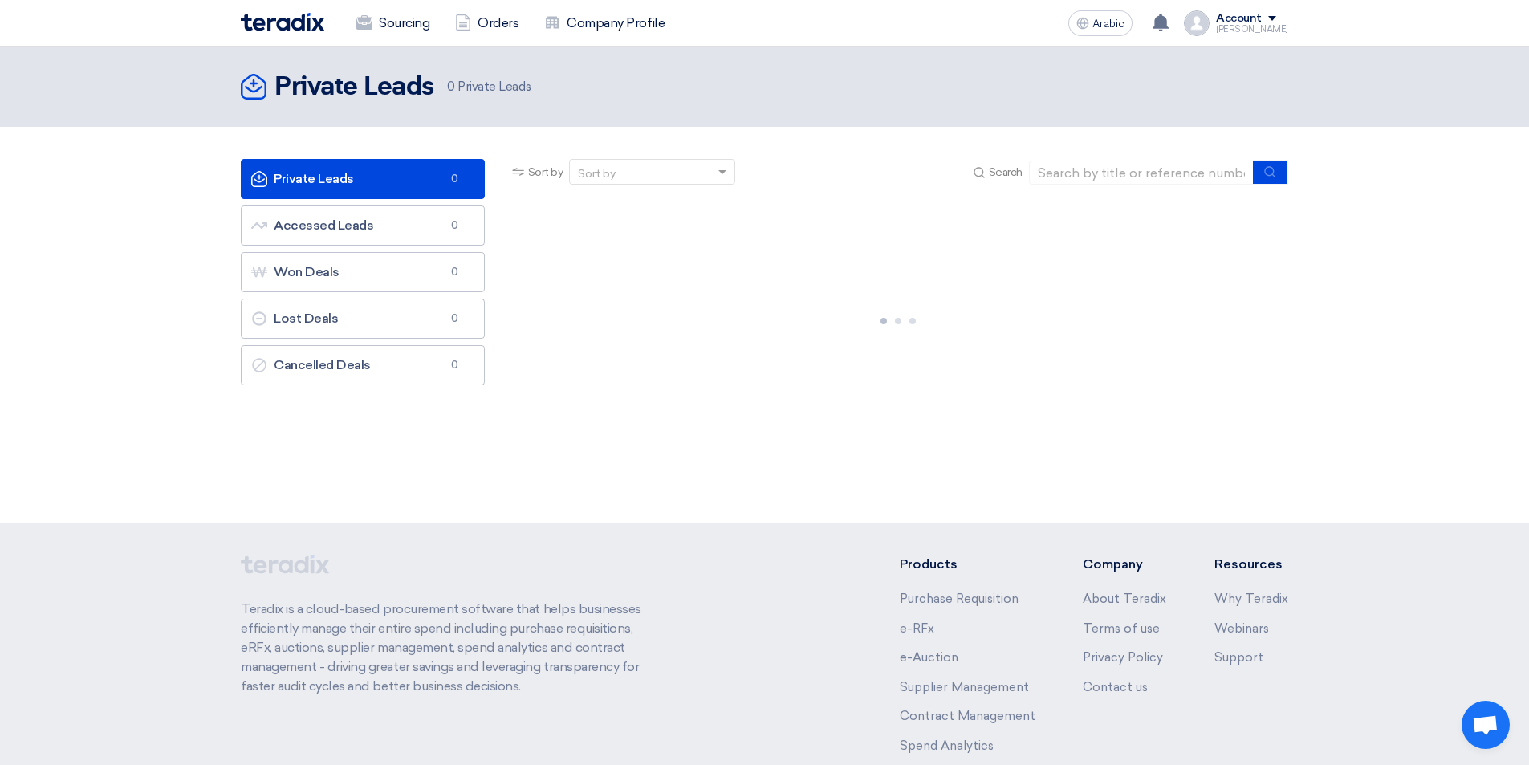
click at [368, 185] on link "Private Leads Private Leads 0" at bounding box center [363, 179] width 244 height 40
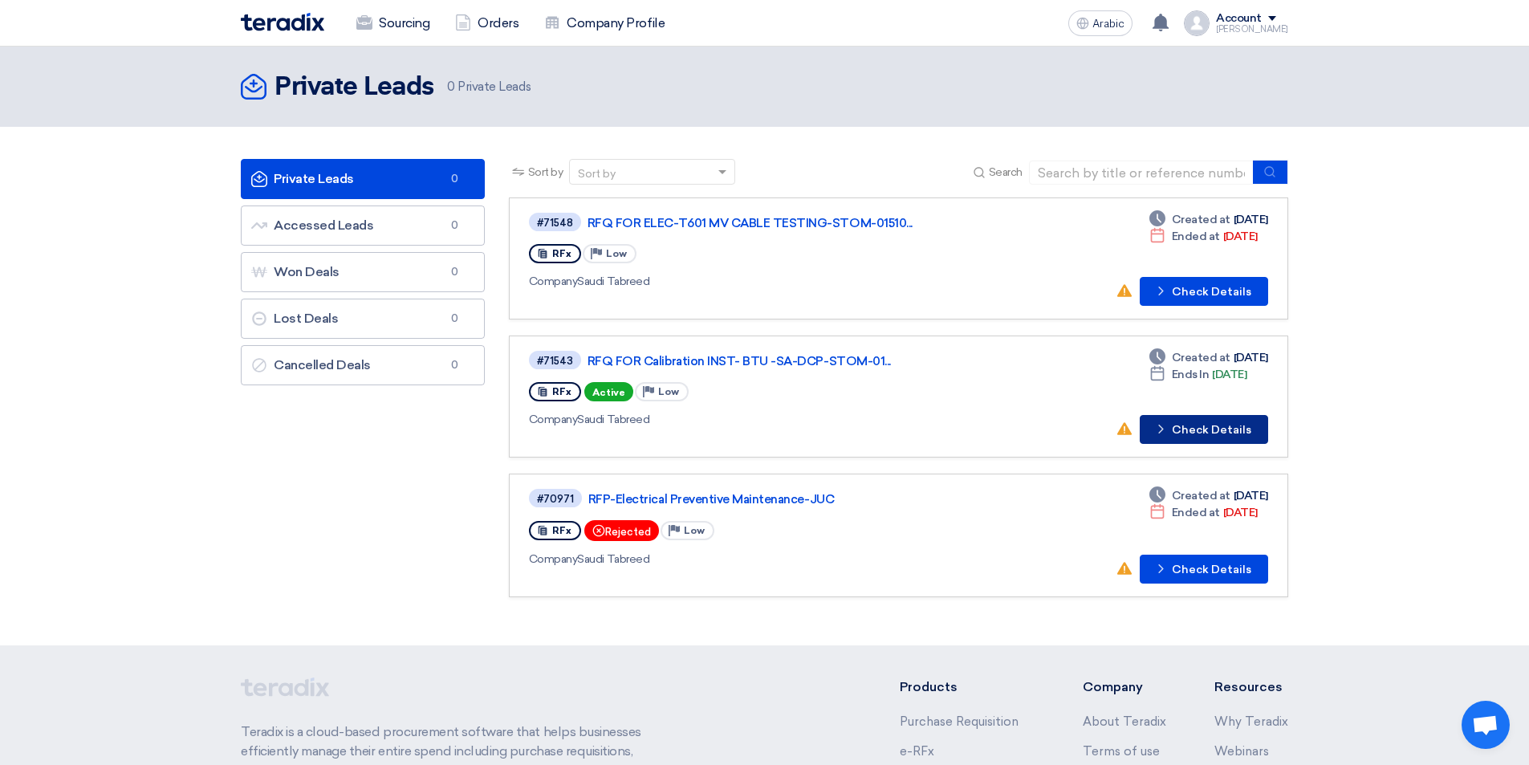
click at [1207, 432] on font "Check Details" at bounding box center [1211, 430] width 79 height 14
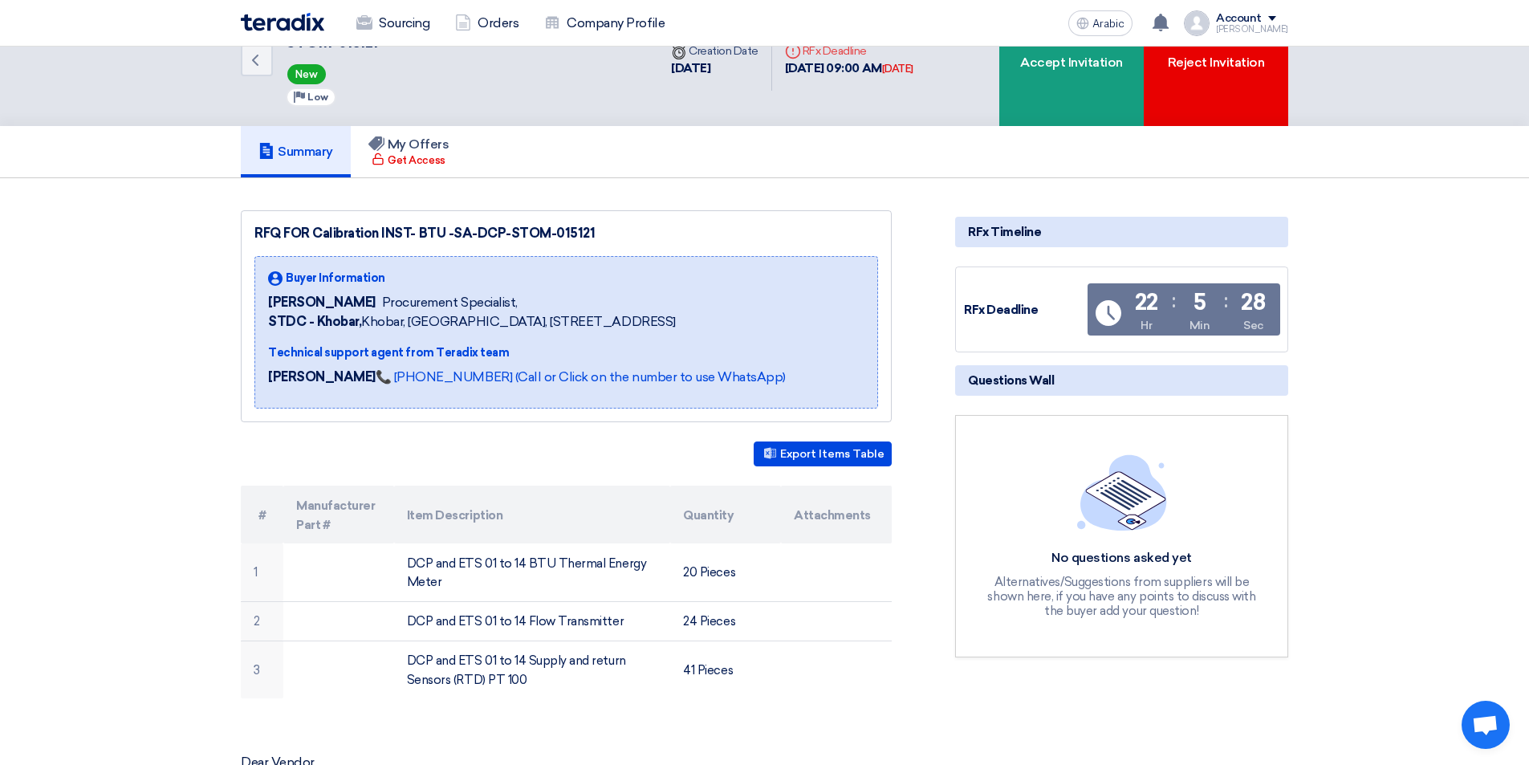
scroll to position [80, 0]
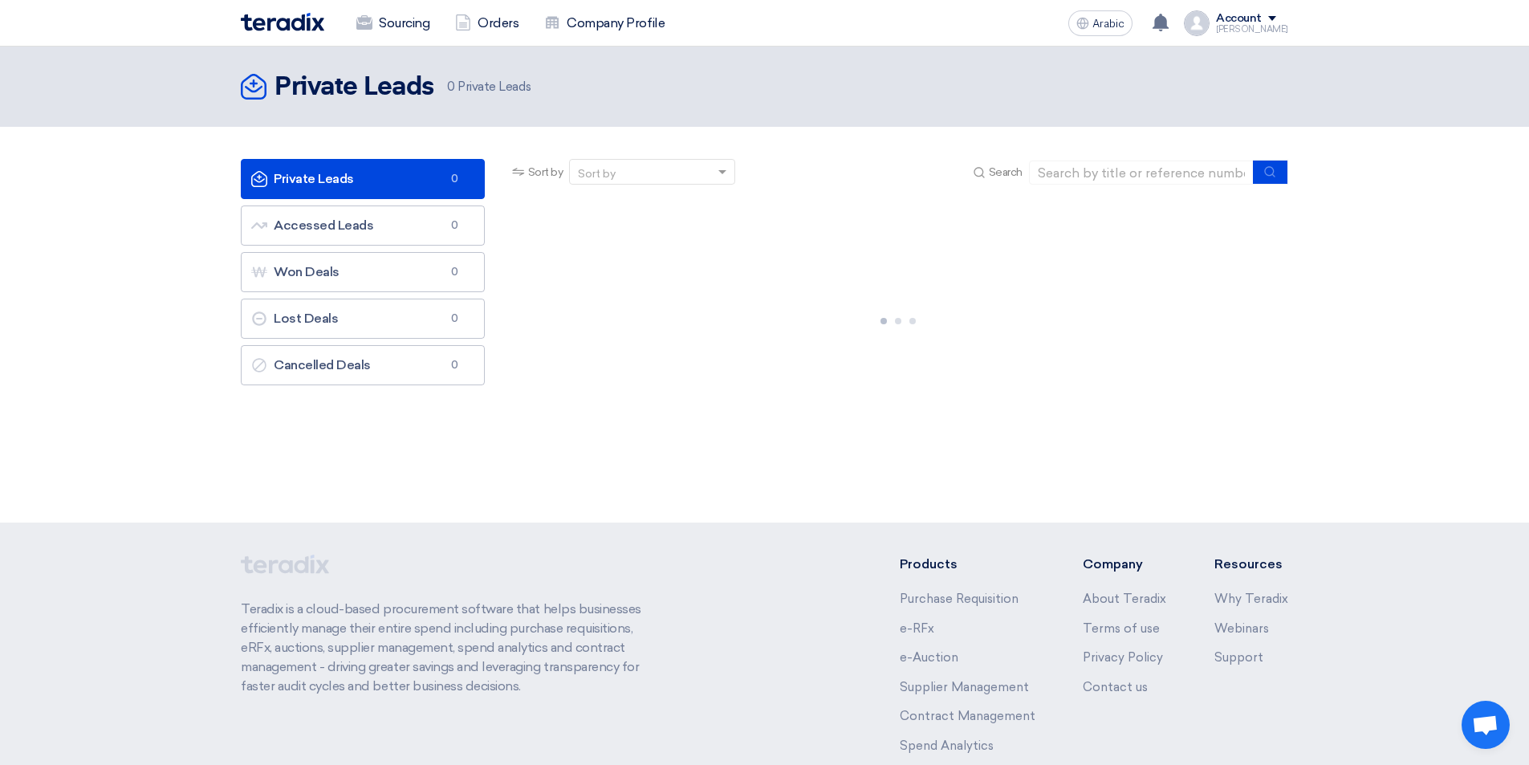
click at [334, 187] on link "Private Leads Private Leads 0" at bounding box center [363, 179] width 244 height 40
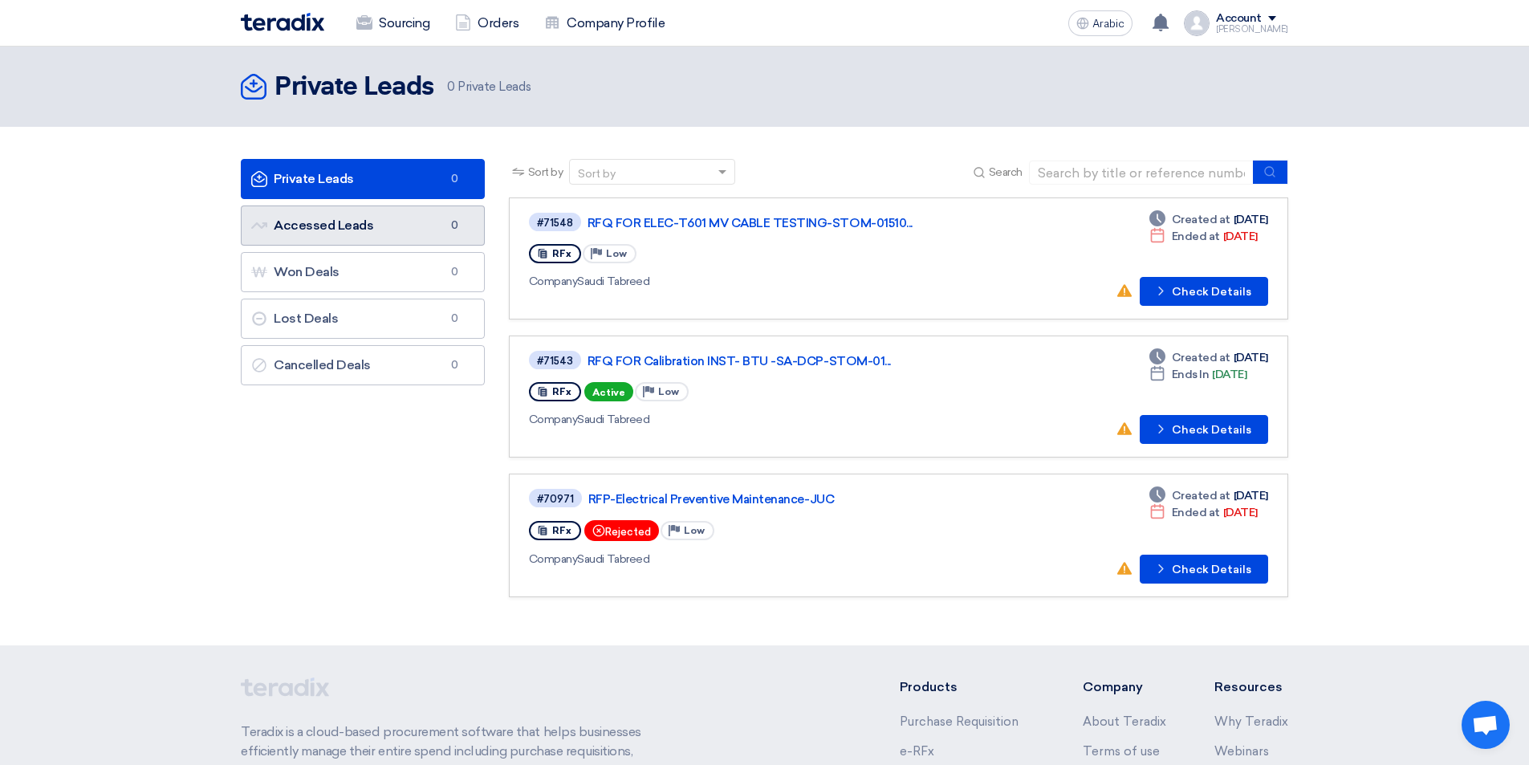
click at [359, 221] on font "Accessed Leads" at bounding box center [324, 224] width 100 height 15
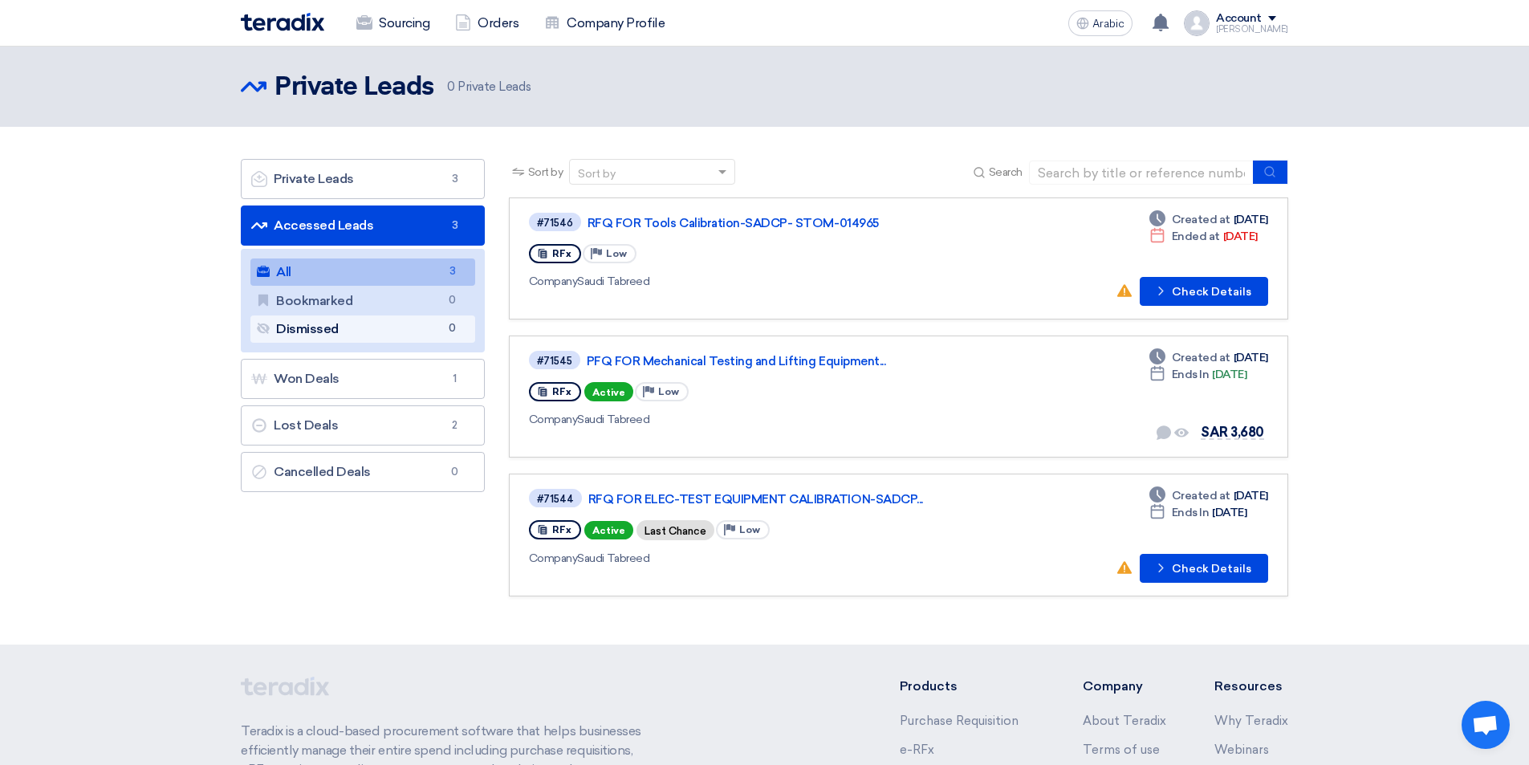
click at [316, 326] on font "Dismissed" at bounding box center [307, 328] width 63 height 15
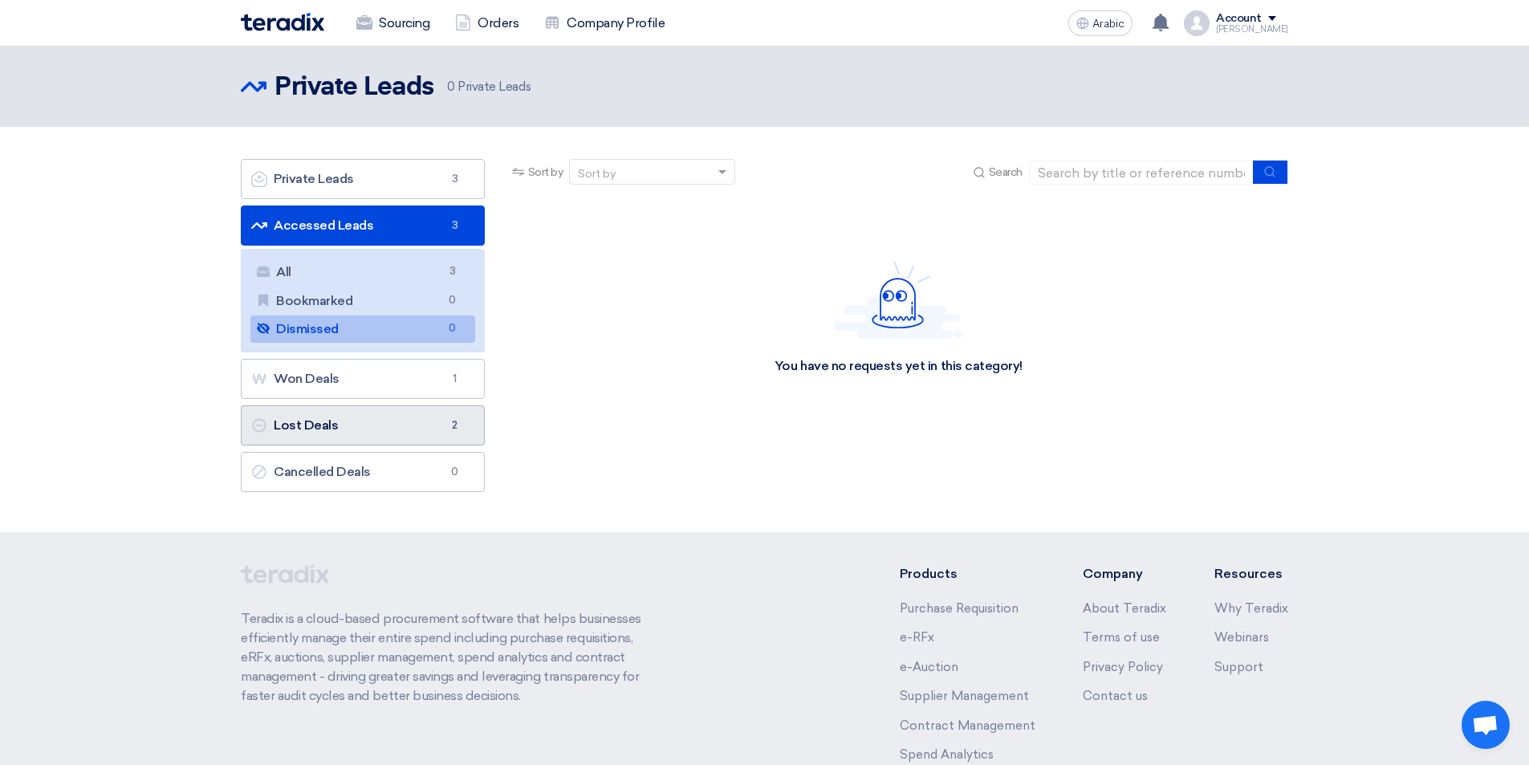
click at [325, 419] on font "Lost Deals" at bounding box center [306, 424] width 64 height 15
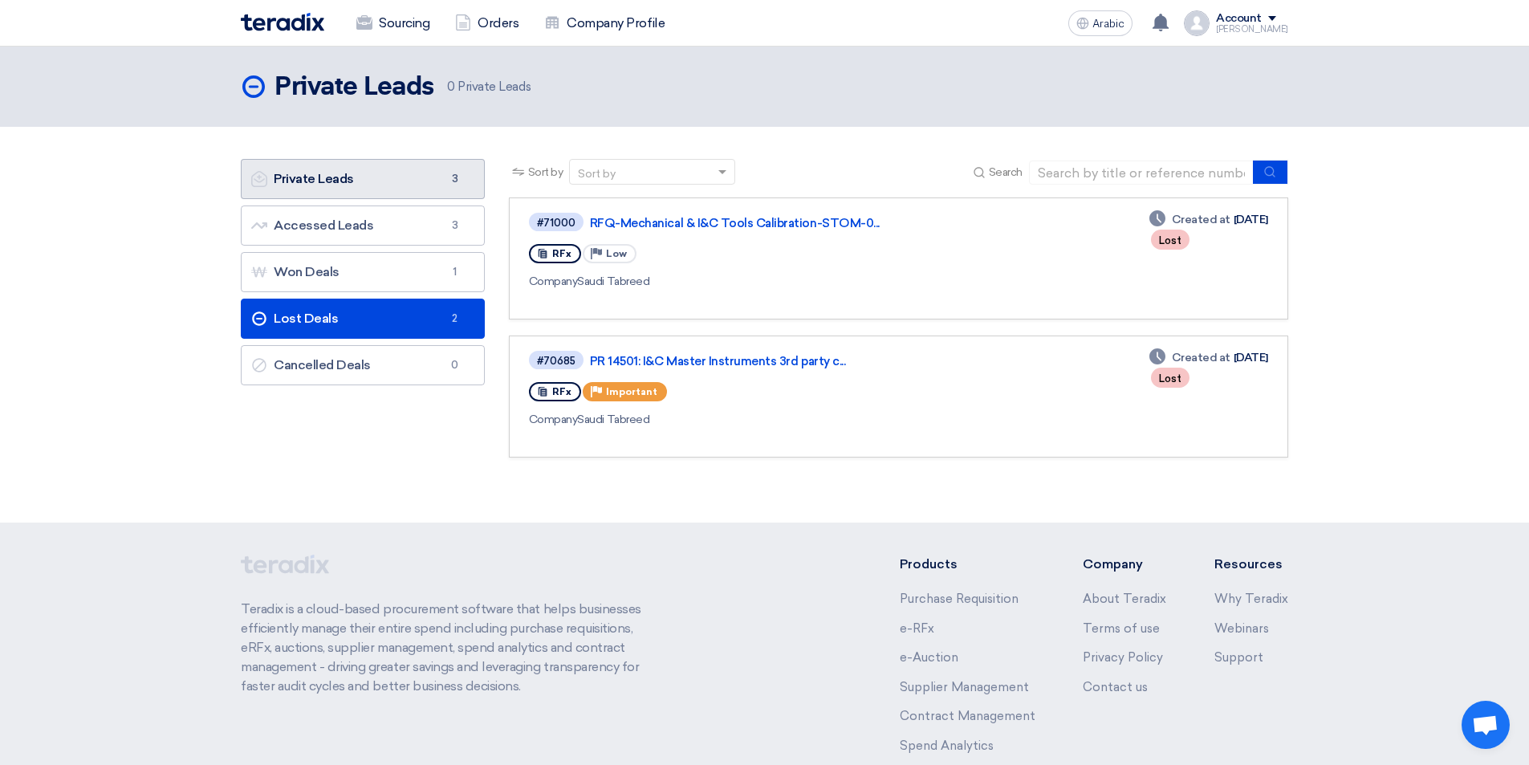
click at [333, 185] on font "Private Leads" at bounding box center [314, 178] width 80 height 15
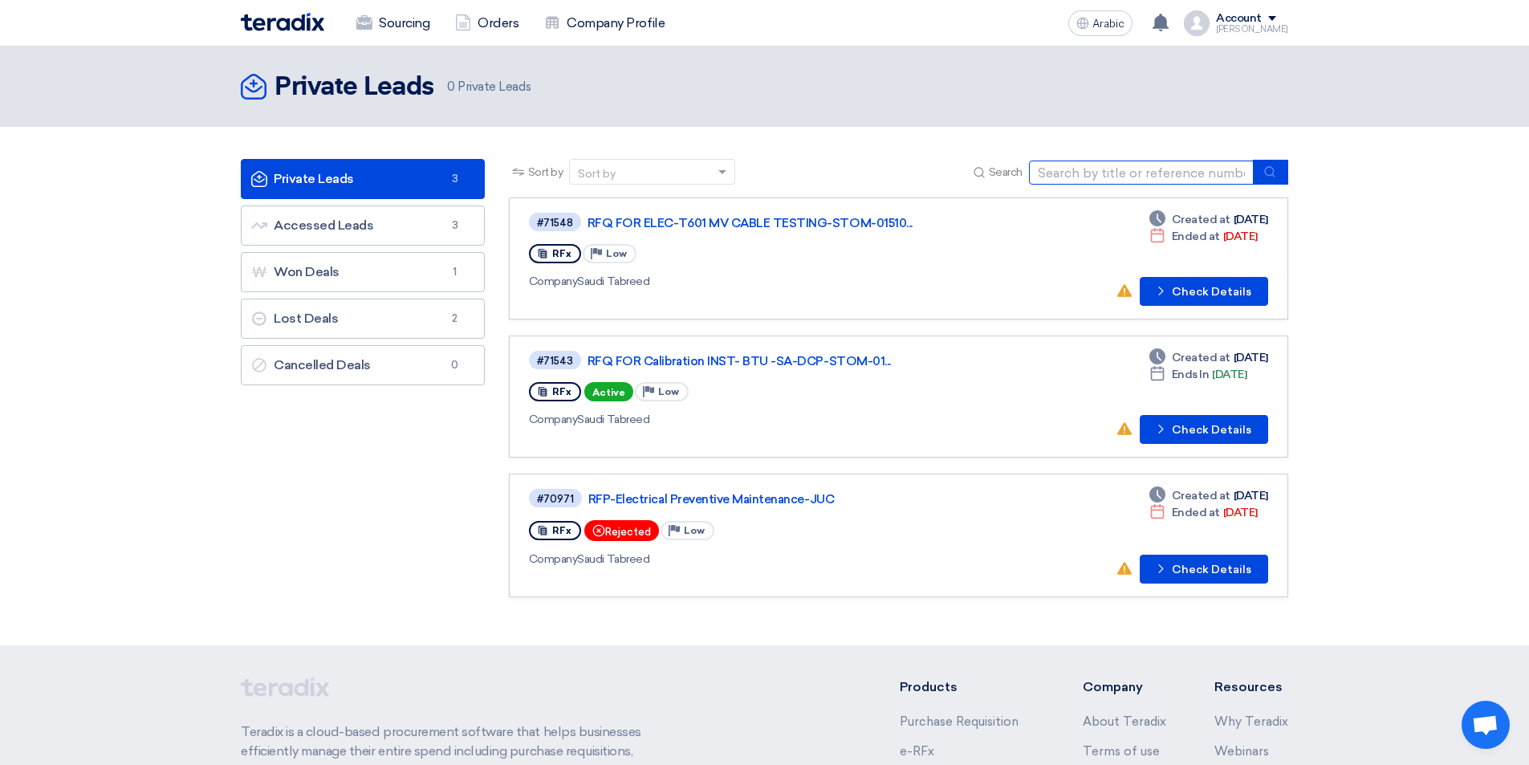
click at [1176, 176] on input at bounding box center [1141, 172] width 225 height 24
paste input "014965"
type input "014965"
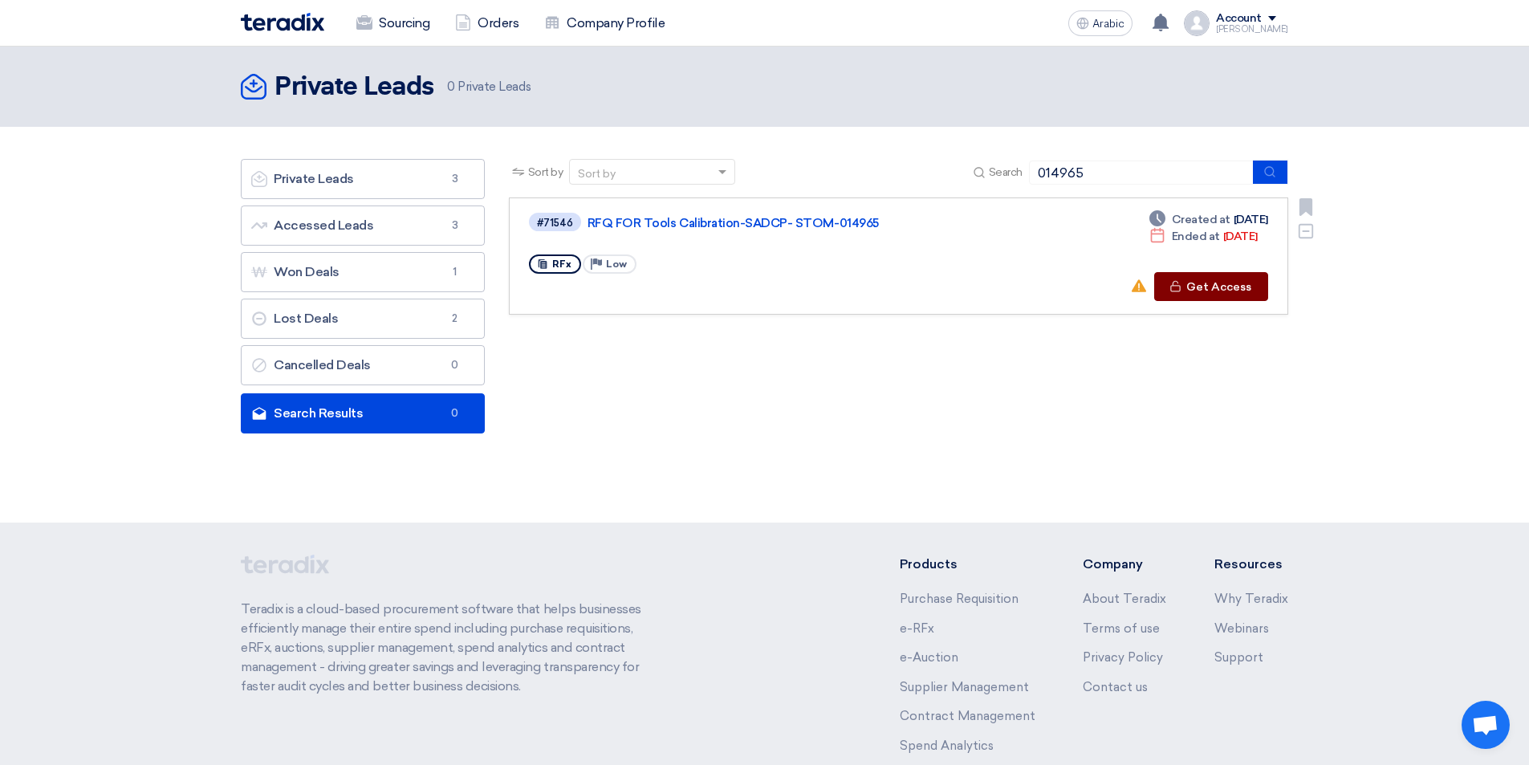
click at [1206, 290] on font "Get Access" at bounding box center [1218, 287] width 65 height 14
click at [1203, 290] on font "Get Access" at bounding box center [1218, 287] width 65 height 14
click at [1196, 285] on font "Get Access" at bounding box center [1218, 287] width 65 height 14
click at [690, 219] on font "RFQ FOR Tools Calibration-SADCP- STOM-014965" at bounding box center [732, 223] width 291 height 14
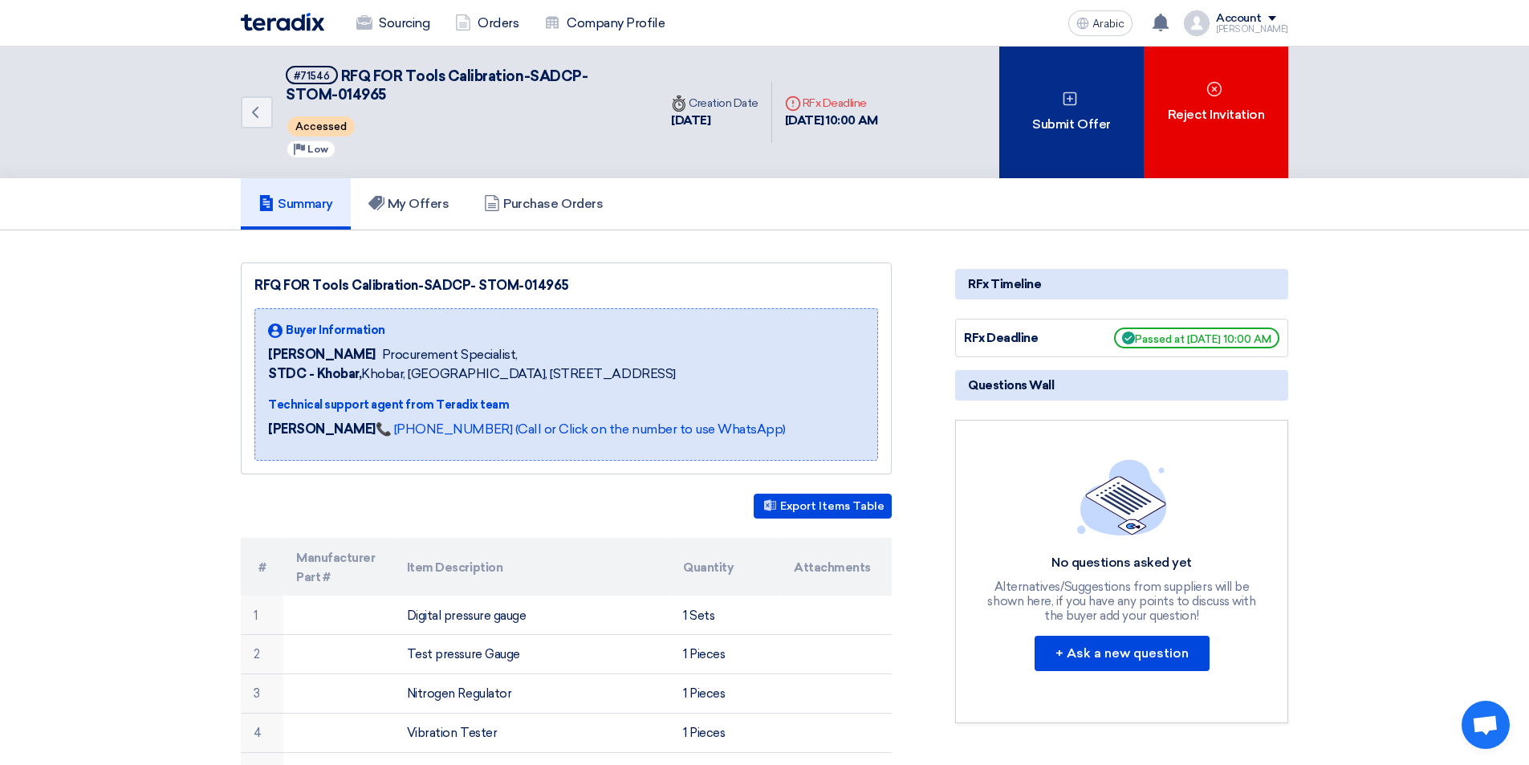
click at [1074, 119] on font "Submit Offer" at bounding box center [1071, 123] width 78 height 15
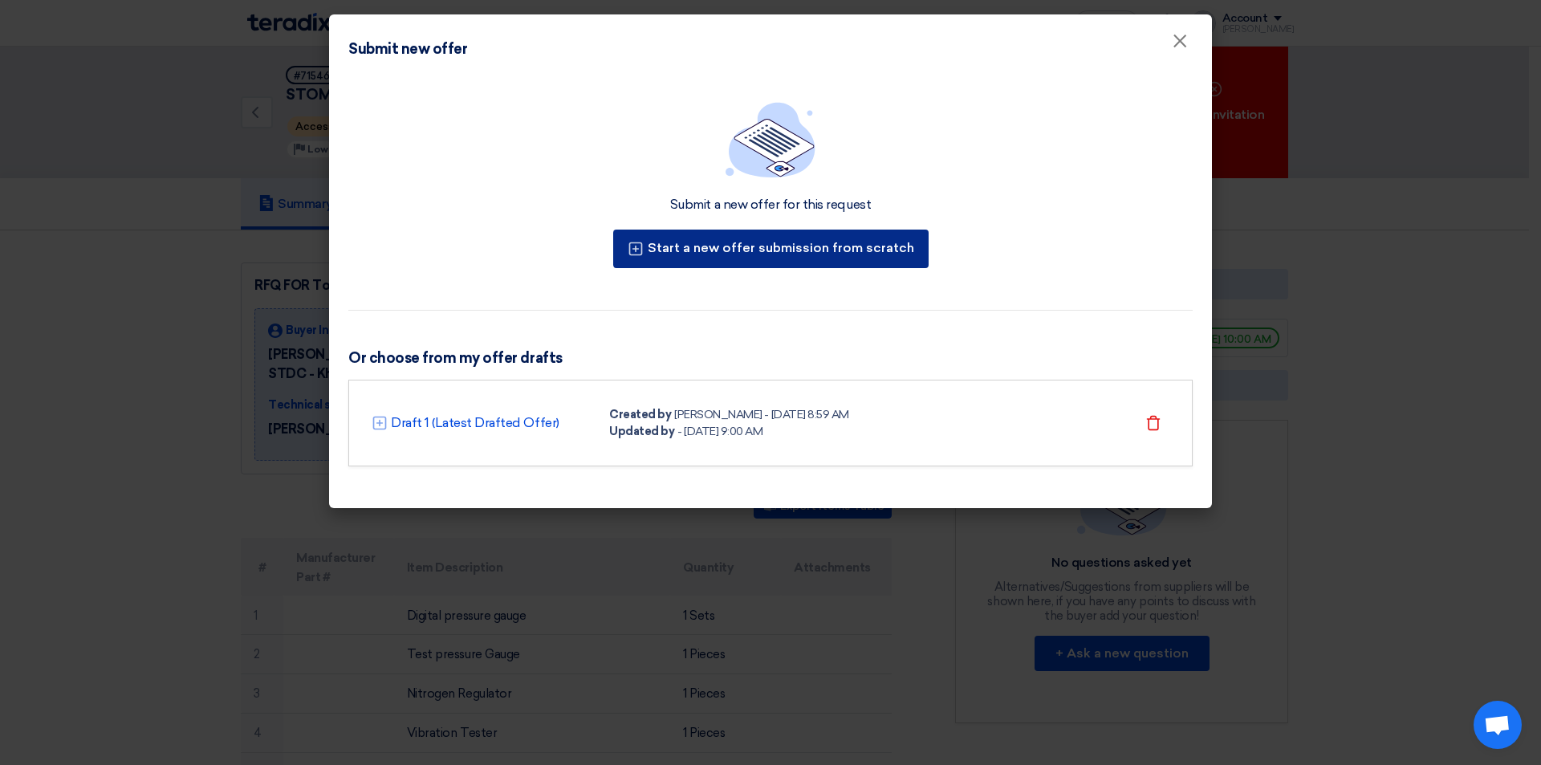
click at [770, 253] on font "Start a new offer submission from scratch" at bounding box center [781, 247] width 266 height 15
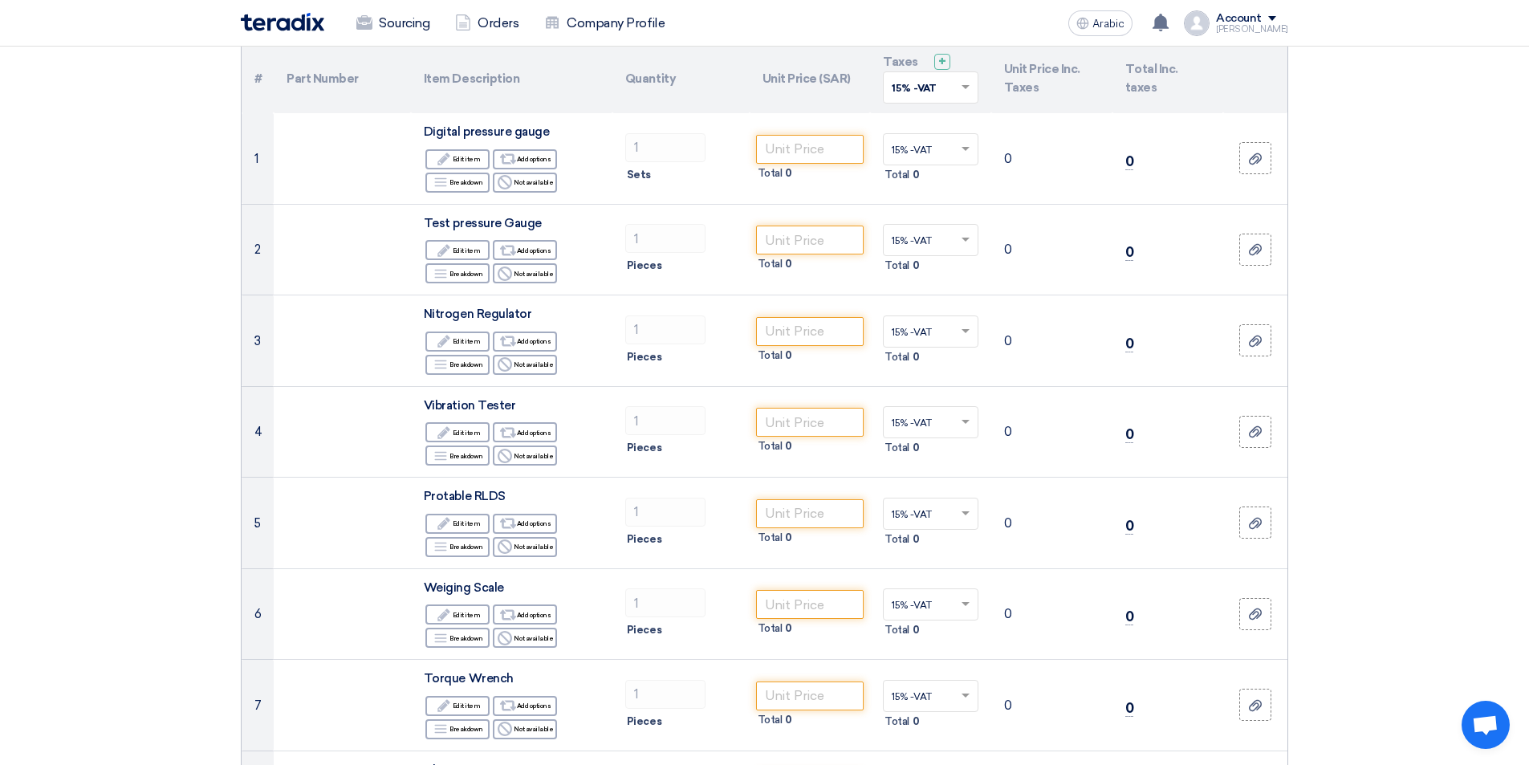
scroll to position [171, 0]
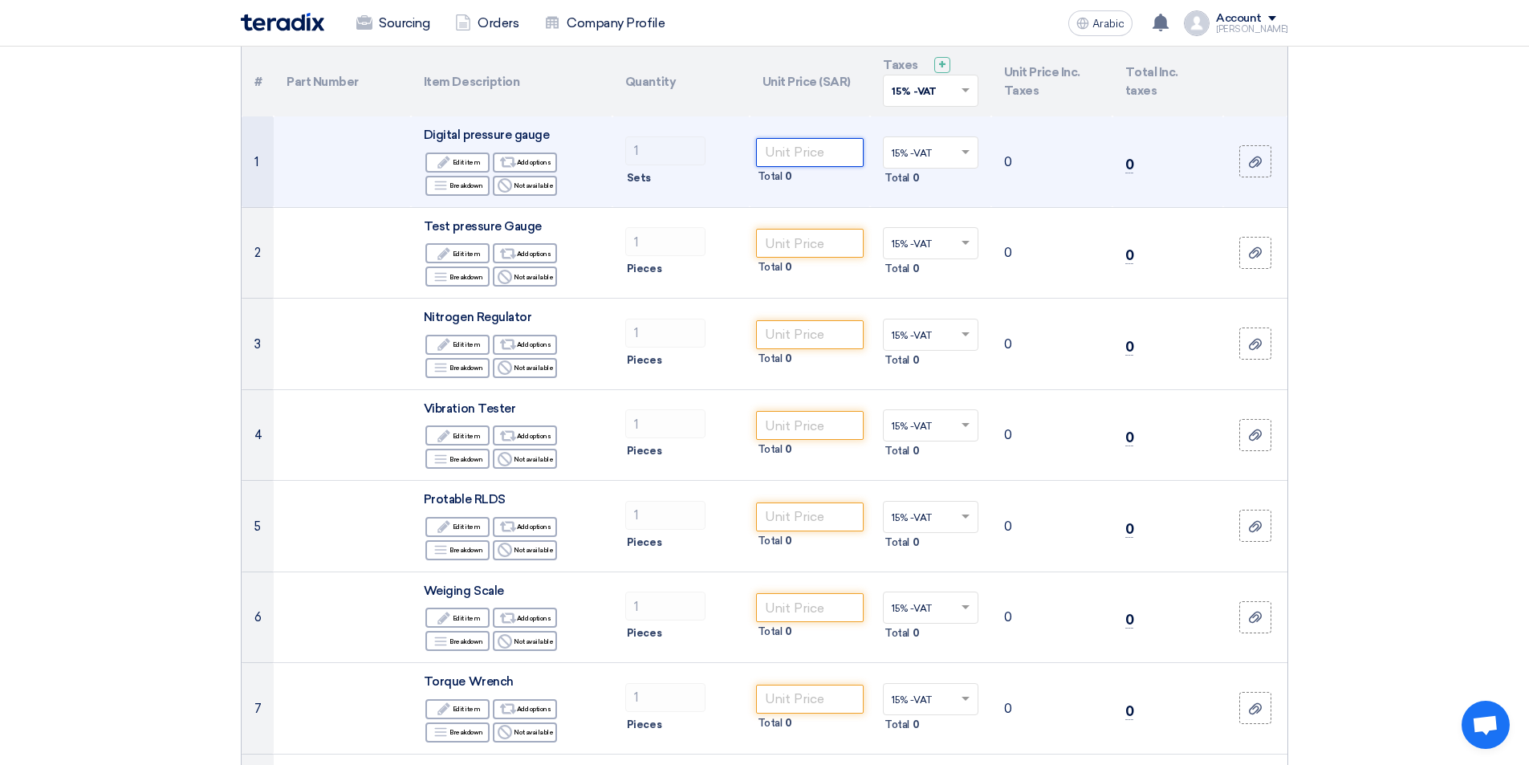
click at [811, 157] on input "number" at bounding box center [810, 152] width 108 height 29
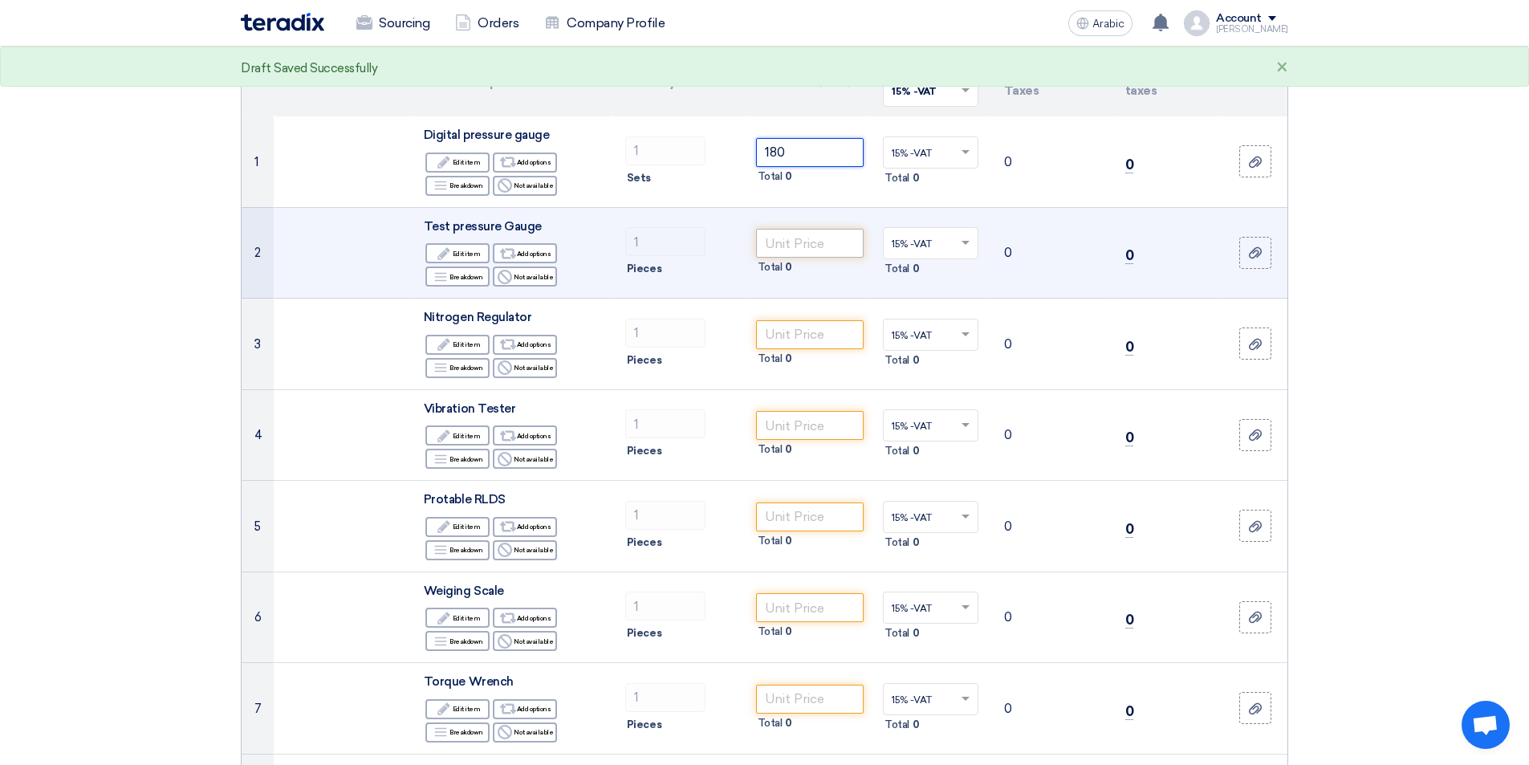
type input "180"
click at [783, 237] on input "number" at bounding box center [810, 243] width 108 height 29
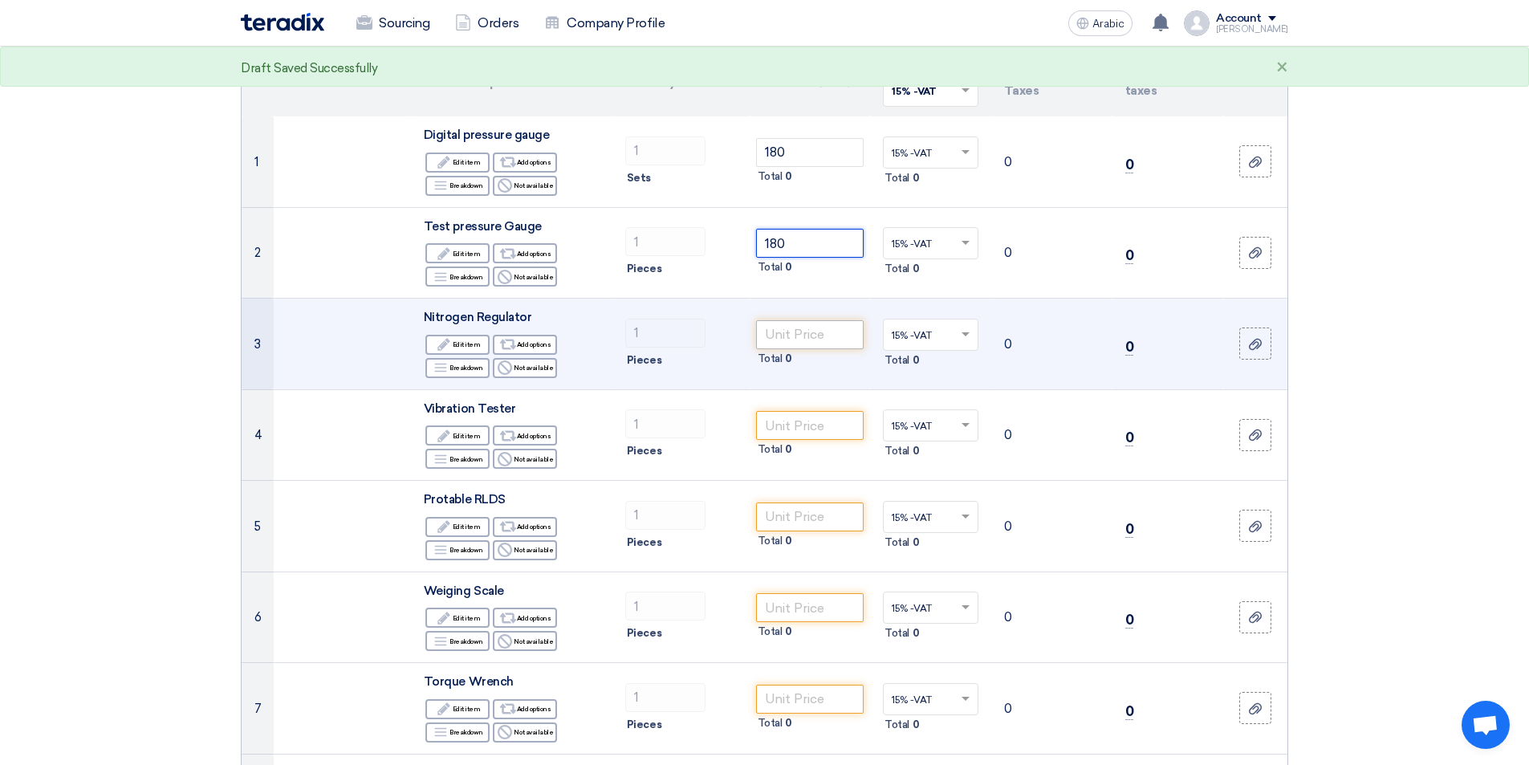
type input "180"
click at [815, 339] on input "number" at bounding box center [810, 334] width 108 height 29
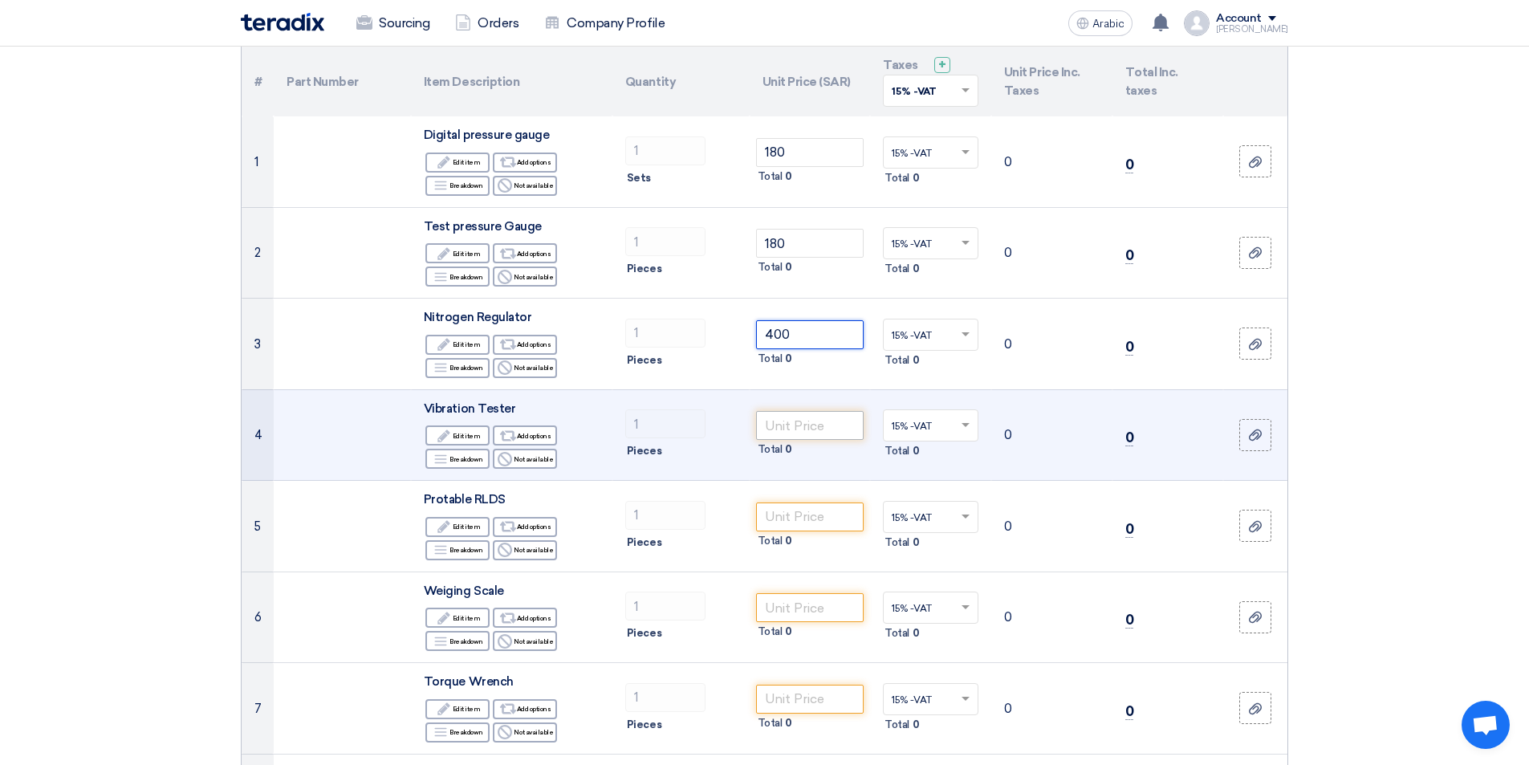
type input "400"
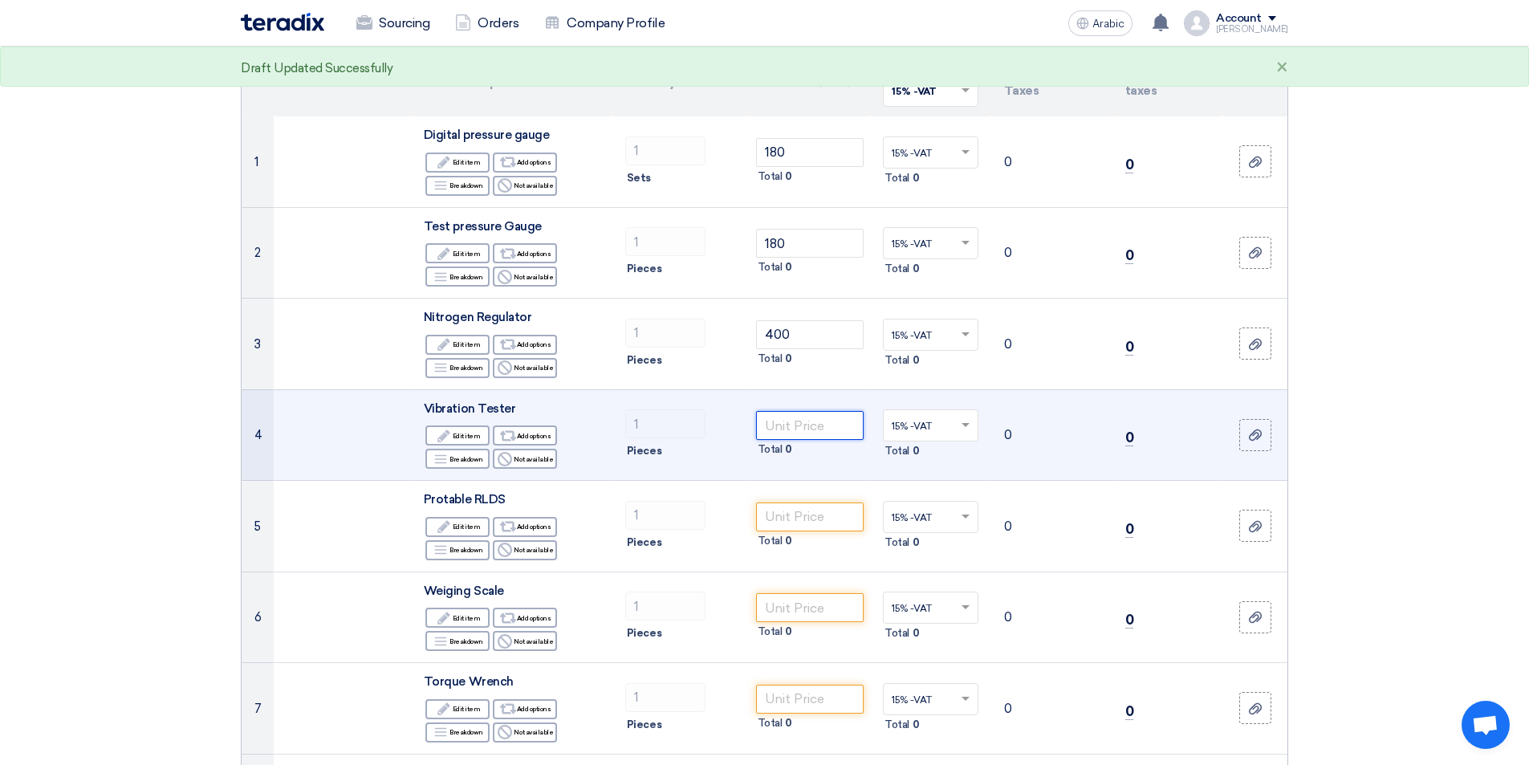
click at [814, 429] on input "number" at bounding box center [810, 425] width 108 height 29
type input "500"
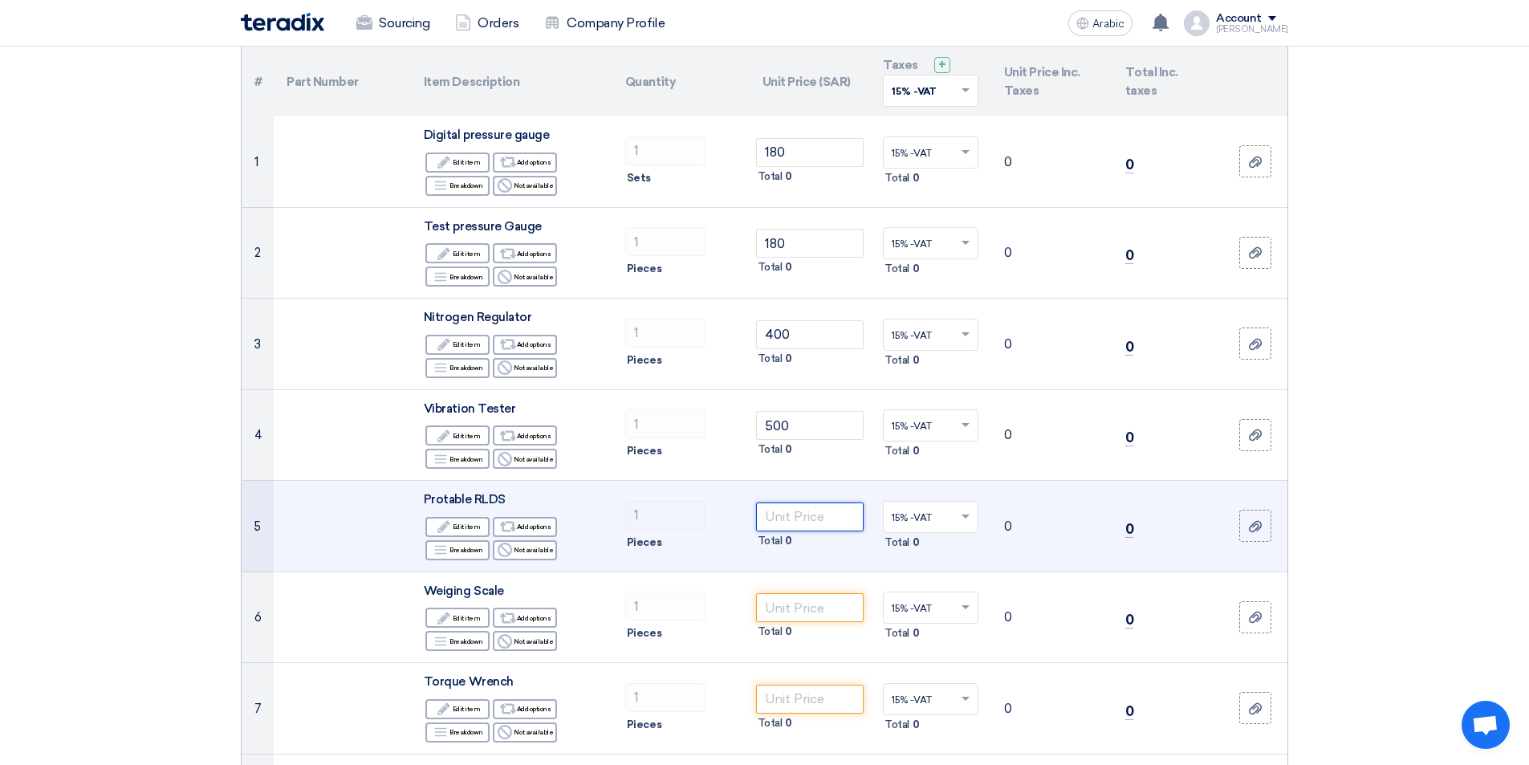
click at [819, 510] on input "number" at bounding box center [810, 516] width 108 height 29
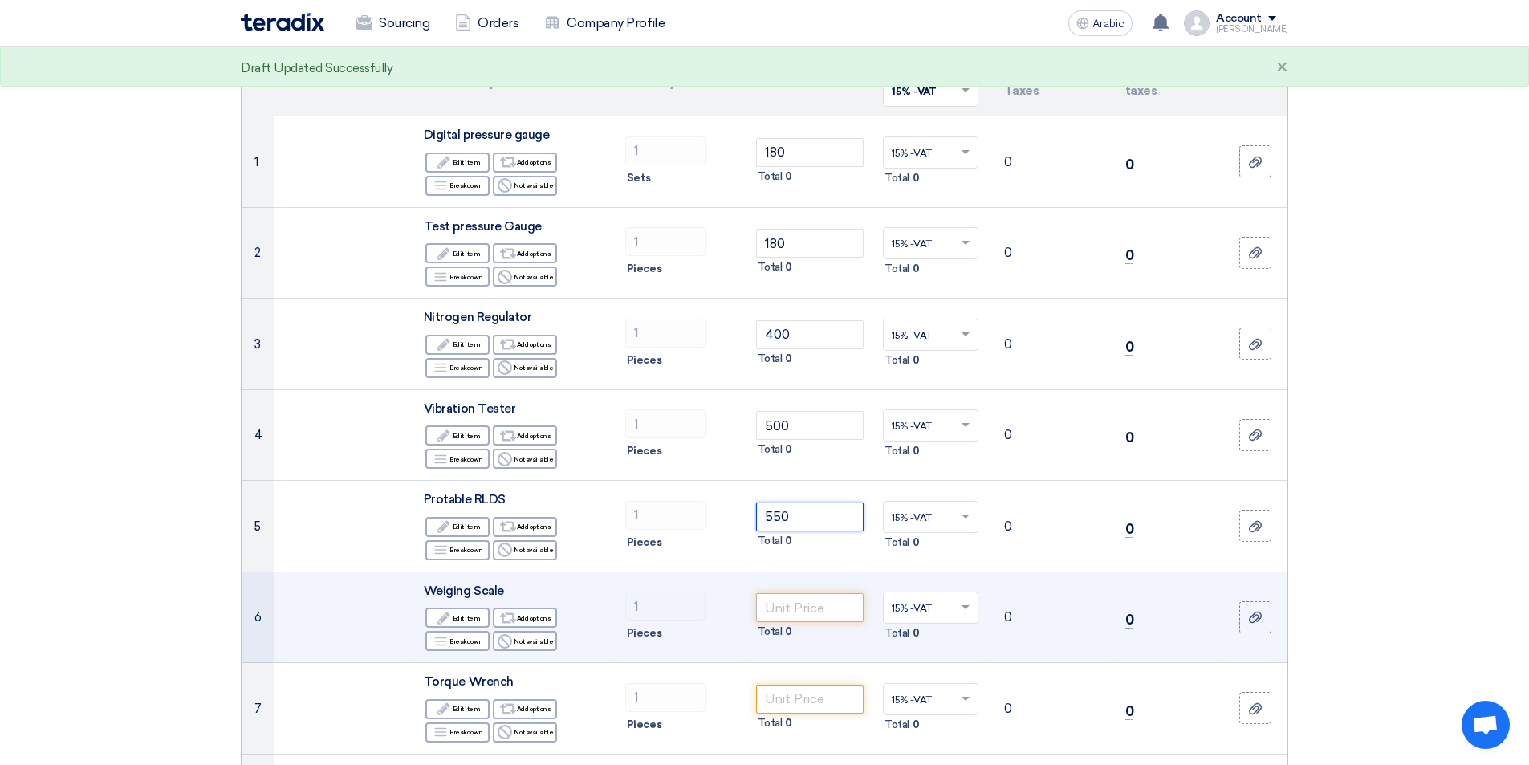
type input "550"
click at [794, 609] on input "number" at bounding box center [810, 607] width 108 height 29
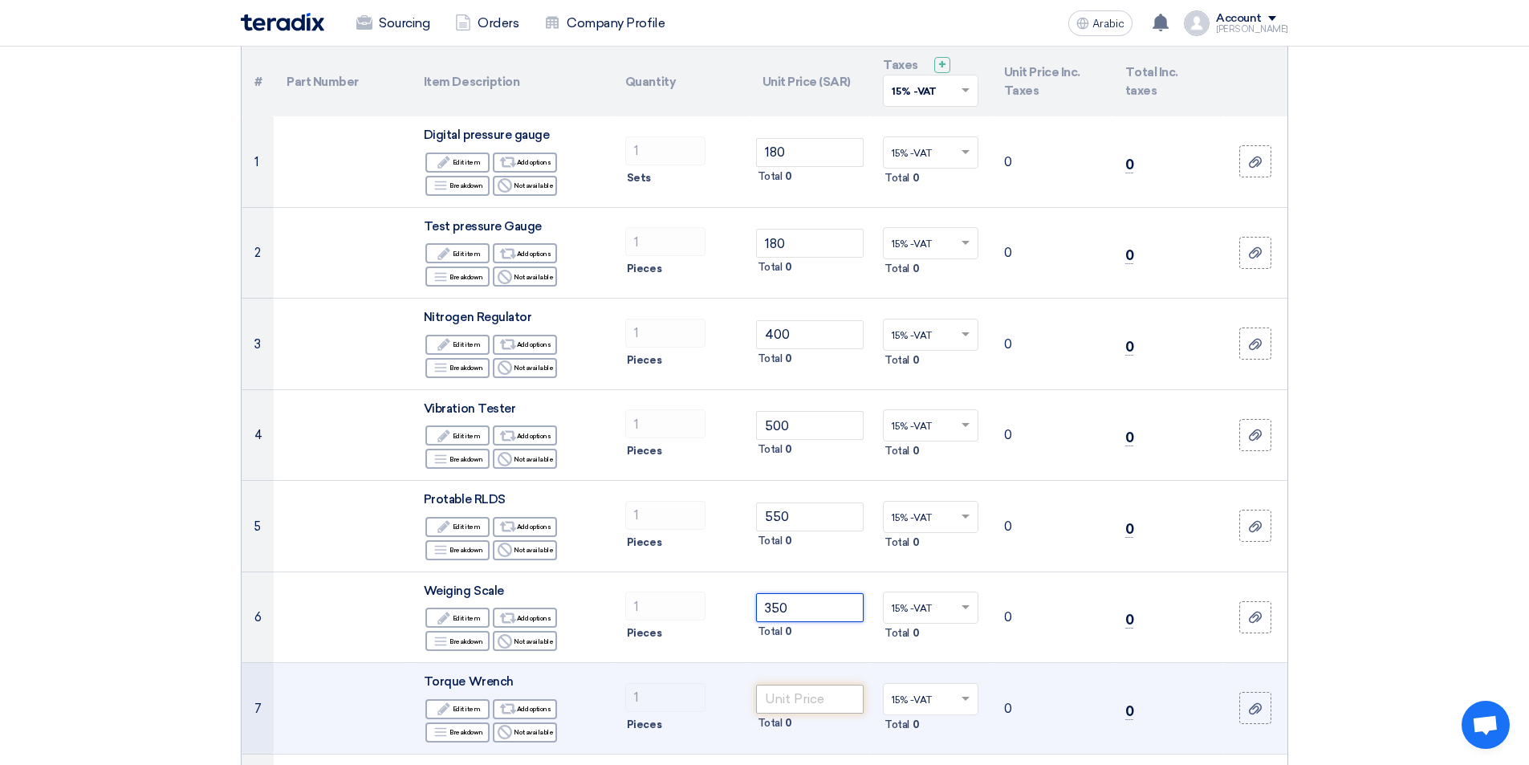
type input "350"
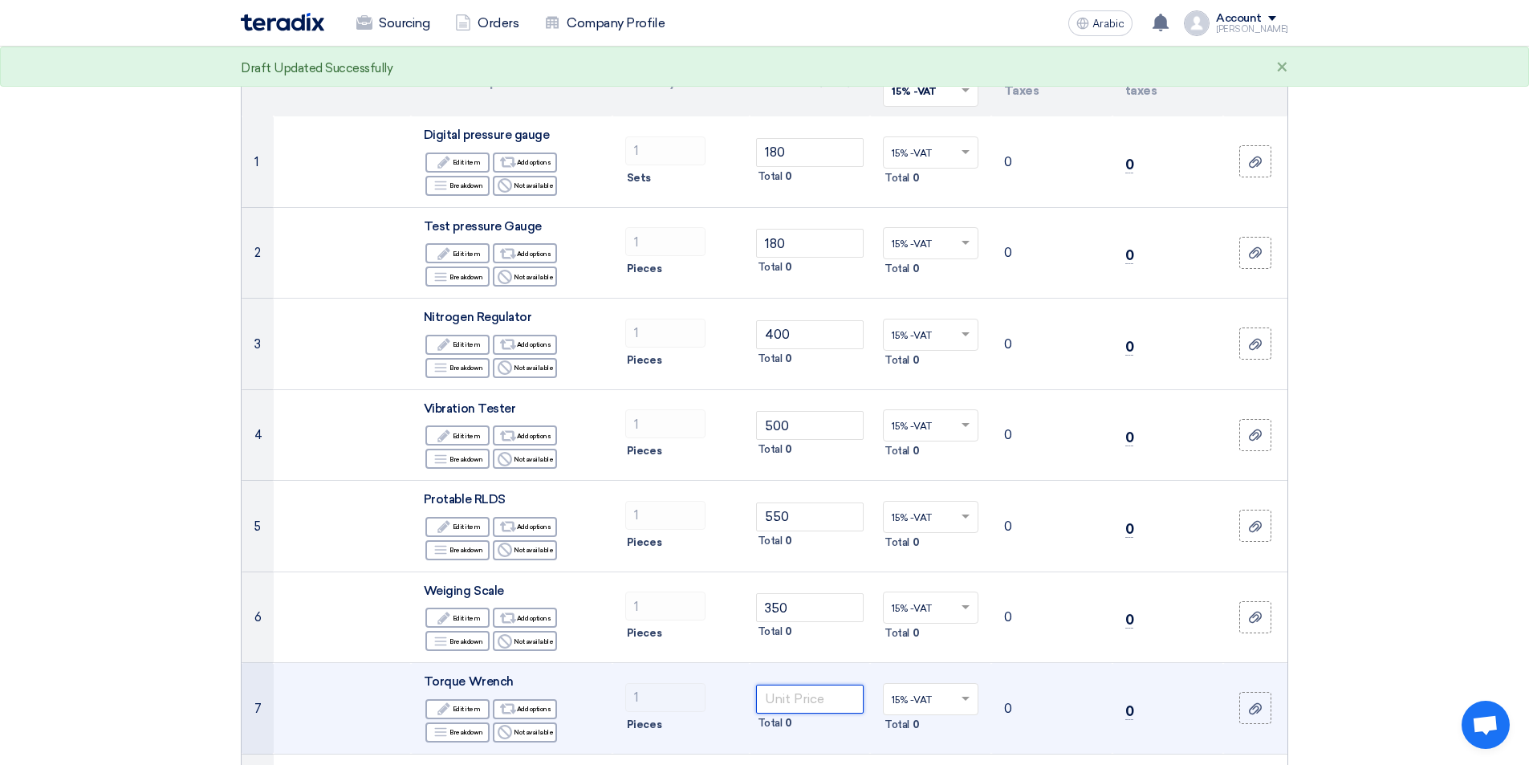
click at [809, 703] on input "number" at bounding box center [810, 698] width 108 height 29
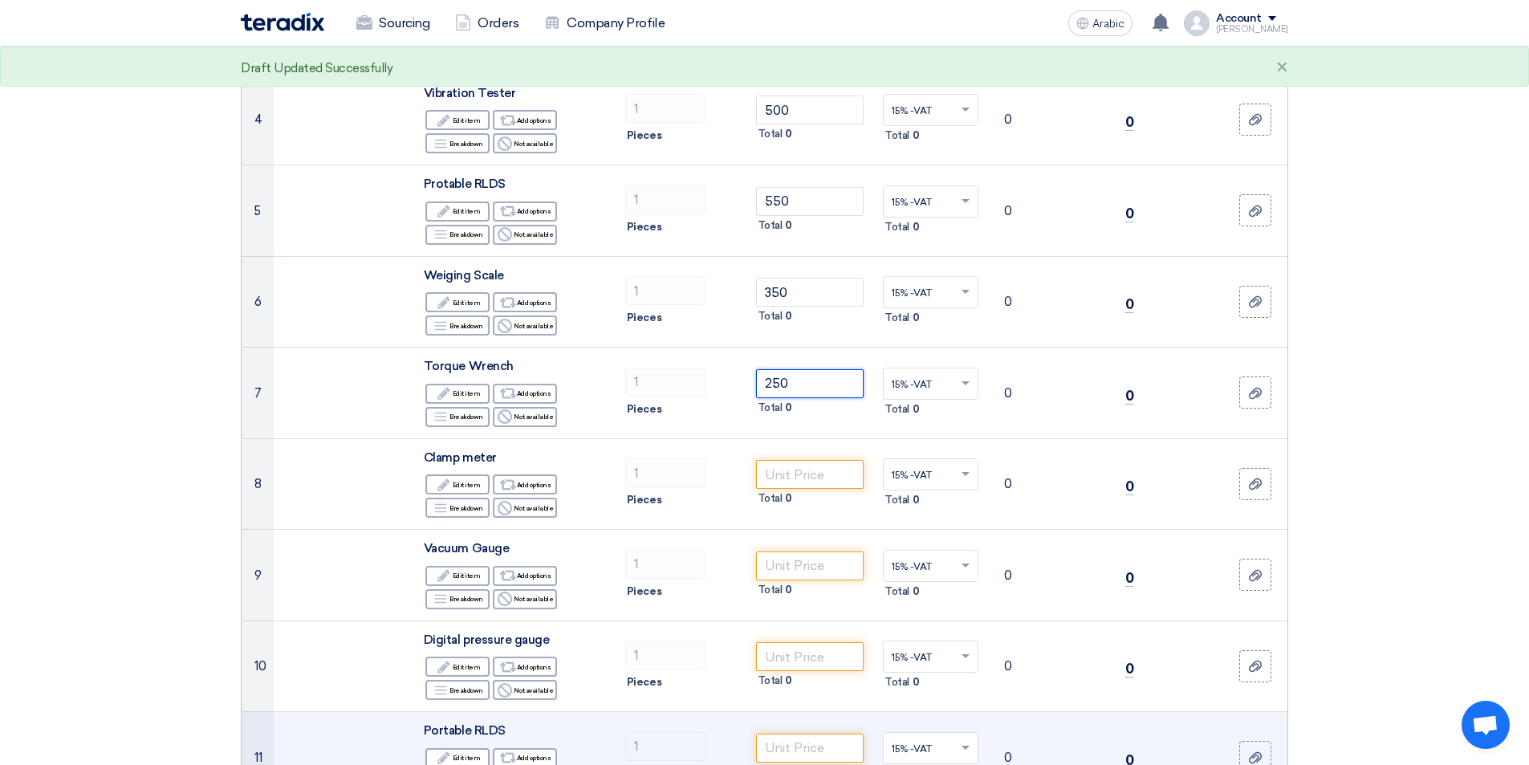
scroll to position [572, 0]
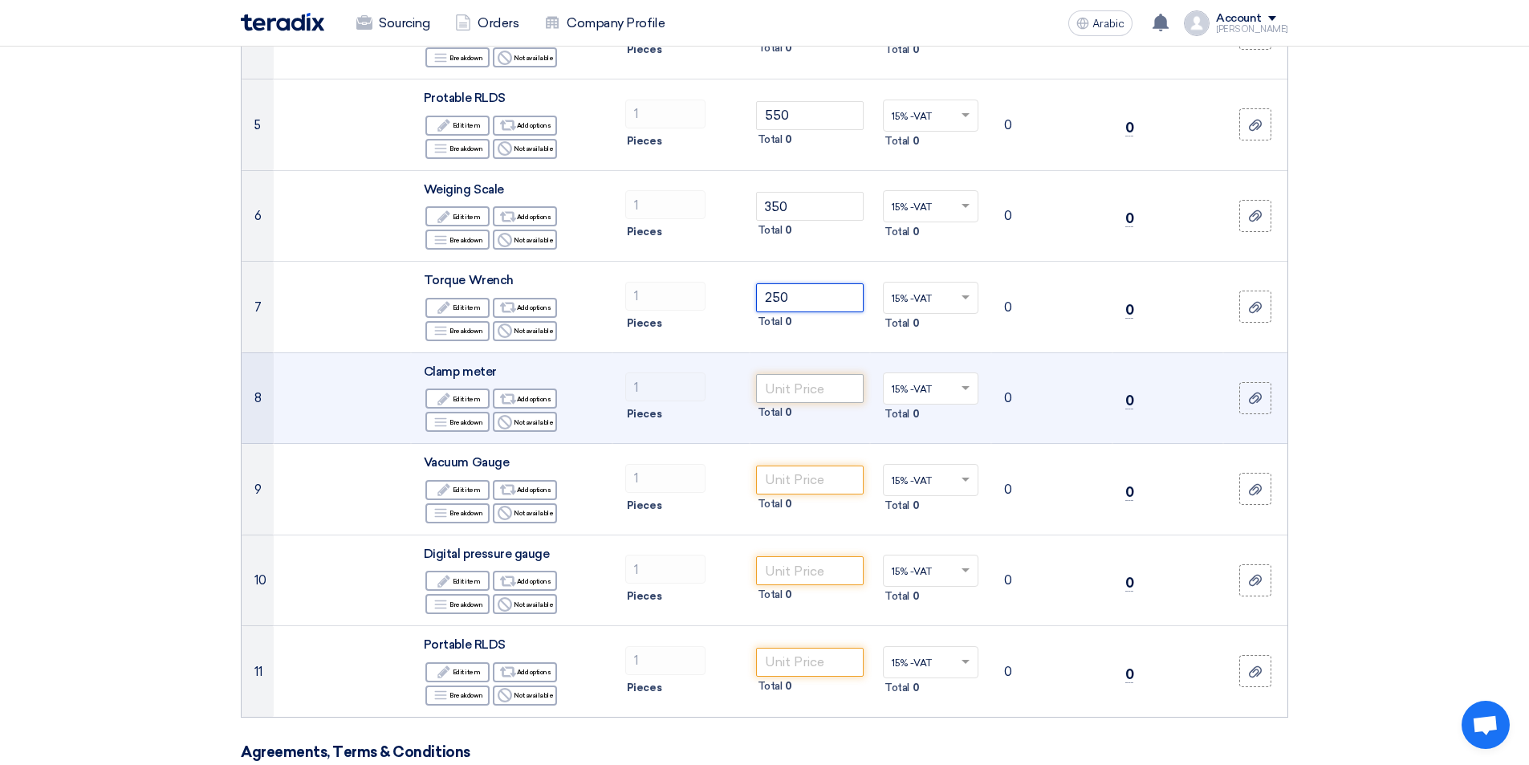
type input "250"
click at [837, 391] on input "number" at bounding box center [810, 388] width 108 height 29
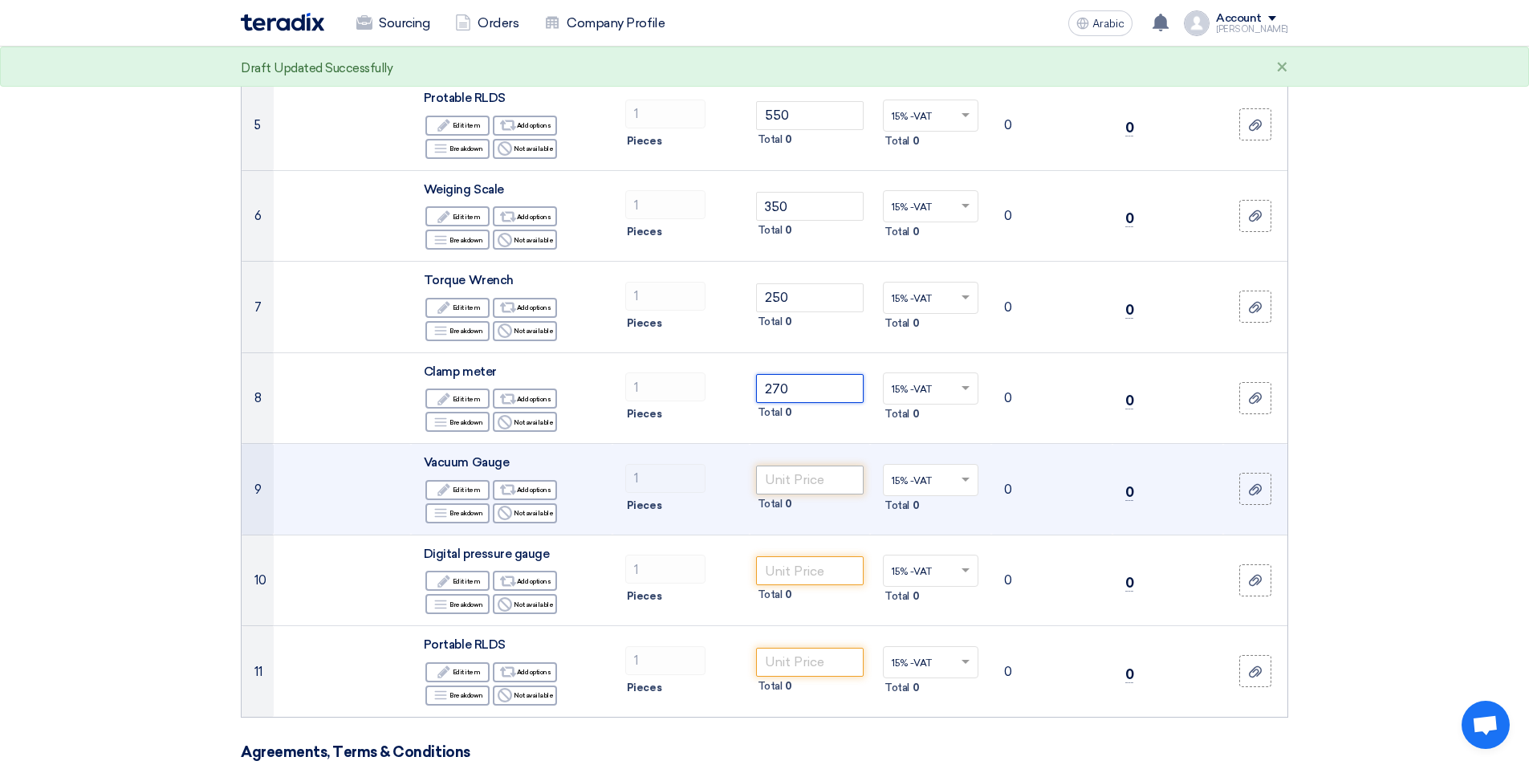
type input "270"
click at [811, 472] on input "number" at bounding box center [810, 479] width 108 height 29
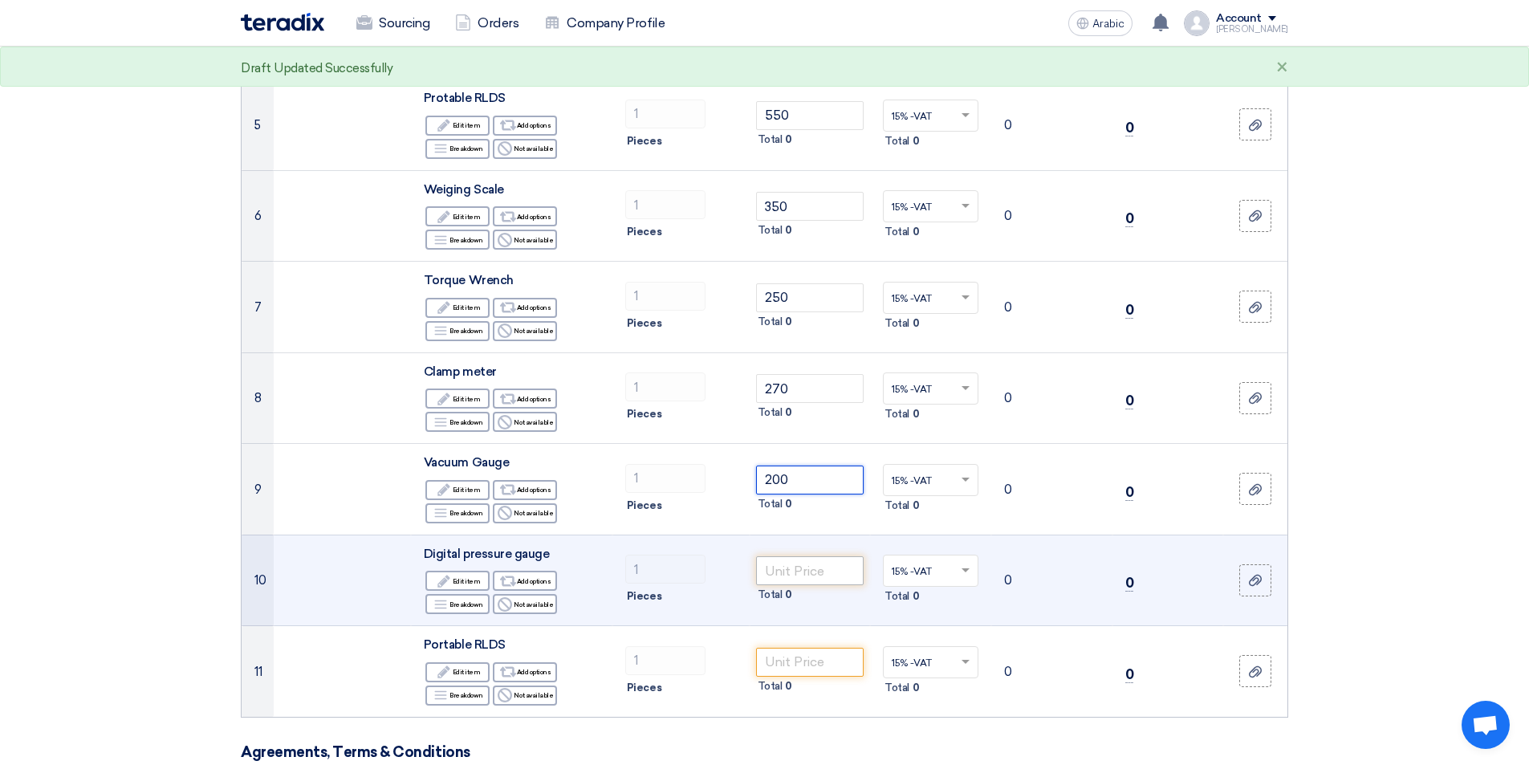
type input "200"
click at [803, 583] on input "number" at bounding box center [810, 570] width 108 height 29
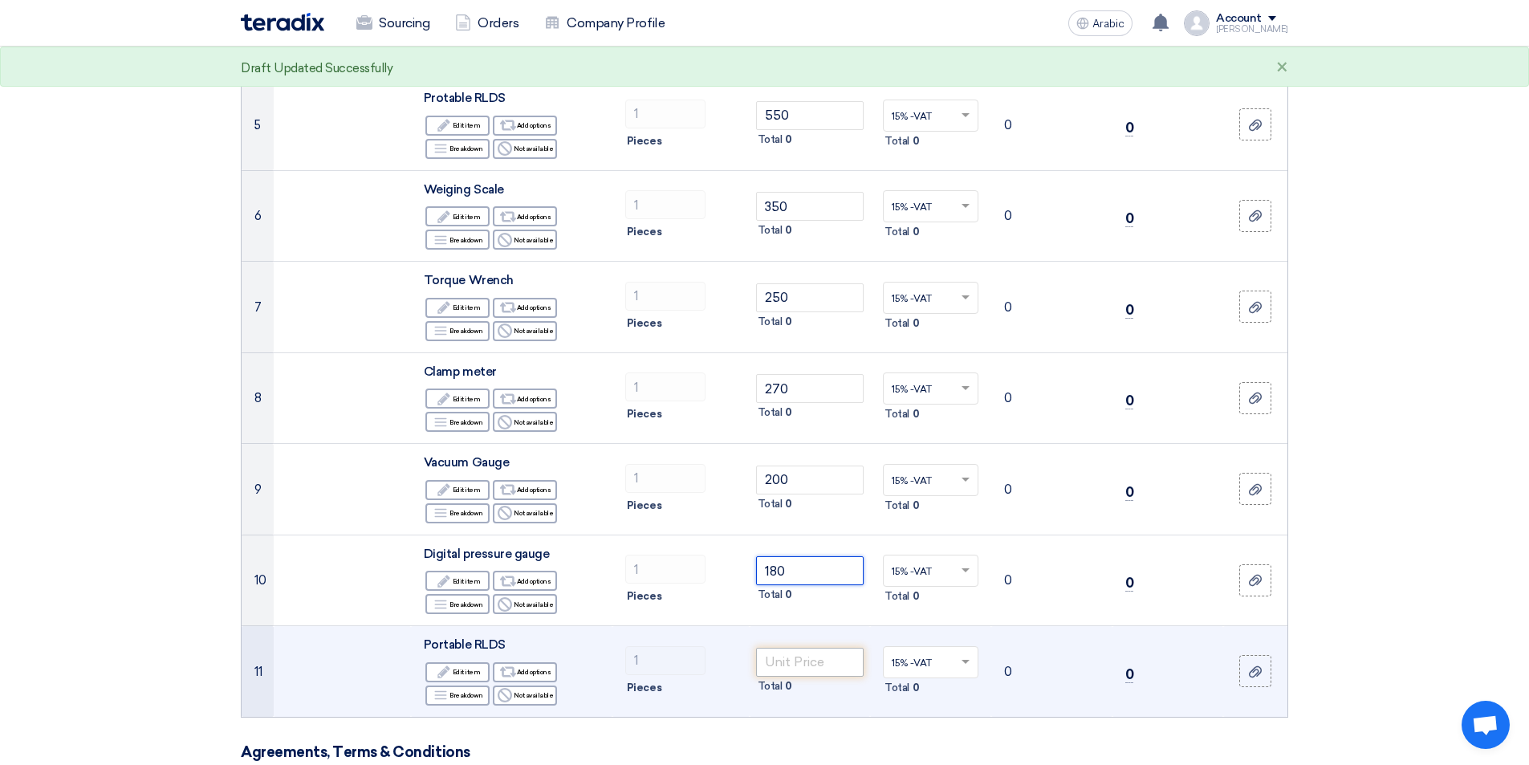
type input "180"
click at [790, 668] on input "number" at bounding box center [810, 662] width 108 height 29
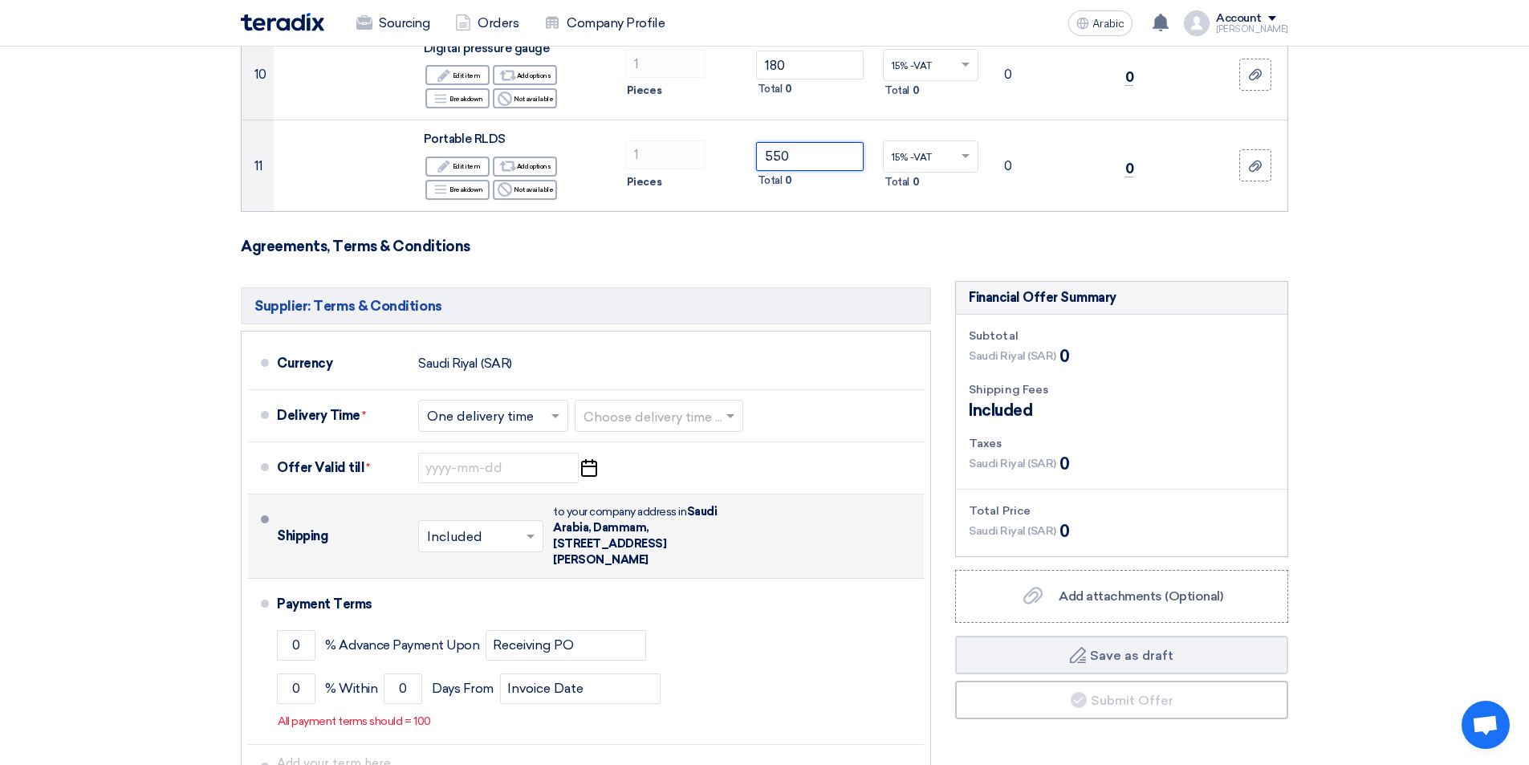
scroll to position [1080, 0]
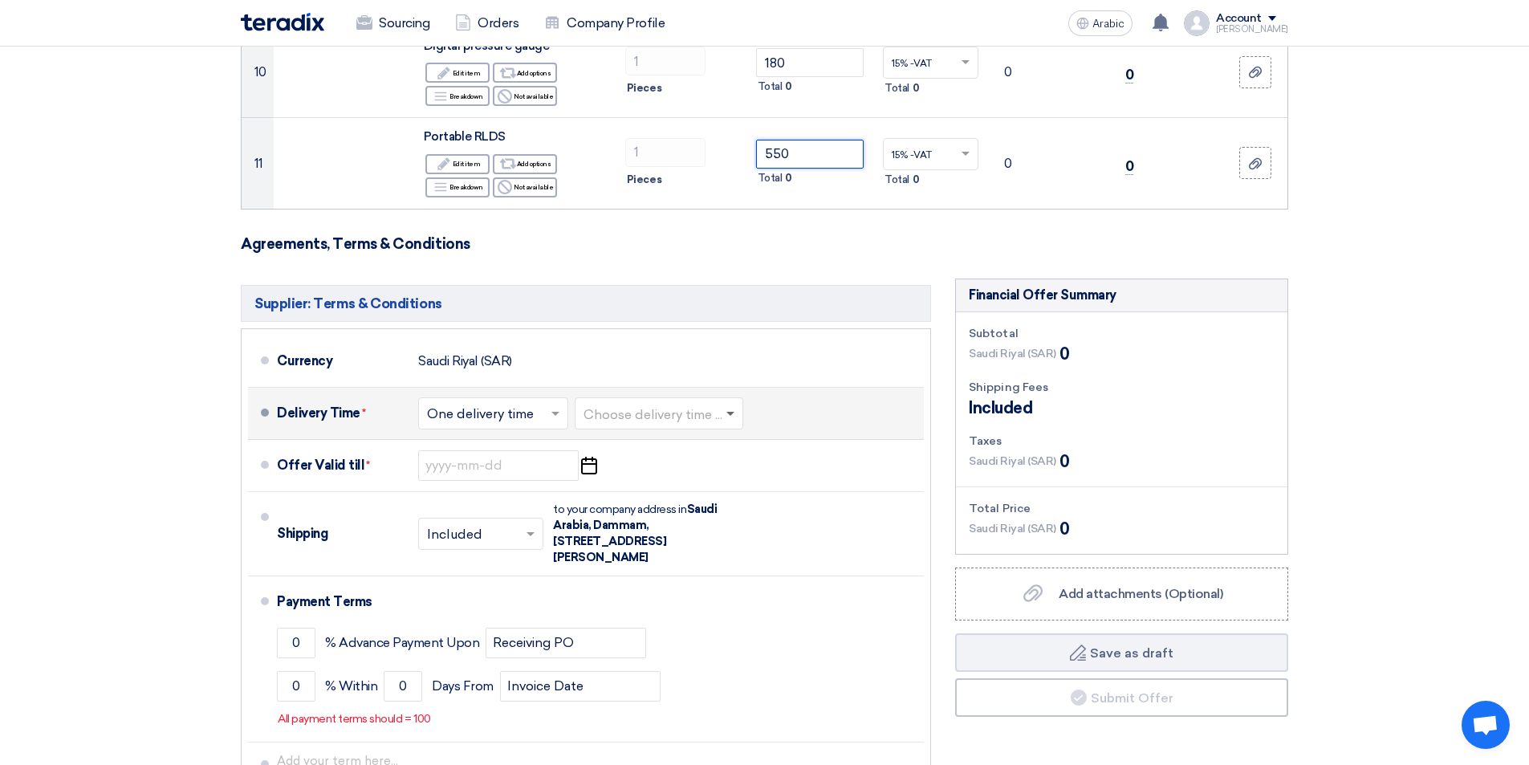
type input "550"
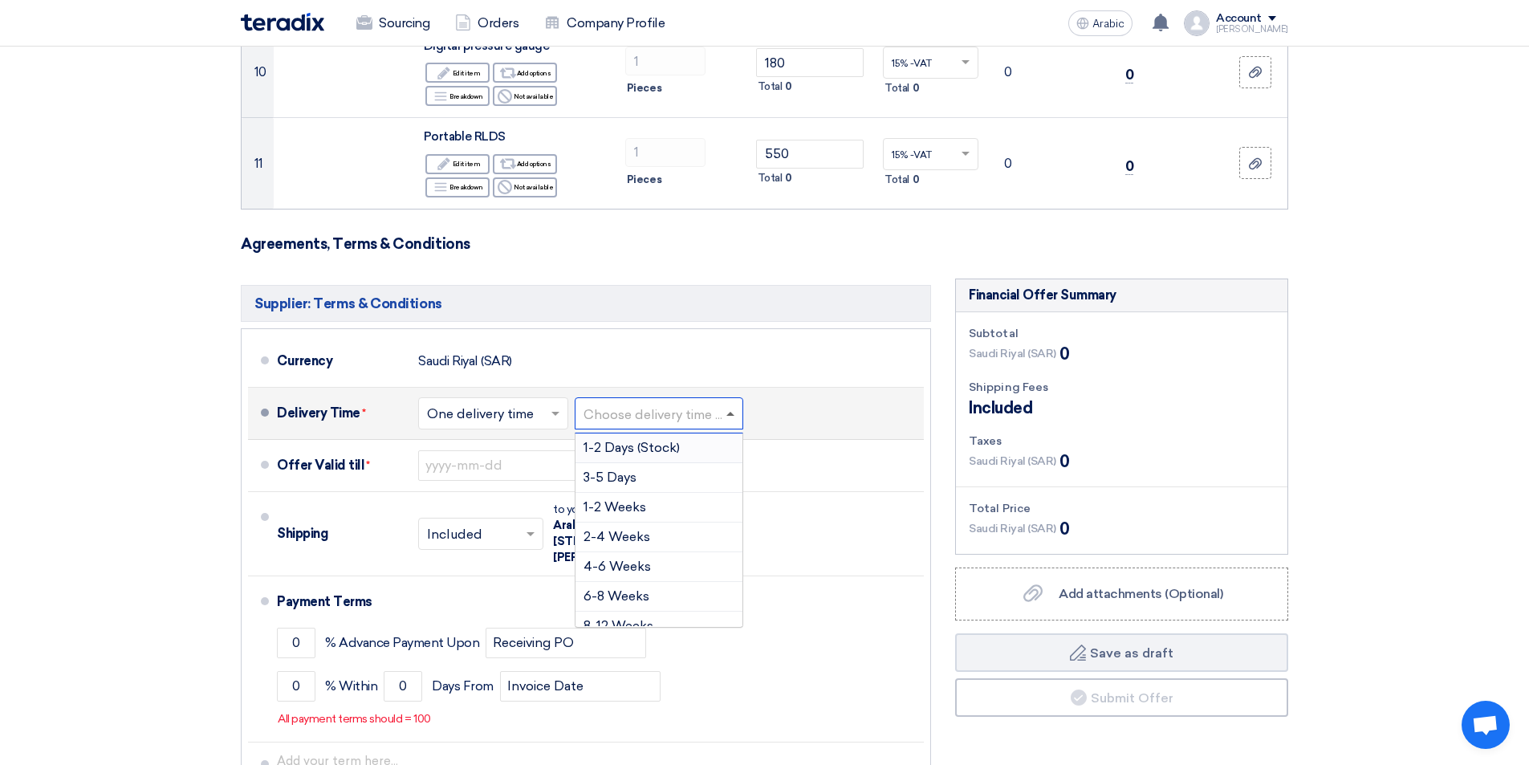
click at [733, 413] on span at bounding box center [730, 414] width 8 height 4
click at [668, 474] on div "3-5 Days" at bounding box center [658, 478] width 167 height 30
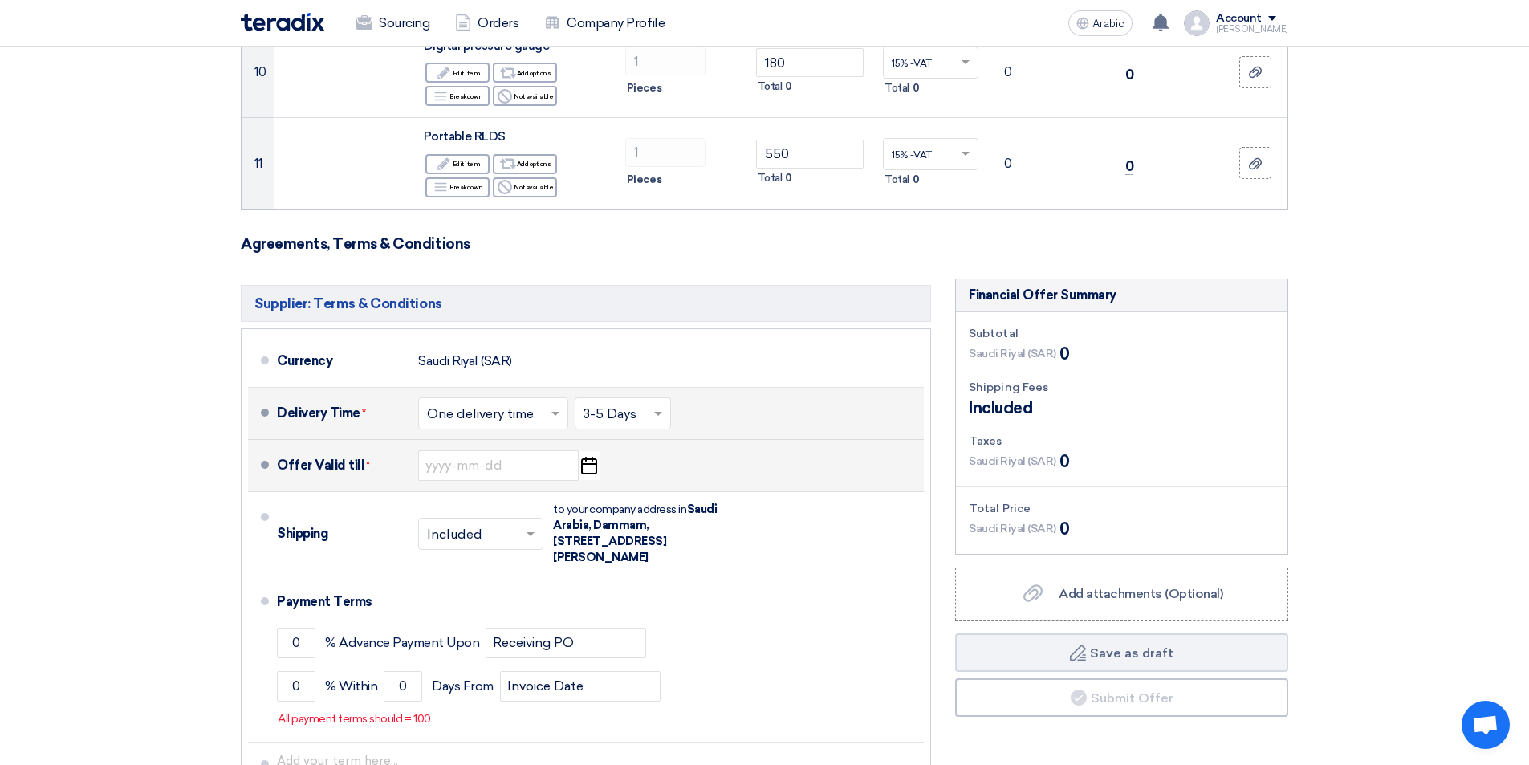
click at [589, 471] on icon "Pick a date" at bounding box center [589, 465] width 22 height 29
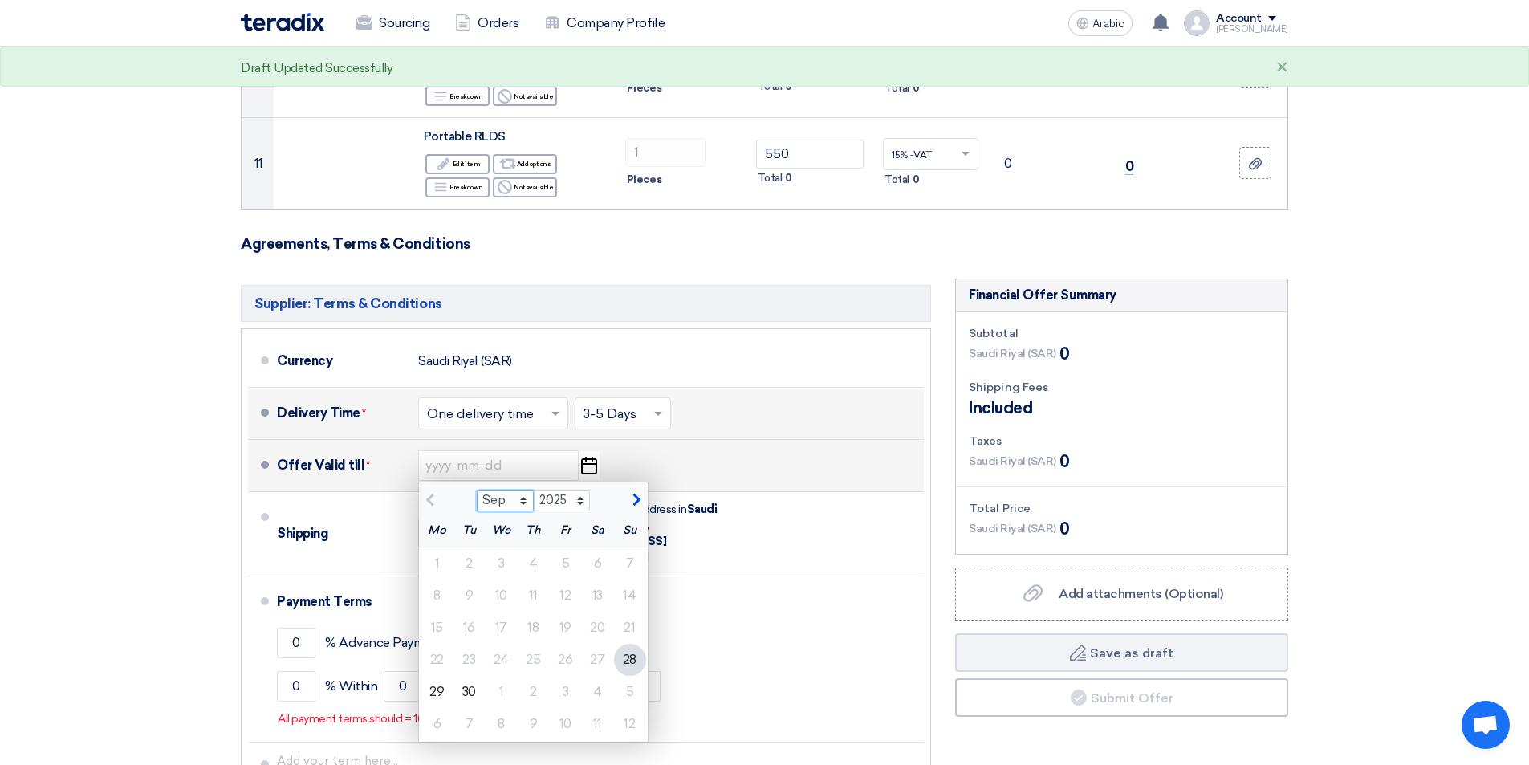
click at [522, 503] on select "Sep Oct Nov Dec" at bounding box center [505, 500] width 57 height 21
select select "10"
click at [477, 490] on select "Sep Oct Nov Dec" at bounding box center [505, 500] width 57 height 21
click at [559, 694] on div "31" at bounding box center [566, 692] width 32 height 32
type input "[DATE]"
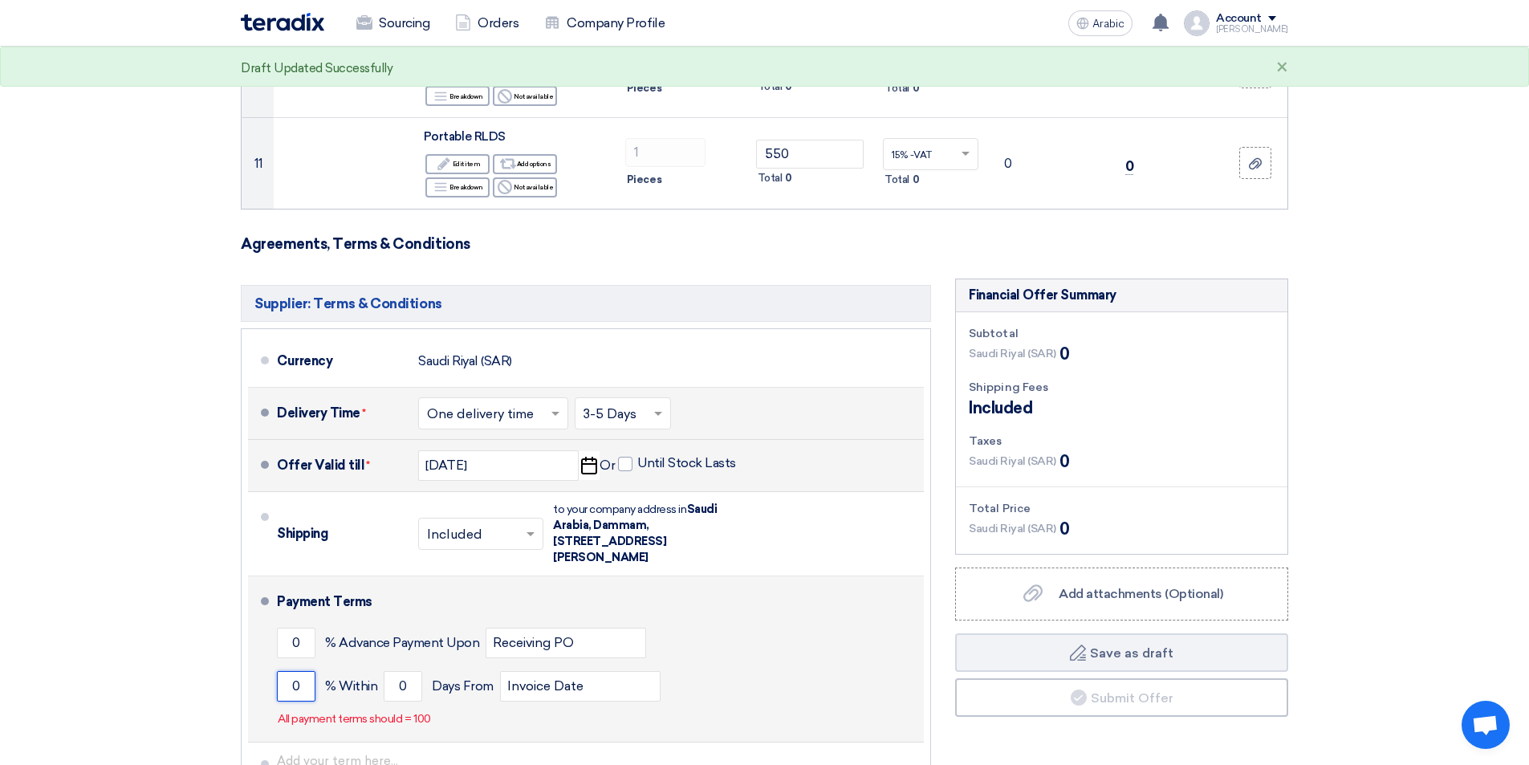
click at [287, 689] on input "0" at bounding box center [296, 686] width 39 height 30
type input "100"
click at [395, 686] on input "0" at bounding box center [403, 686] width 39 height 30
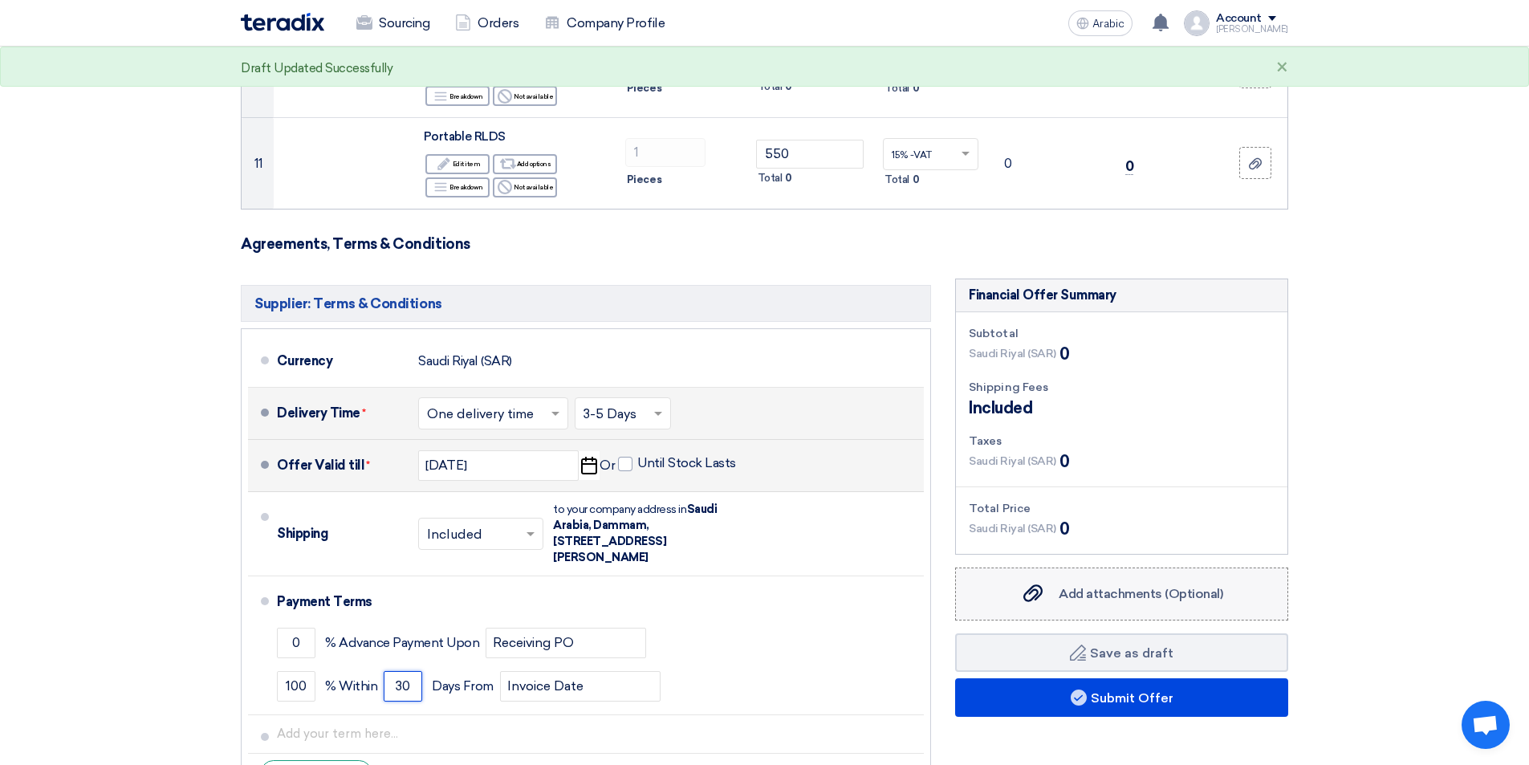
type input "30"
click at [1135, 599] on font "Add attachments (Optional)" at bounding box center [1140, 593] width 165 height 15
click at [0, 0] on input "Add attachments (Optional) Add attachments (Optional)" at bounding box center [0, 0] width 0 height 0
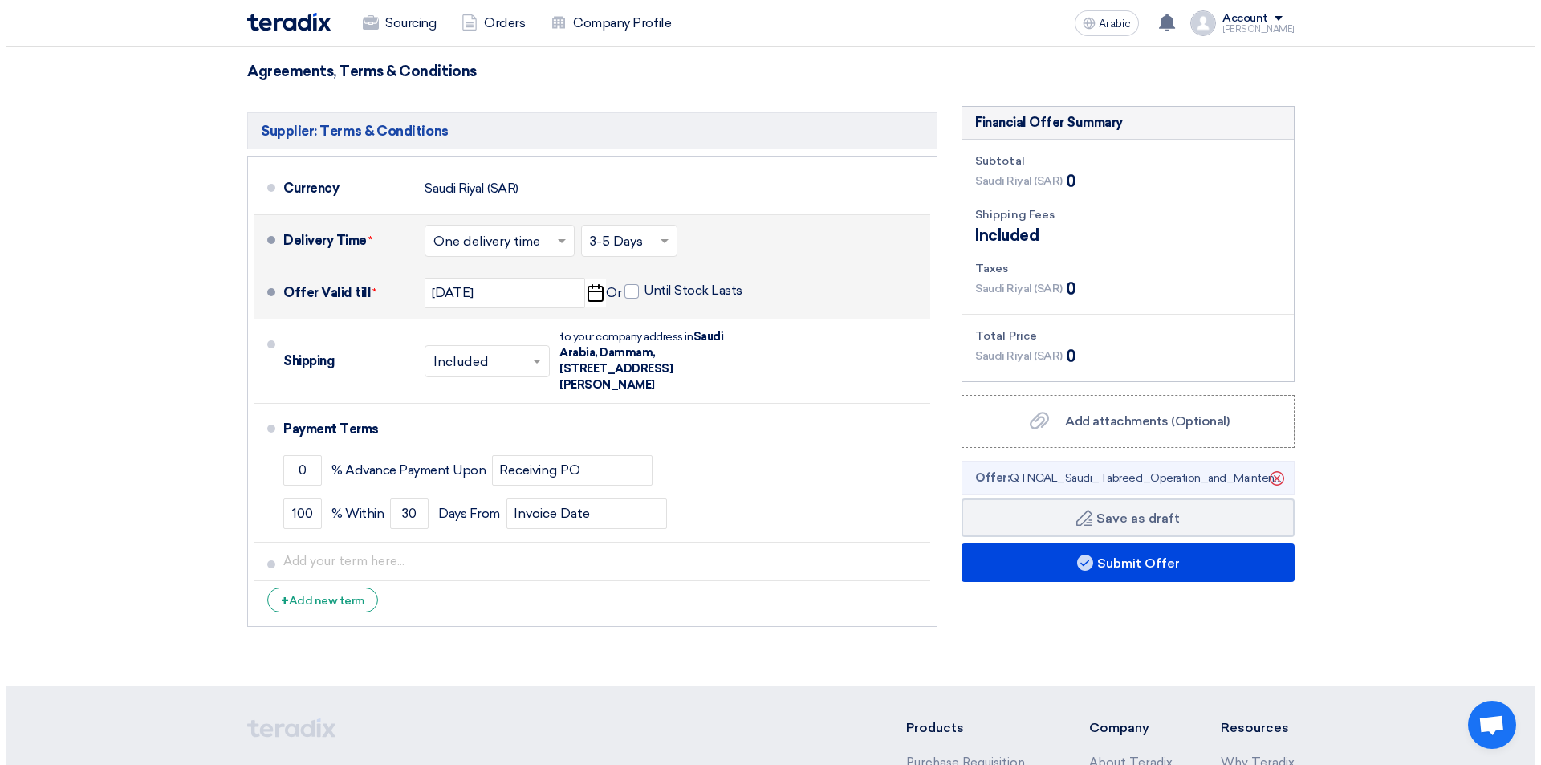
scroll to position [1321, 0]
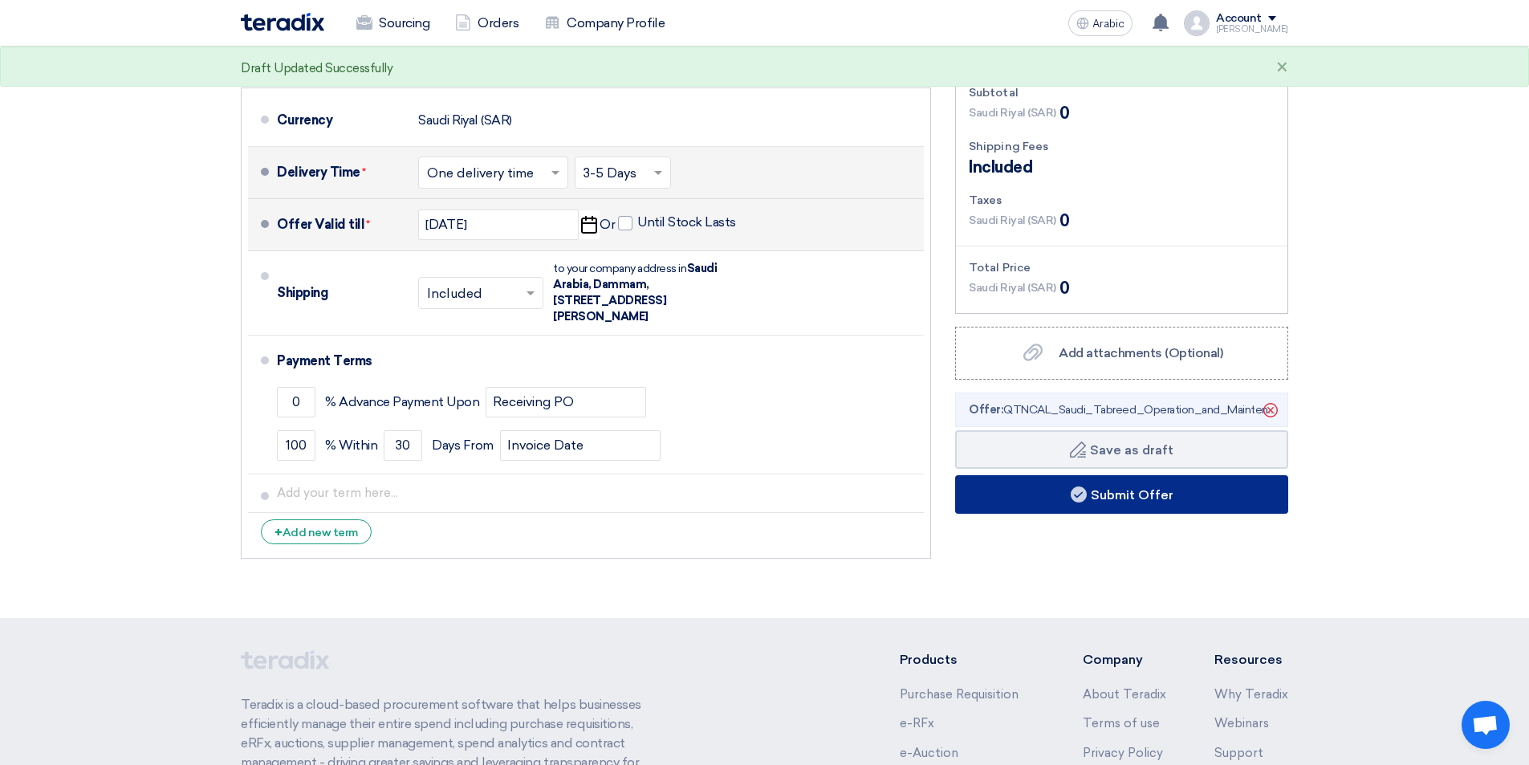
click at [1164, 486] on font "Submit Offer" at bounding box center [1132, 493] width 83 height 15
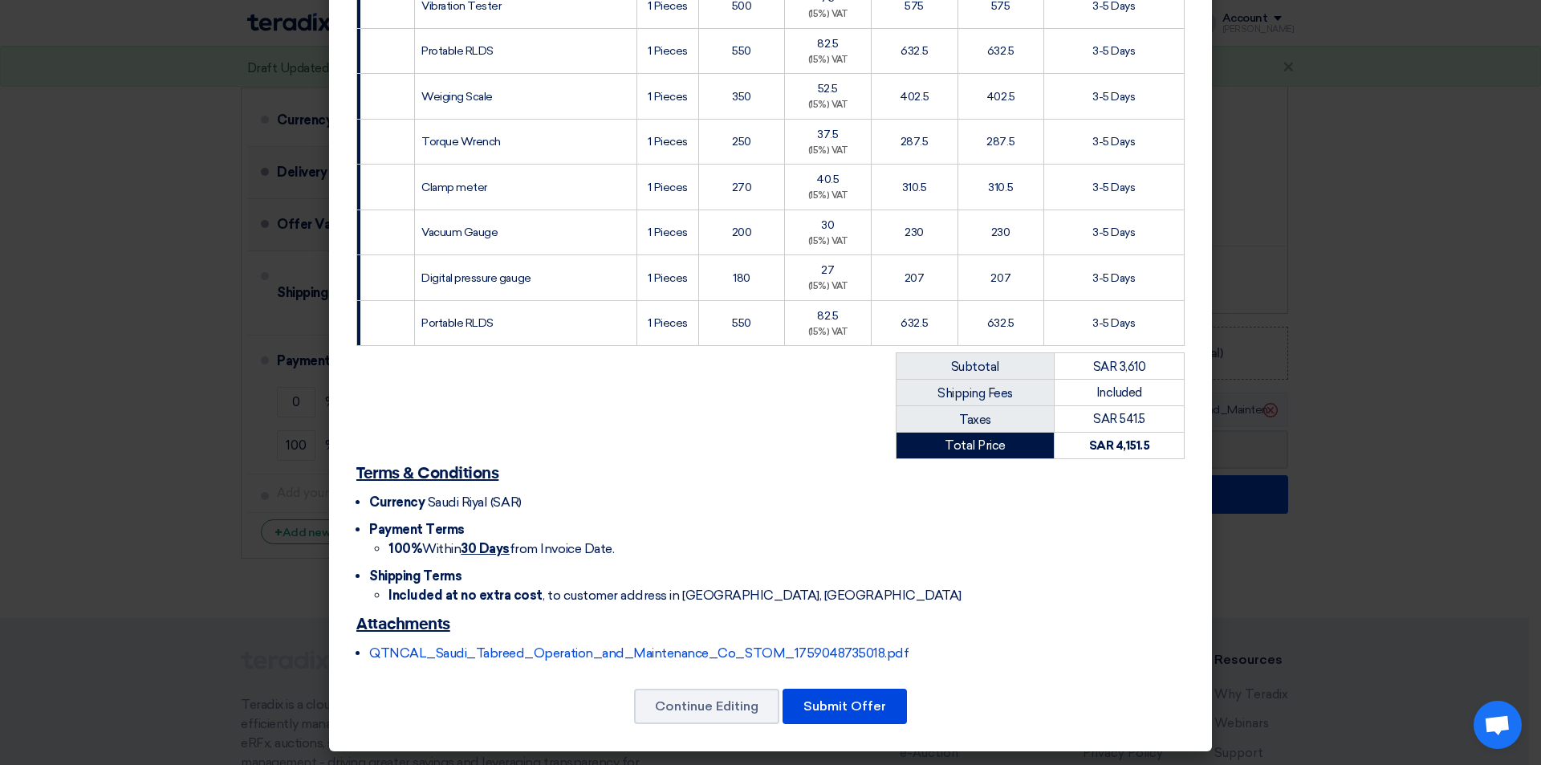
scroll to position [476, 0]
click at [867, 706] on font "Submit Offer" at bounding box center [844, 705] width 83 height 15
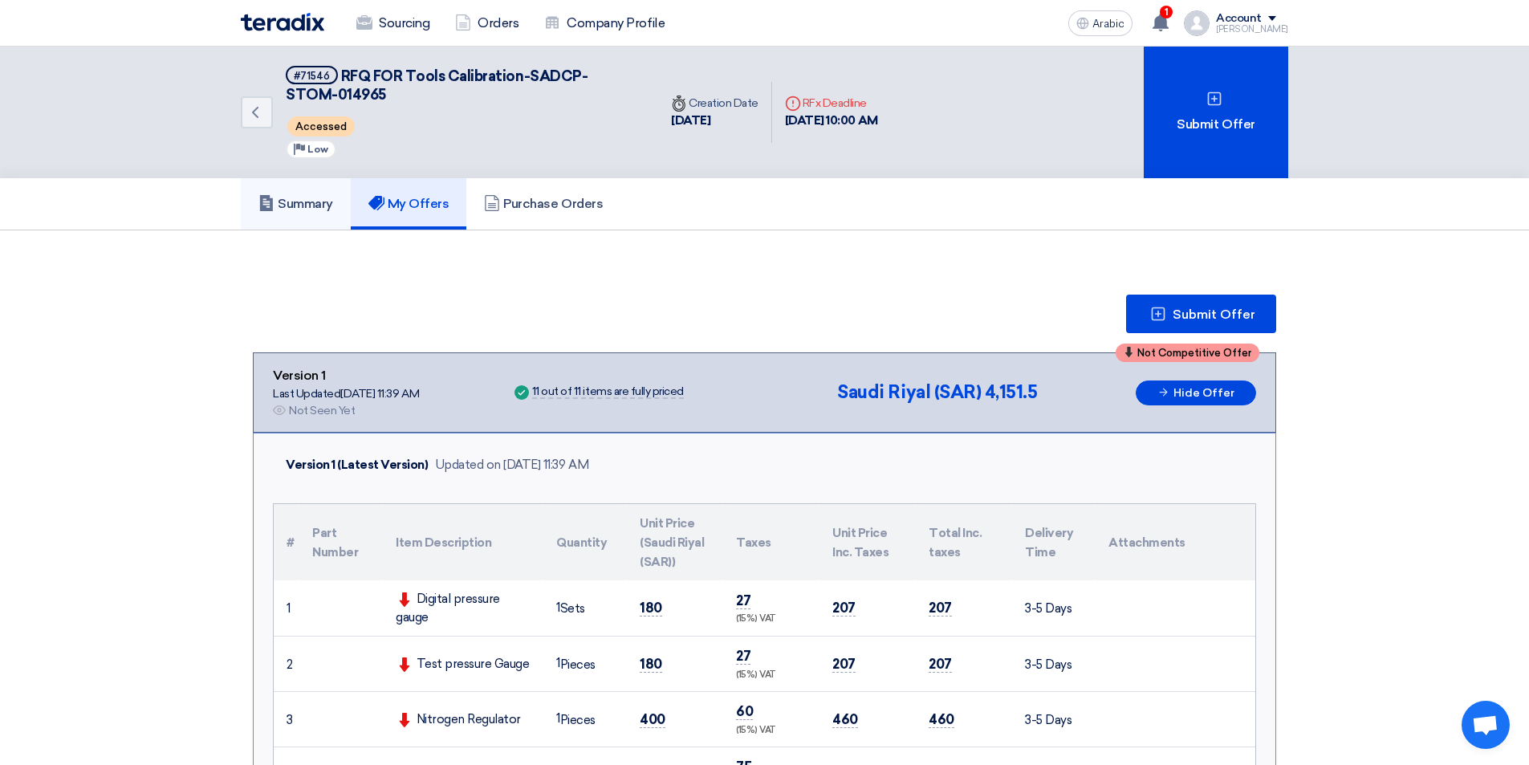
click at [303, 208] on font "Summary" at bounding box center [305, 203] width 55 height 15
